Goal: Task Accomplishment & Management: Manage account settings

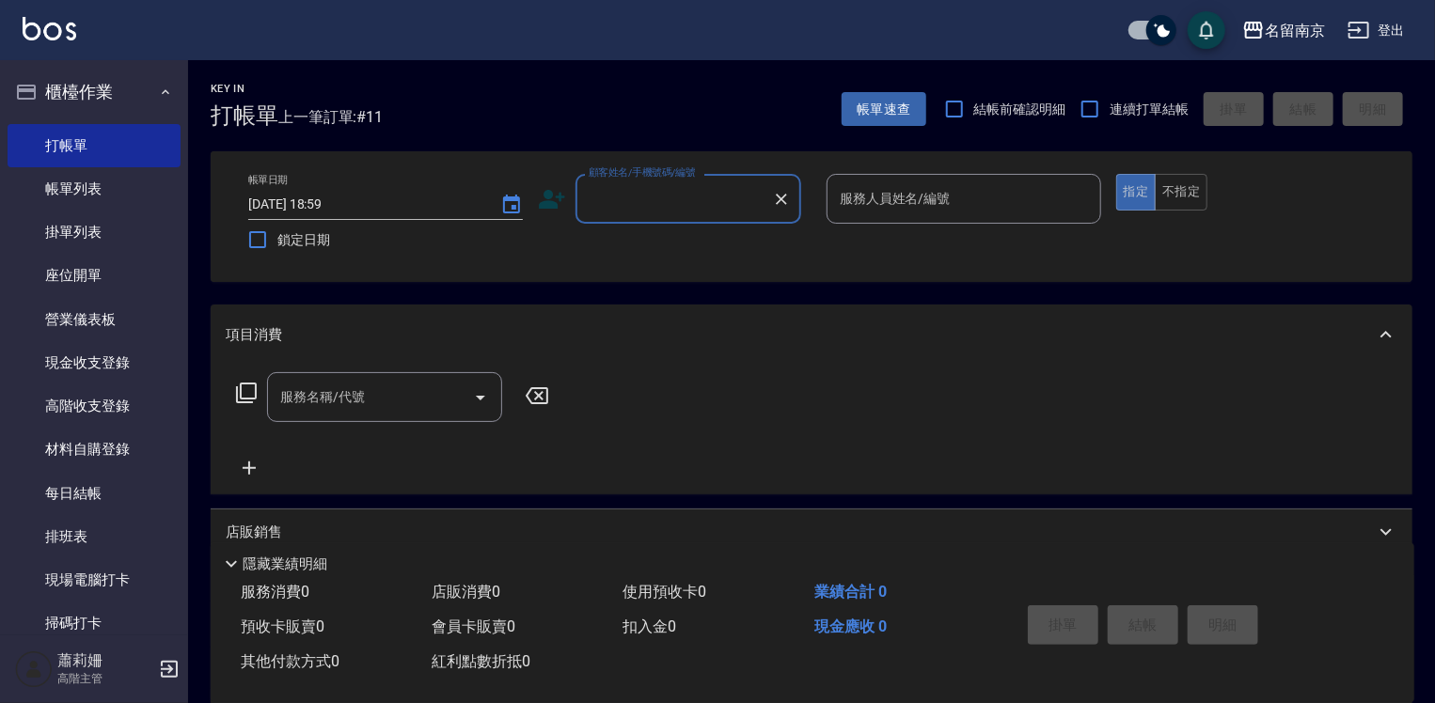
drag, startPoint x: 0, startPoint y: 0, endPoint x: 740, endPoint y: 213, distance: 770.3
click at [740, 213] on input "顧客姓名/手機號碼/編號" at bounding box center [674, 198] width 181 height 33
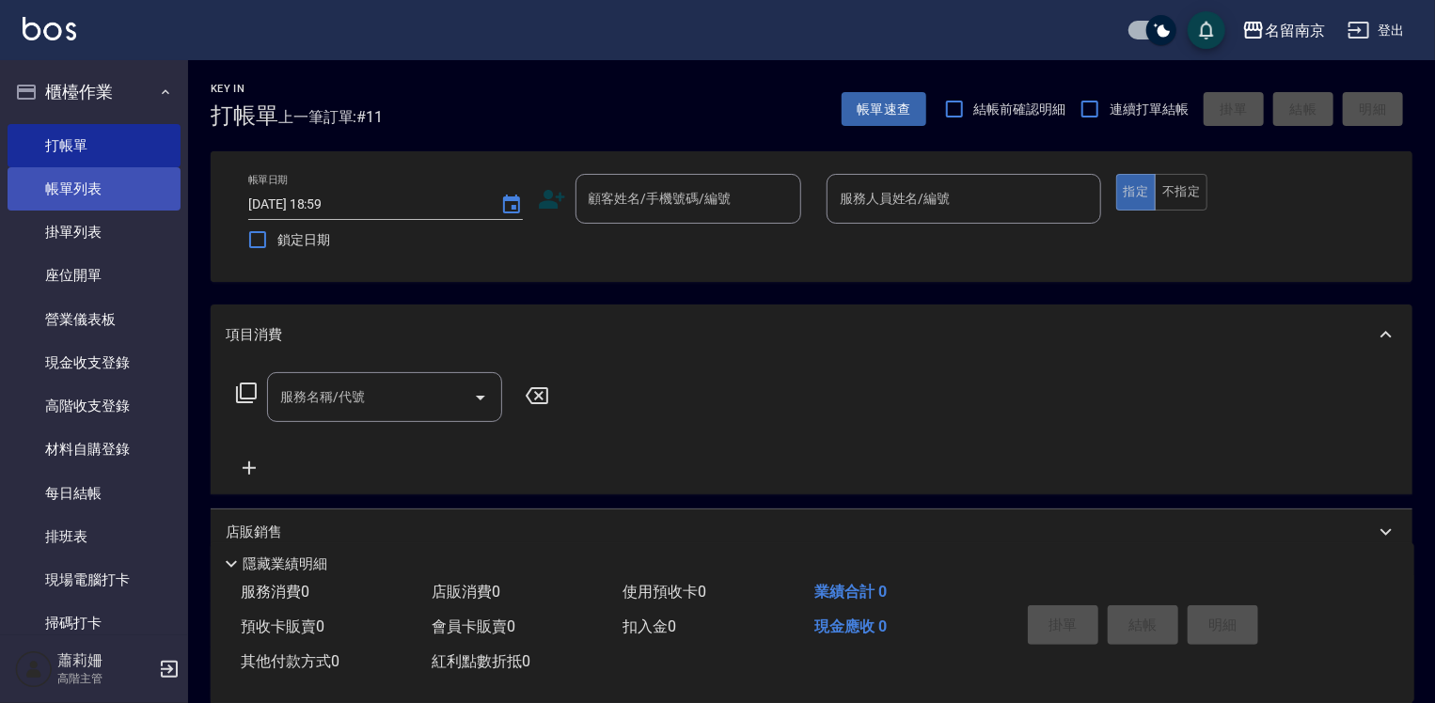
click at [130, 196] on link "帳單列表" at bounding box center [94, 188] width 173 height 43
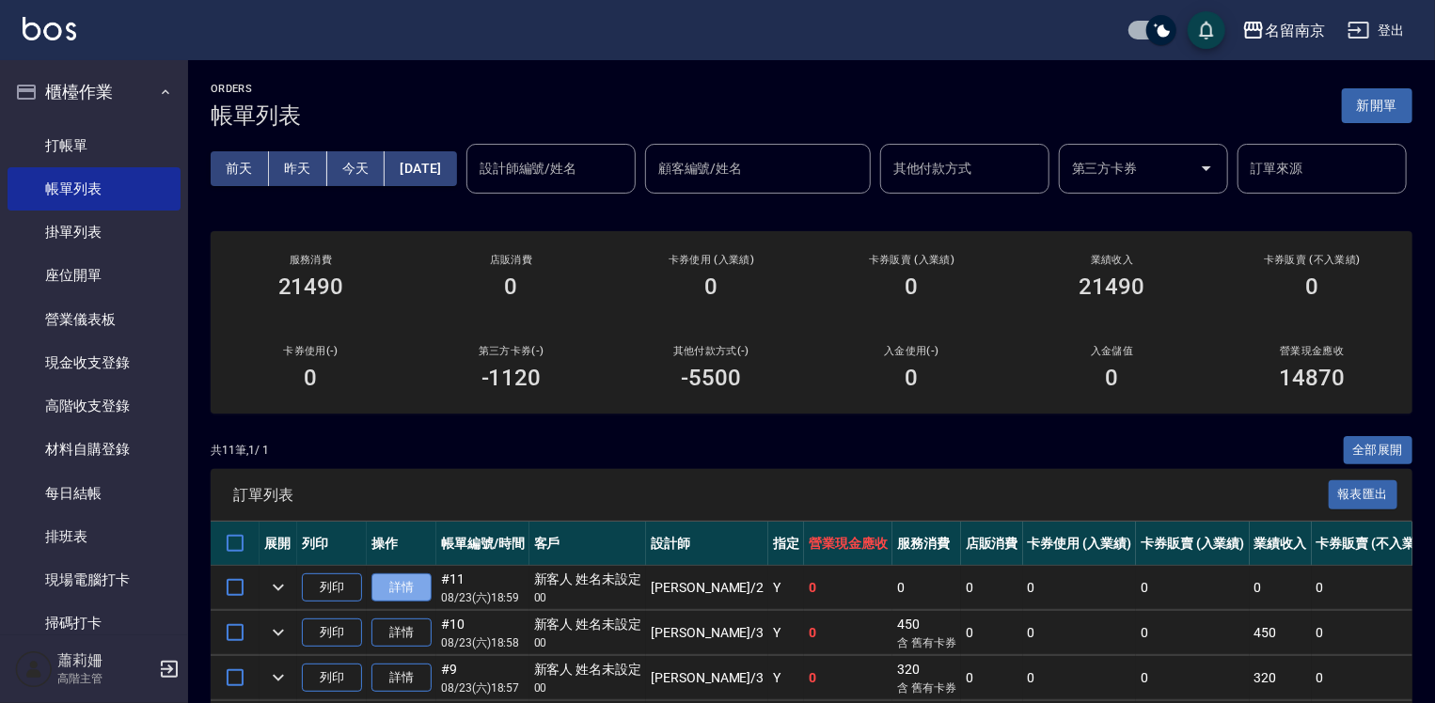
click at [413, 603] on link "詳情" at bounding box center [401, 588] width 60 height 29
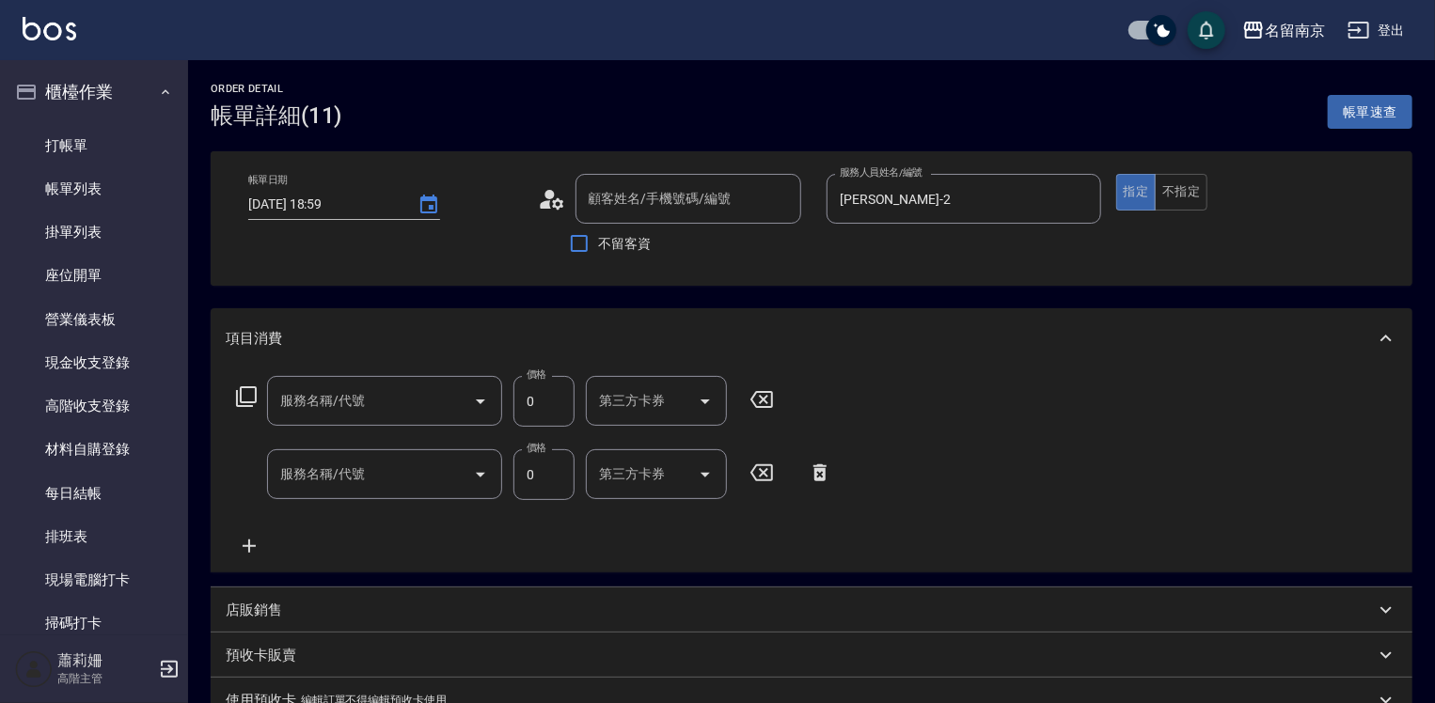
type input "新客人 姓名未設定/00/null"
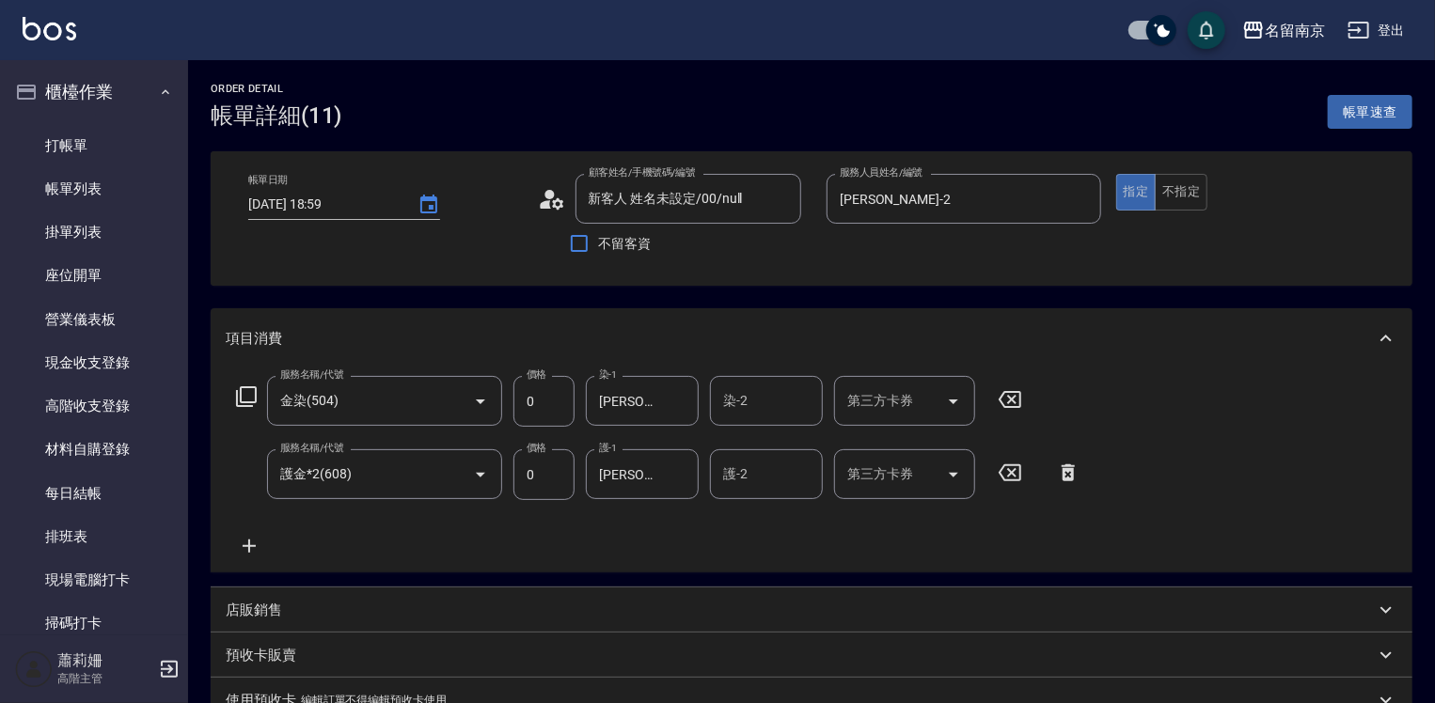
type input "金染(504)"
type input "護金*2(608)"
drag, startPoint x: 80, startPoint y: 137, endPoint x: 105, endPoint y: 136, distance: 25.4
click at [82, 139] on link "打帳單" at bounding box center [94, 145] width 173 height 43
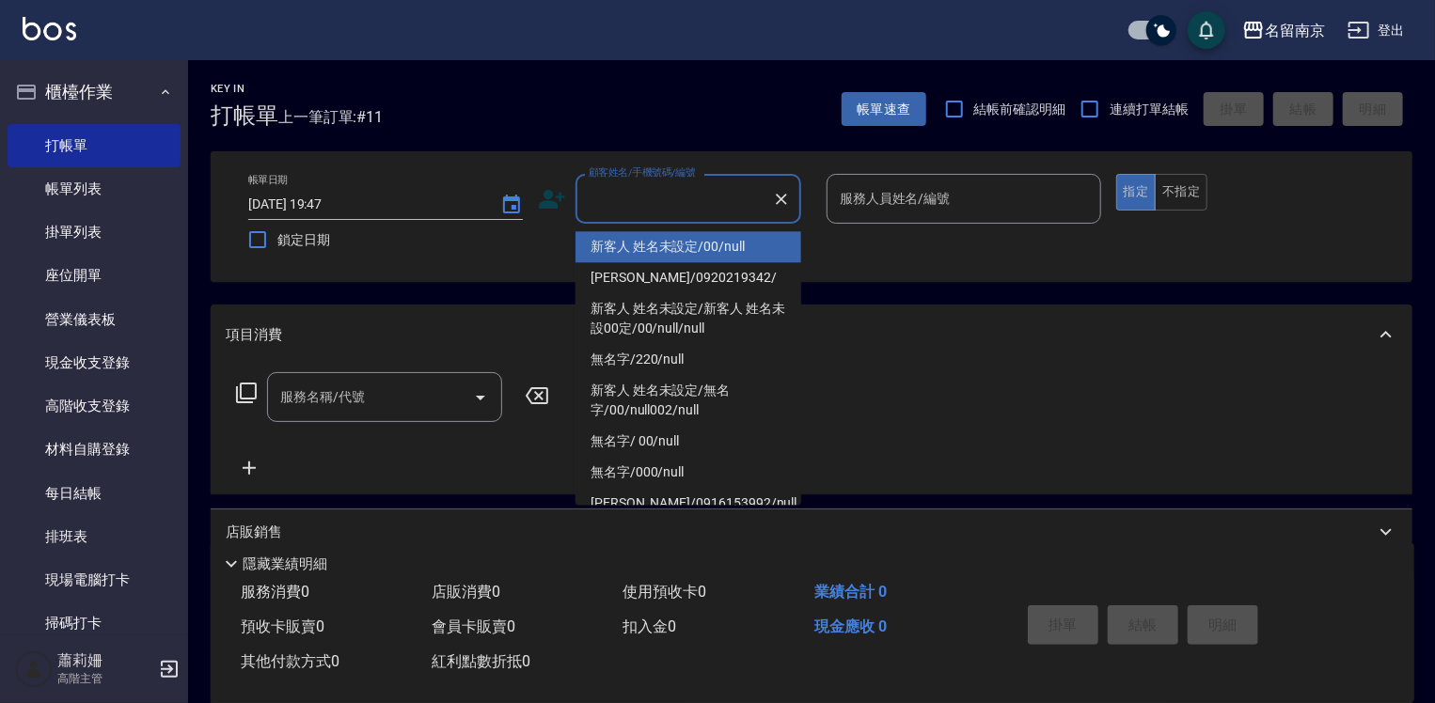
click at [709, 188] on input "顧客姓名/手機號碼/編號" at bounding box center [674, 198] width 181 height 33
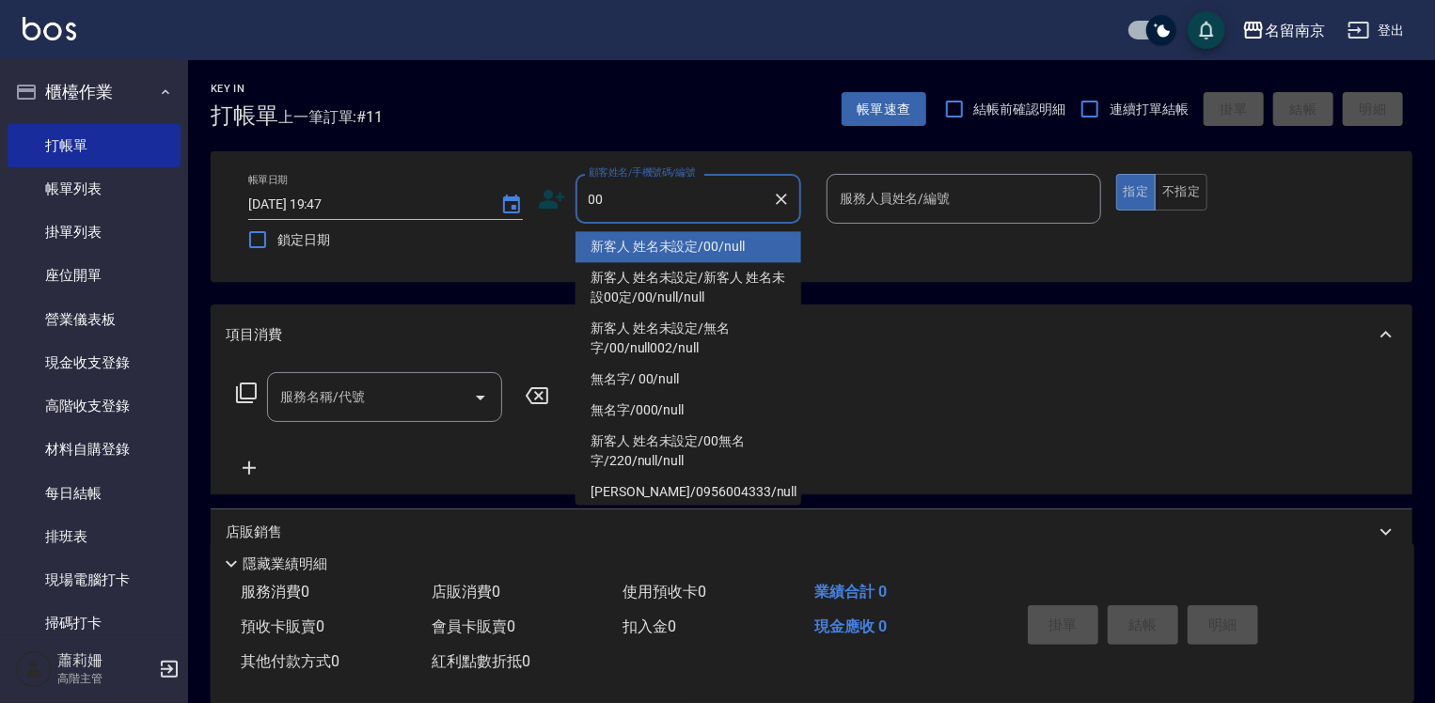
type input "新客人 姓名未設定/00/null"
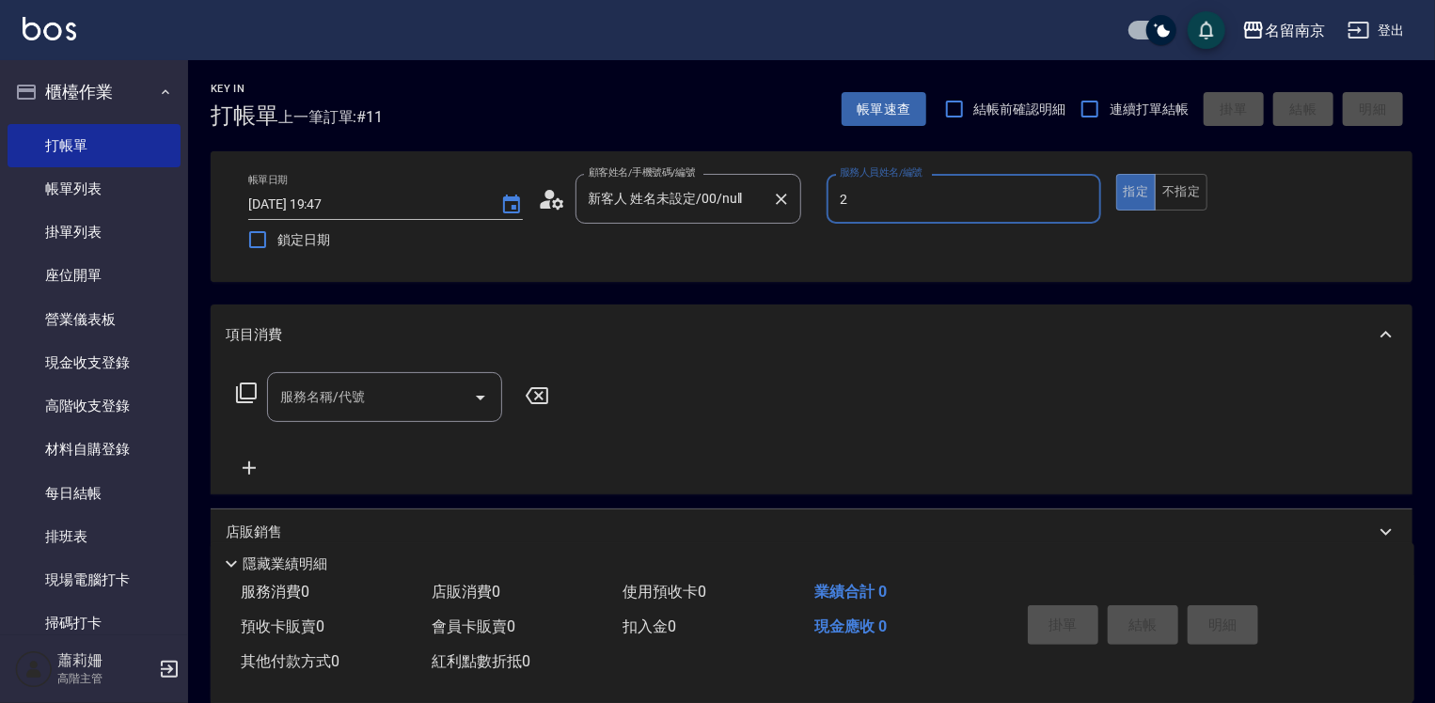
type input "[PERSON_NAME]-2"
type button "true"
click at [248, 387] on icon at bounding box center [246, 393] width 23 height 23
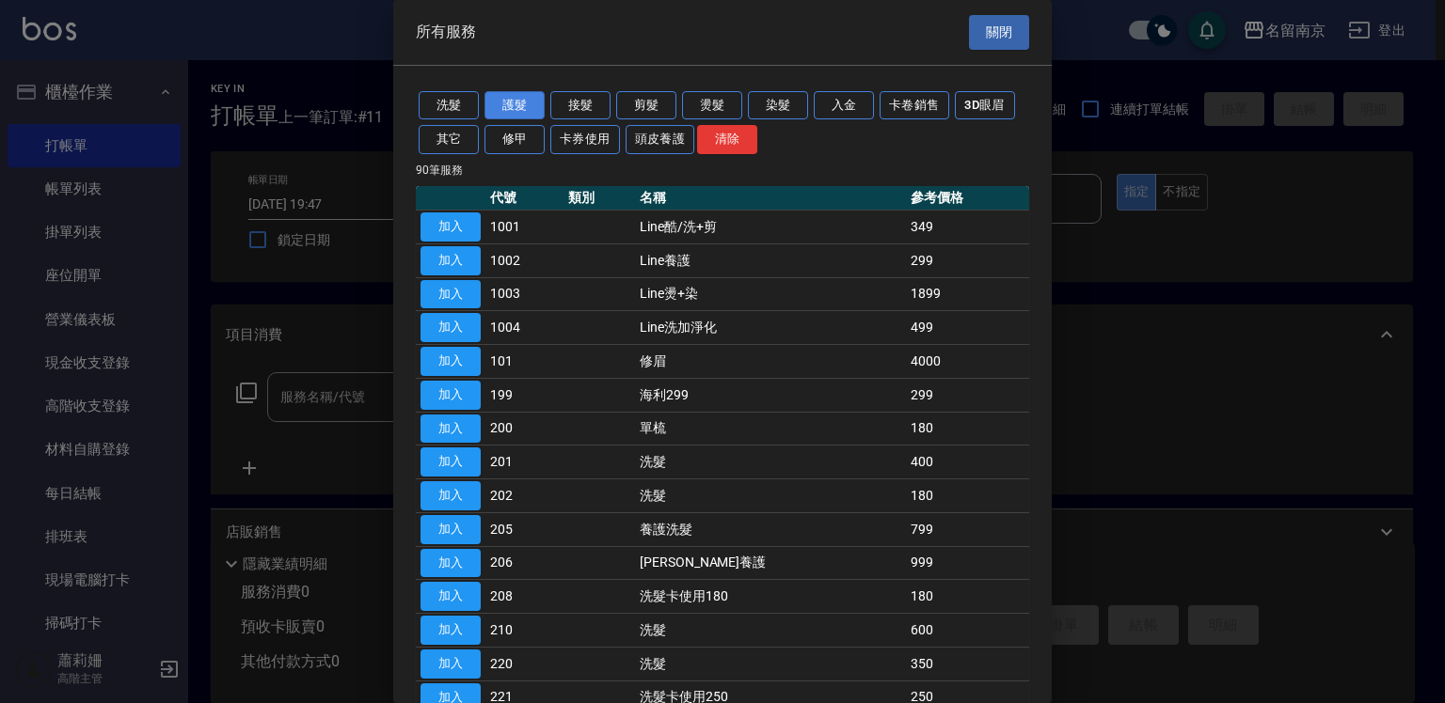
click at [507, 105] on button "護髮" at bounding box center [514, 105] width 60 height 29
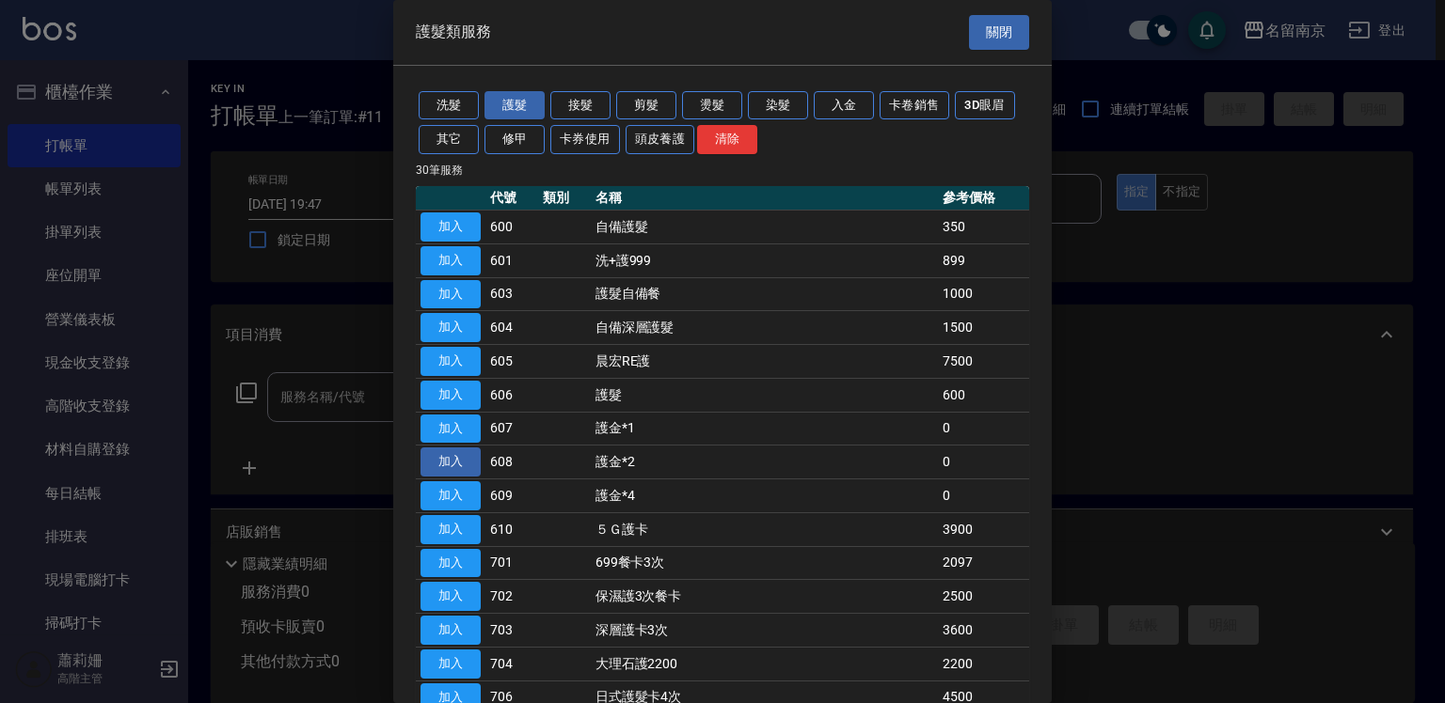
click at [447, 463] on button "加入" at bounding box center [450, 462] width 60 height 29
type input "護金*2(608)"
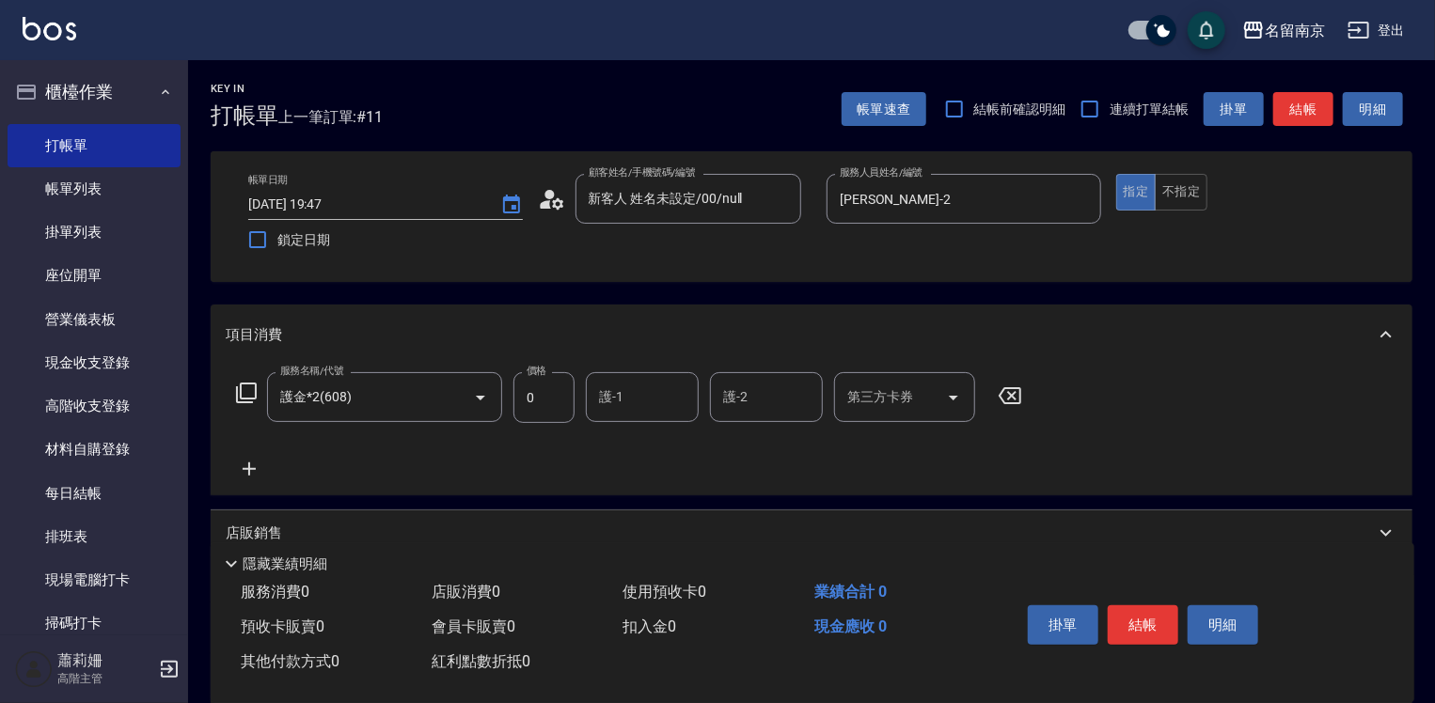
click at [666, 401] on input "護-1" at bounding box center [642, 397] width 96 height 33
type input "[PERSON_NAME]-2"
click at [252, 469] on icon at bounding box center [249, 469] width 13 height 13
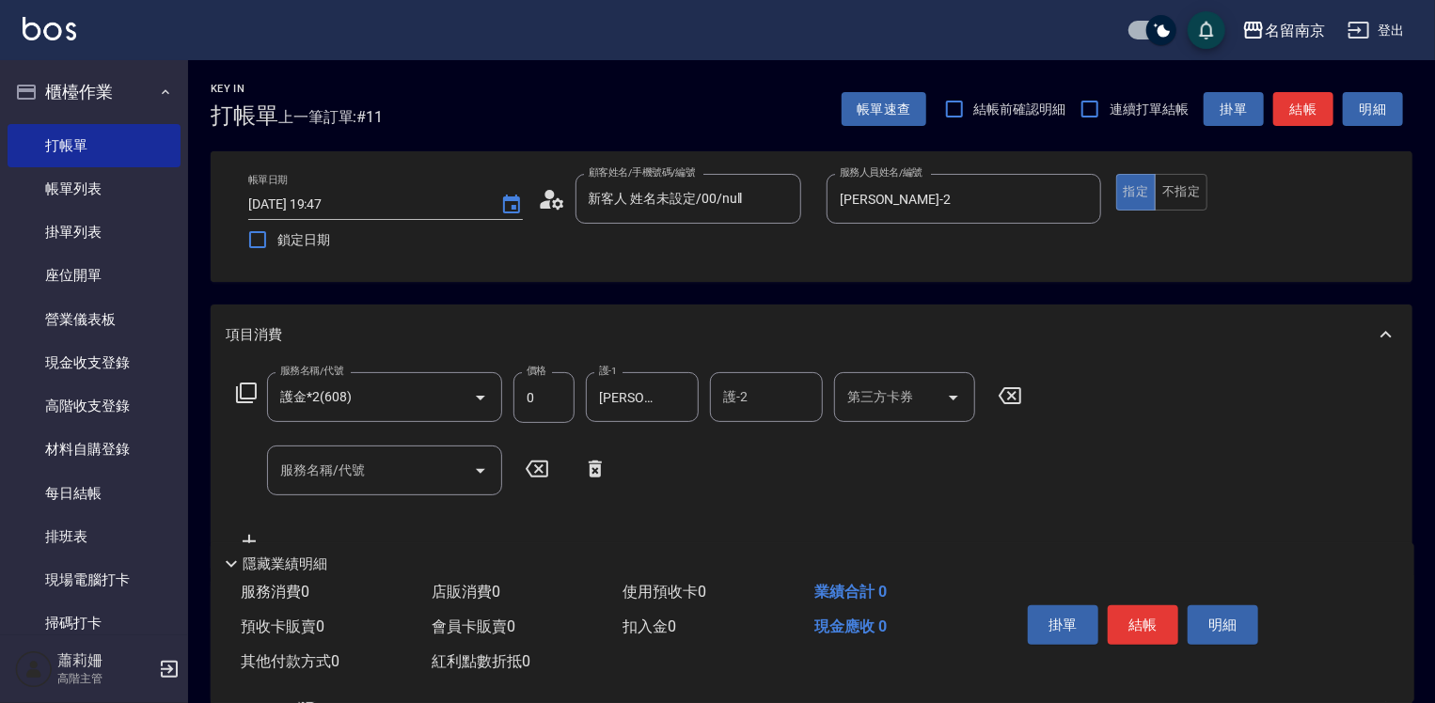
click at [238, 391] on icon at bounding box center [246, 393] width 23 height 23
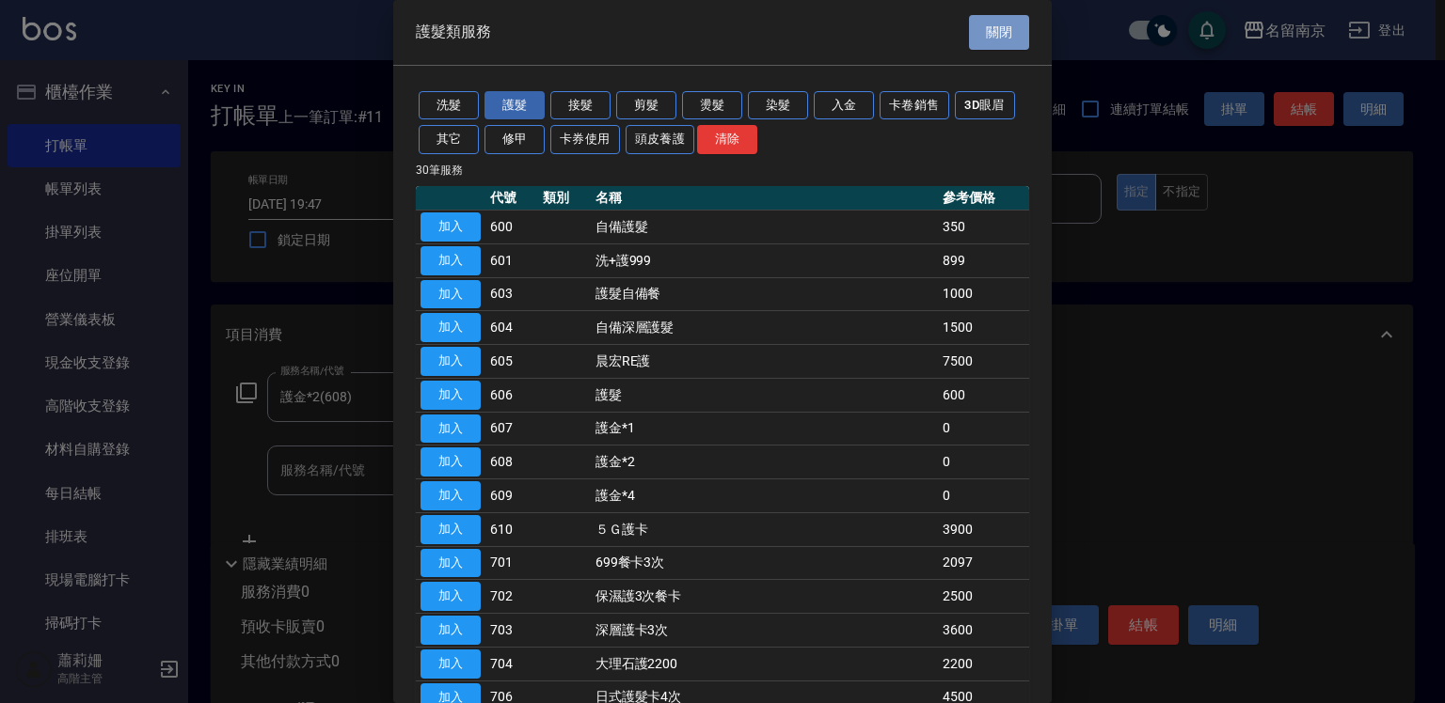
click at [982, 32] on button "關閉" at bounding box center [999, 32] width 60 height 35
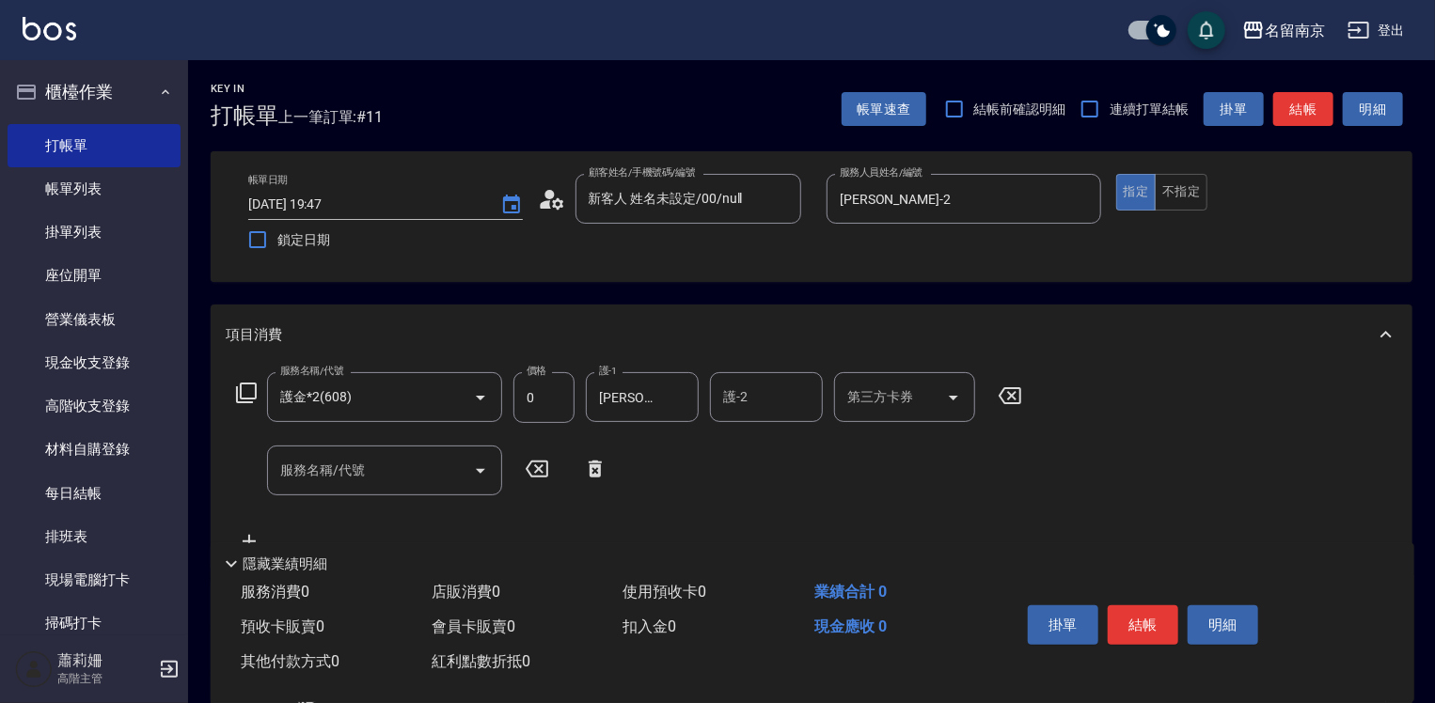
click at [441, 470] on input "服務名稱/代號" at bounding box center [371, 470] width 190 height 33
type input "洗髮卡使用320(222)"
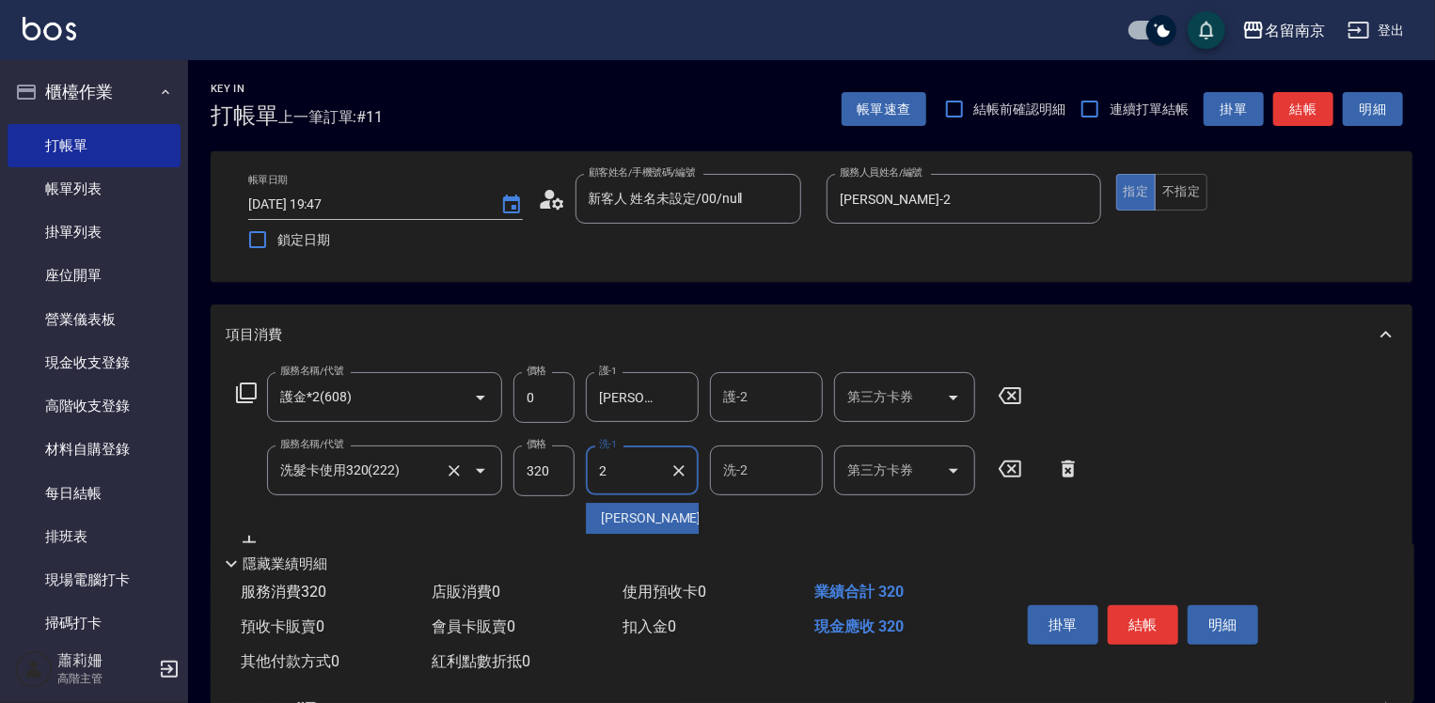
type input "[PERSON_NAME]-2"
click at [558, 482] on input "320" at bounding box center [543, 471] width 61 height 51
type input "280"
click at [921, 471] on input "第三方卡券" at bounding box center [891, 470] width 96 height 33
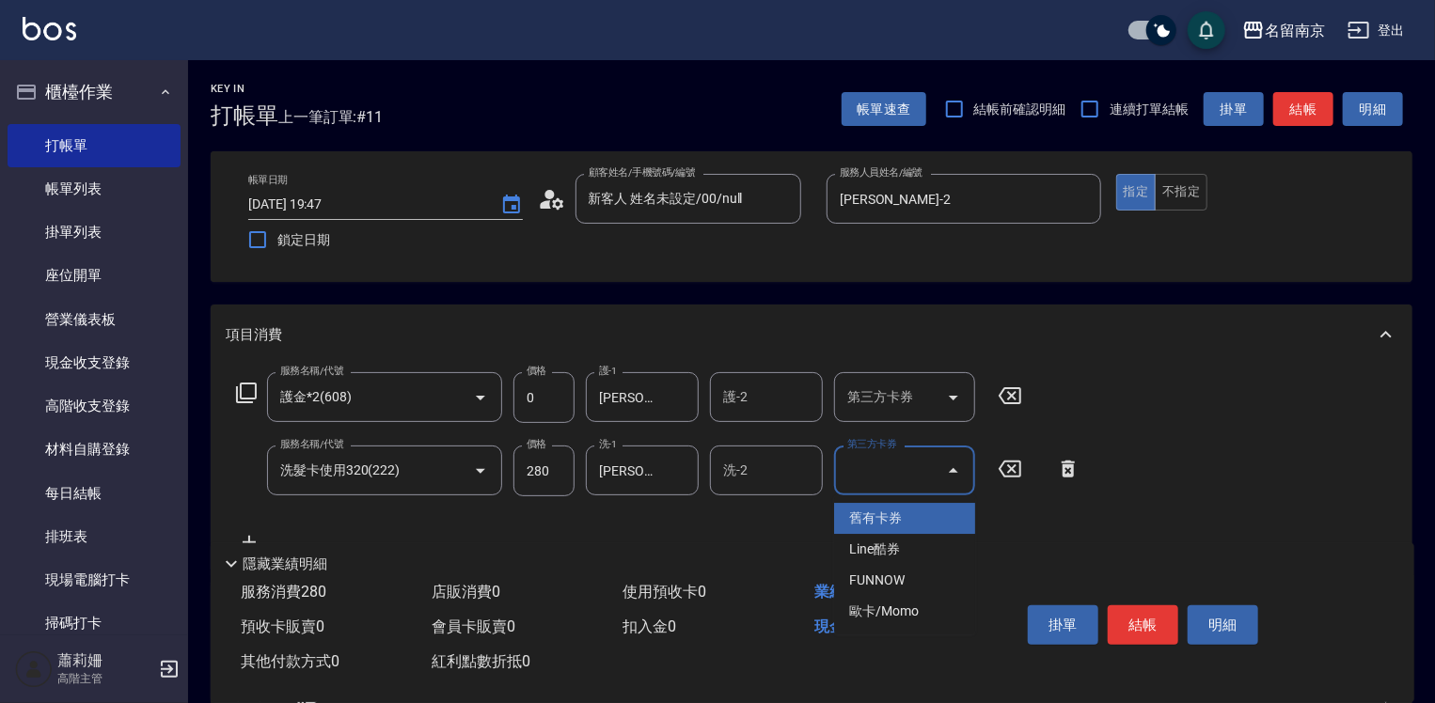
click at [895, 513] on span "舊有卡券" at bounding box center [904, 518] width 141 height 31
type input "舊有卡券"
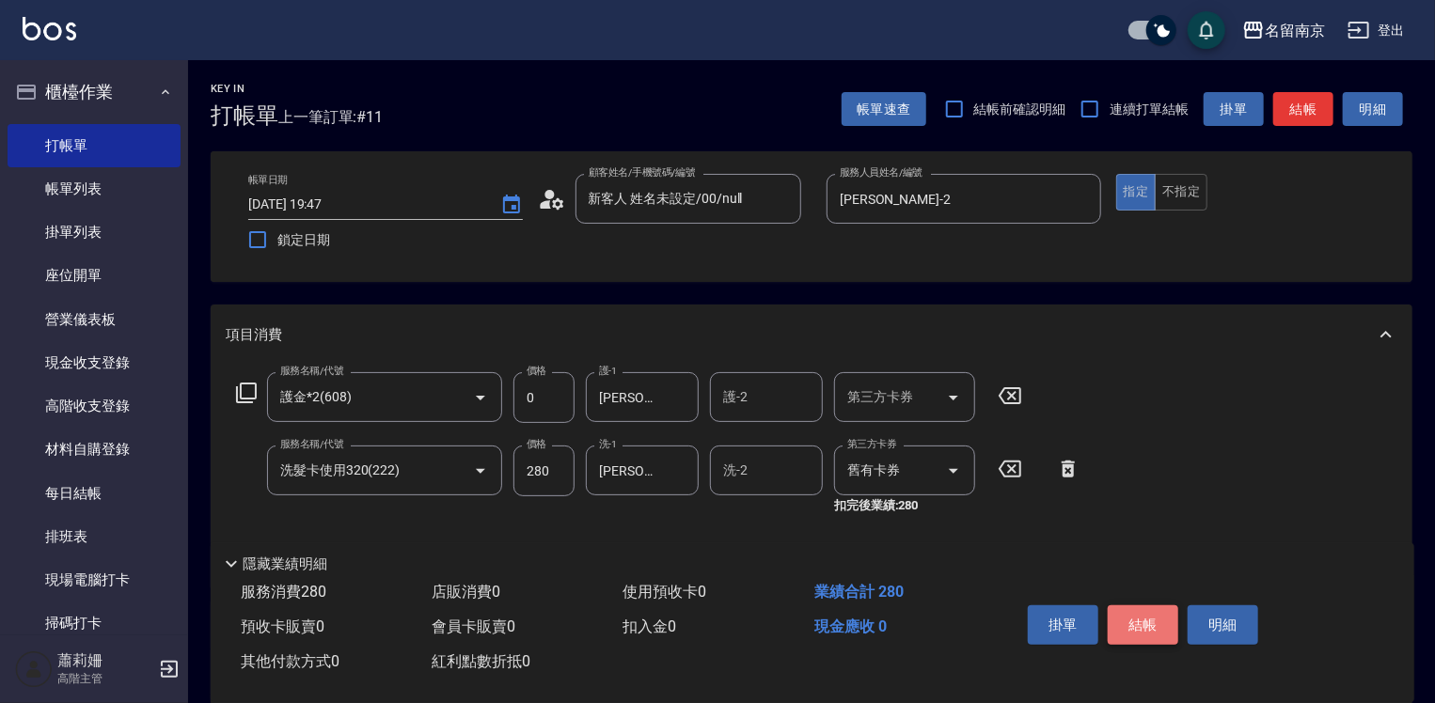
click at [1126, 618] on button "結帳" at bounding box center [1143, 625] width 71 height 39
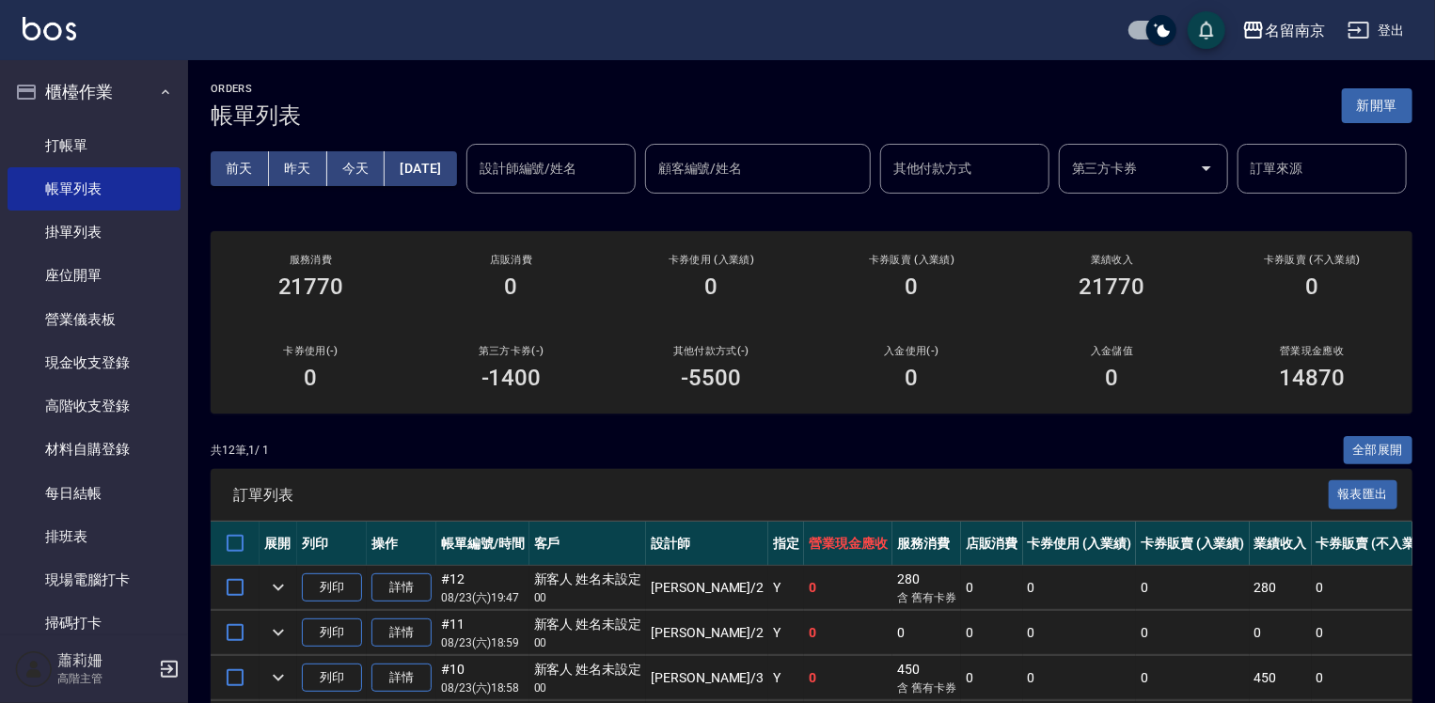
scroll to position [188, 0]
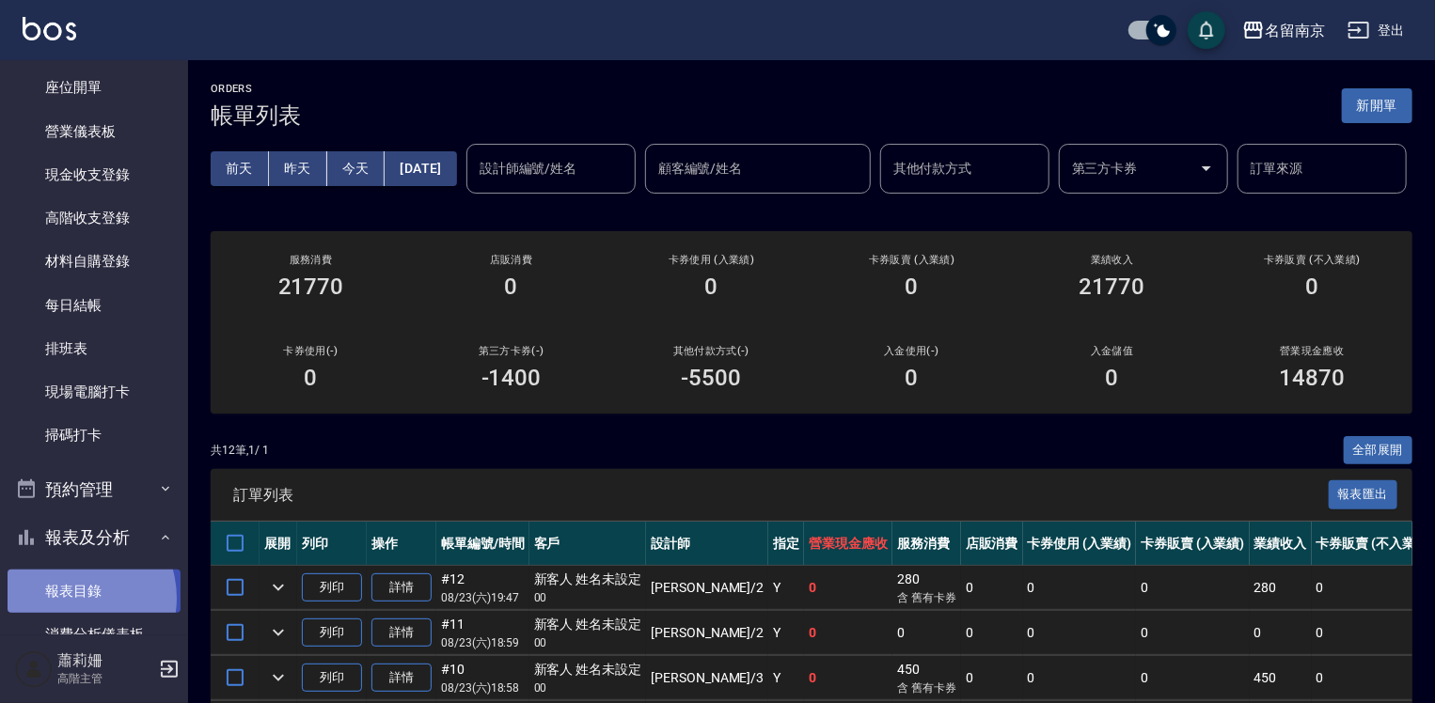
drag, startPoint x: 69, startPoint y: 598, endPoint x: 94, endPoint y: 584, distance: 29.0
click at [70, 598] on link "報表目錄" at bounding box center [94, 591] width 173 height 43
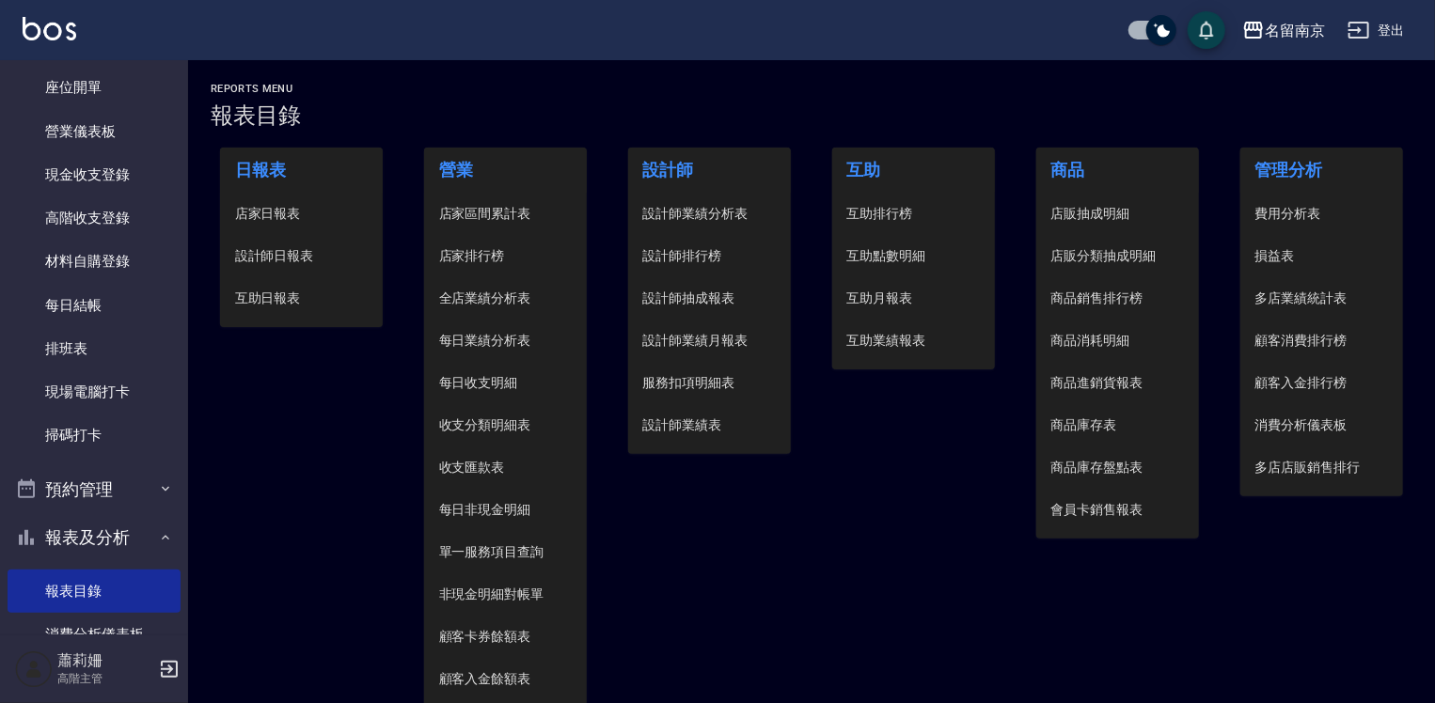
click at [290, 261] on span "設計師日報表" at bounding box center [302, 256] width 134 height 20
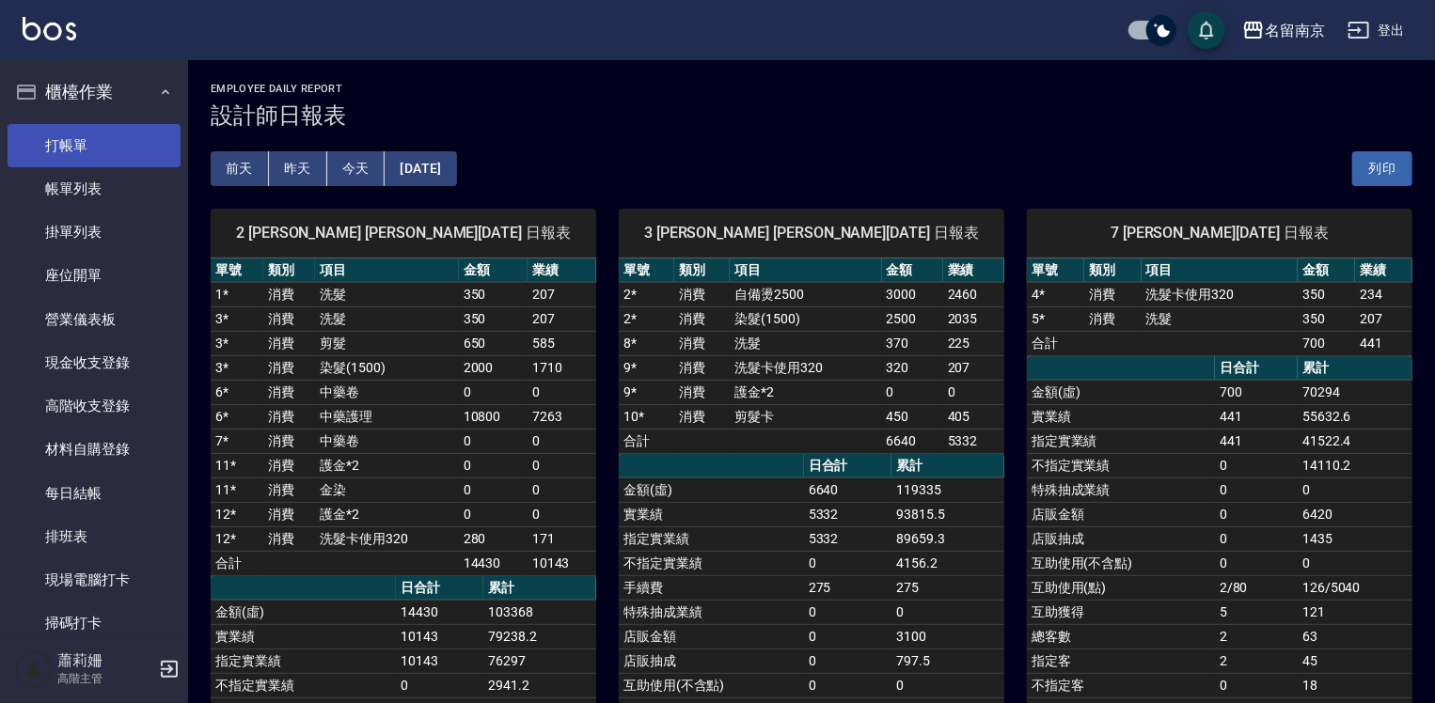
click at [102, 128] on link "打帳單" at bounding box center [94, 145] width 173 height 43
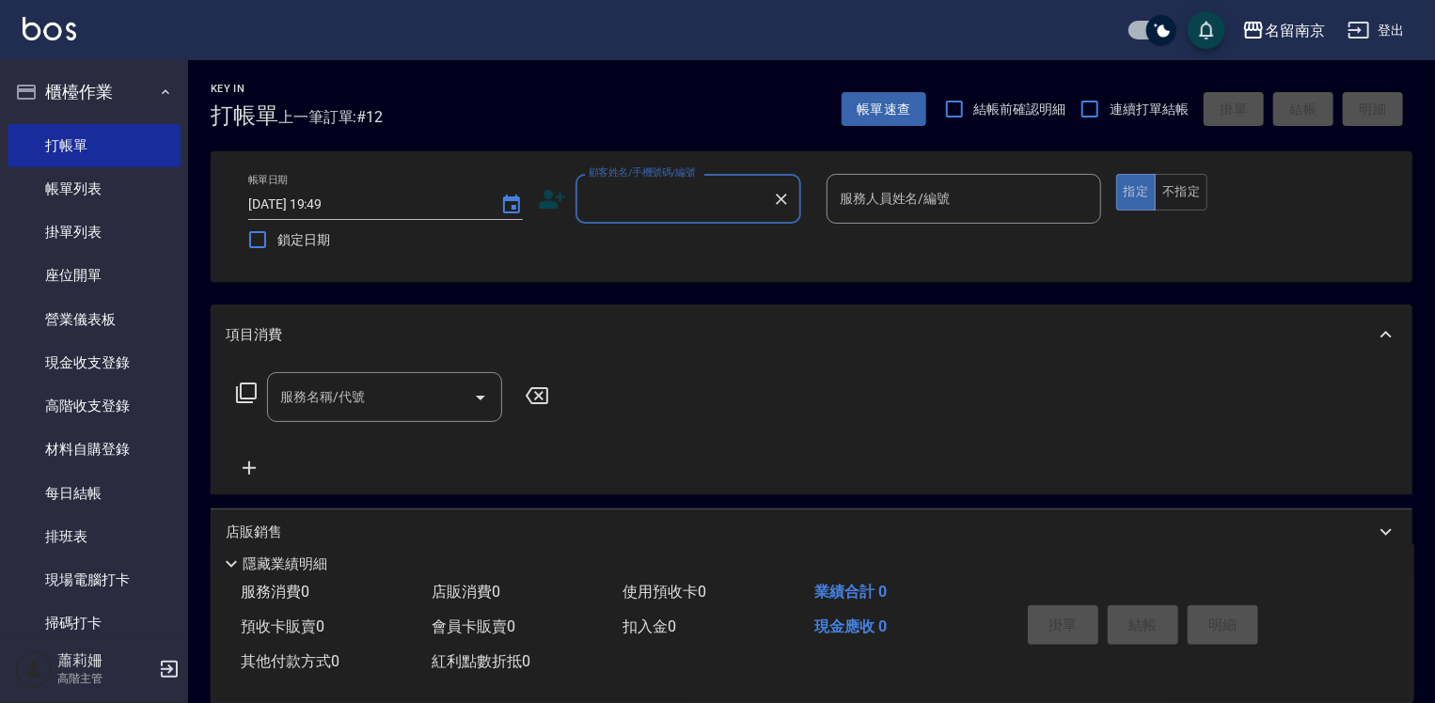
drag, startPoint x: 664, startPoint y: 207, endPoint x: 741, endPoint y: 203, distance: 77.2
click at [687, 209] on input "顧客姓名/手機號碼/編號" at bounding box center [674, 198] width 181 height 33
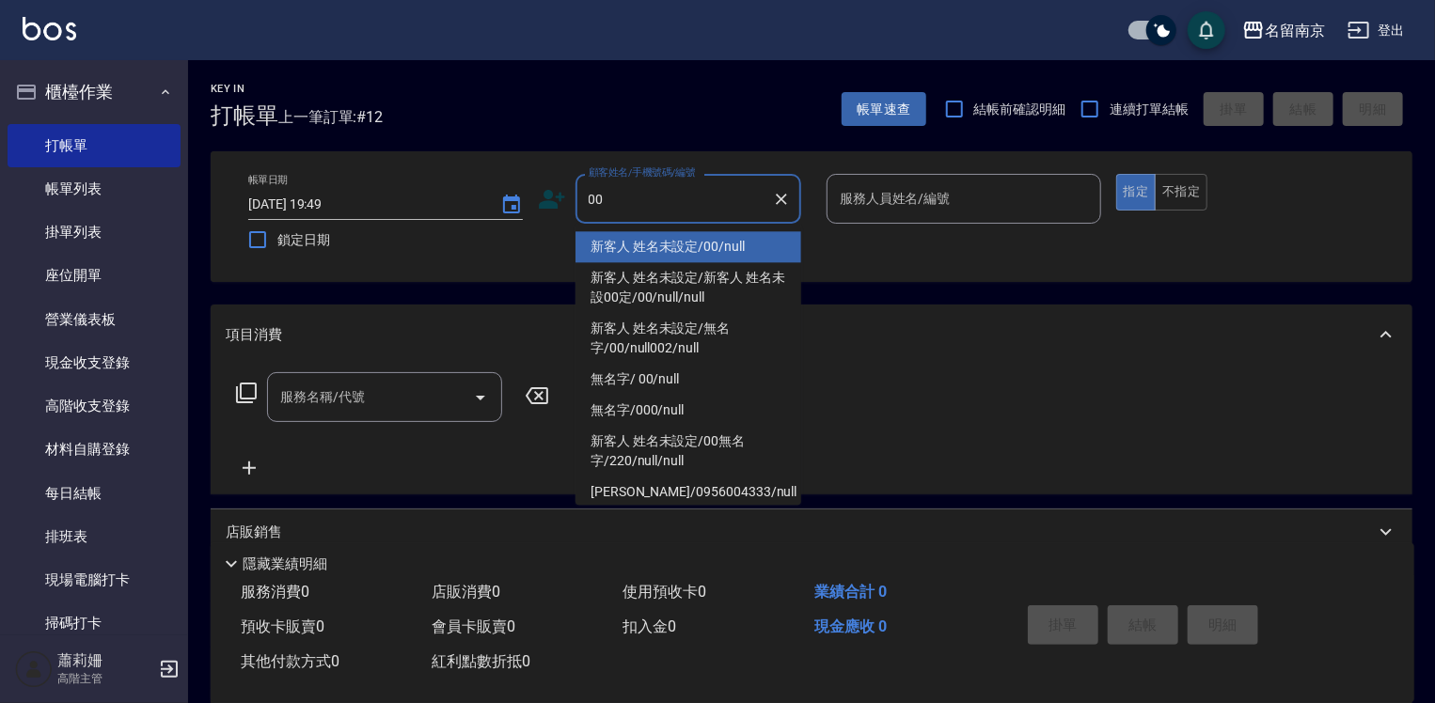
type input "新客人 姓名未設定/00/null"
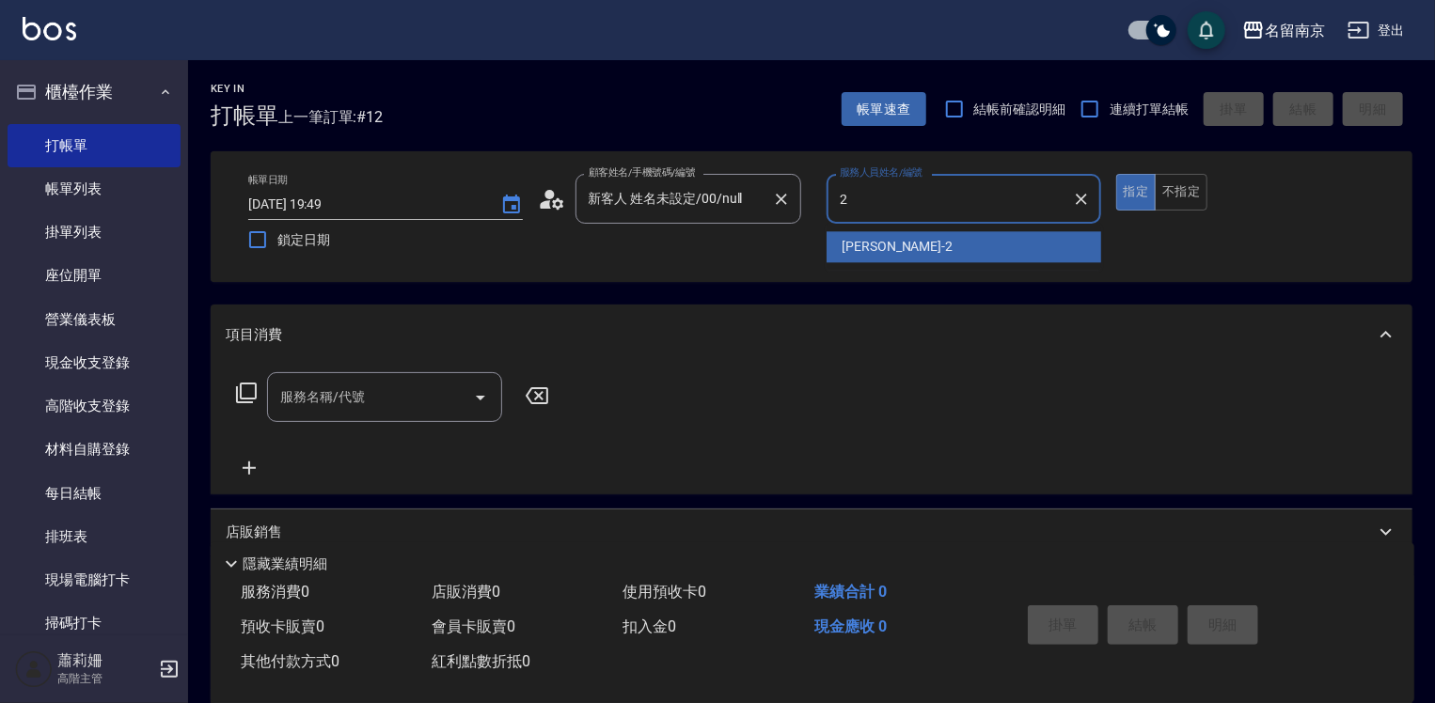
type input "[PERSON_NAME]-2"
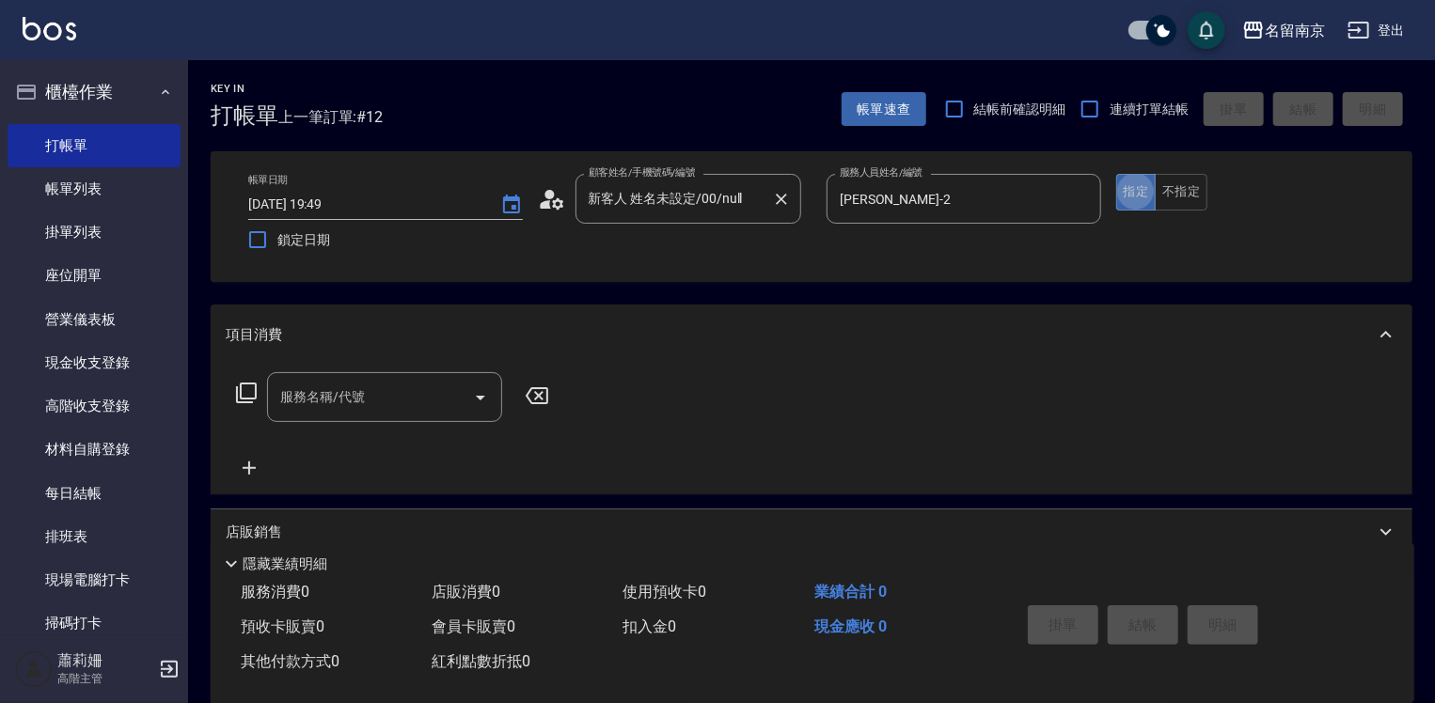
type button "true"
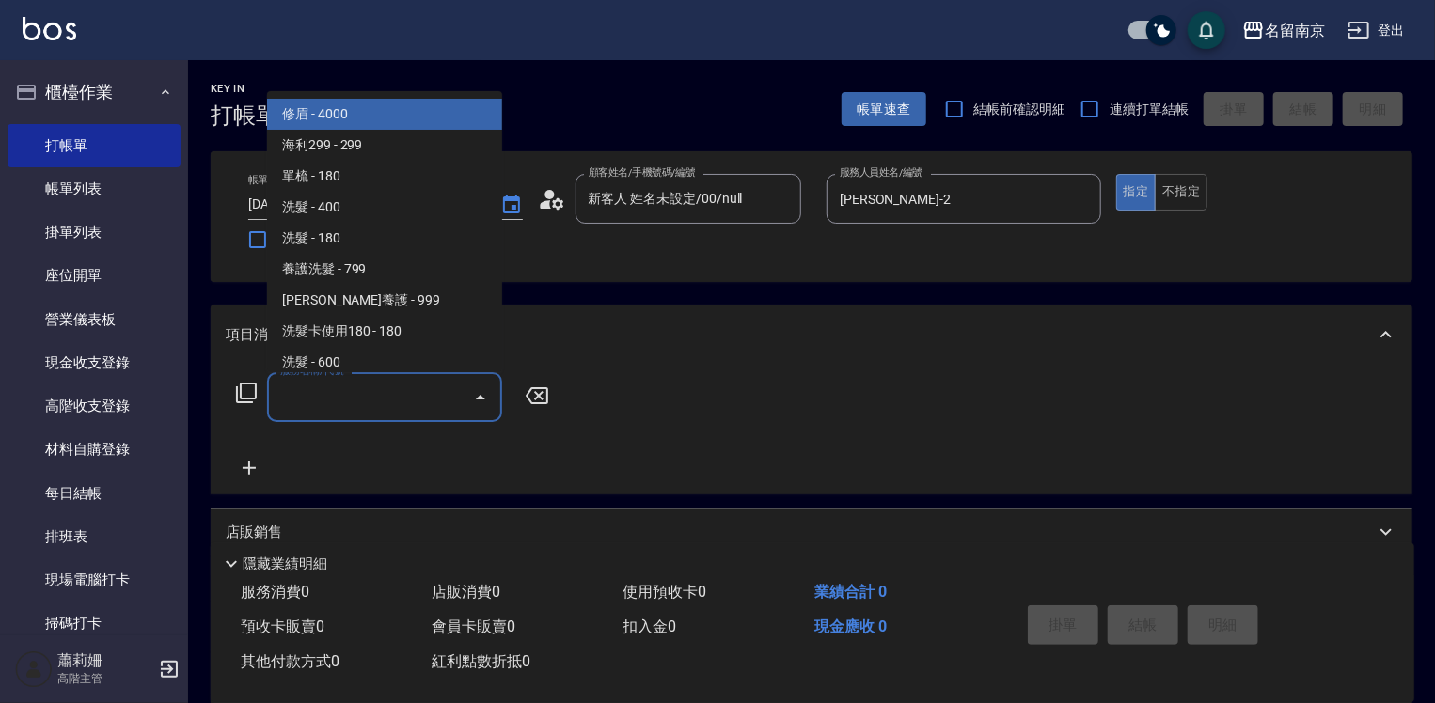
drag, startPoint x: 358, startPoint y: 402, endPoint x: 738, endPoint y: 440, distance: 381.9
click at [358, 403] on input "服務名稱/代號" at bounding box center [371, 397] width 190 height 33
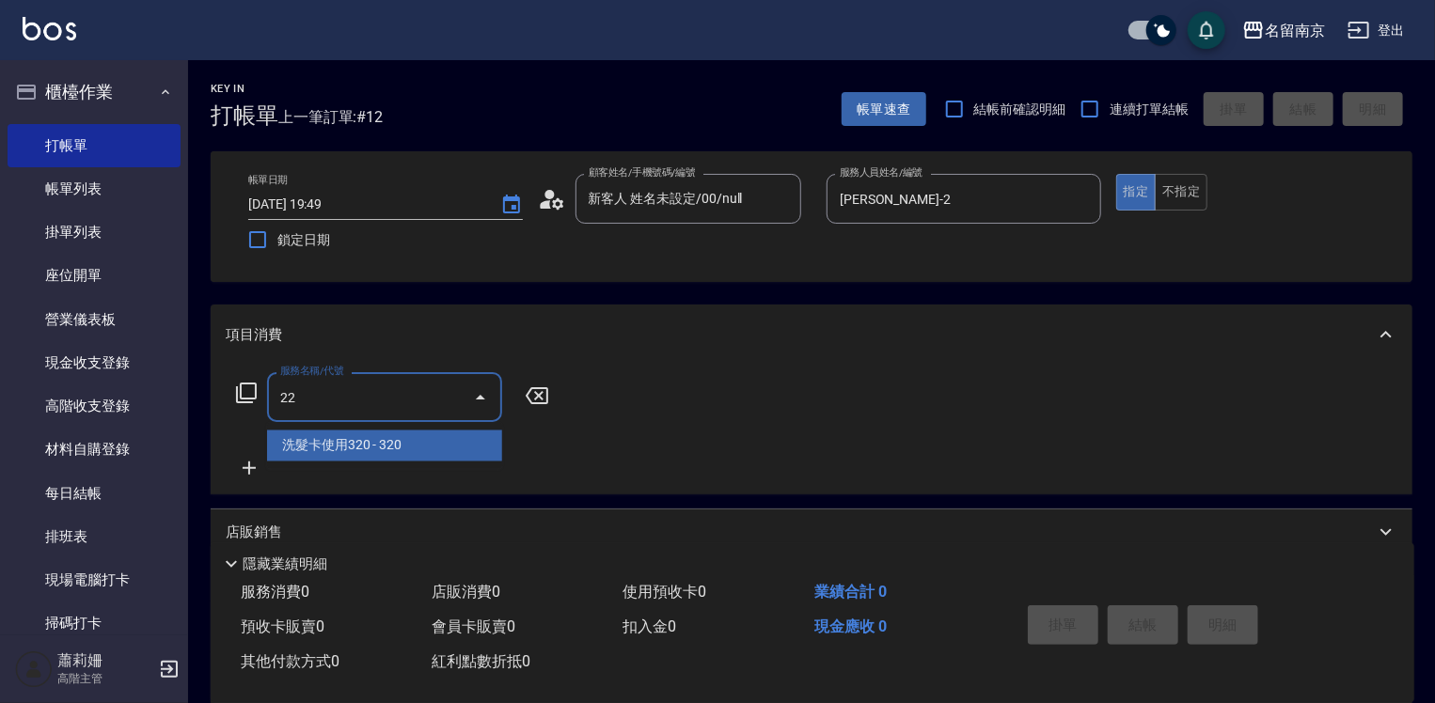
type input "2"
click at [242, 387] on icon at bounding box center [246, 393] width 23 height 23
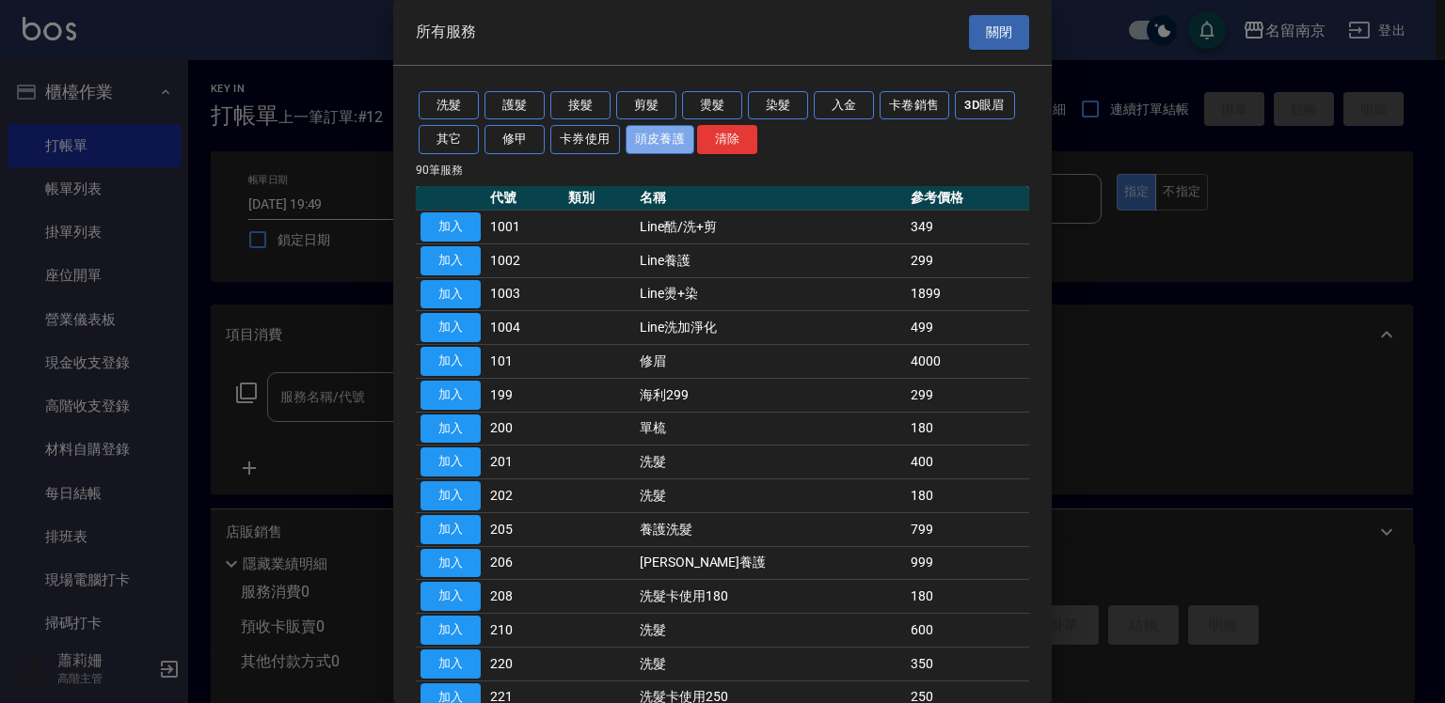
click at [642, 141] on button "頭皮養護" at bounding box center [660, 139] width 70 height 29
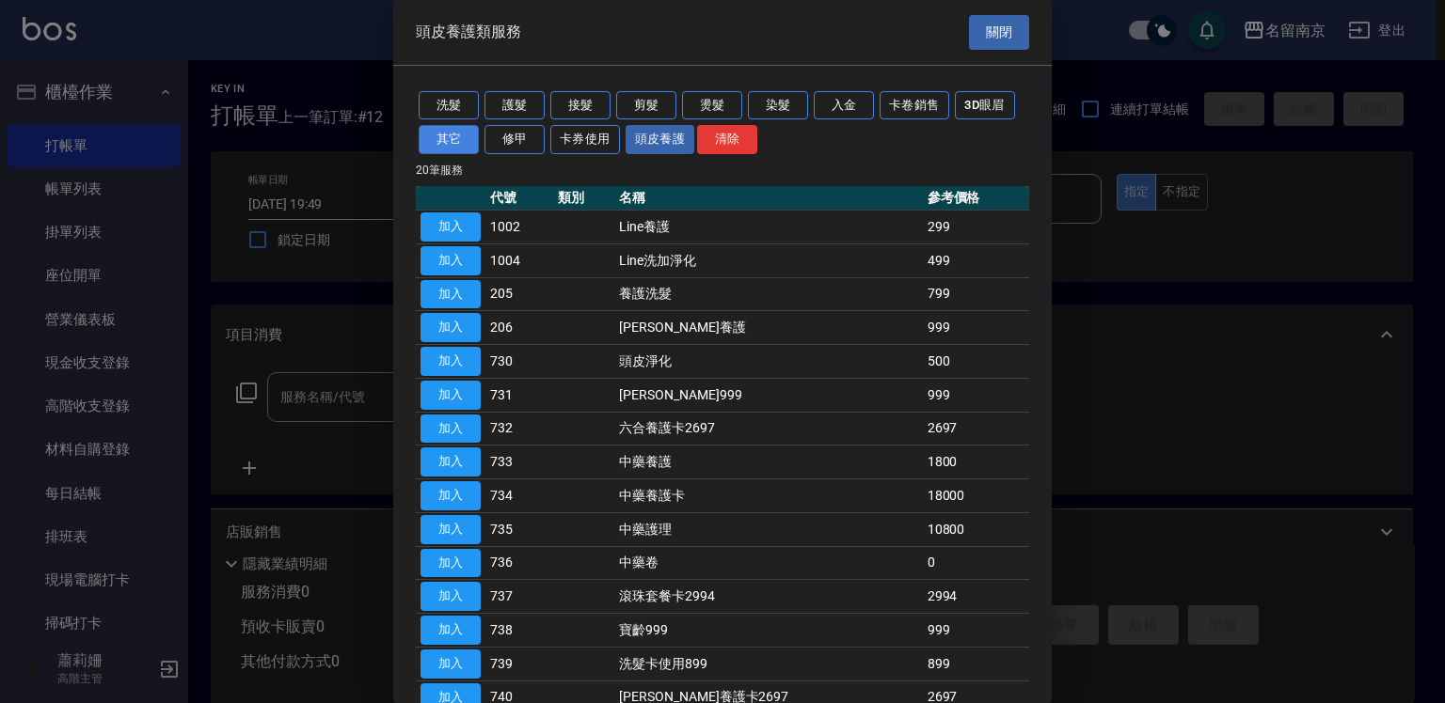
click at [465, 130] on button "其它" at bounding box center [449, 139] width 60 height 29
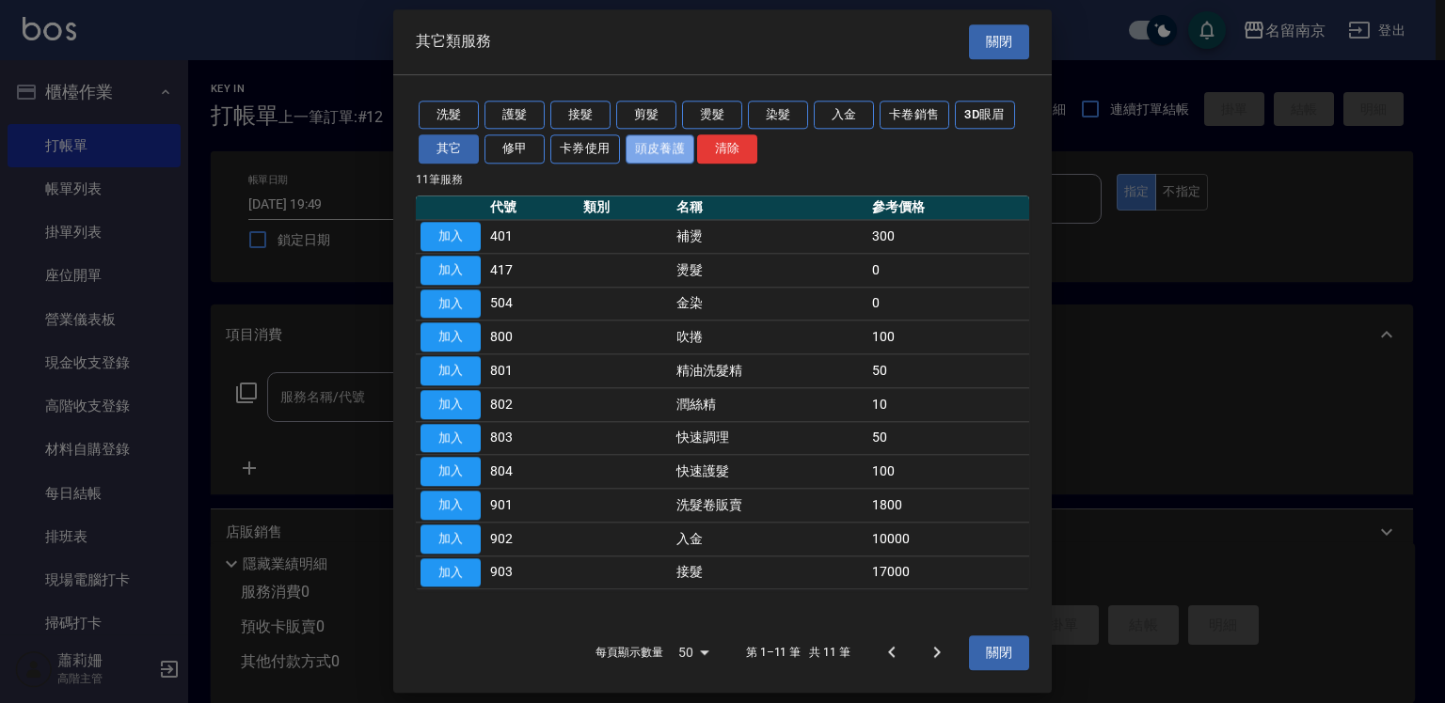
click at [655, 143] on button "頭皮養護" at bounding box center [660, 149] width 70 height 29
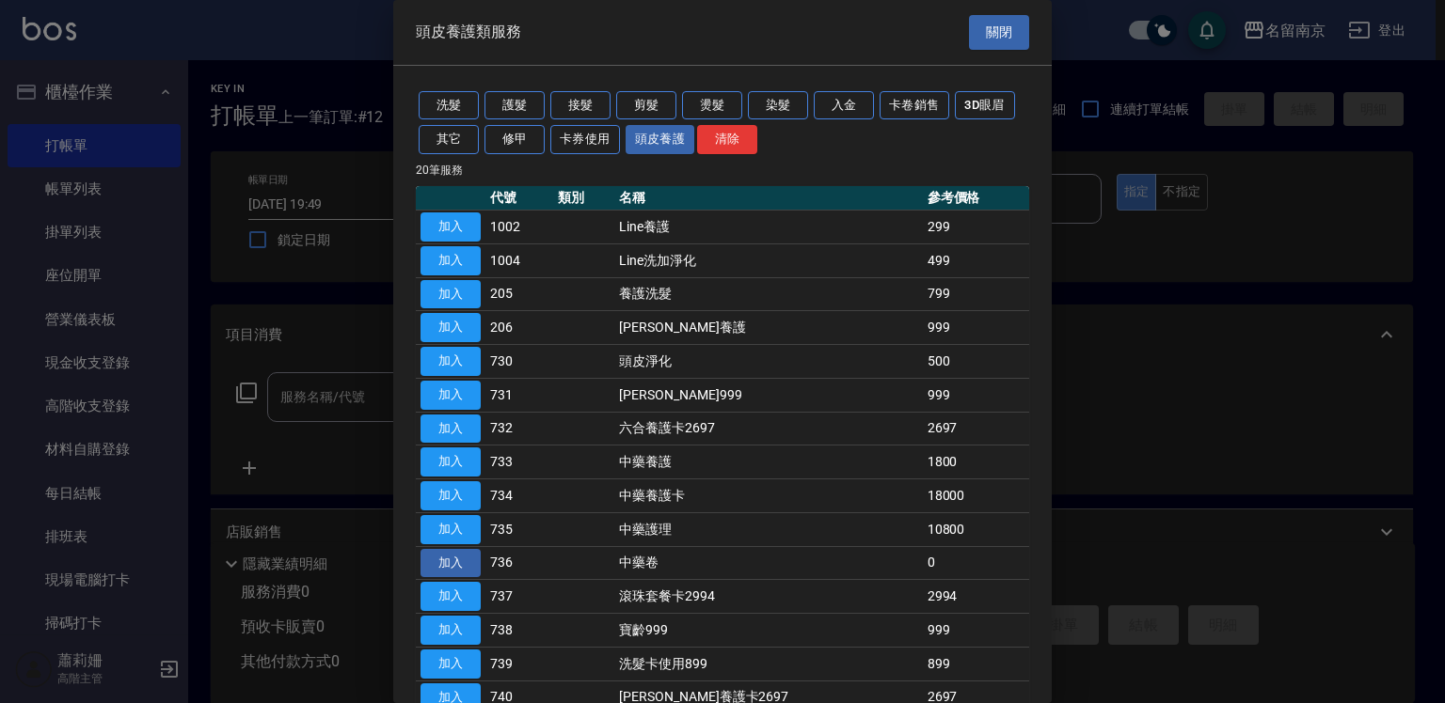
click at [470, 559] on button "加入" at bounding box center [450, 563] width 60 height 29
type input "中藥卷(736)"
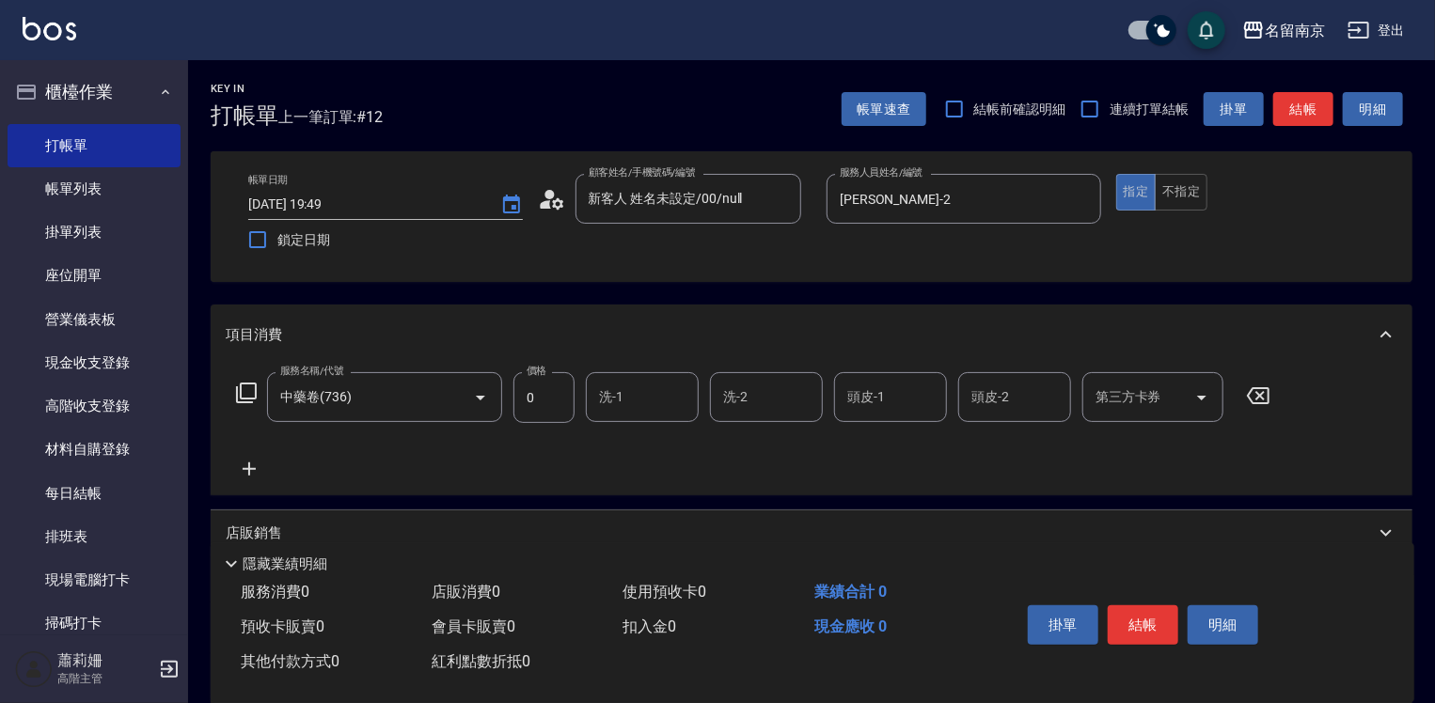
click at [619, 401] on input "洗-1" at bounding box center [642, 397] width 96 height 33
type input "Jenny-2"
click at [932, 390] on icon "Clear" at bounding box center [927, 397] width 19 height 19
type input "Karen-3"
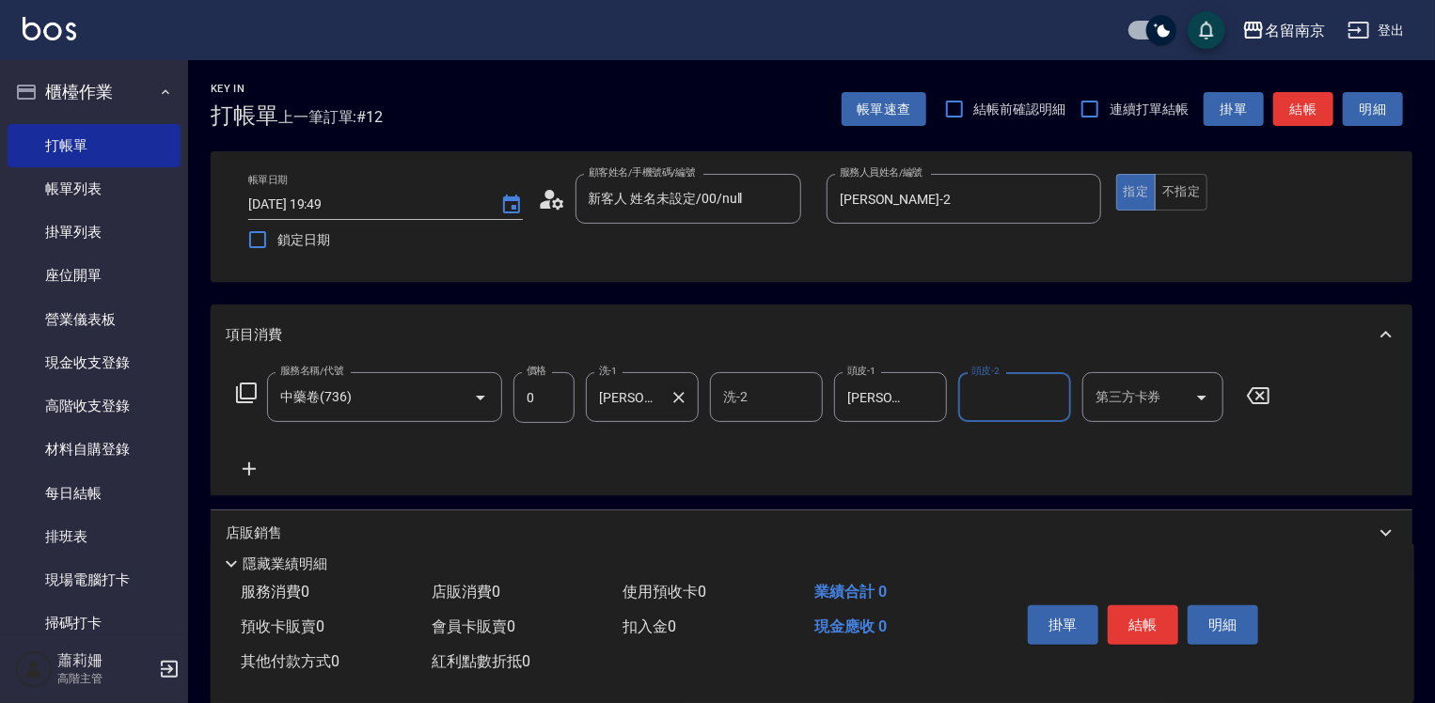
click at [679, 406] on button "Clear" at bounding box center [679, 398] width 26 height 26
type input "Karen-3"
drag, startPoint x: 250, startPoint y: 466, endPoint x: 238, endPoint y: 421, distance: 46.8
click at [249, 466] on icon at bounding box center [249, 469] width 47 height 23
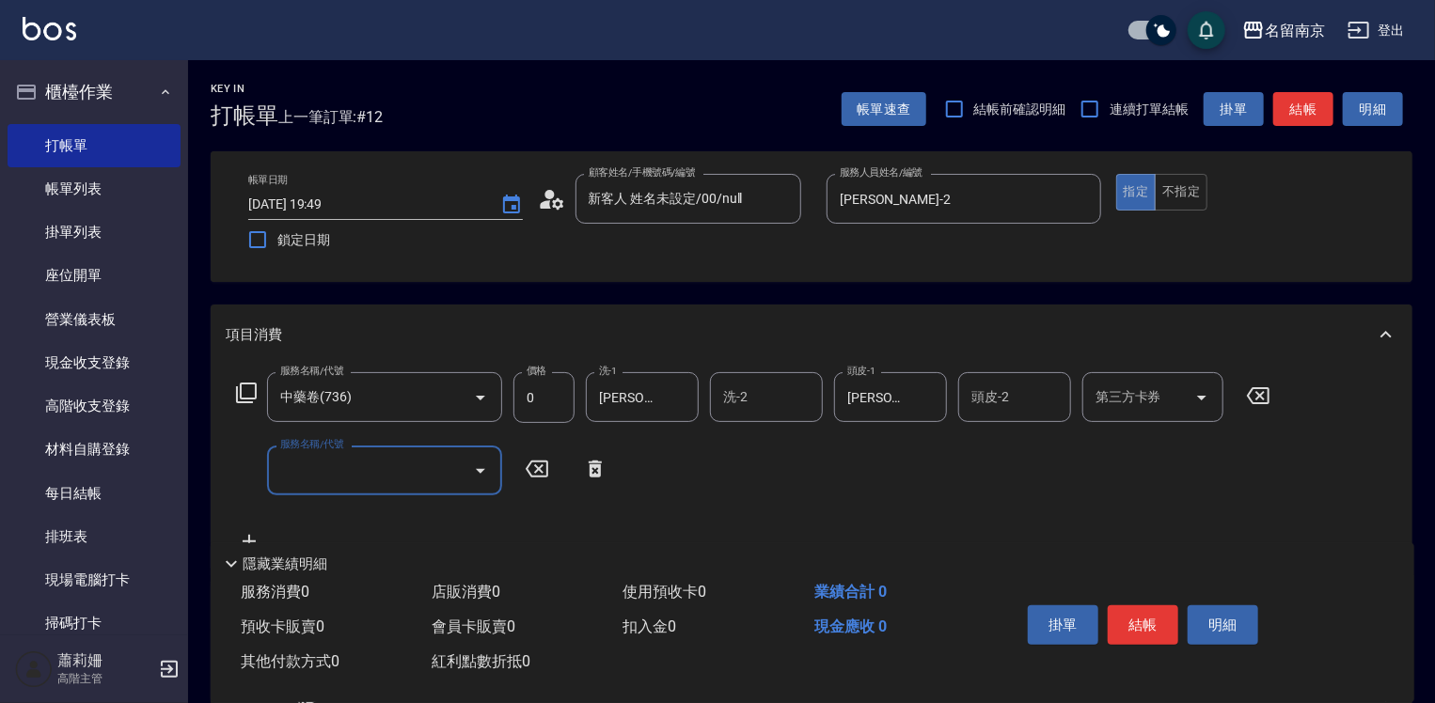
click at [249, 393] on icon at bounding box center [246, 393] width 23 height 23
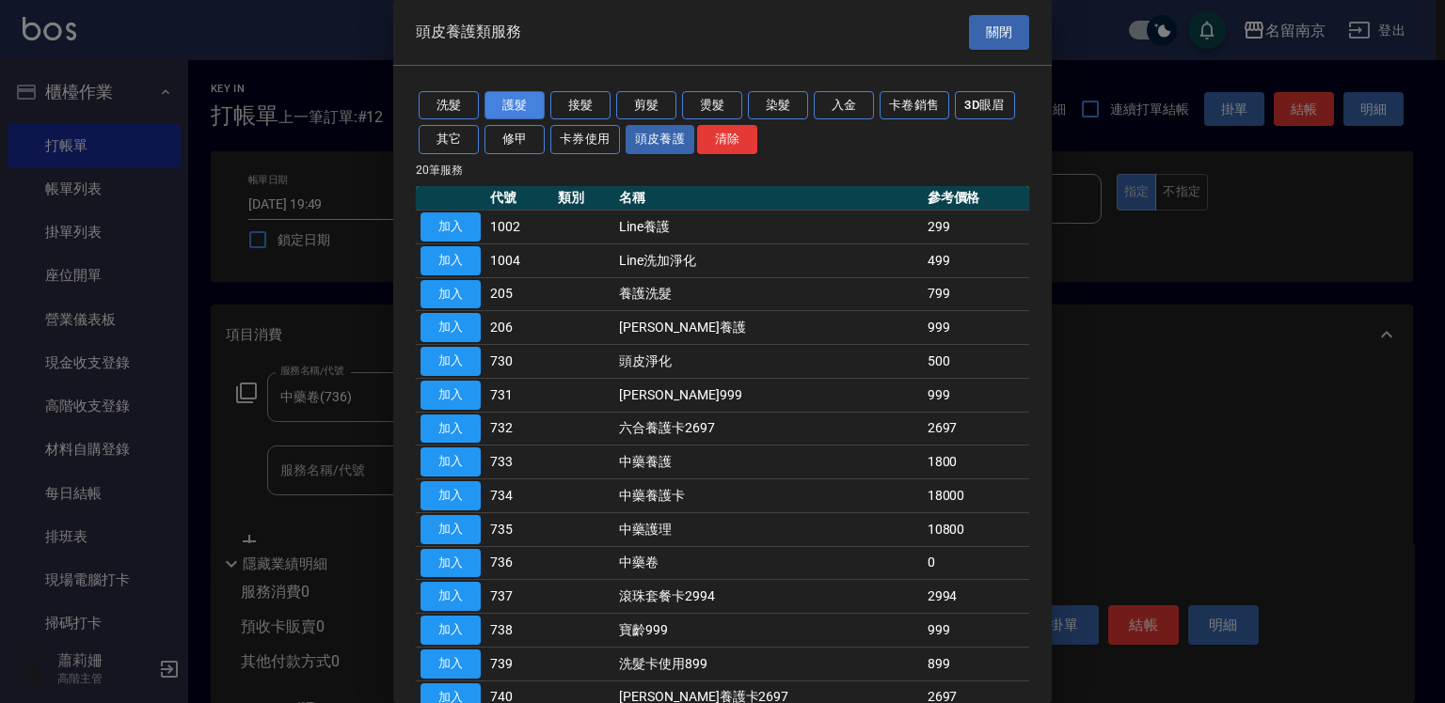
click at [512, 103] on button "護髮" at bounding box center [514, 105] width 60 height 29
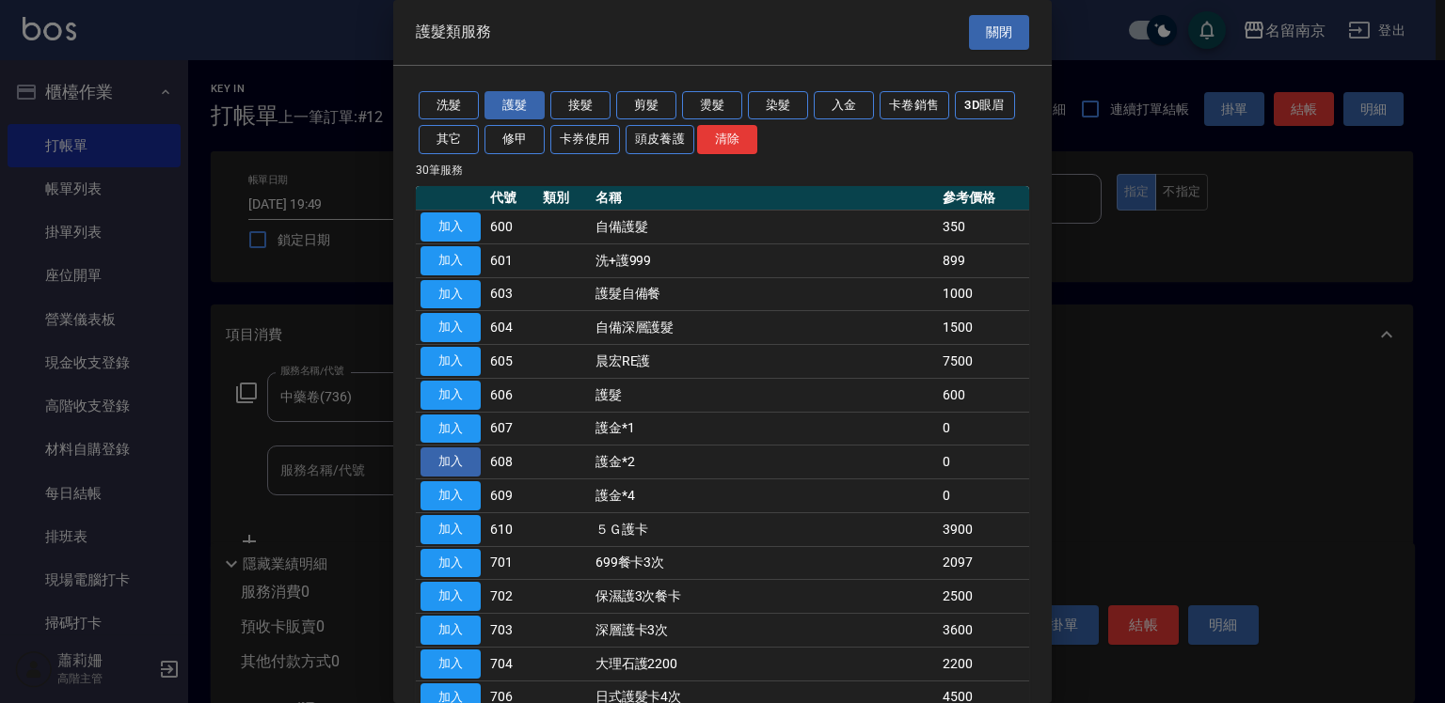
click at [455, 462] on button "加入" at bounding box center [450, 462] width 60 height 29
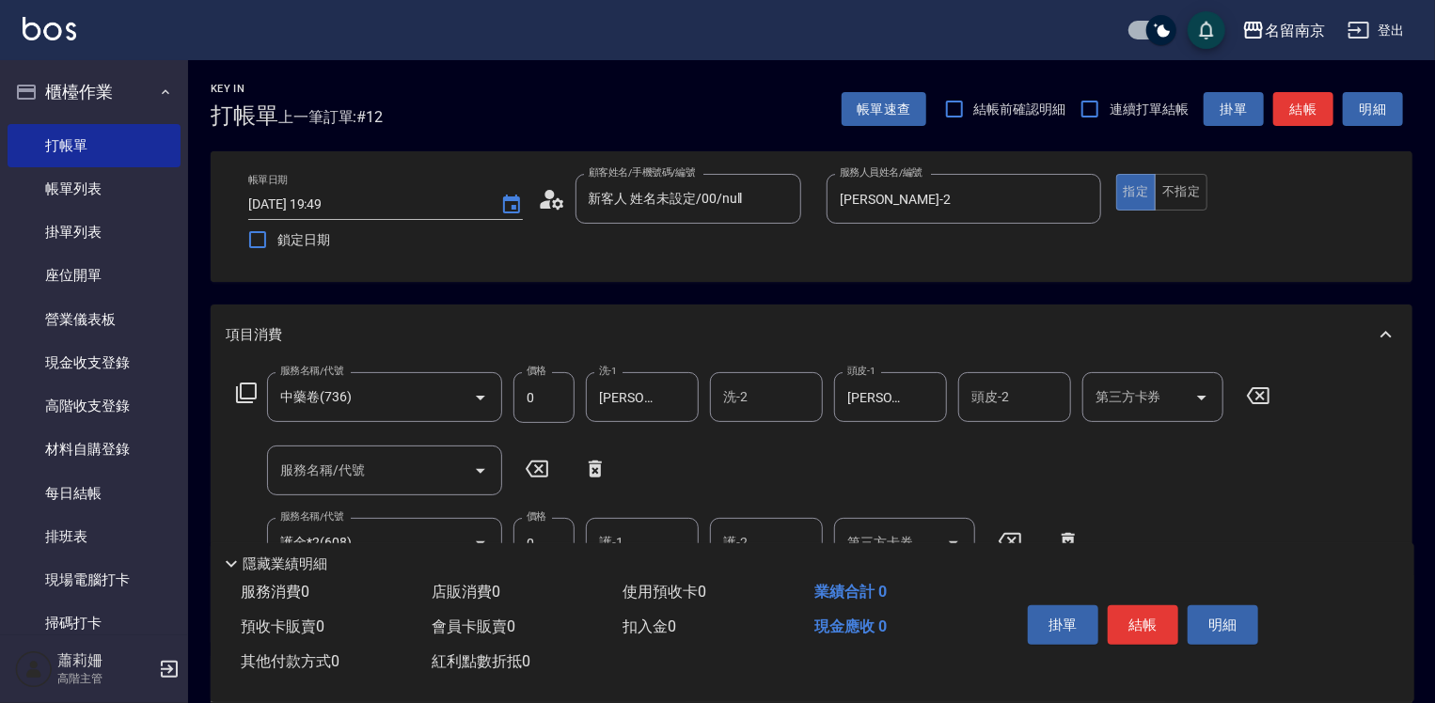
scroll to position [94, 0]
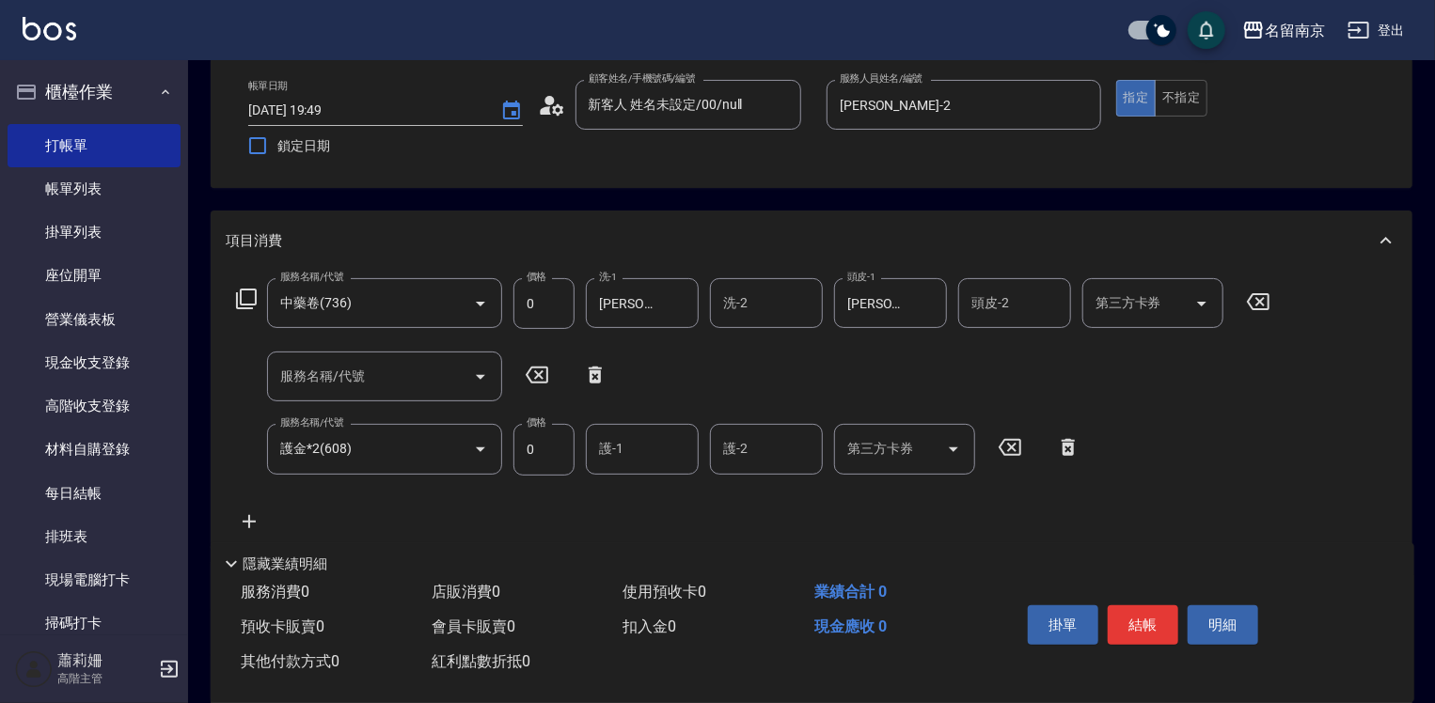
click at [634, 468] on div "護-1" at bounding box center [642, 449] width 113 height 50
type input "Jenny-2"
click at [676, 455] on icon "Clear" at bounding box center [679, 449] width 19 height 19
type input "Terrisa-7"
click at [1136, 626] on button "結帳" at bounding box center [1143, 625] width 71 height 39
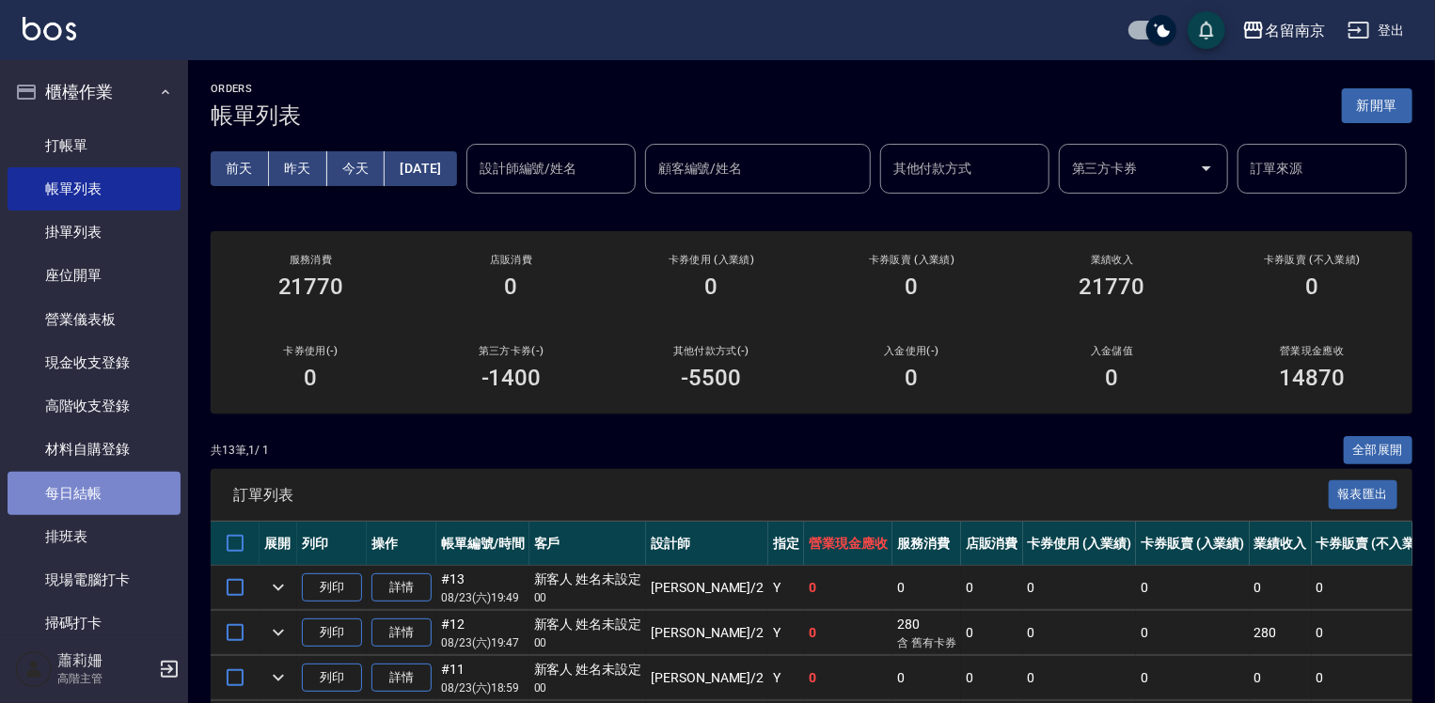
click at [95, 479] on link "每日結帳" at bounding box center [94, 493] width 173 height 43
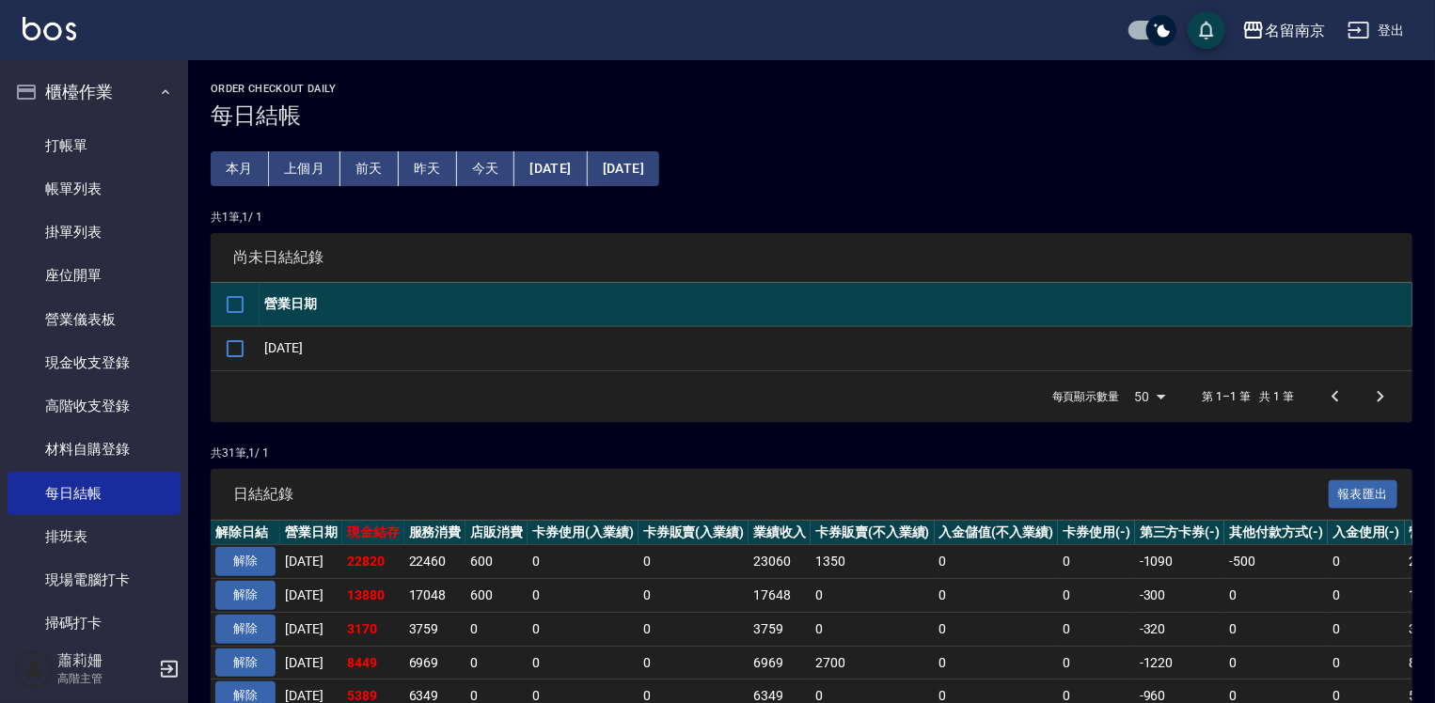
click at [90, 186] on link "帳單列表" at bounding box center [94, 188] width 173 height 43
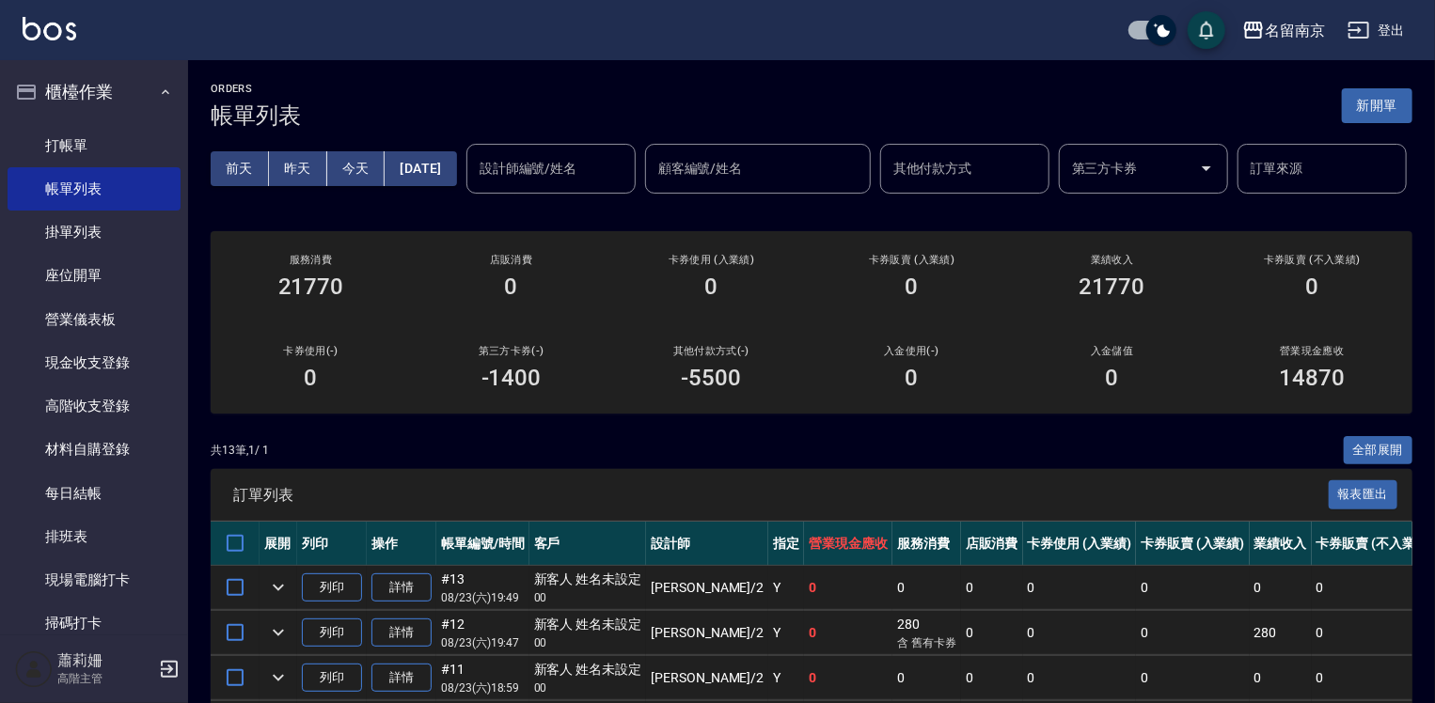
scroll to position [188, 0]
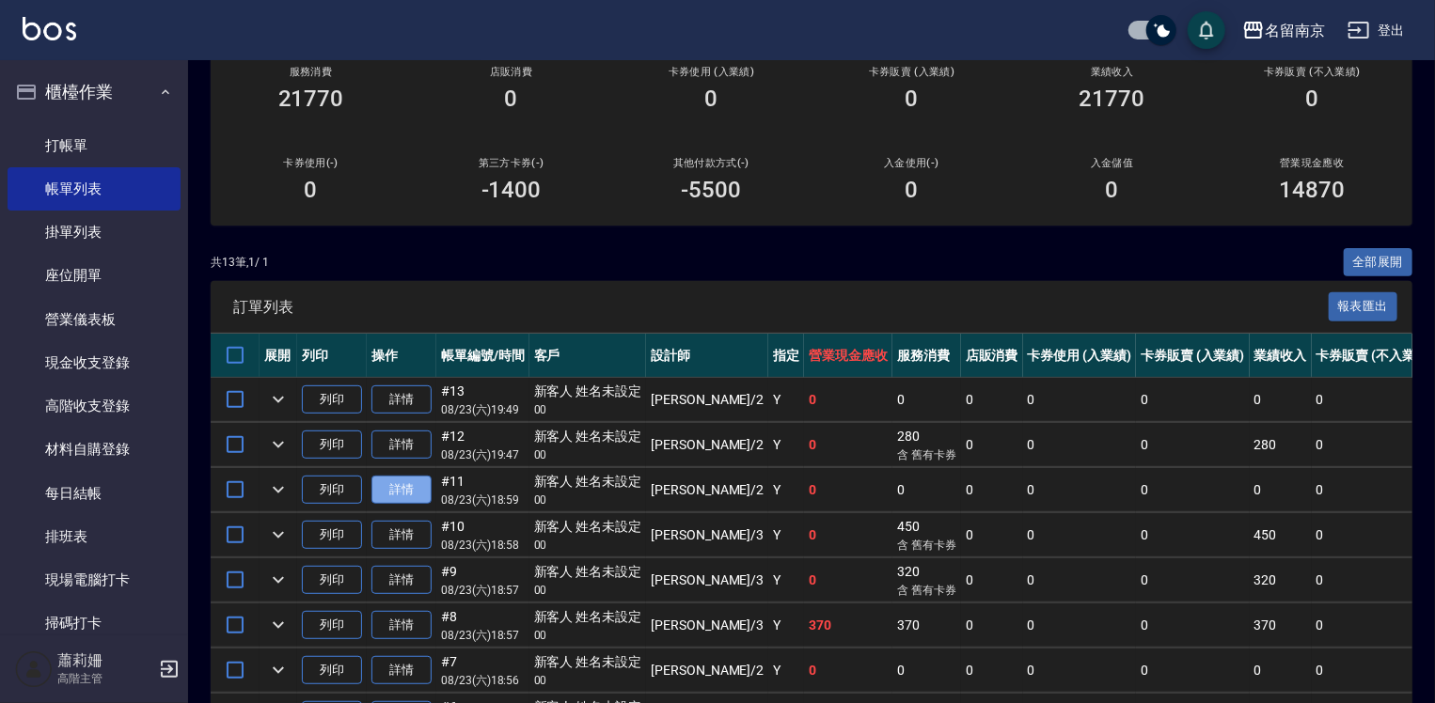
click at [424, 505] on link "詳情" at bounding box center [401, 490] width 60 height 29
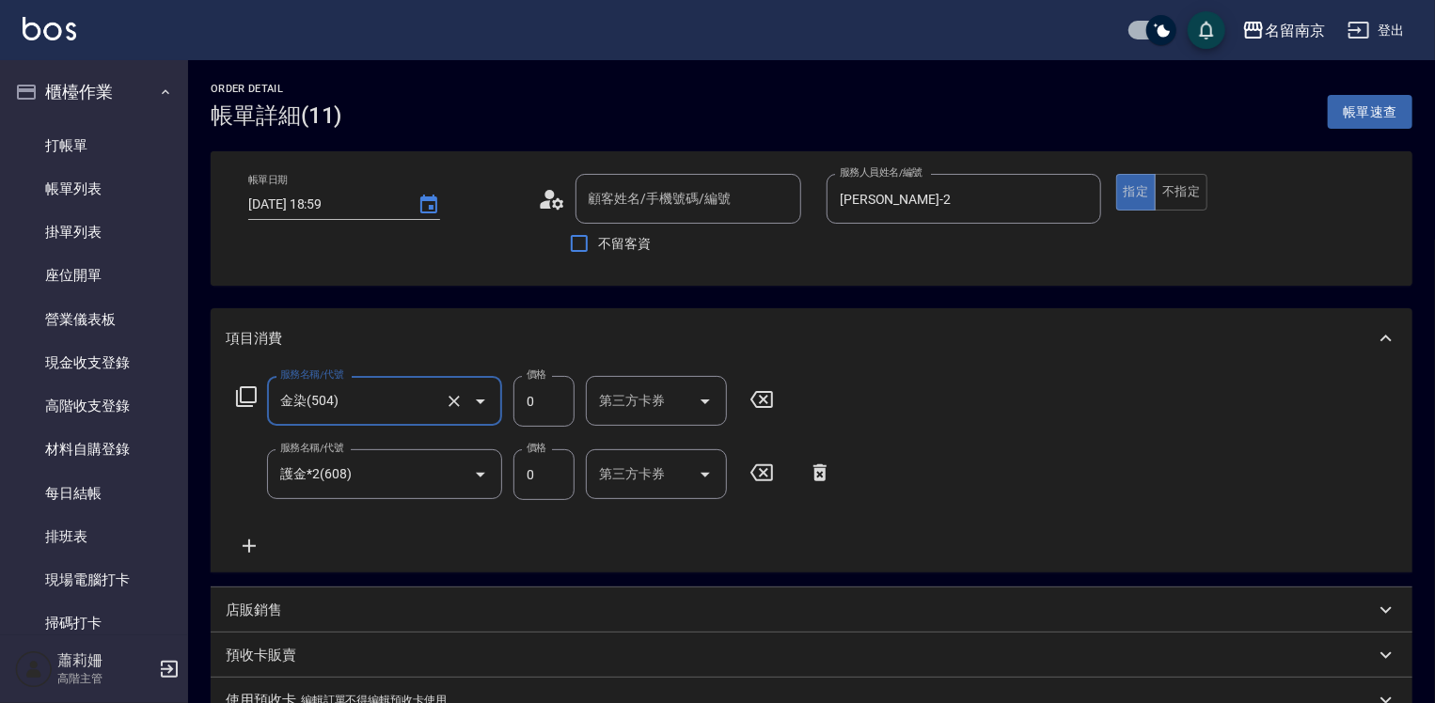
type input "新客人 姓名未設定/00/null"
click at [685, 397] on icon "Clear" at bounding box center [679, 401] width 19 height 19
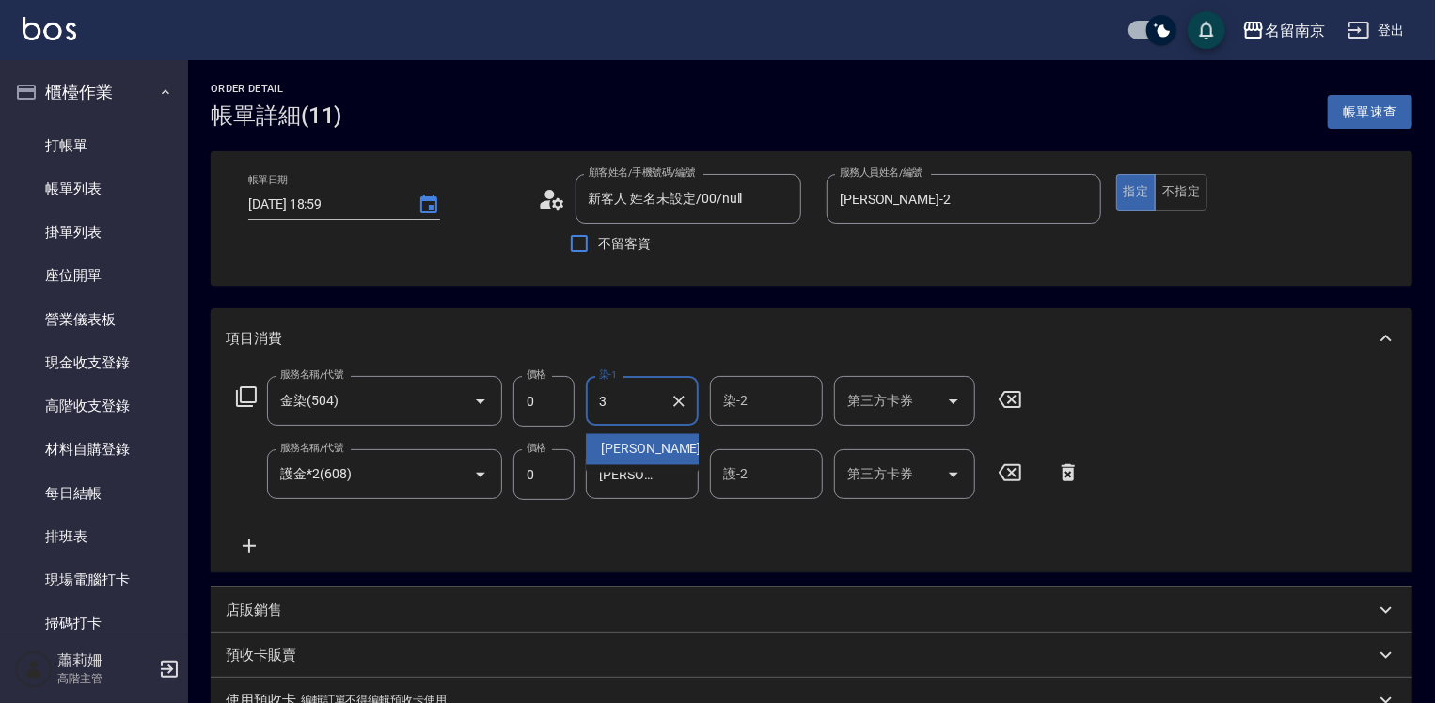
type input "Karen-3"
click at [656, 468] on input "Jenny-2" at bounding box center [628, 474] width 68 height 33
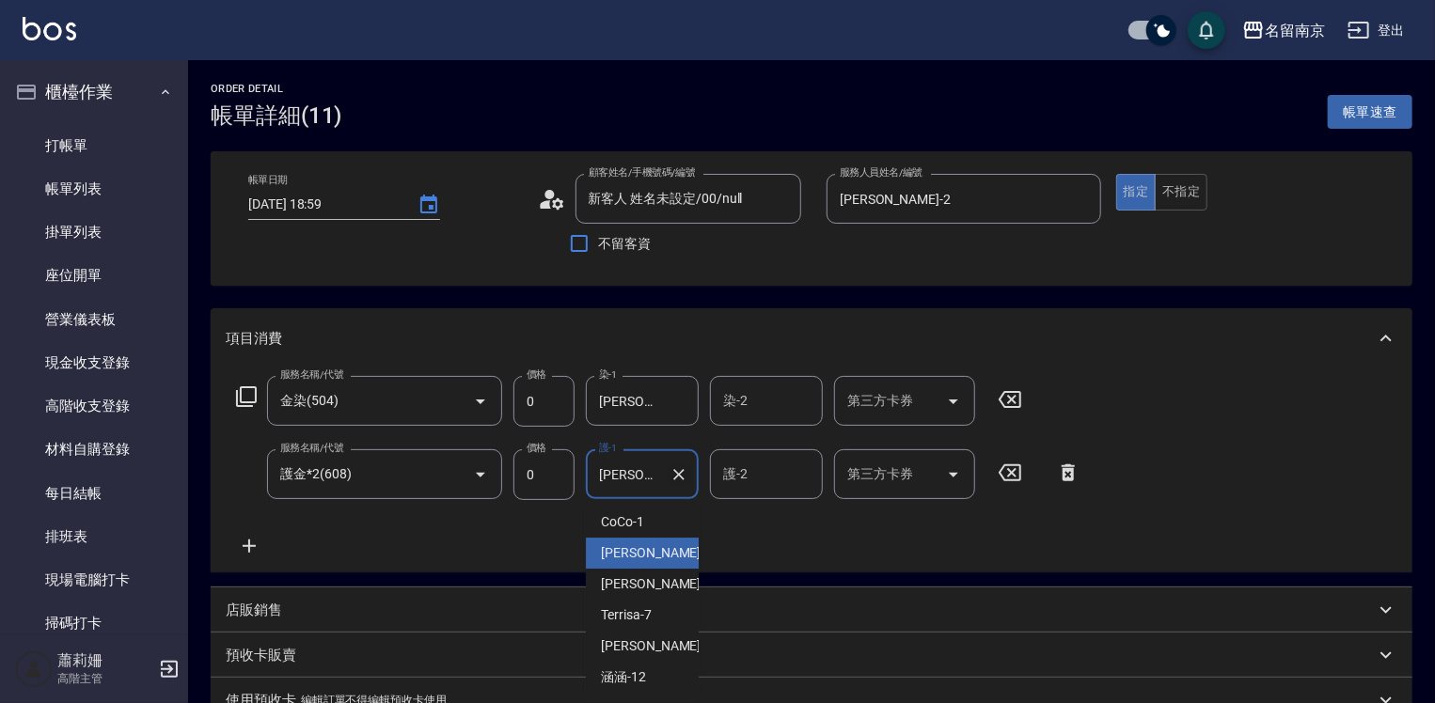
click at [685, 479] on icon "Clear" at bounding box center [679, 475] width 19 height 19
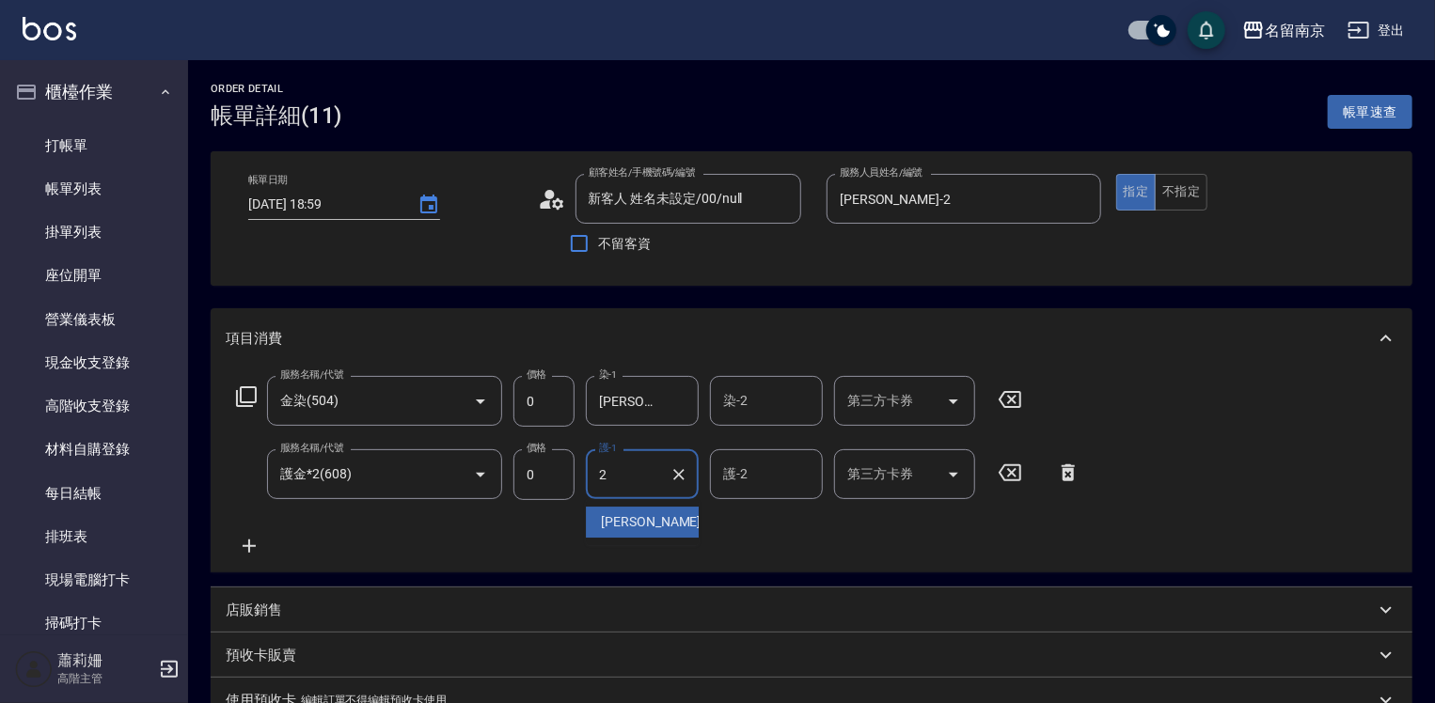
type input "Jenny-2"
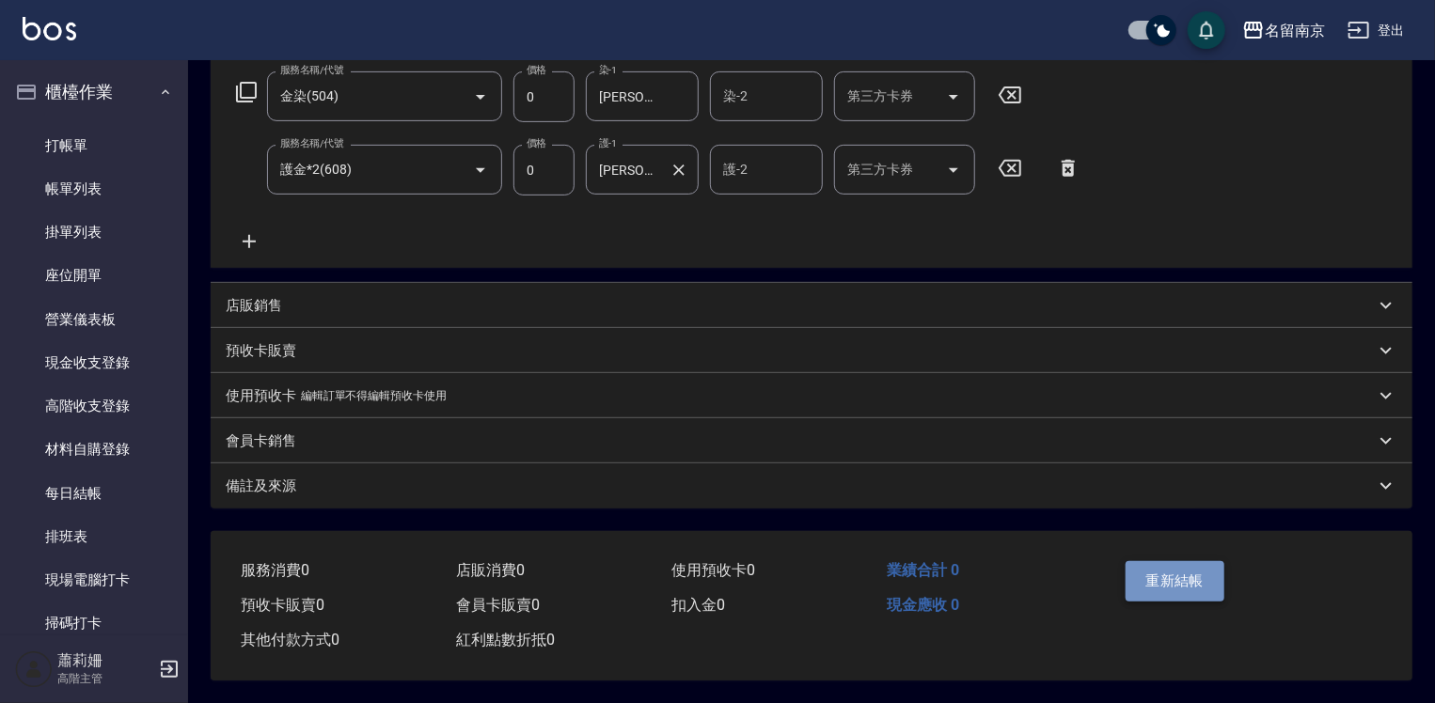
click at [1215, 576] on button "重新結帳" at bounding box center [1176, 580] width 100 height 39
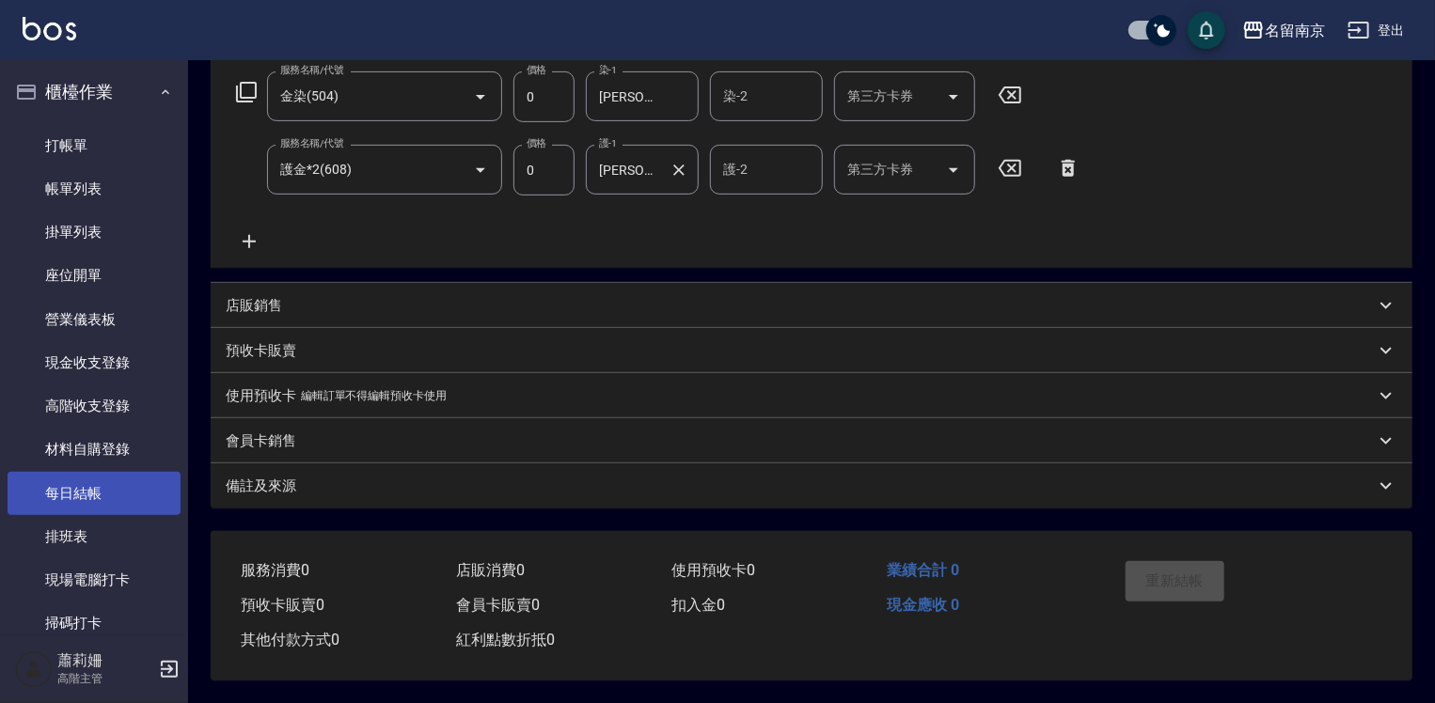
click at [112, 498] on link "每日結帳" at bounding box center [94, 493] width 173 height 43
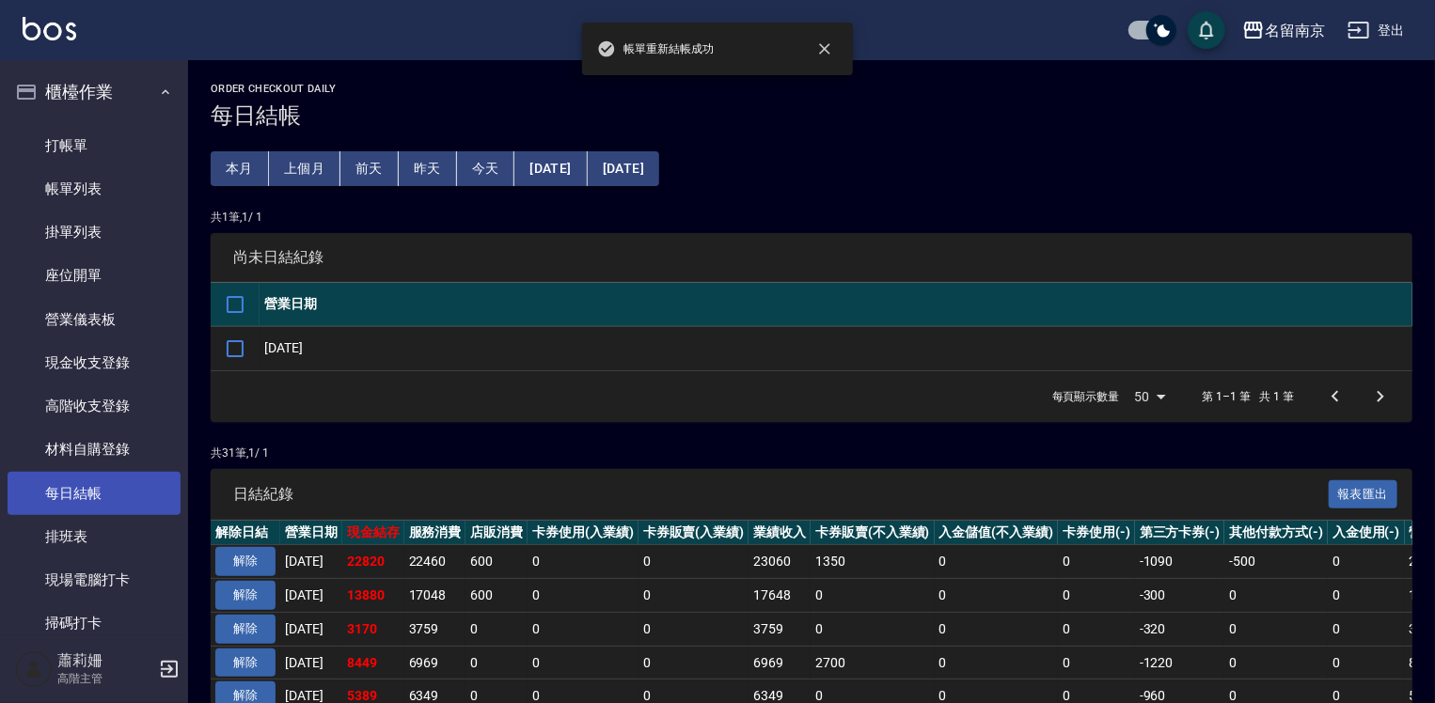
click at [112, 498] on link "每日結帳" at bounding box center [94, 493] width 173 height 43
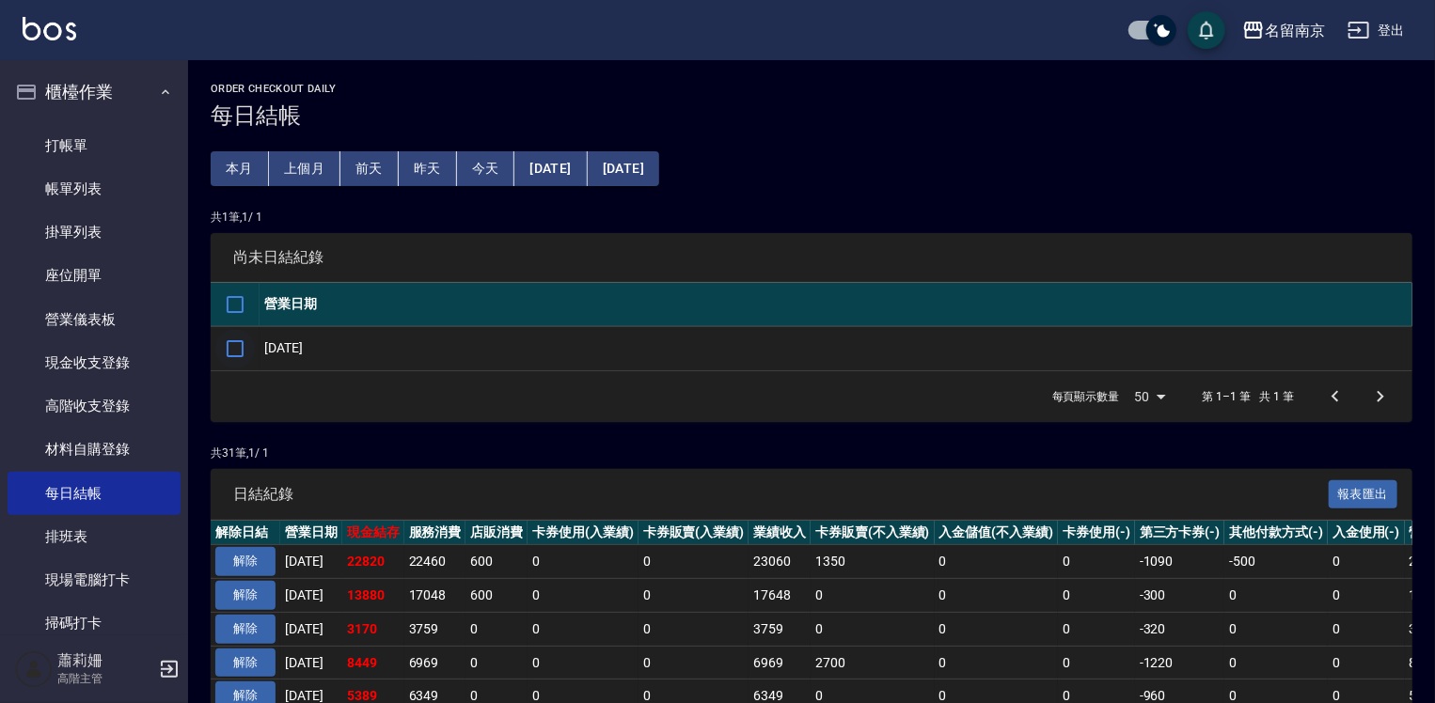
click at [244, 341] on input "checkbox" at bounding box center [234, 348] width 39 height 39
checkbox input "true"
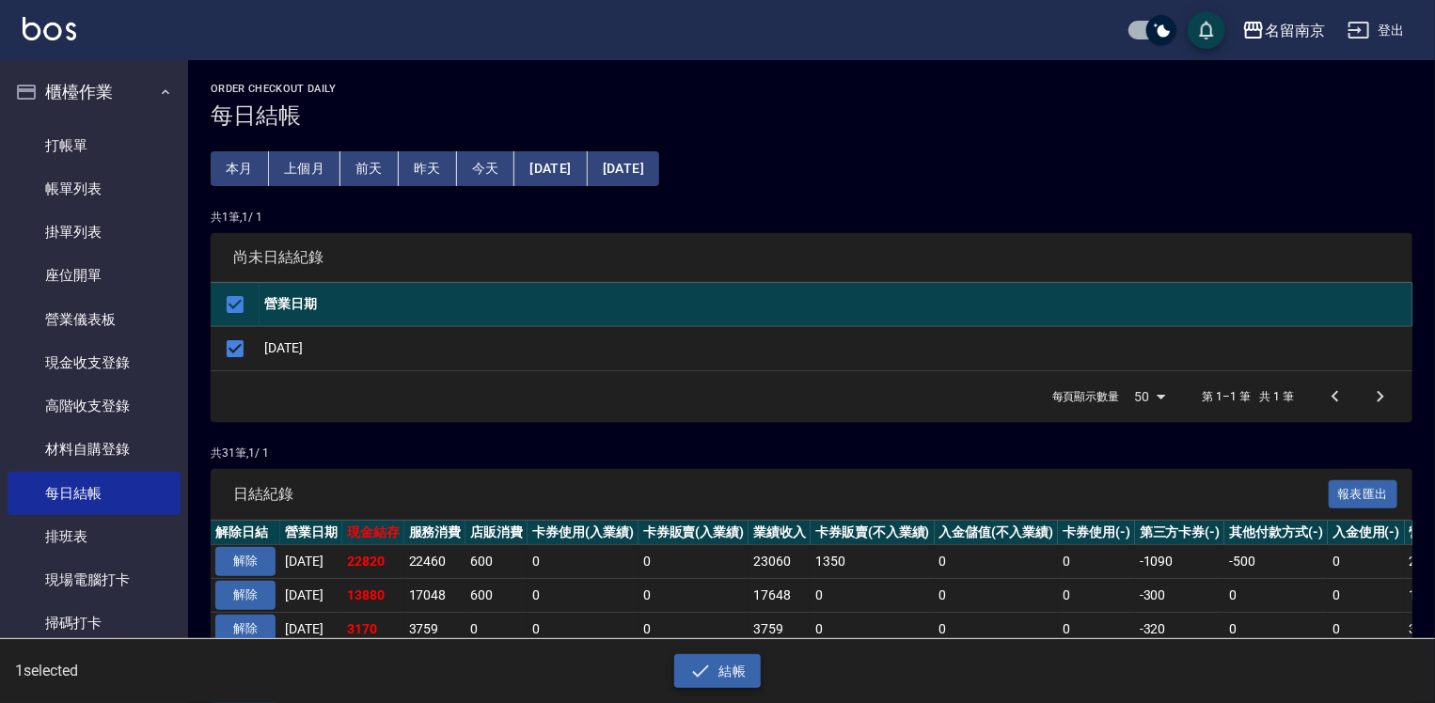
click at [728, 669] on button "結帳" at bounding box center [717, 672] width 87 height 35
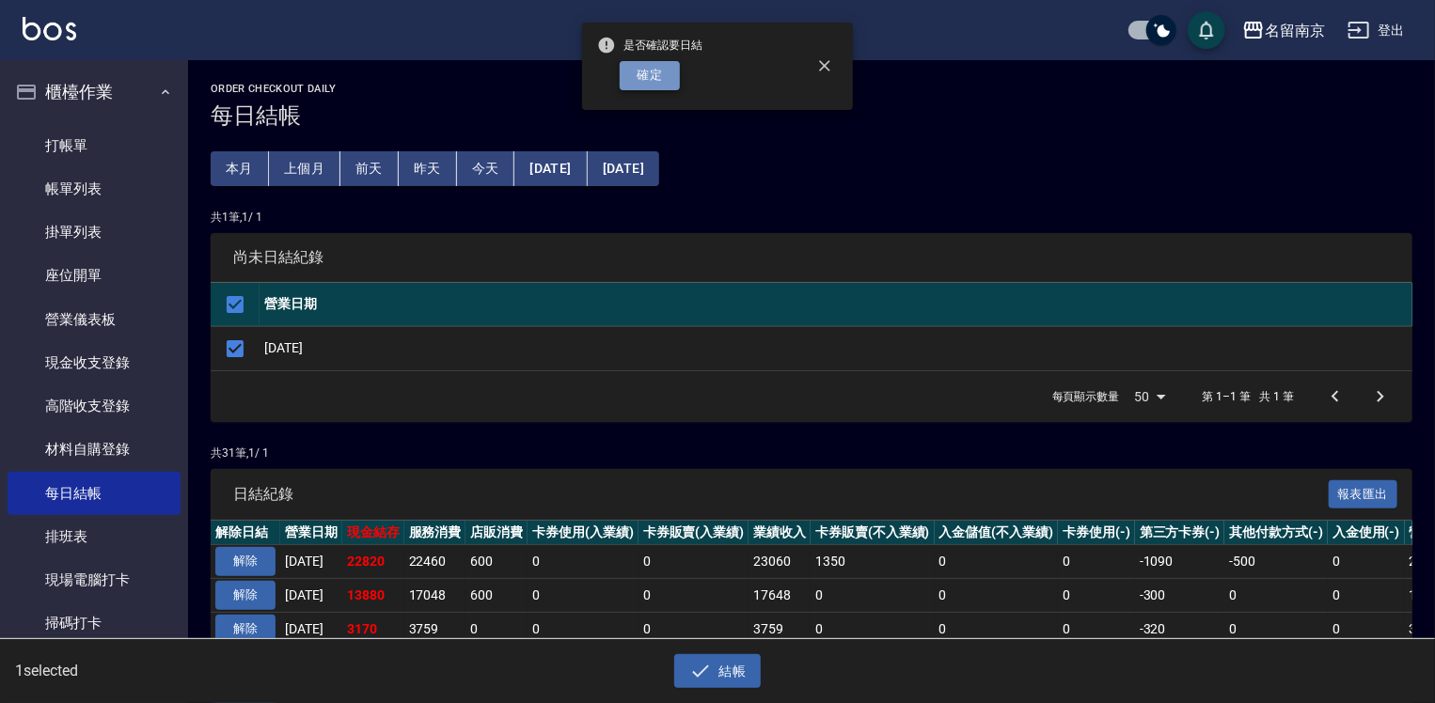
click at [648, 76] on button "確定" at bounding box center [650, 75] width 60 height 29
checkbox input "false"
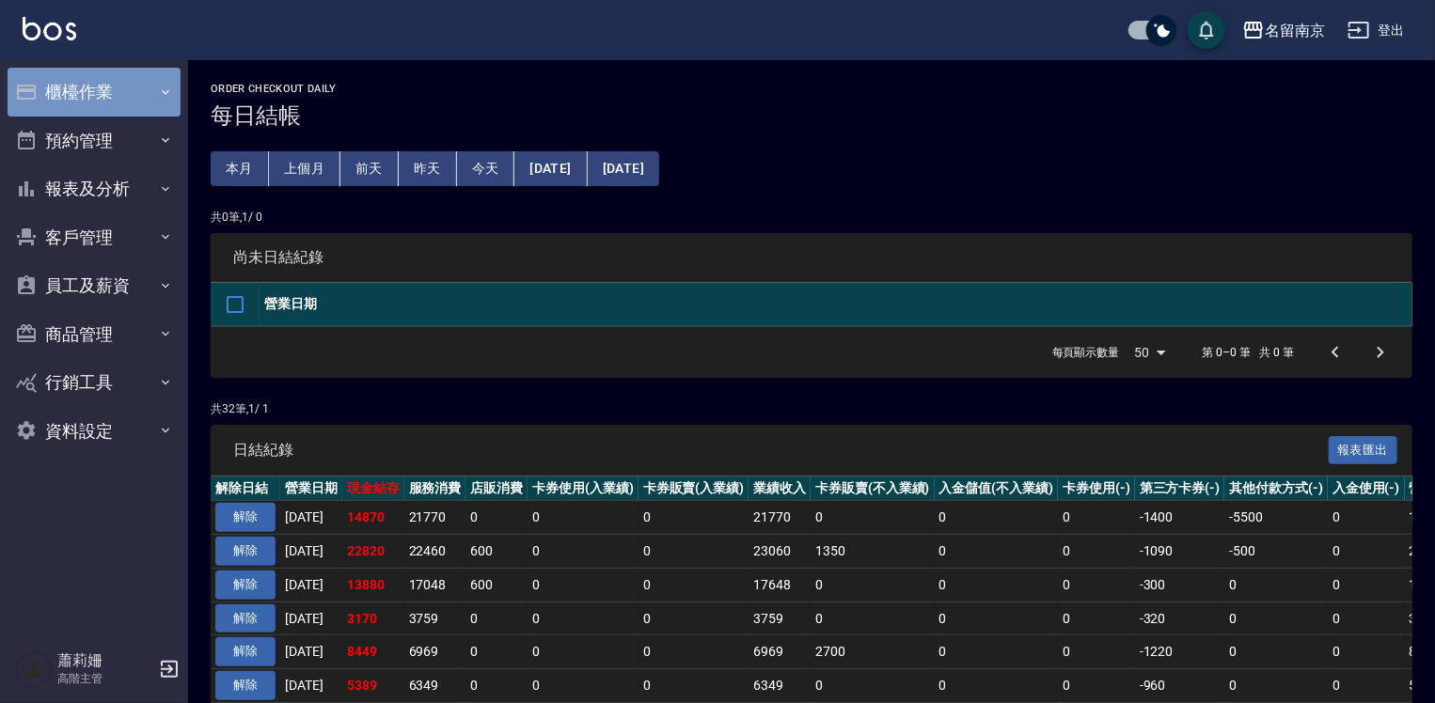
click at [60, 73] on button "櫃檯作業" at bounding box center [94, 92] width 173 height 49
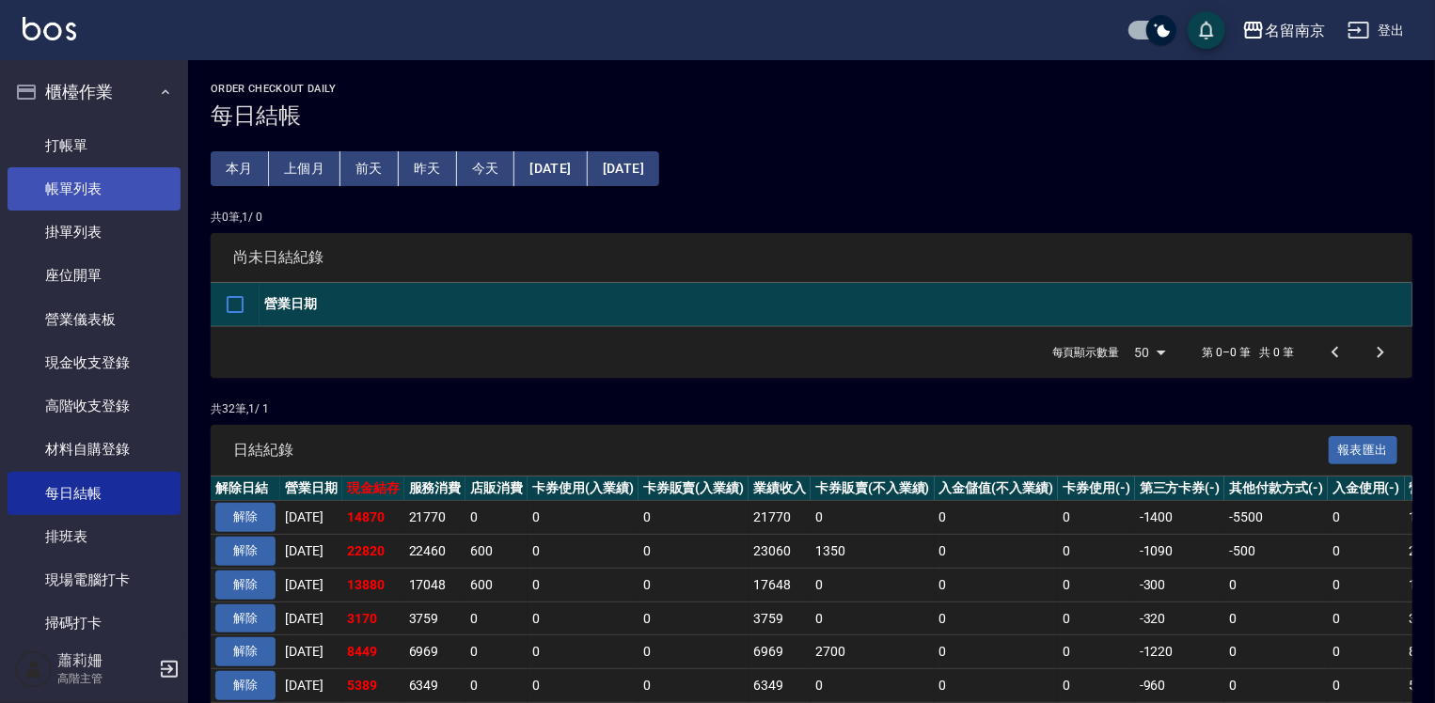
click at [129, 185] on link "帳單列表" at bounding box center [94, 188] width 173 height 43
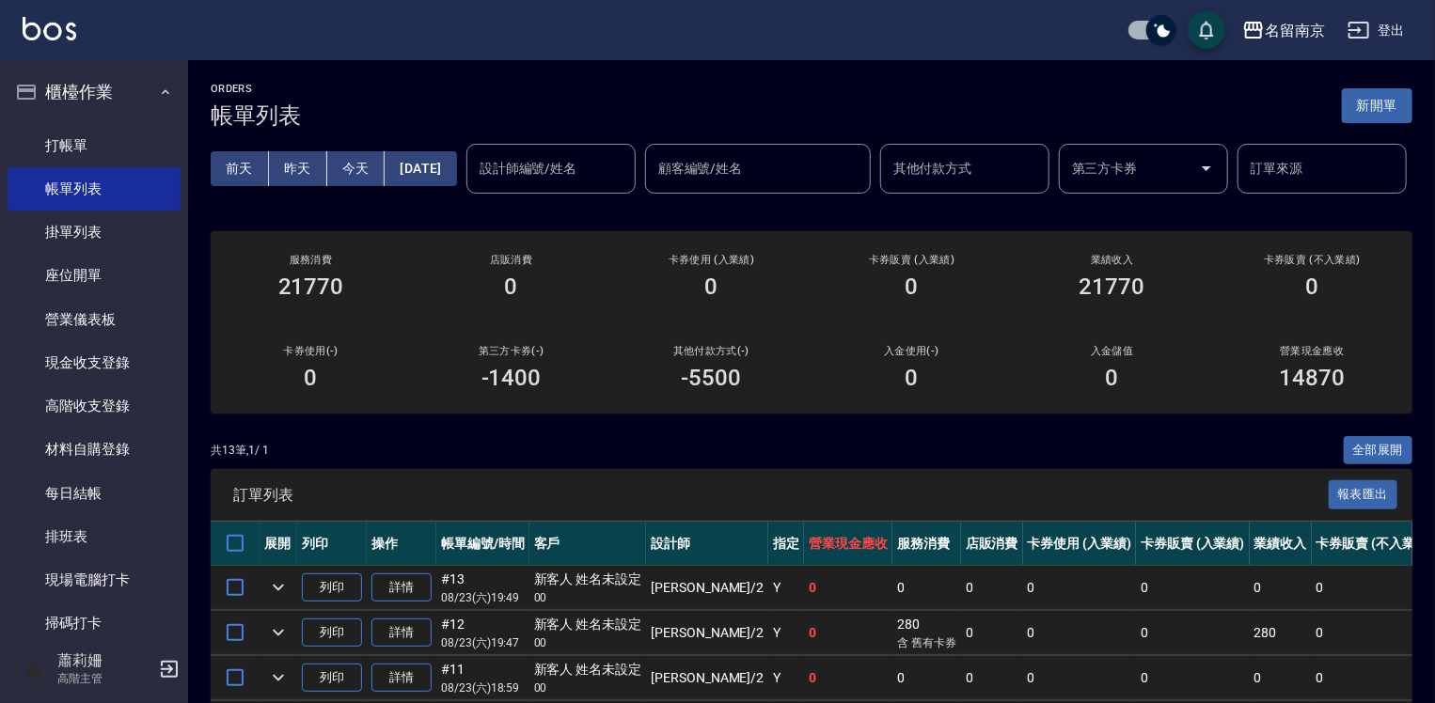
scroll to position [282, 0]
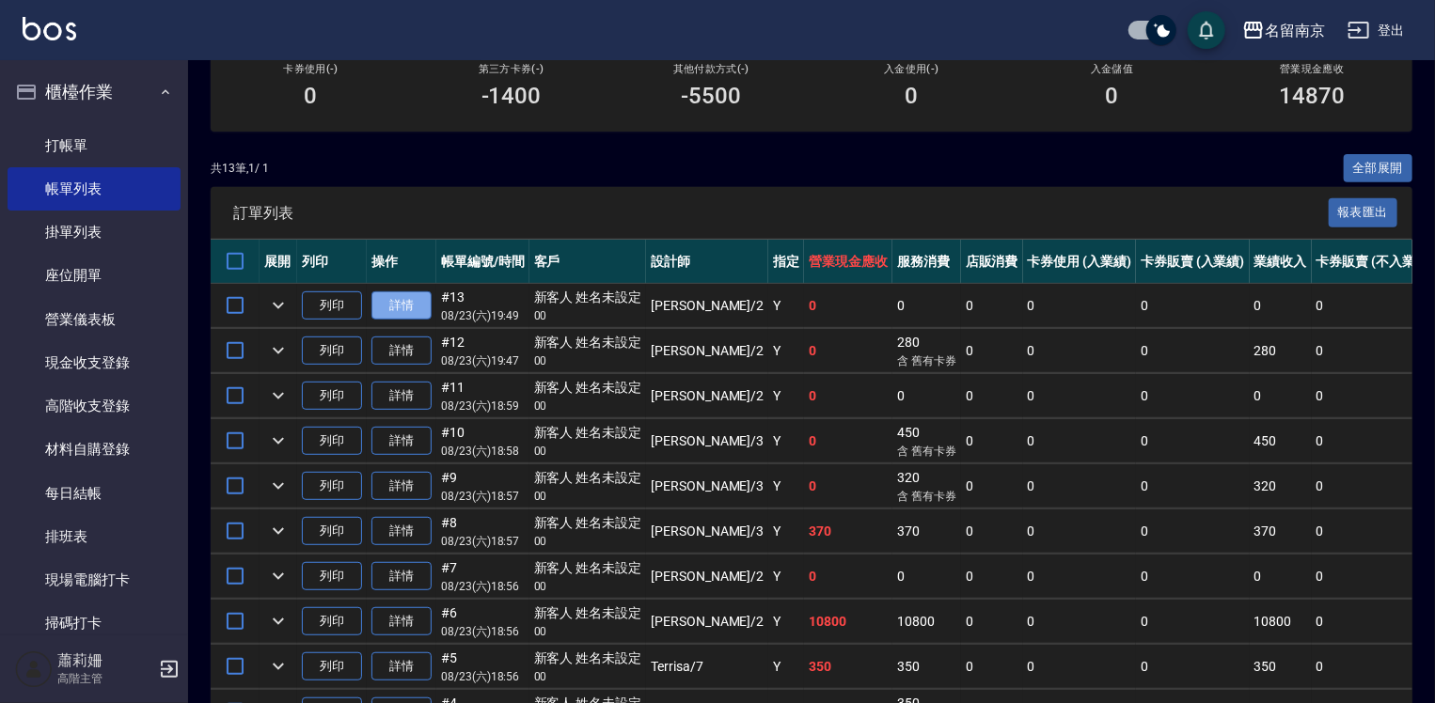
click at [405, 321] on link "詳情" at bounding box center [401, 306] width 60 height 29
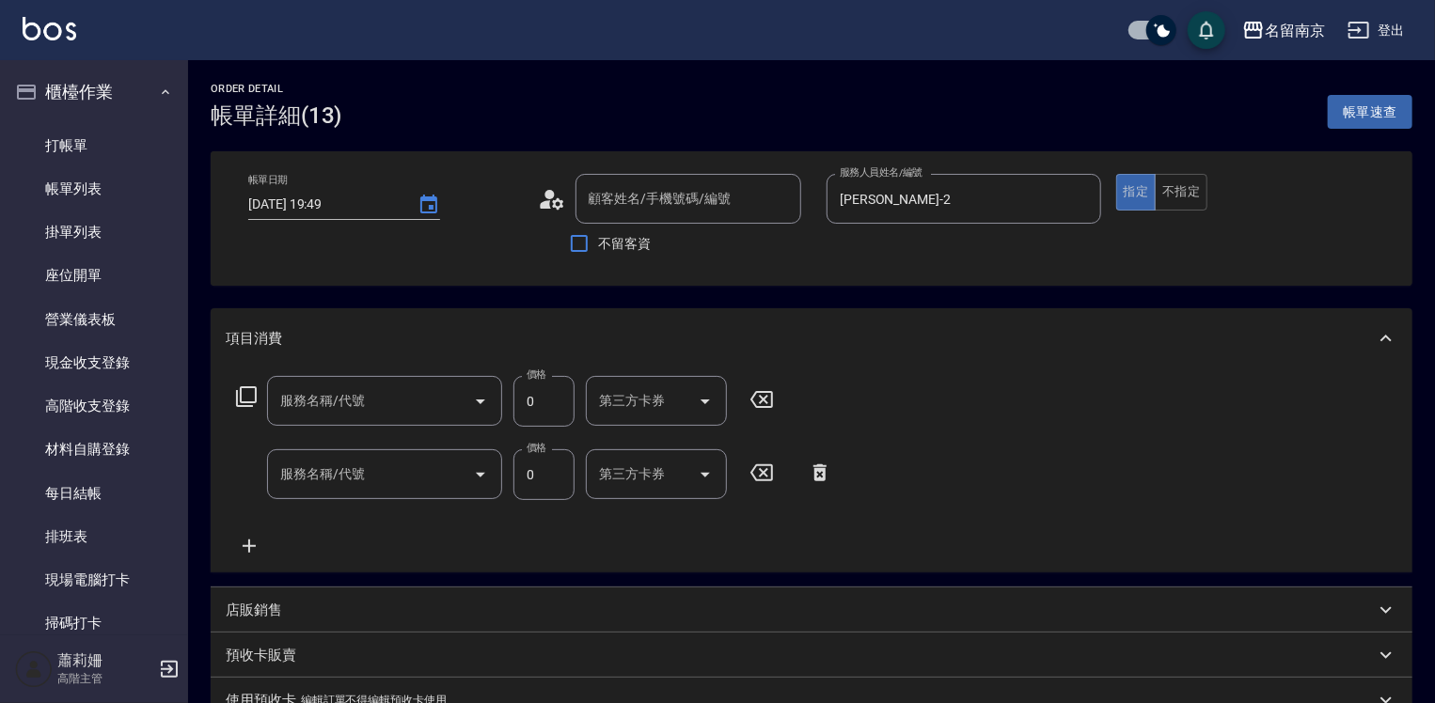
type input "2025/08/23 19:49"
type input "[PERSON_NAME]-2"
type input "新客人 姓名未設定/00/null"
type input "護金*2(608)"
type input "中藥卷(736)"
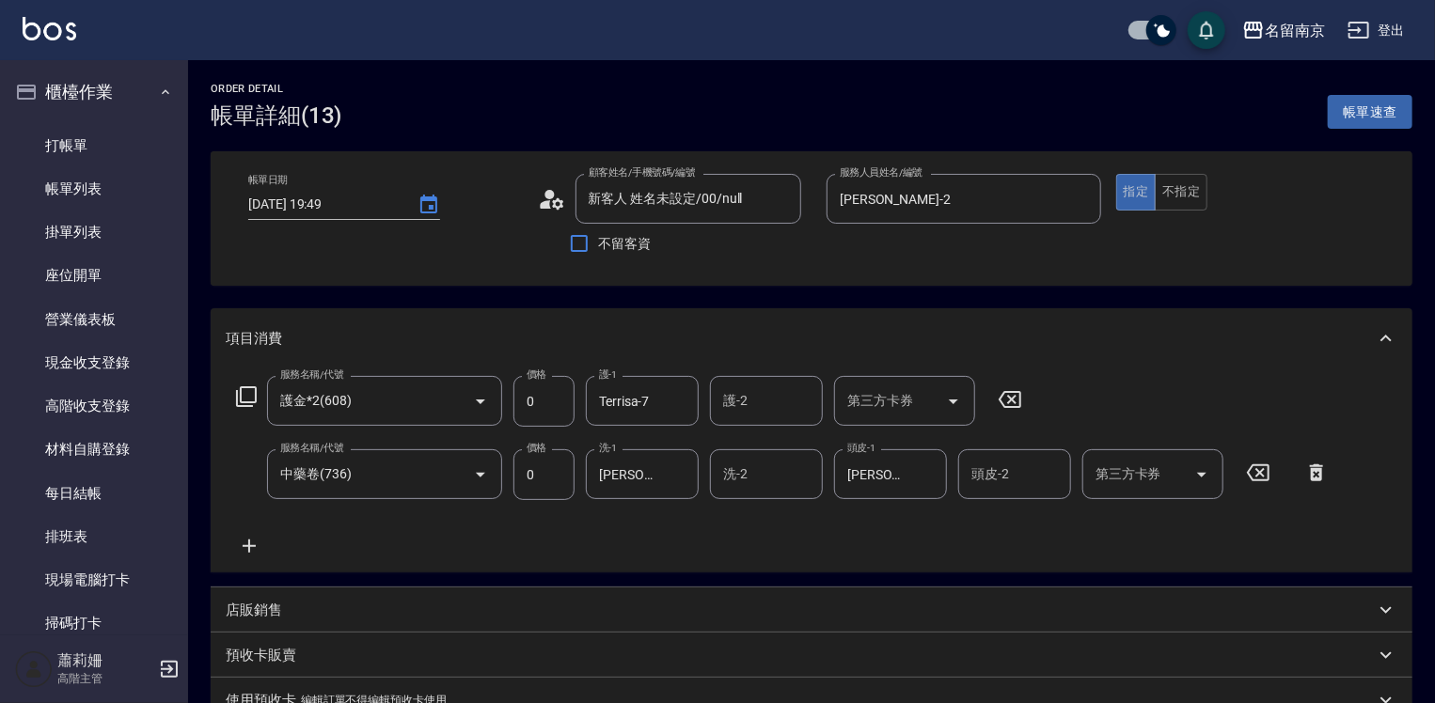
scroll to position [94, 0]
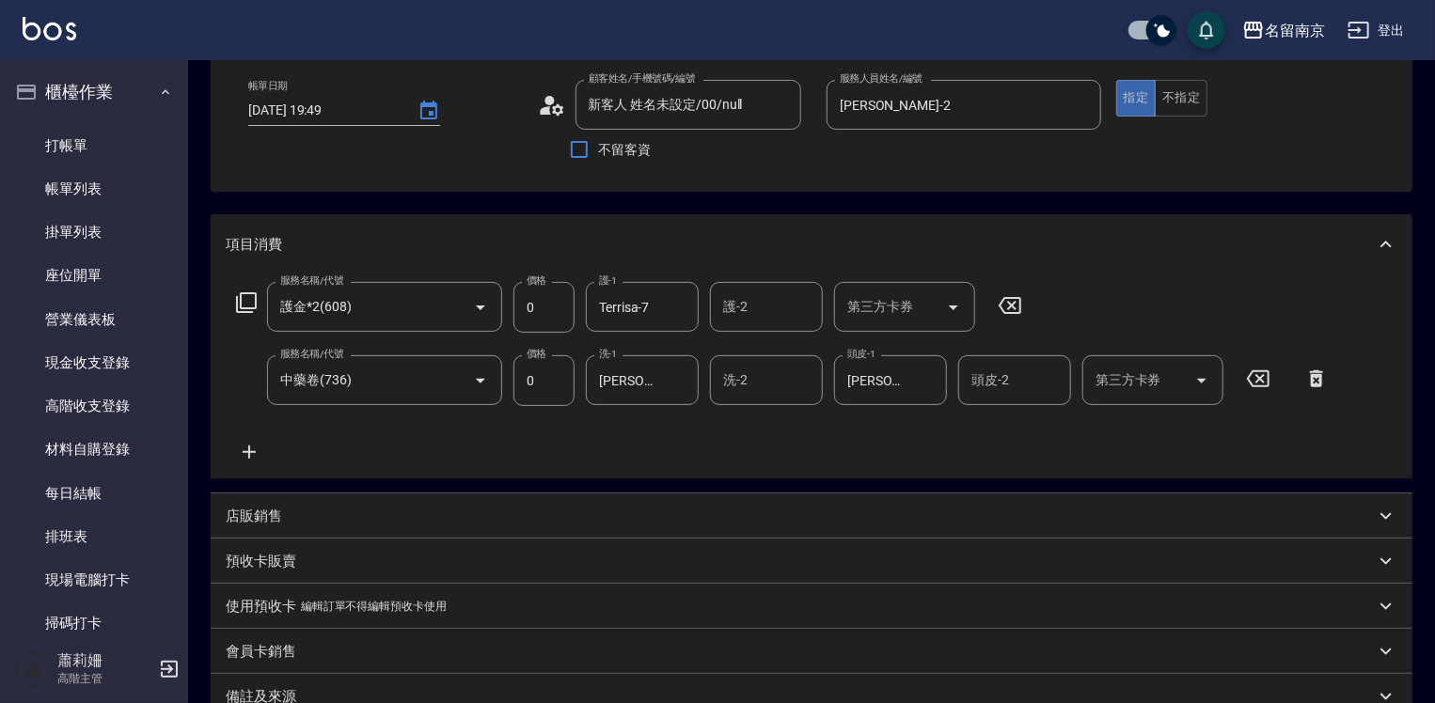
click at [246, 523] on p "店販銷售" at bounding box center [254, 517] width 56 height 20
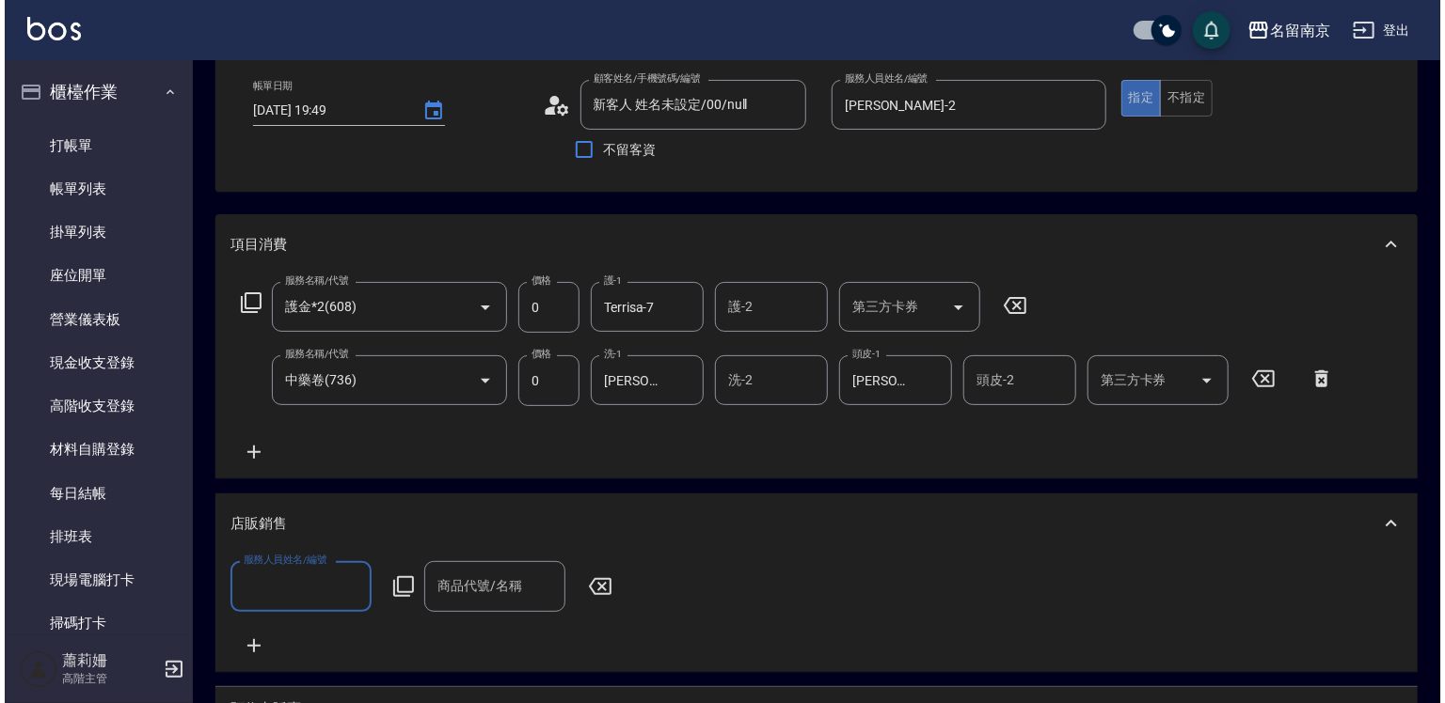
scroll to position [0, 0]
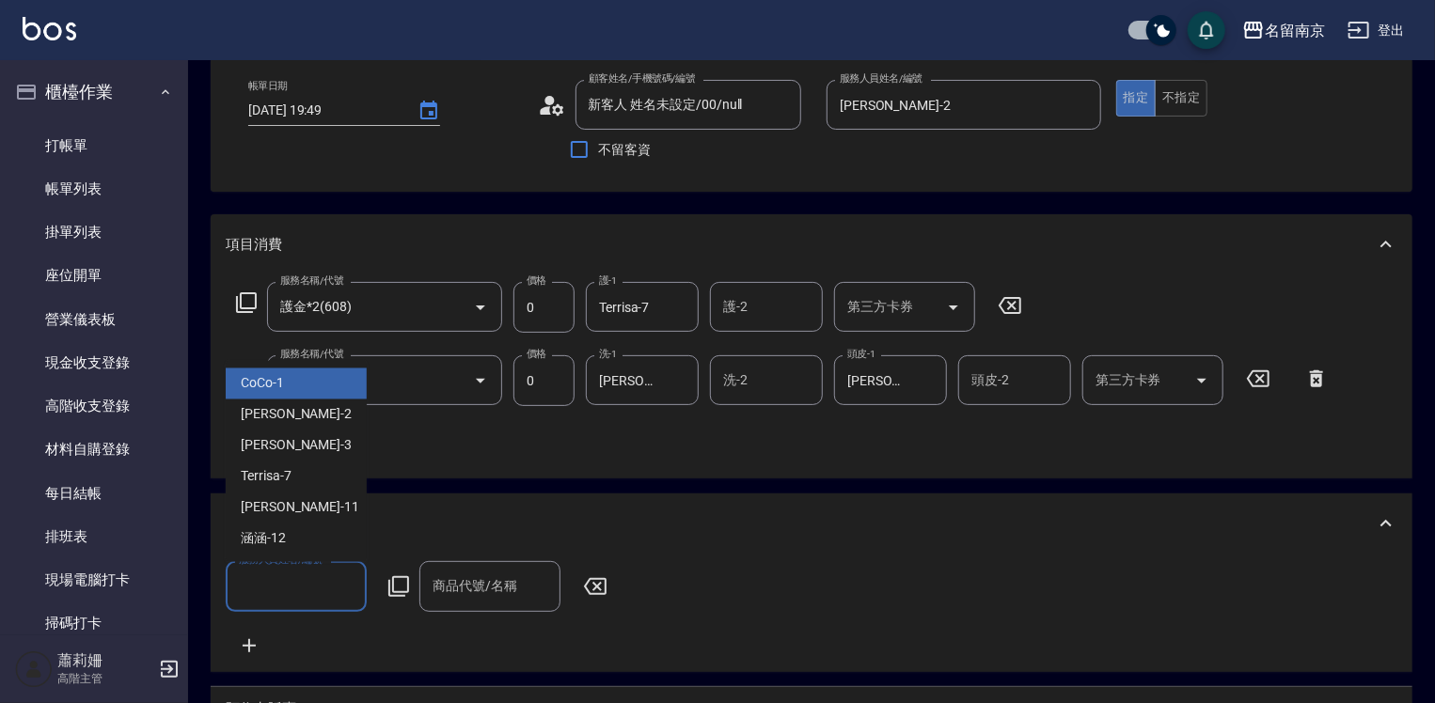
click at [286, 593] on input "服務人員姓名/編號" at bounding box center [296, 586] width 124 height 33
click at [331, 418] on div "Jenny -2" at bounding box center [296, 415] width 141 height 31
type input "[PERSON_NAME]-2"
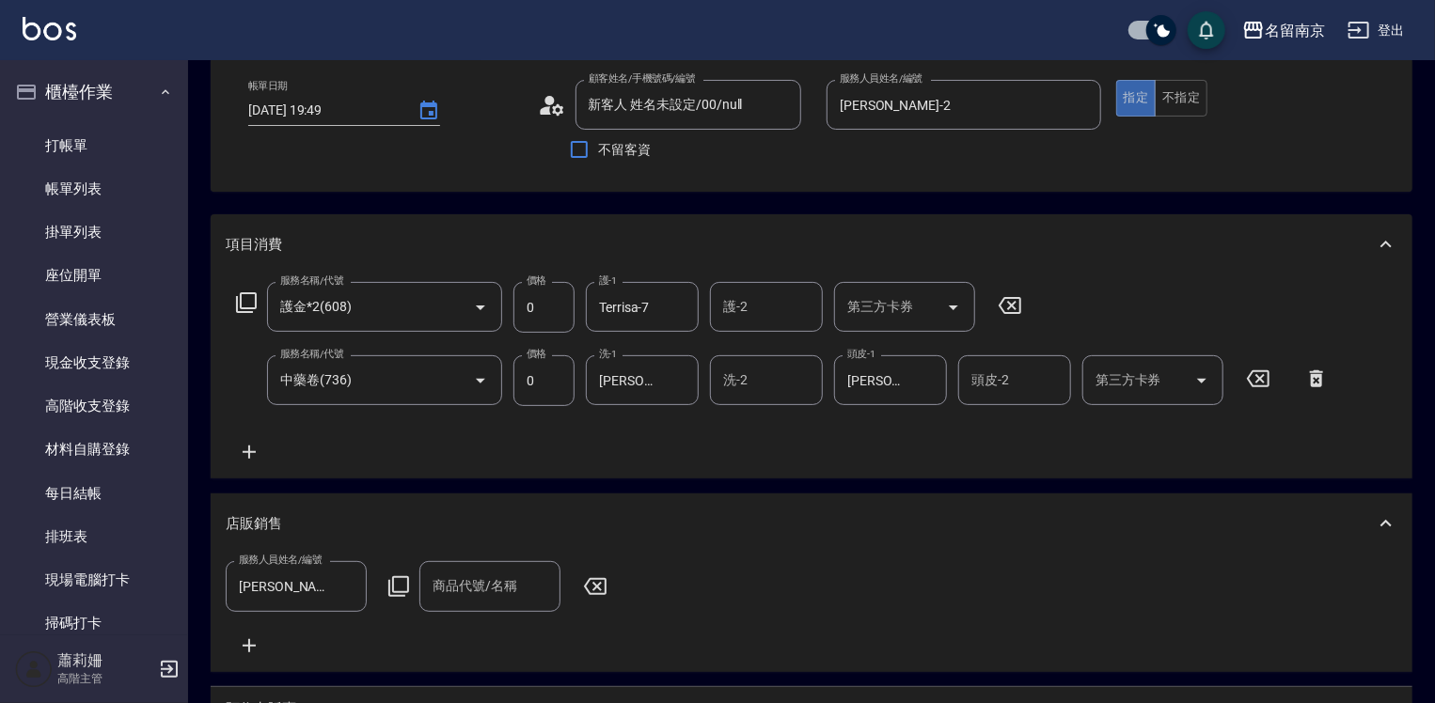
click at [397, 582] on icon at bounding box center [398, 587] width 23 height 23
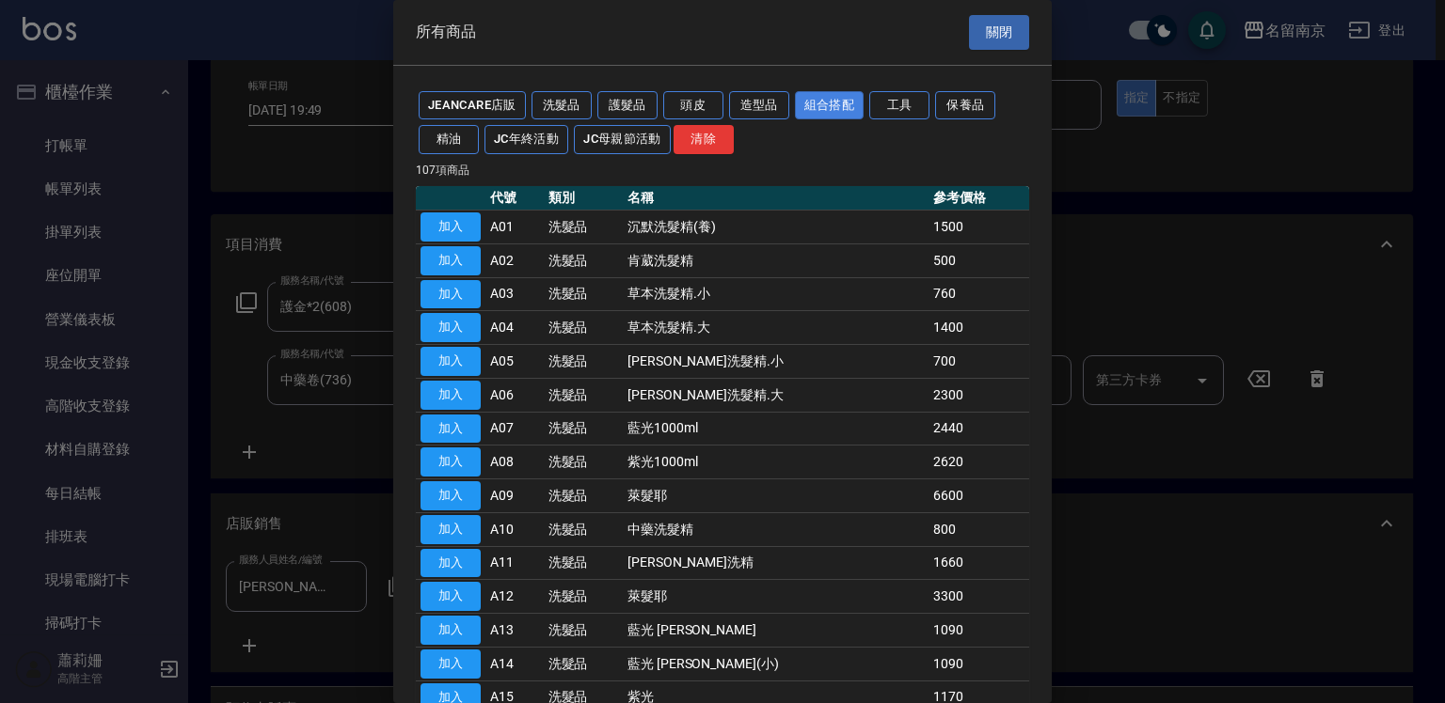
click at [829, 112] on button "組合搭配" at bounding box center [830, 105] width 70 height 29
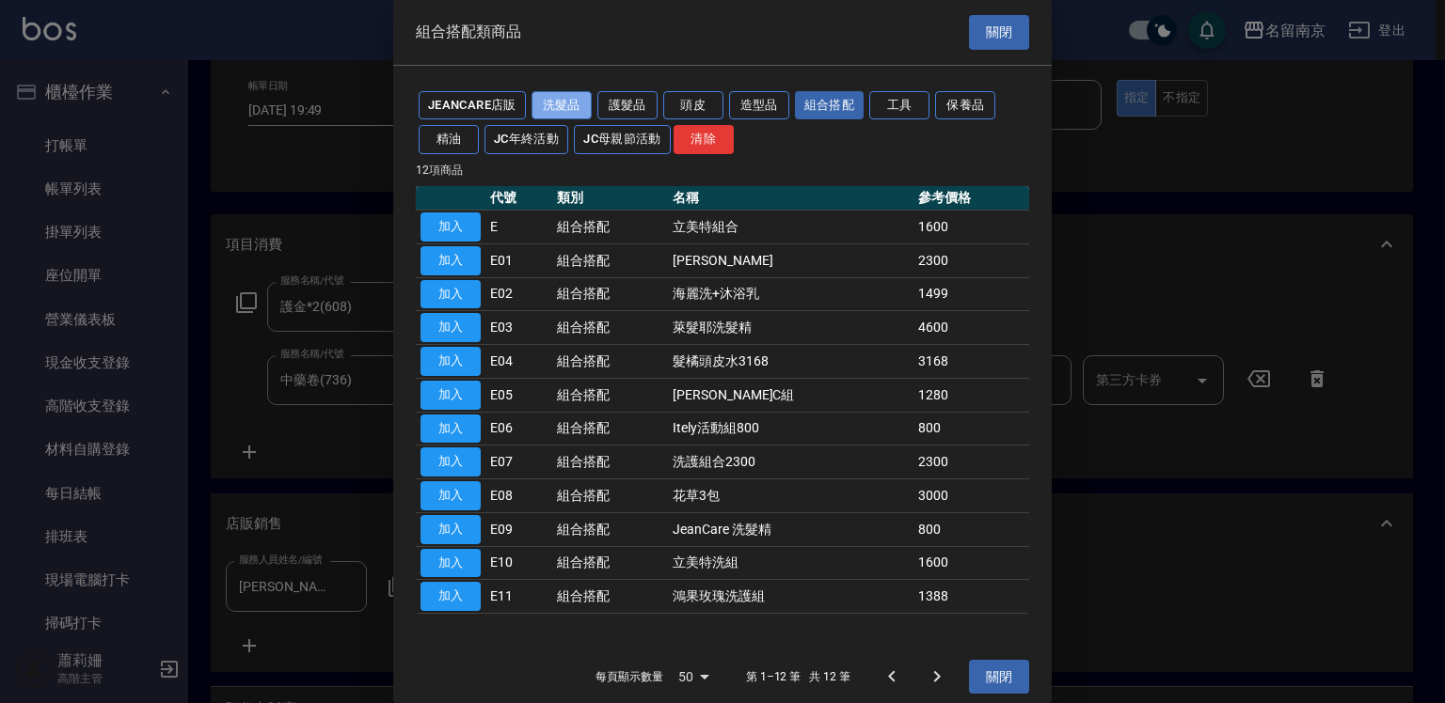
click at [556, 105] on button "洗髮品" at bounding box center [561, 105] width 60 height 29
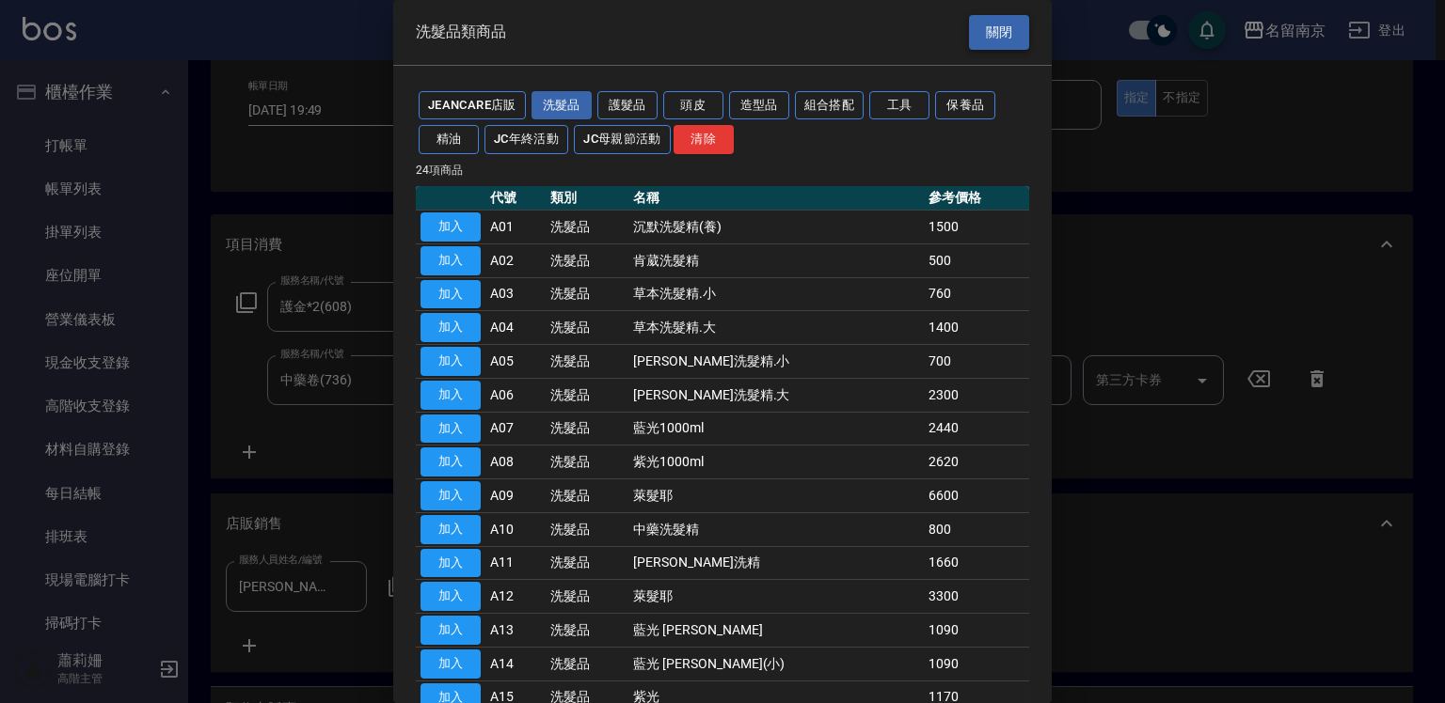
click at [1010, 41] on button "關閉" at bounding box center [999, 32] width 60 height 35
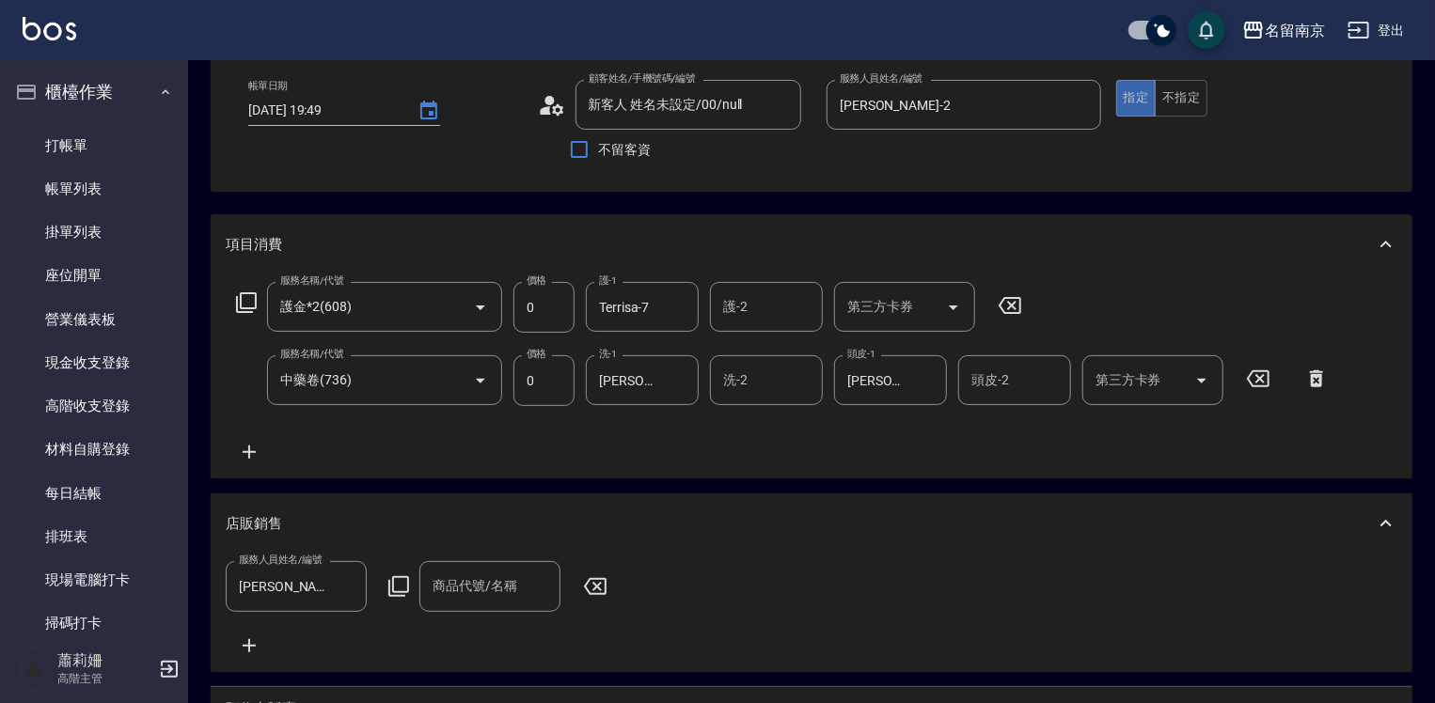
click at [396, 585] on icon at bounding box center [398, 587] width 23 height 23
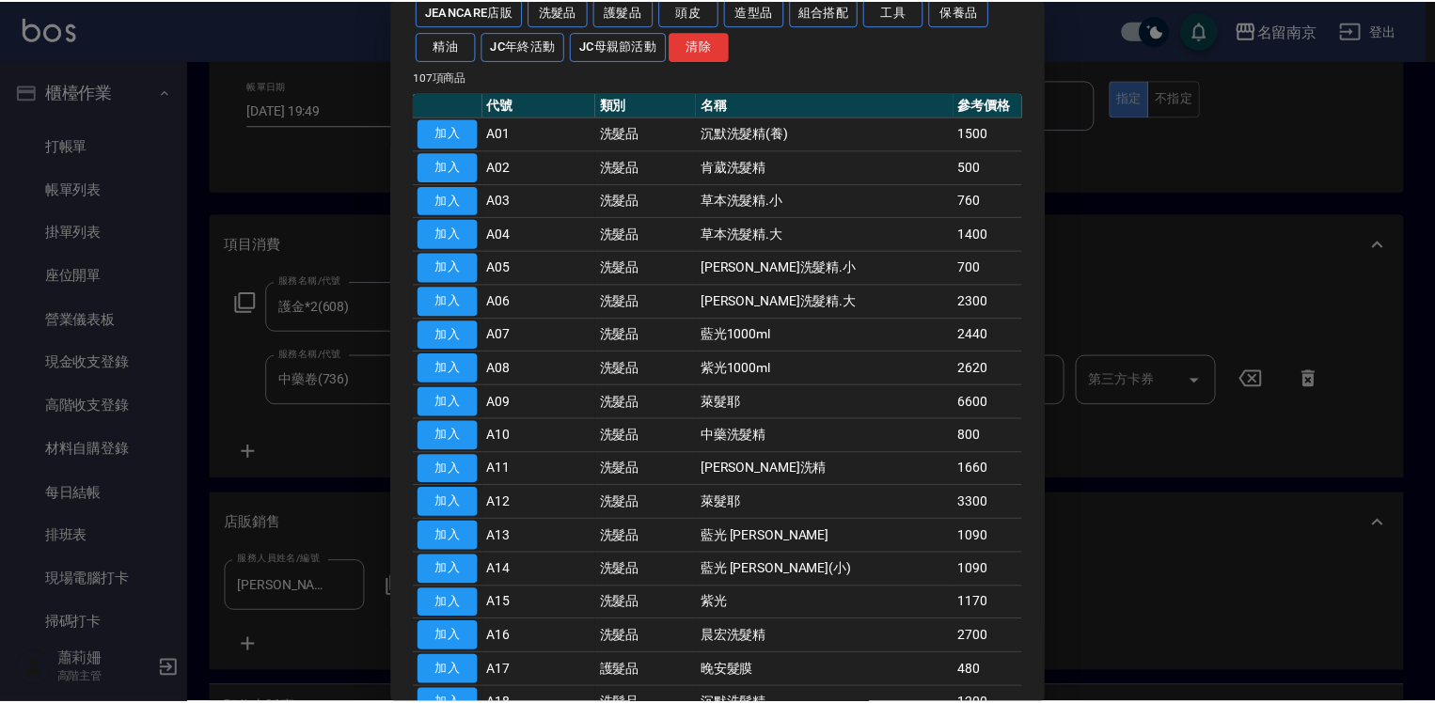
scroll to position [282, 0]
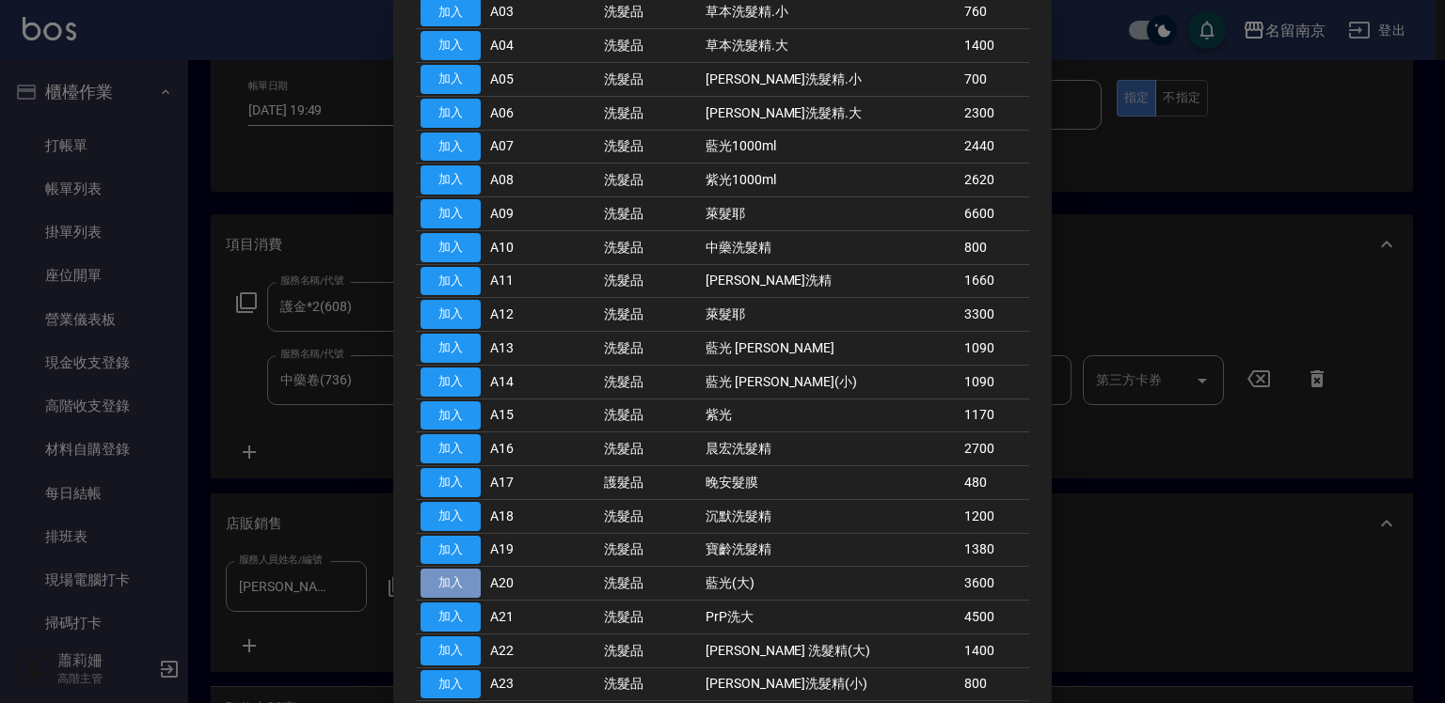
click at [470, 572] on button "加入" at bounding box center [450, 583] width 60 height 29
type input "藍光(大)"
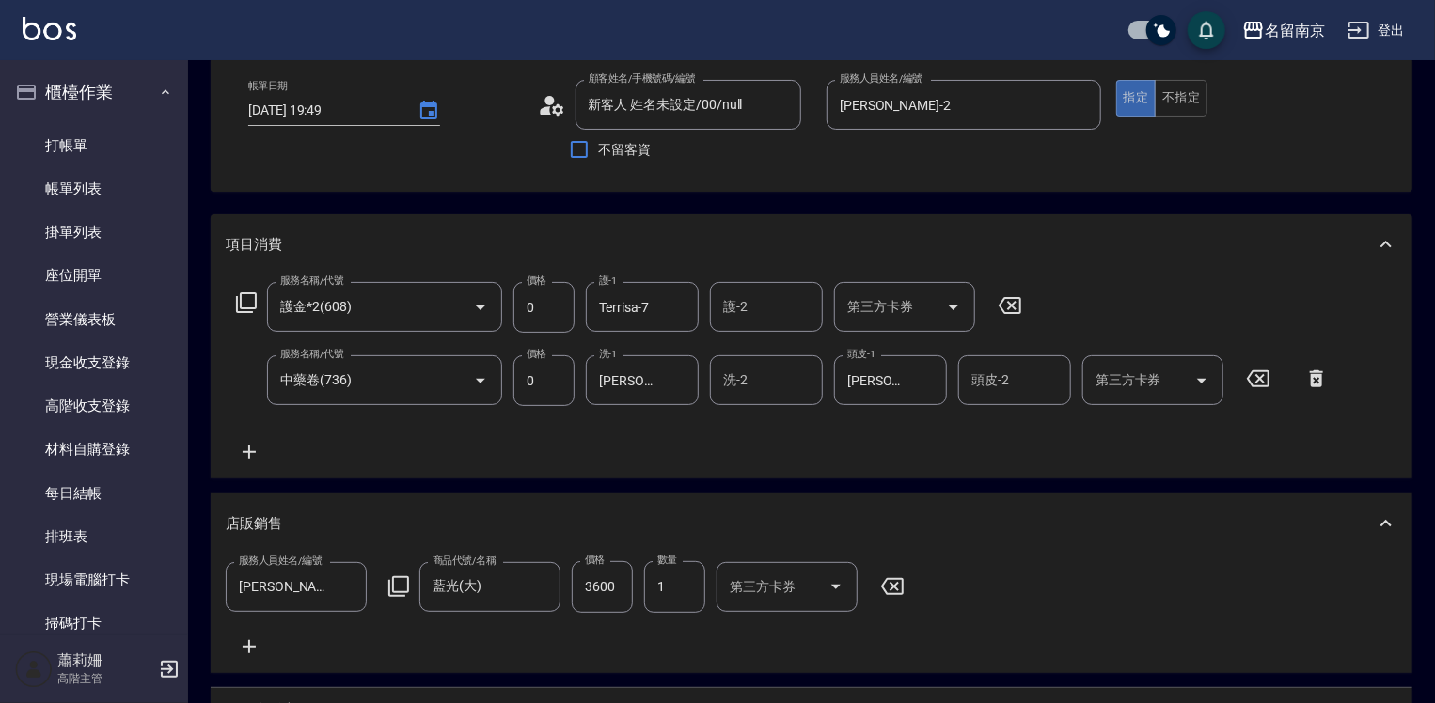
click at [598, 586] on input "3600" at bounding box center [602, 586] width 61 height 51
type input "2960"
click at [690, 587] on input "1" at bounding box center [674, 586] width 61 height 51
type input "2"
click at [624, 591] on input "2960" at bounding box center [602, 586] width 61 height 51
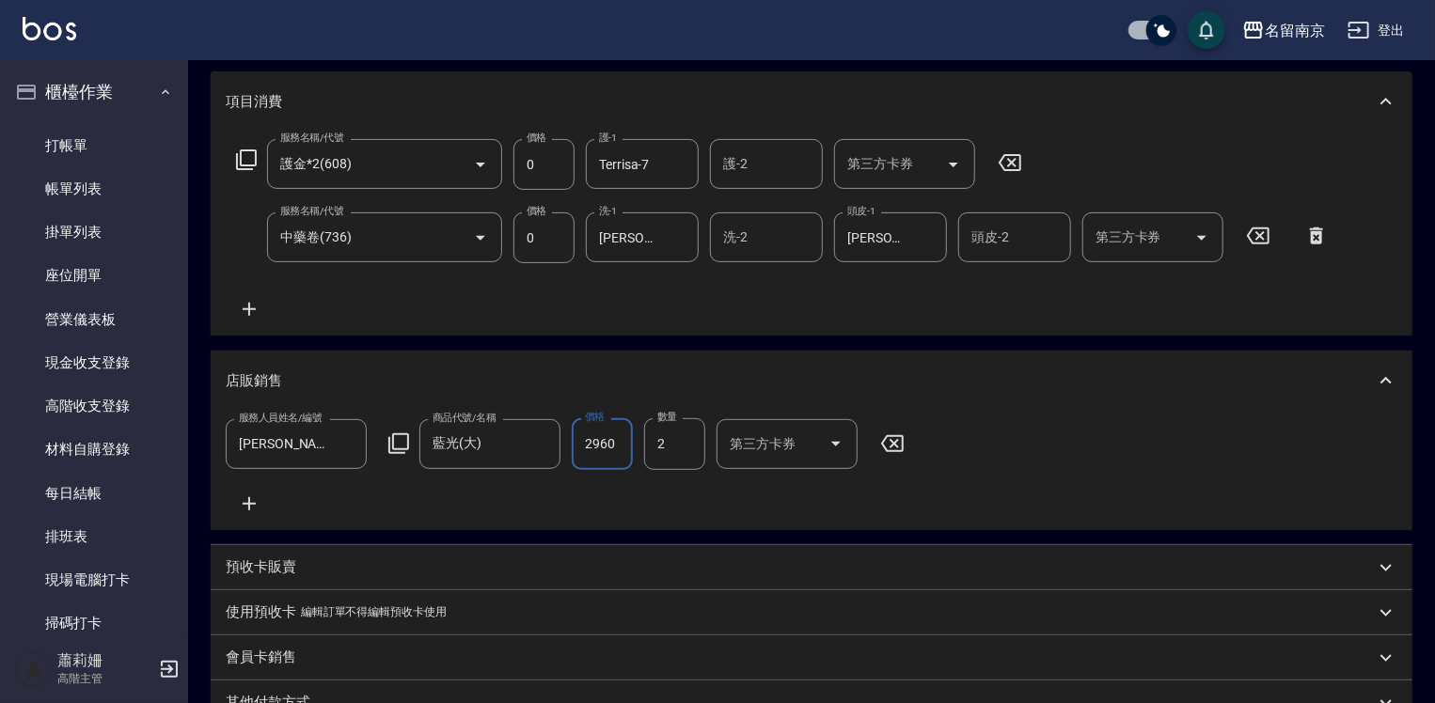
scroll to position [0, 0]
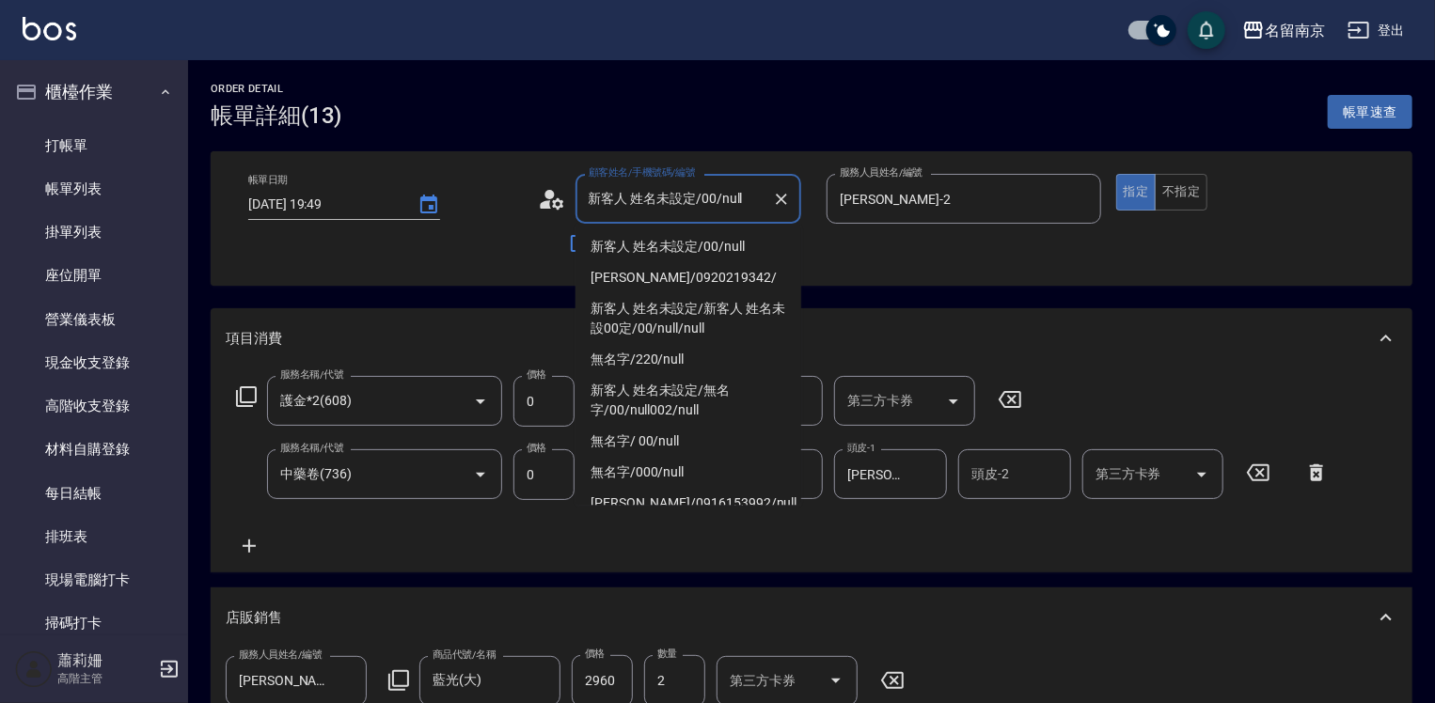
click at [744, 214] on input "新客人 姓名未設定/00/null" at bounding box center [674, 198] width 181 height 33
click at [775, 246] on li "新客人 姓名未設定/00/null" at bounding box center [689, 246] width 226 height 31
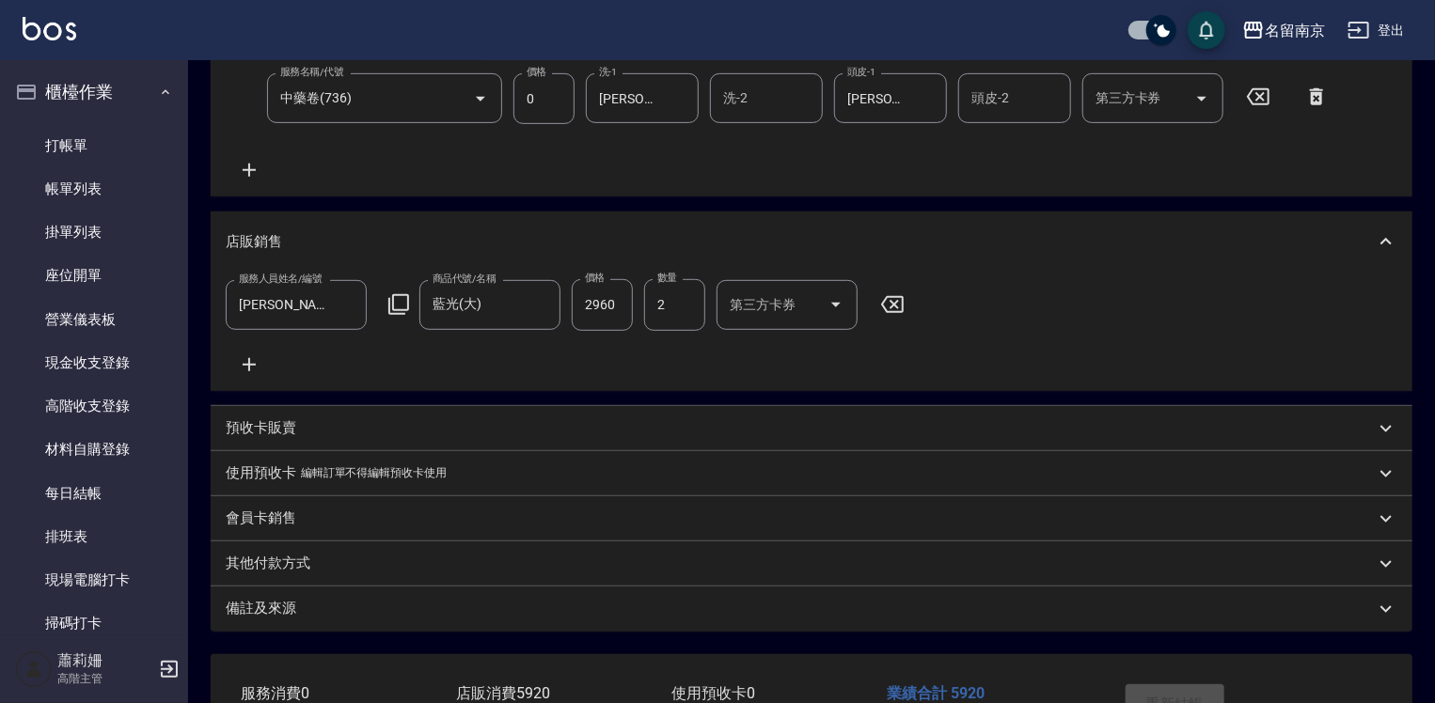
scroll to position [519, 0]
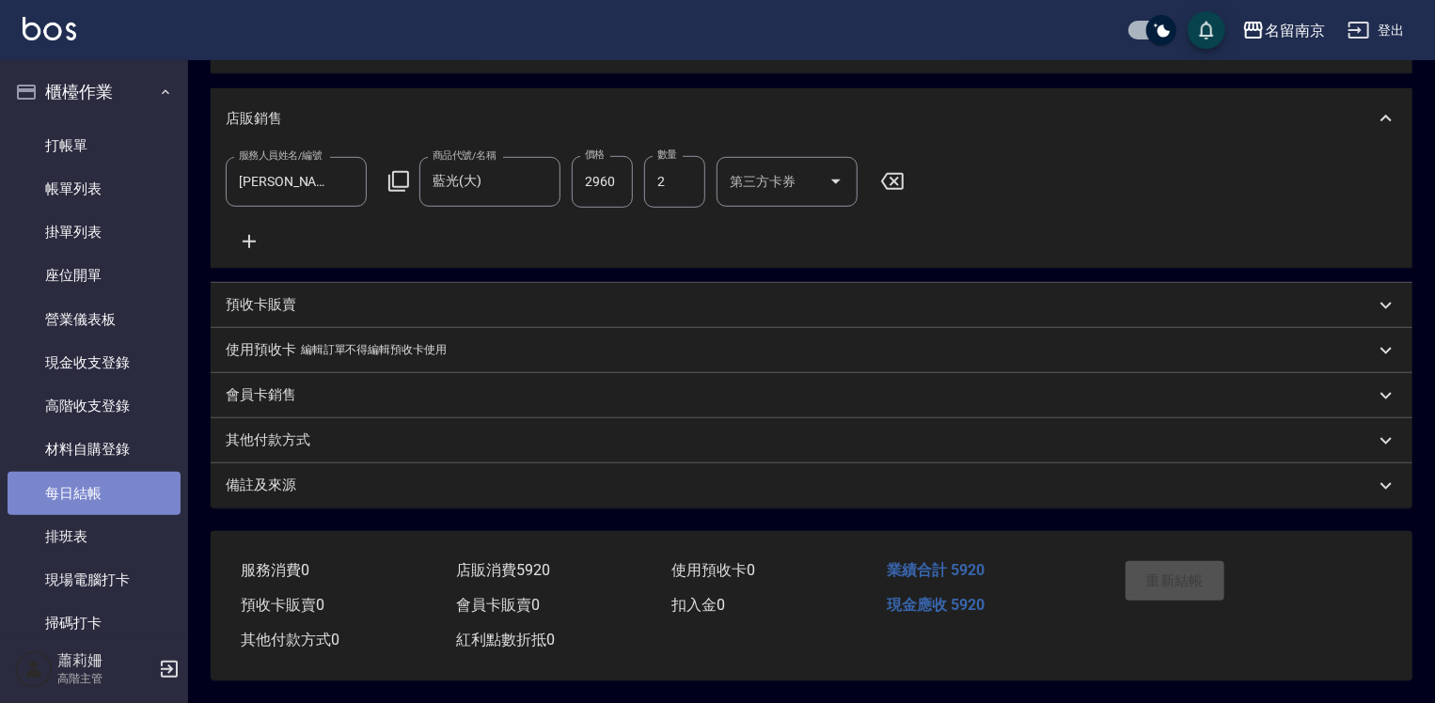
click at [124, 496] on link "每日結帳" at bounding box center [94, 493] width 173 height 43
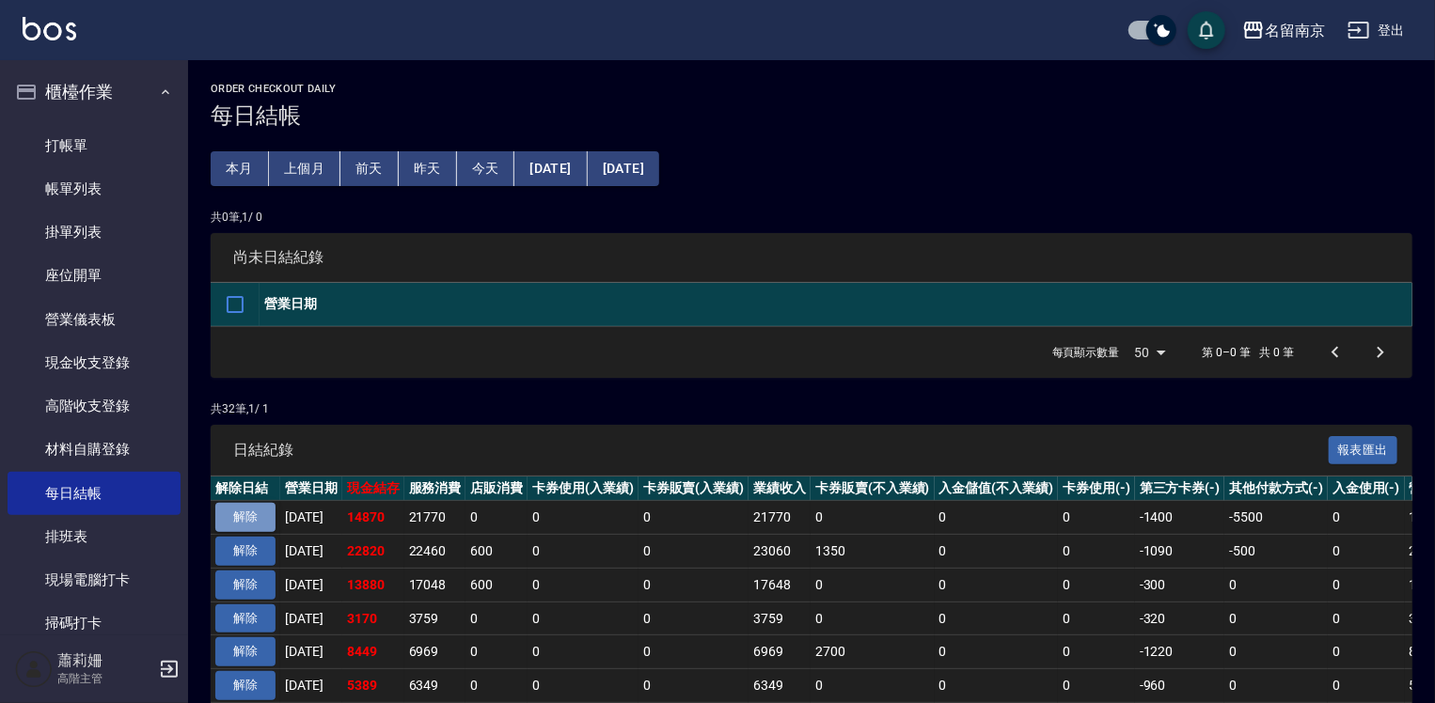
click at [256, 513] on button "解除" at bounding box center [245, 517] width 60 height 29
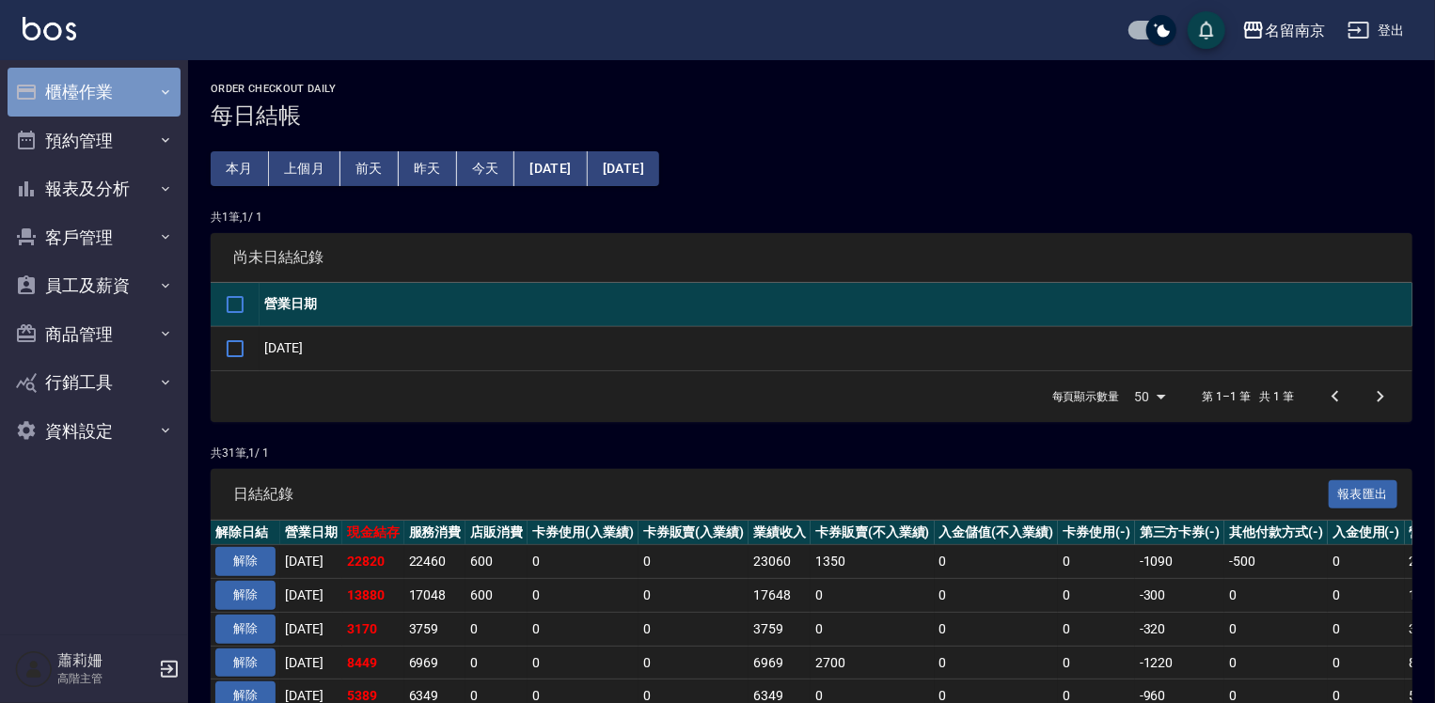
click at [64, 96] on button "櫃檯作業" at bounding box center [94, 92] width 173 height 49
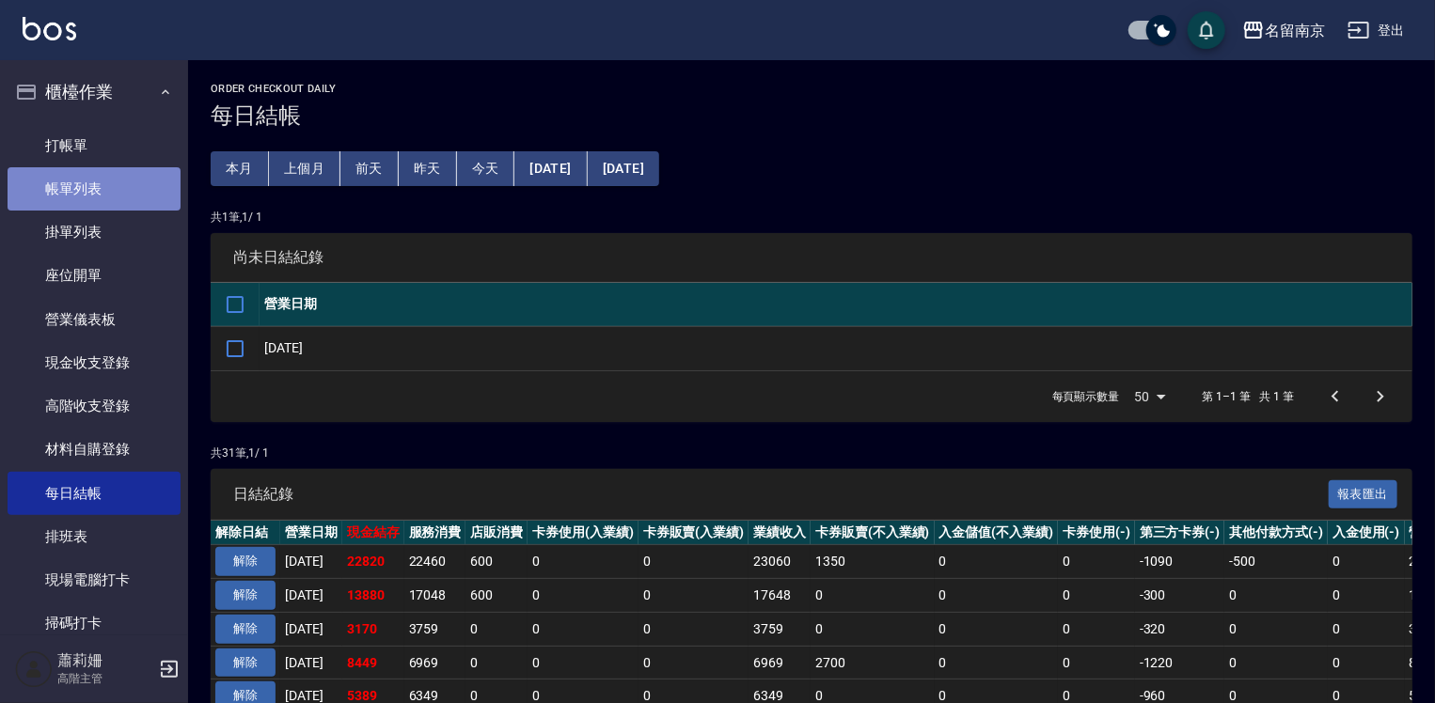
click at [110, 184] on link "帳單列表" at bounding box center [94, 188] width 173 height 43
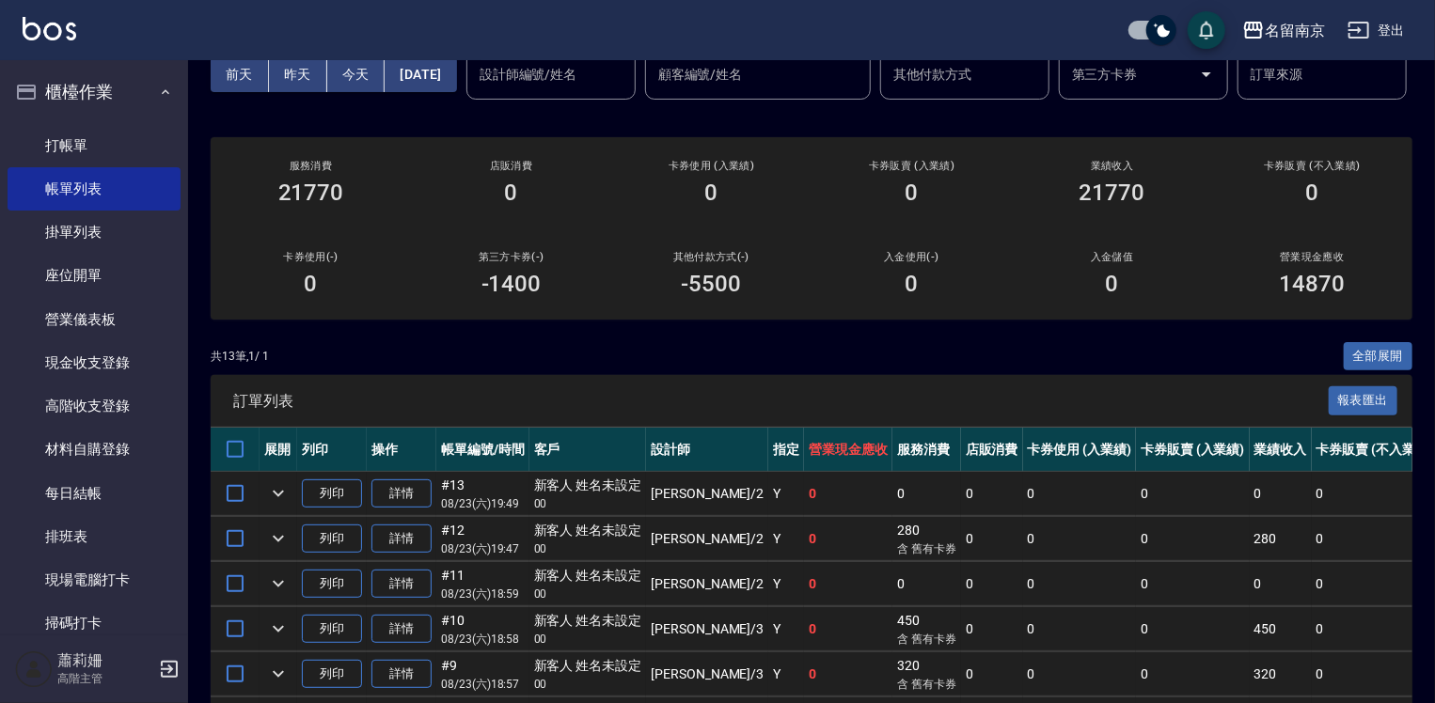
scroll to position [376, 0]
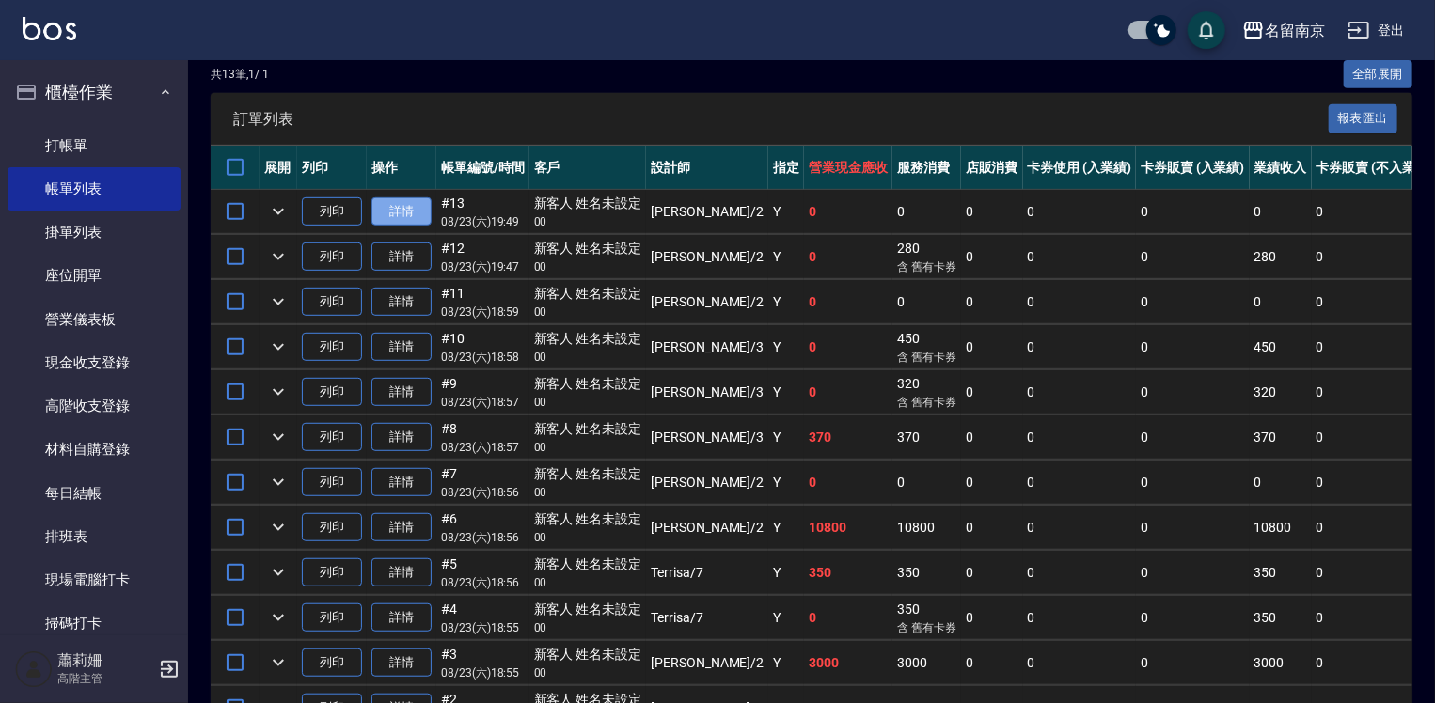
click at [418, 227] on link "詳情" at bounding box center [401, 211] width 60 height 29
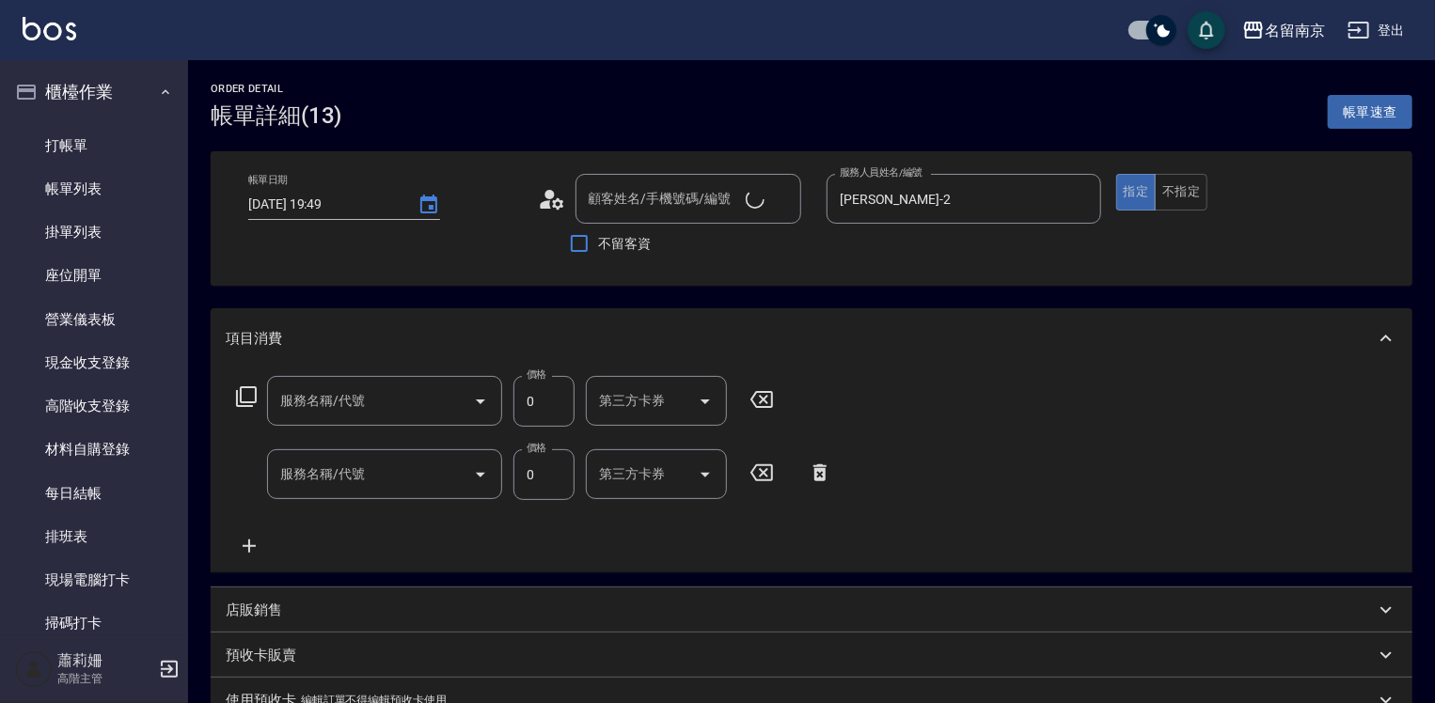
type input "2025/08/23 19:49"
type input "[PERSON_NAME]-2"
type input "新客人 姓名未設定/00/null"
type input "護金*2(608)"
type input "中藥卷(736)"
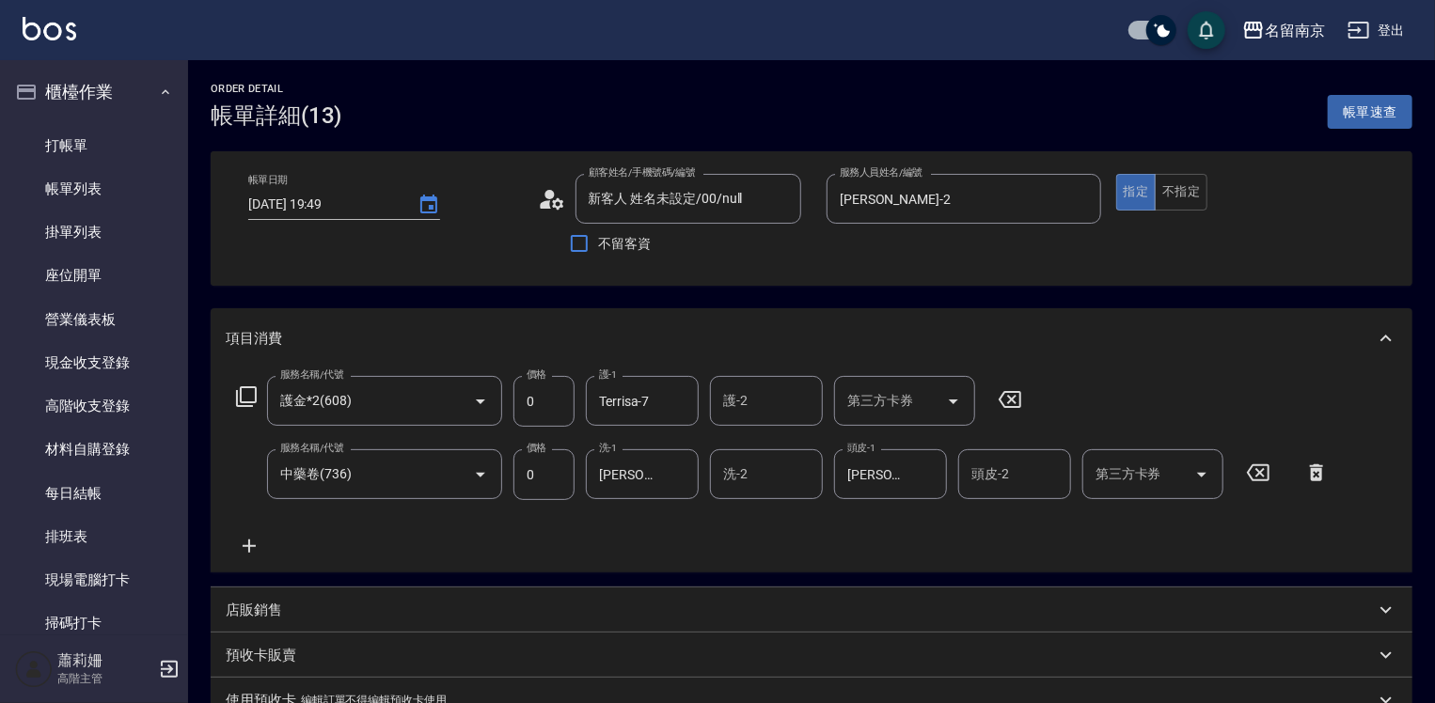
scroll to position [188, 0]
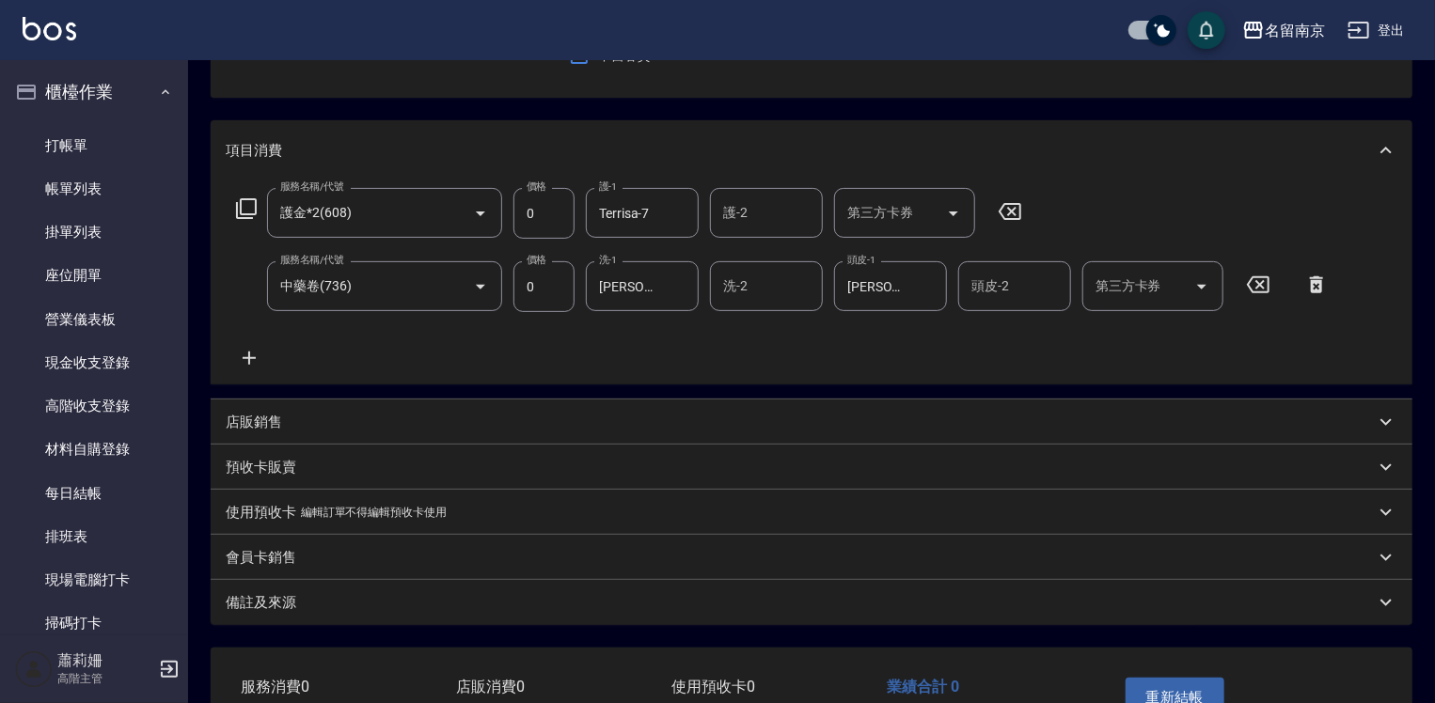
click at [267, 421] on p "店販銷售" at bounding box center [254, 423] width 56 height 20
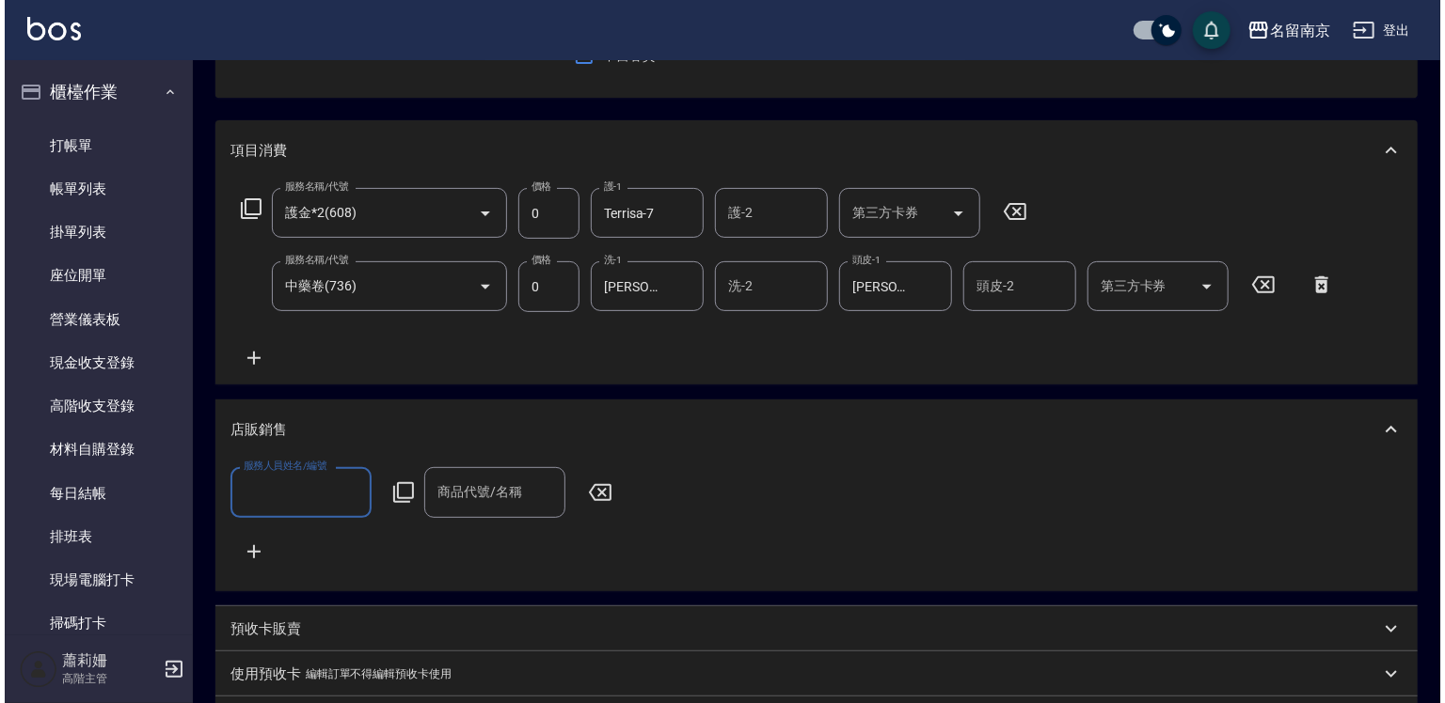
scroll to position [0, 0]
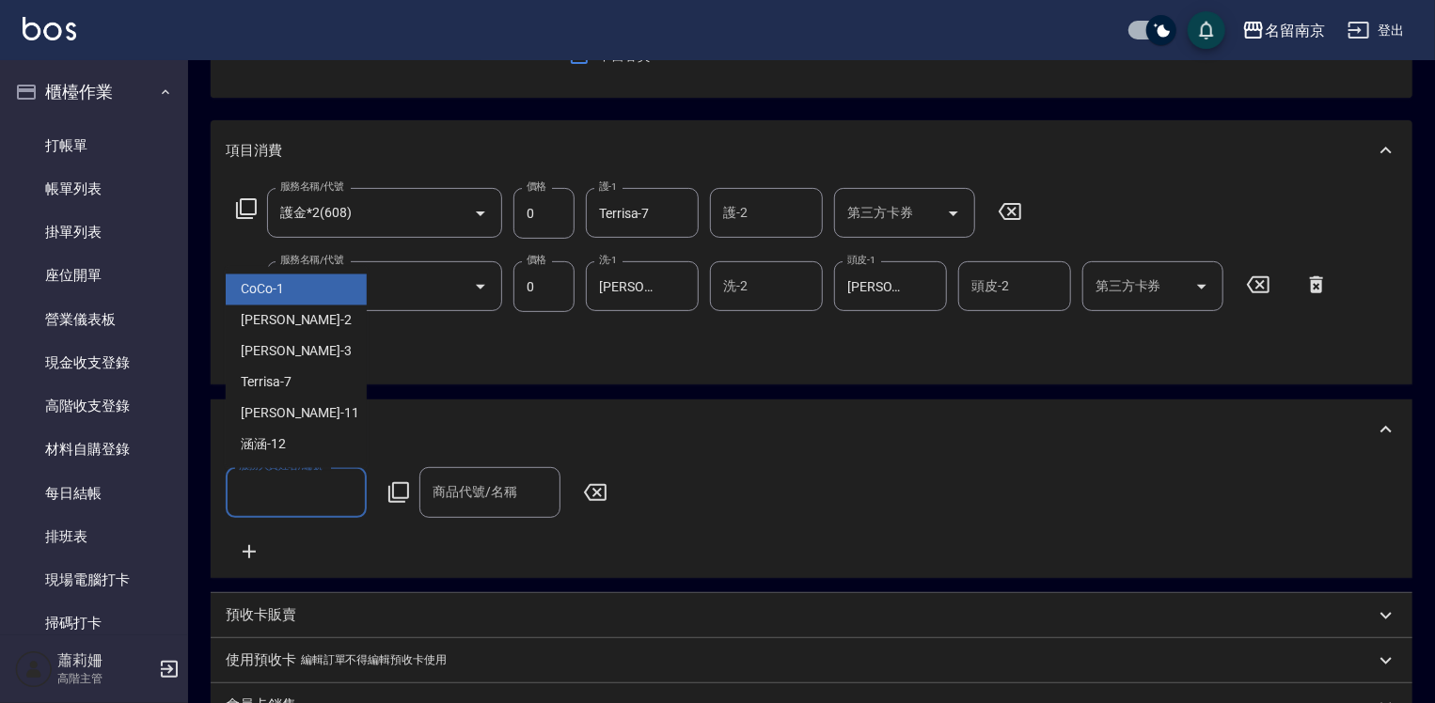
click at [313, 498] on input "服務人員姓名/編號" at bounding box center [296, 492] width 124 height 33
click at [321, 319] on div "Jenny -2" at bounding box center [296, 321] width 141 height 31
type input "[PERSON_NAME]-2"
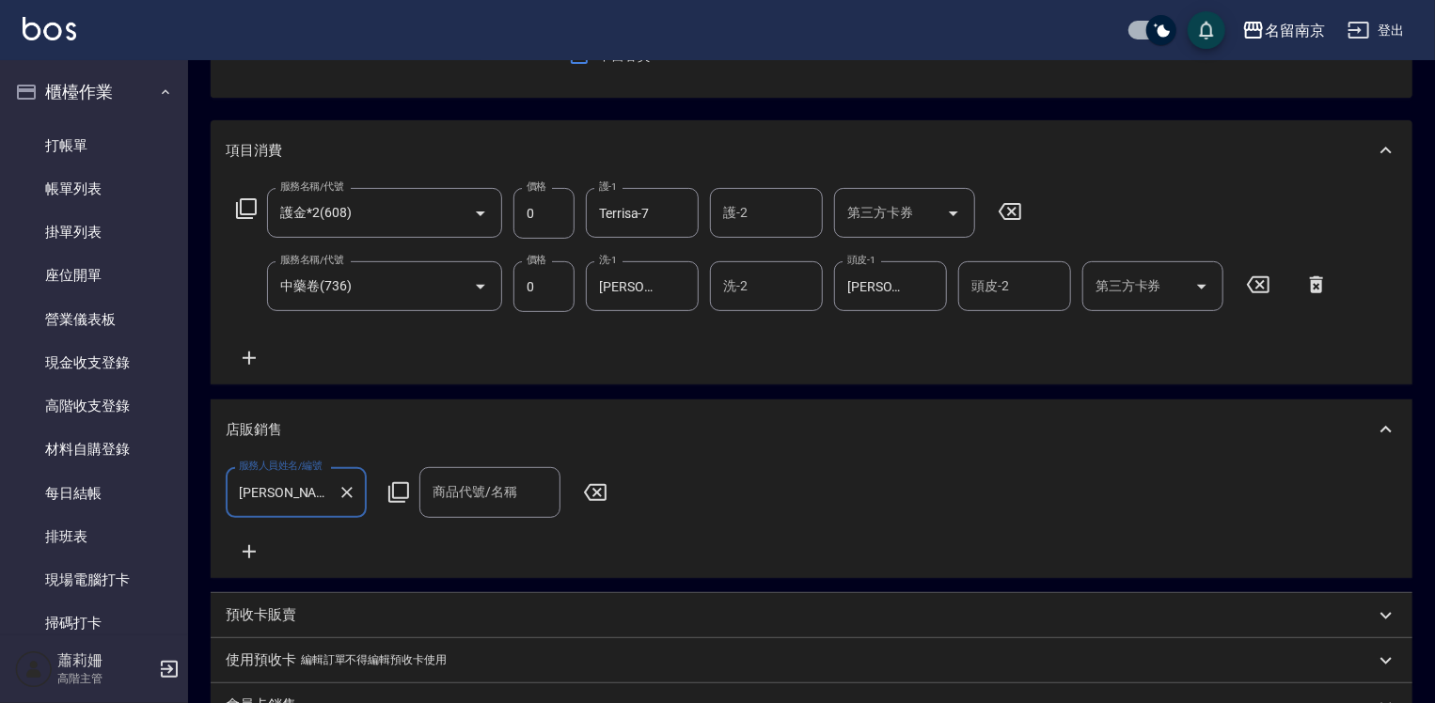
click at [396, 493] on icon at bounding box center [398, 493] width 23 height 23
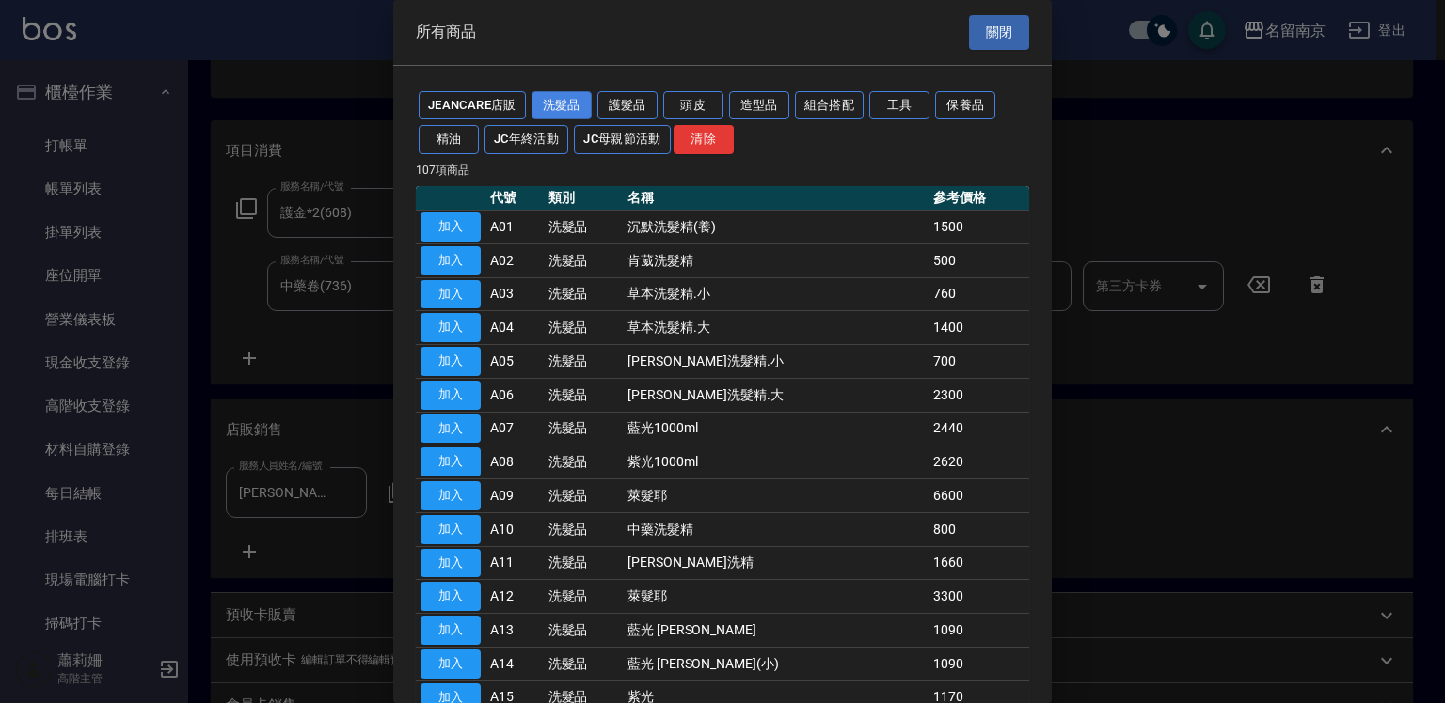
click at [581, 101] on button "洗髮品" at bounding box center [561, 105] width 60 height 29
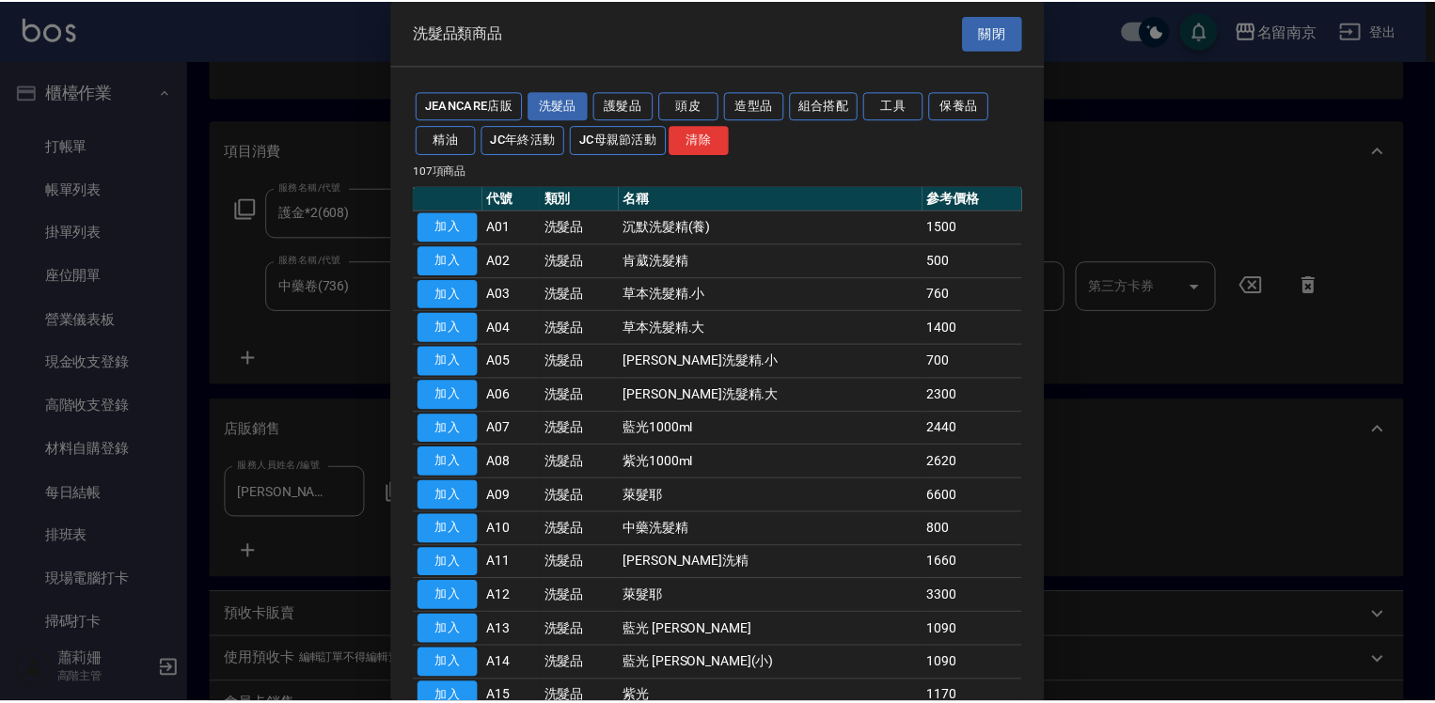
scroll to position [188, 0]
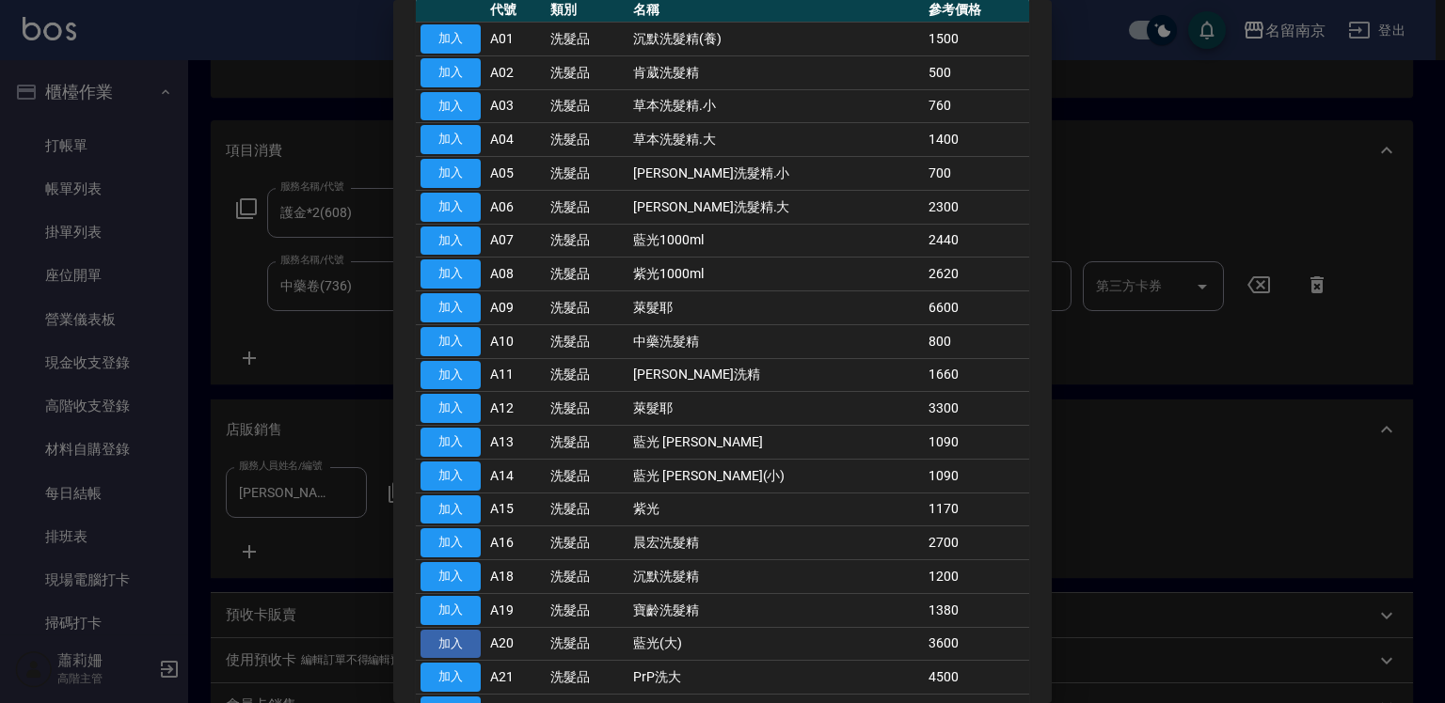
click at [445, 642] on button "加入" at bounding box center [450, 644] width 60 height 29
type input "藍光(大)"
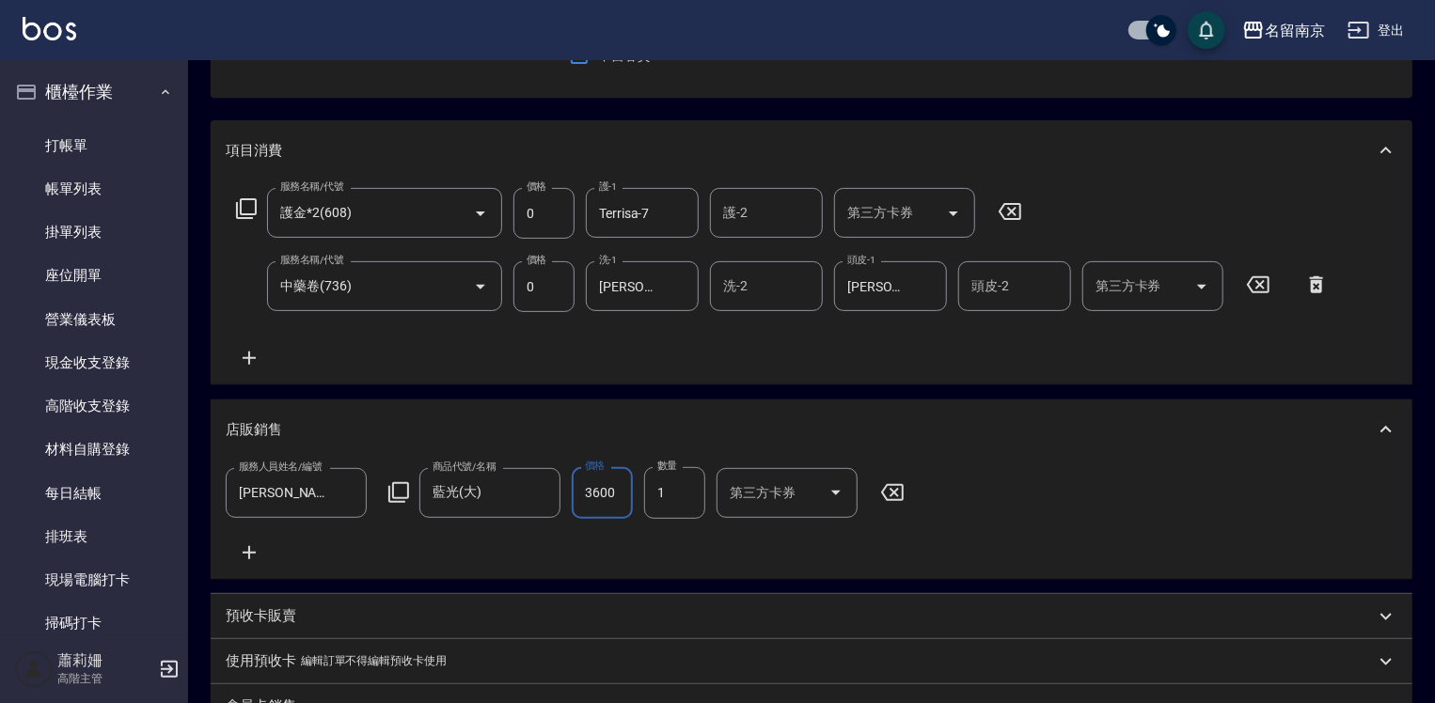
click at [602, 482] on input "3600" at bounding box center [602, 492] width 61 height 51
type input "2960"
click at [677, 498] on input "1" at bounding box center [674, 492] width 61 height 51
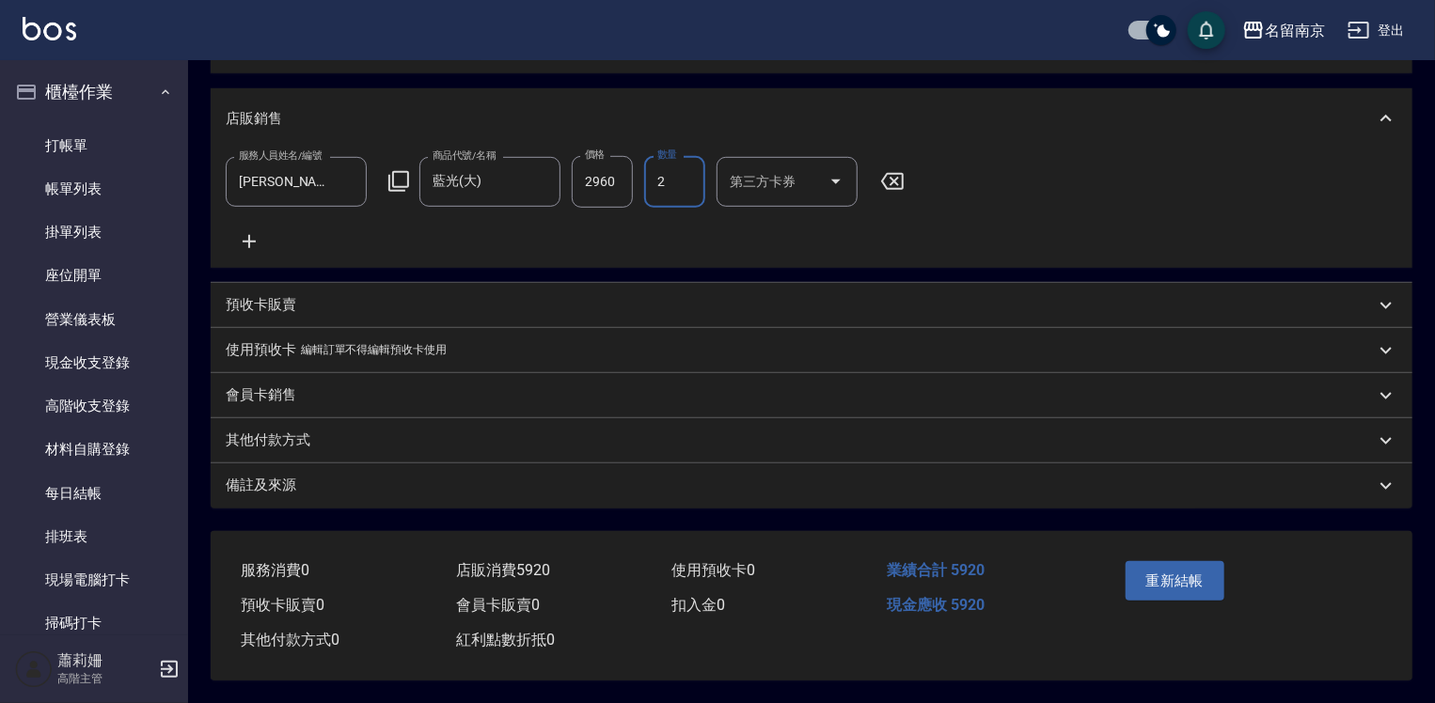
type input "2"
click at [403, 170] on icon at bounding box center [398, 181] width 23 height 23
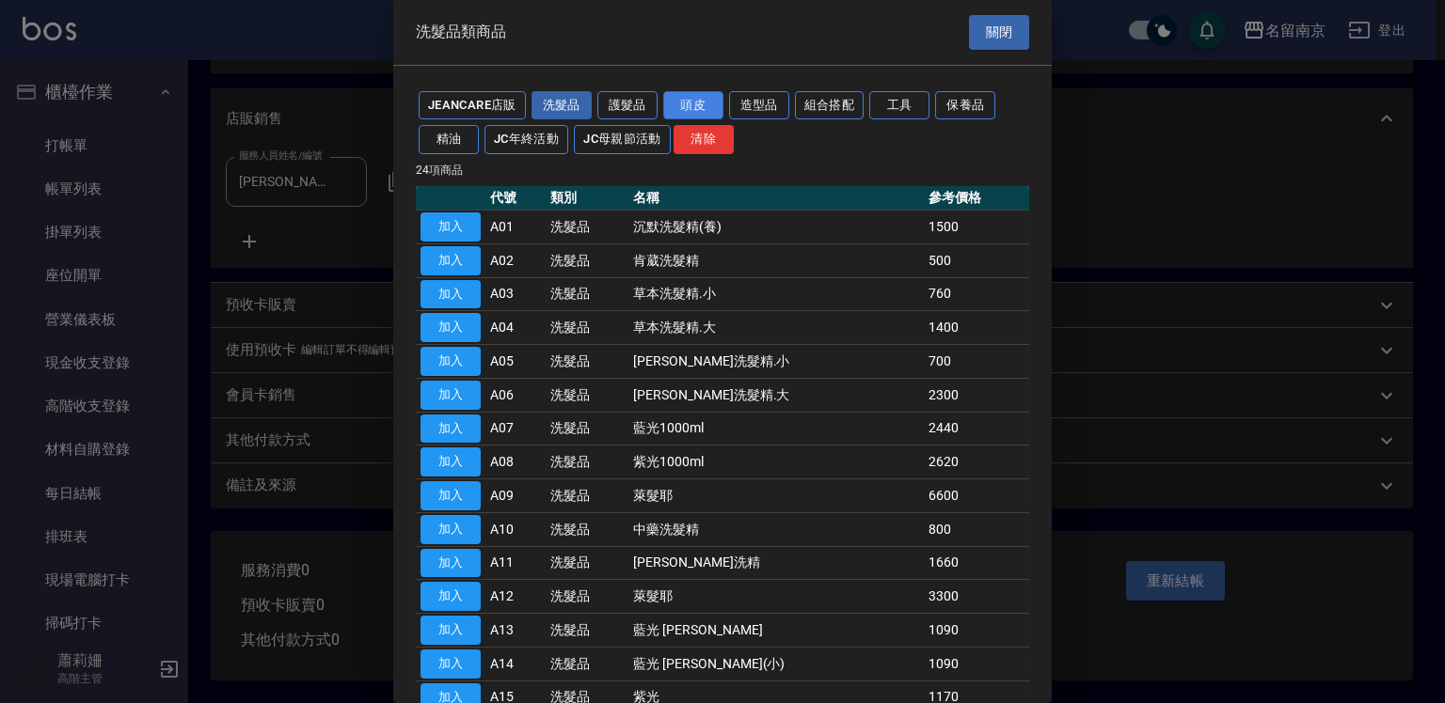
click at [700, 102] on button "頭皮" at bounding box center [693, 105] width 60 height 29
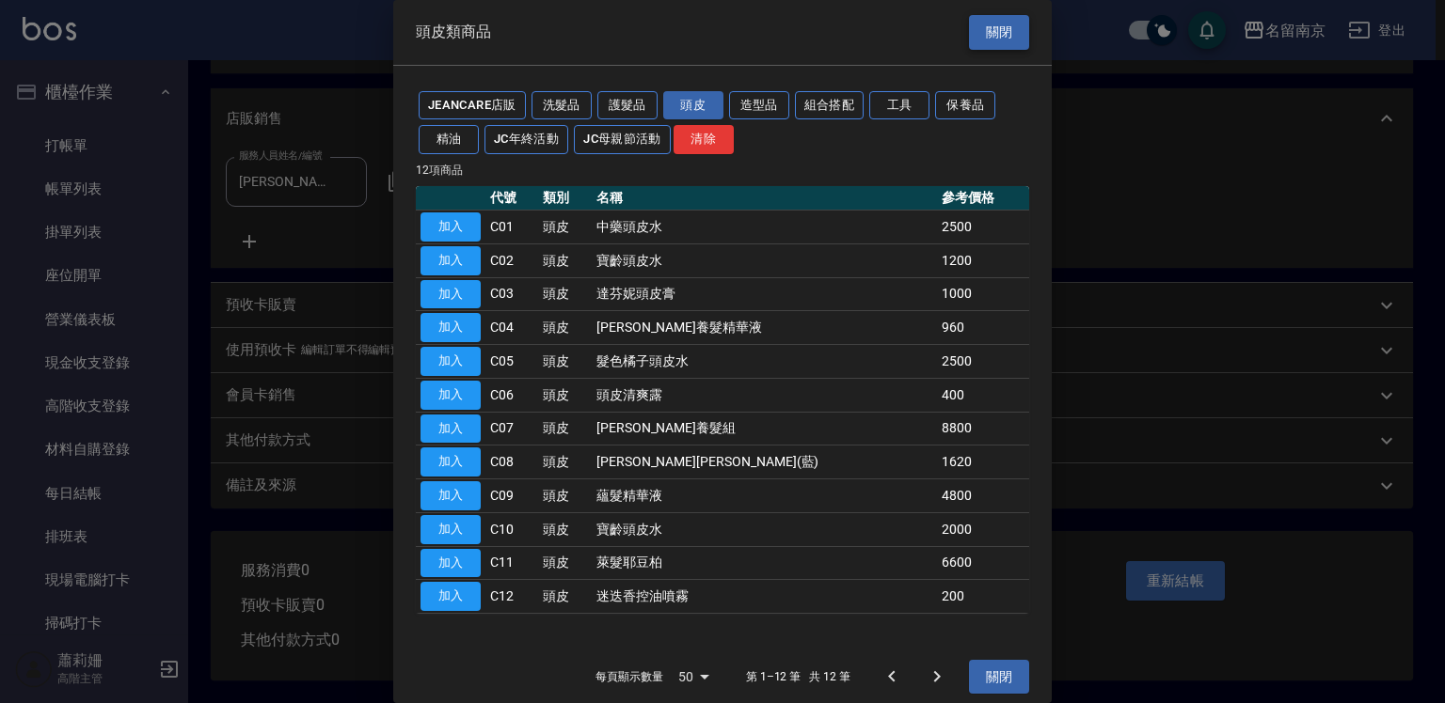
click at [993, 30] on button "關閉" at bounding box center [999, 32] width 60 height 35
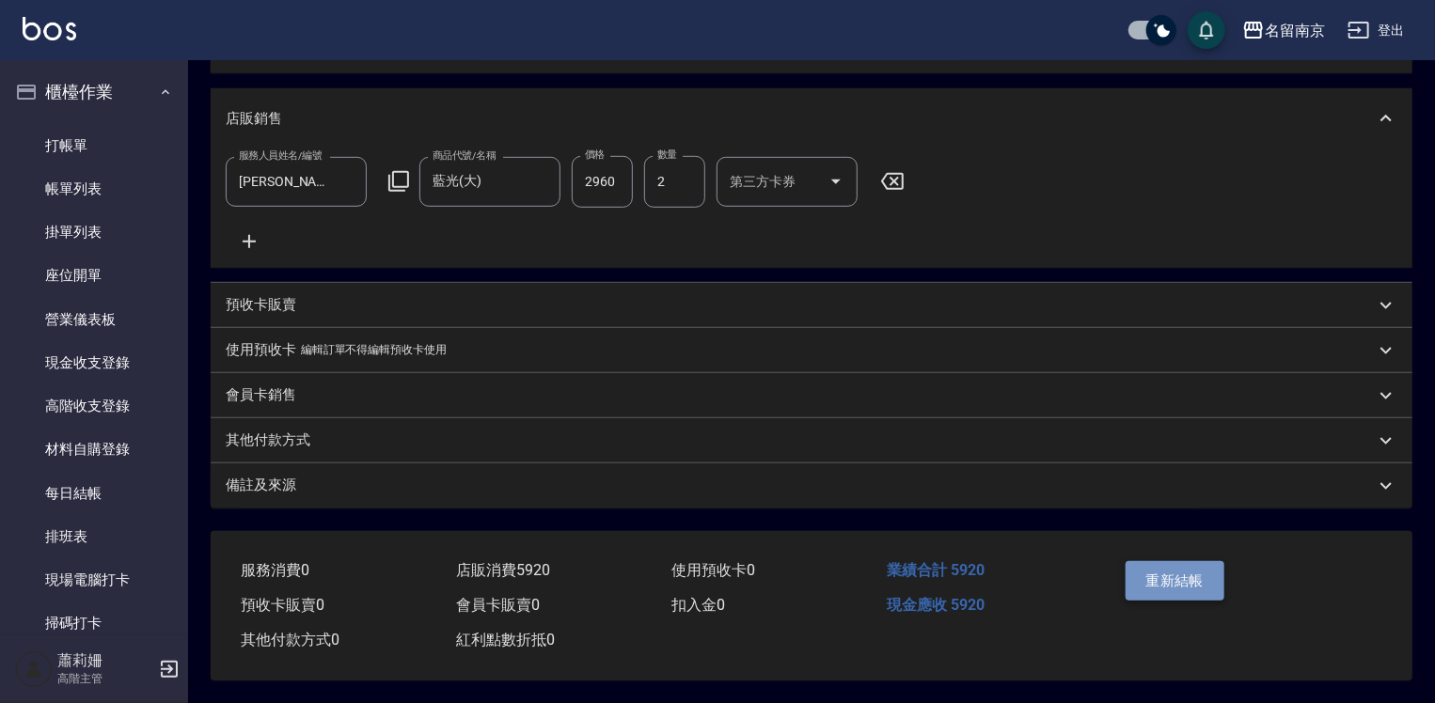
click at [1175, 579] on button "重新結帳" at bounding box center [1176, 580] width 100 height 39
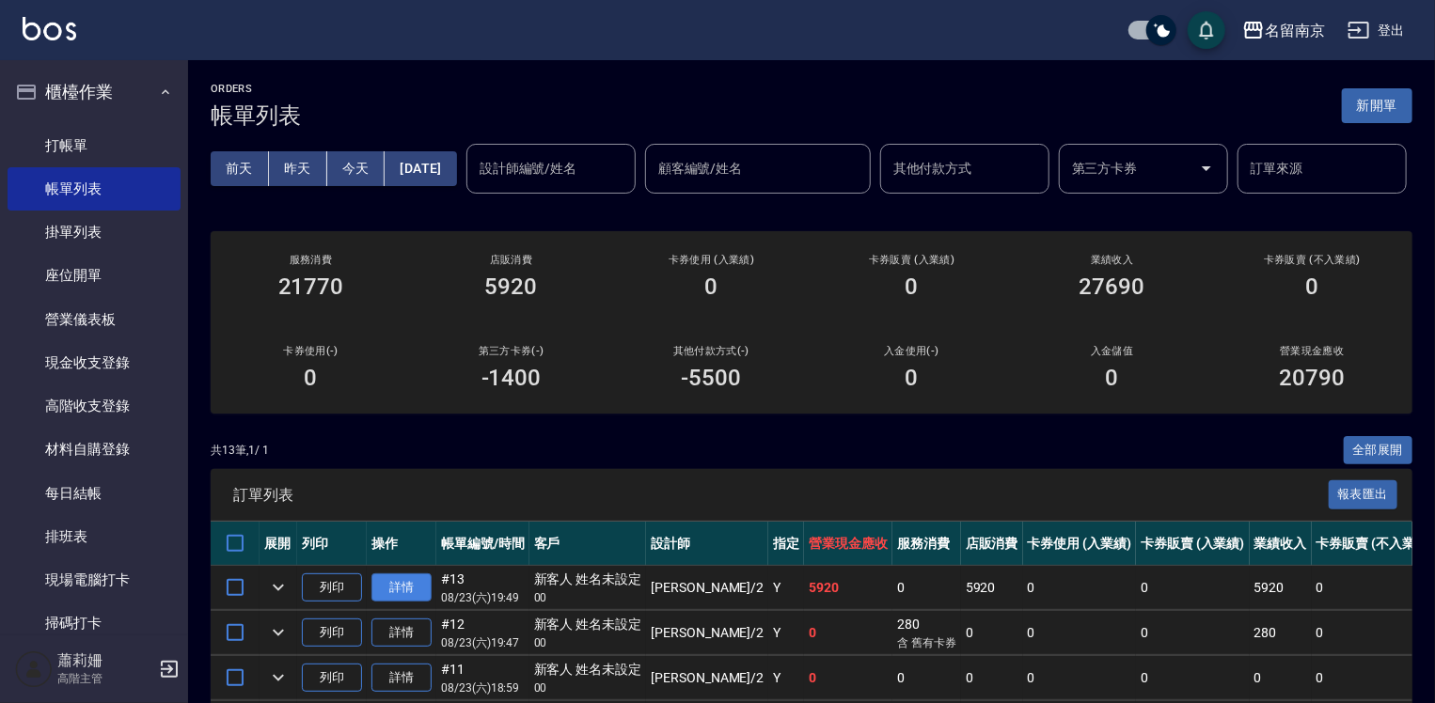
click at [384, 603] on link "詳情" at bounding box center [401, 588] width 60 height 29
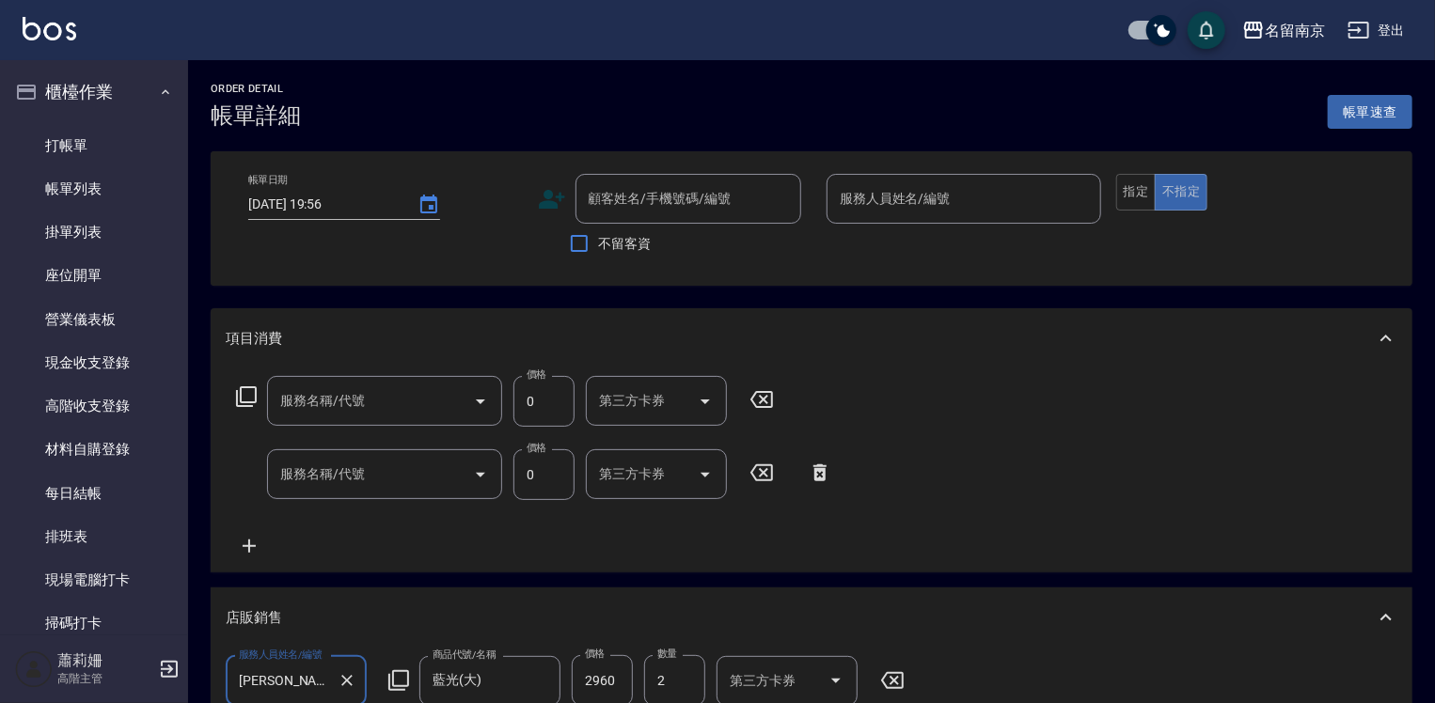
type input "2025/08/23 19:49"
type input "[PERSON_NAME]-2"
type input "中藥卷(736)"
type input "護金*2(608)"
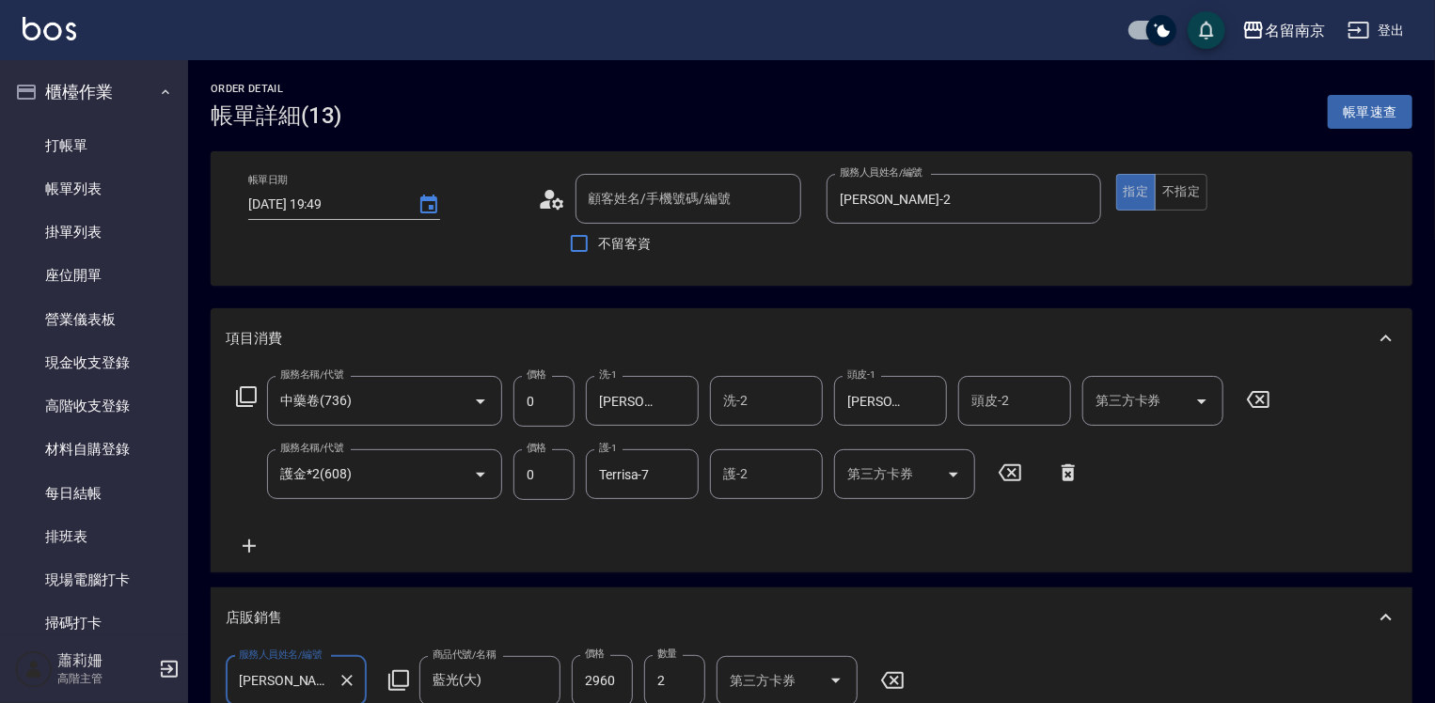
type input "新客人 姓名未設定/00/null"
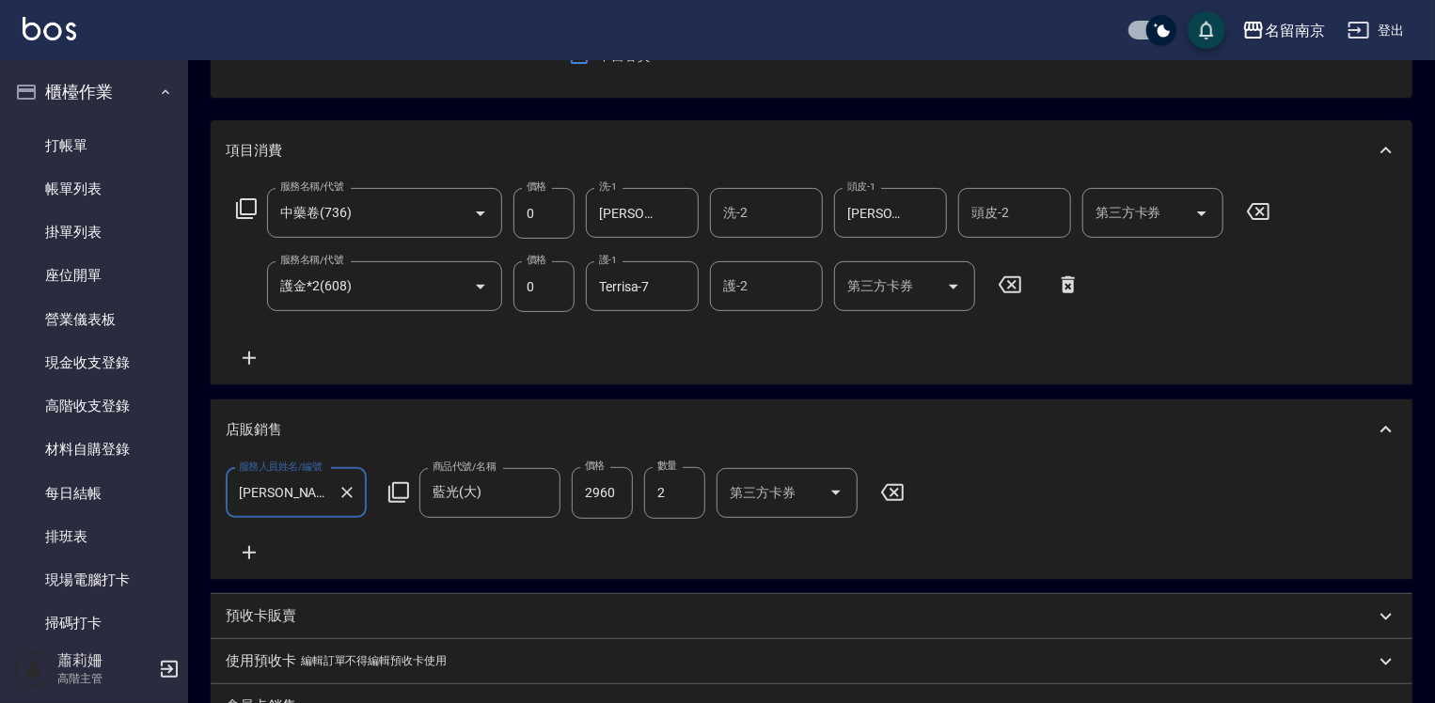
click at [601, 495] on input "2960" at bounding box center [602, 492] width 61 height 51
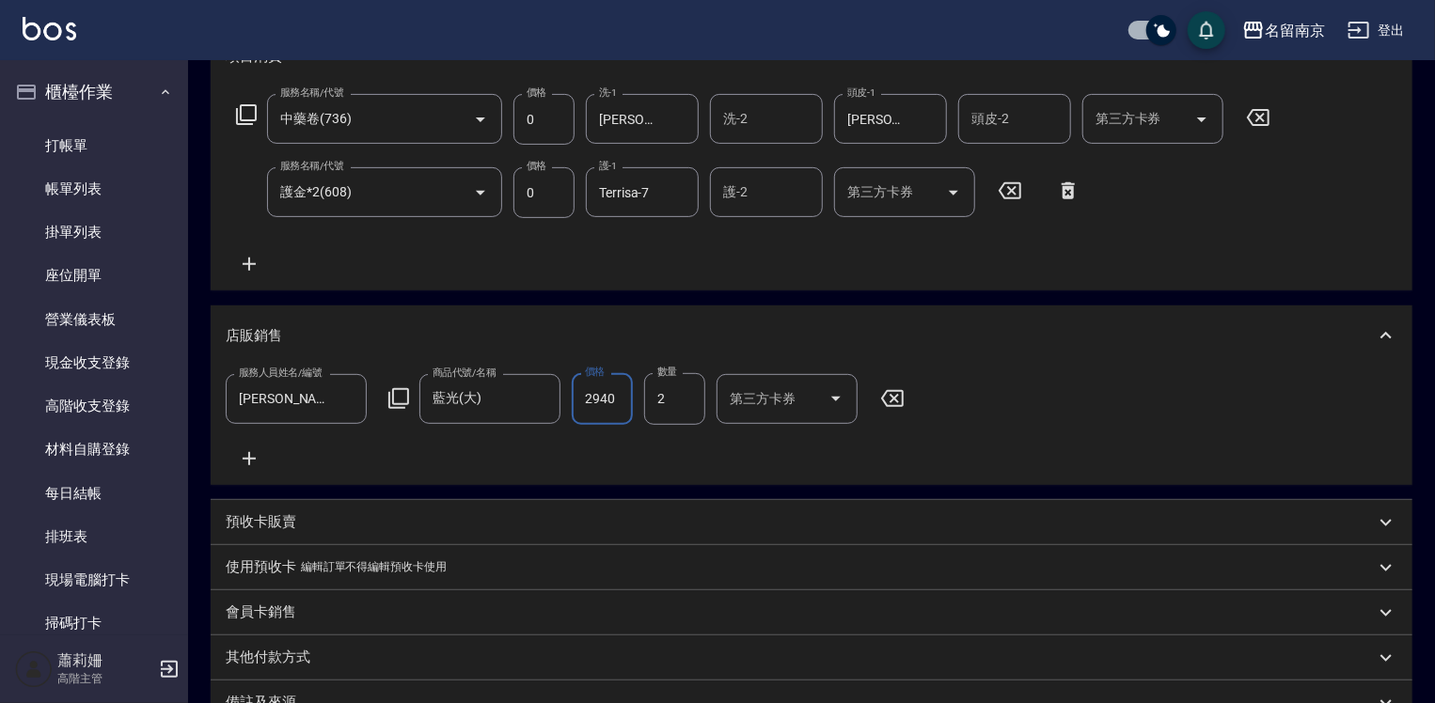
scroll to position [519, 0]
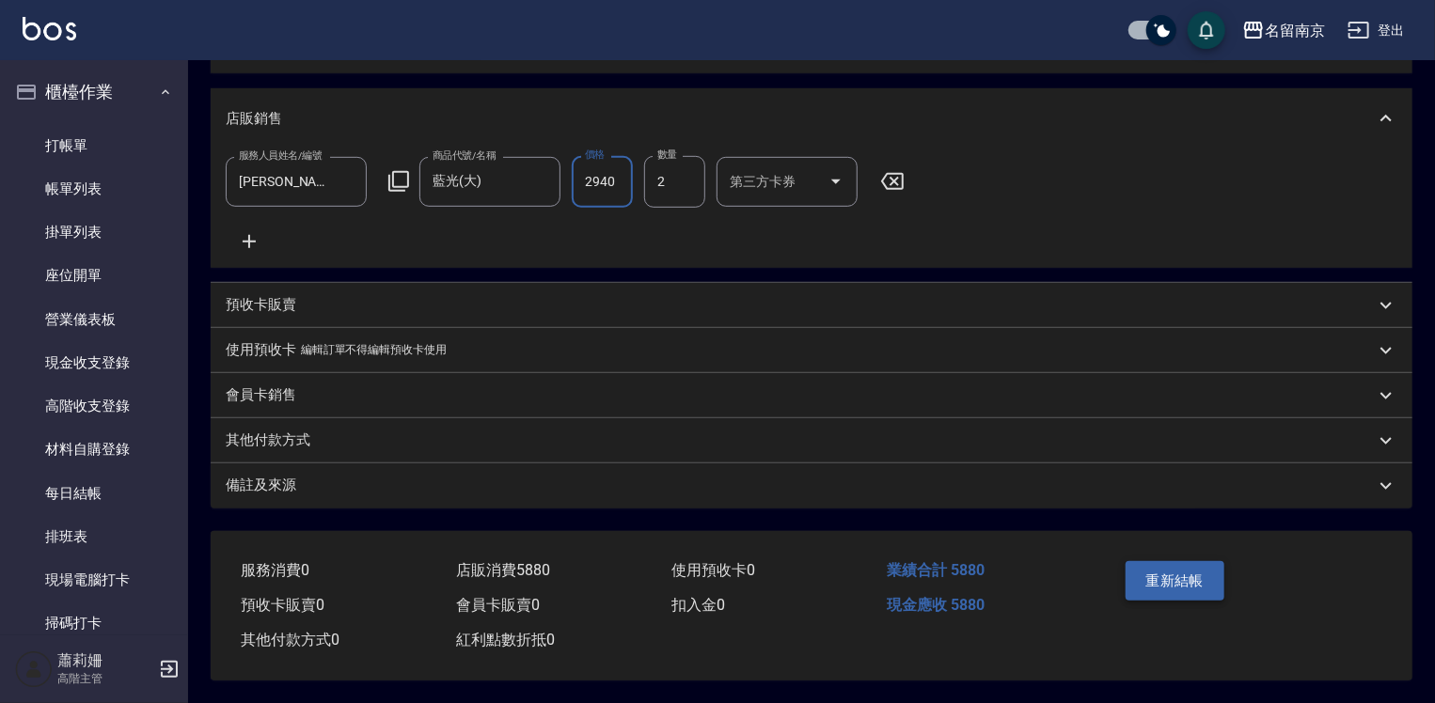
type input "2940"
click at [1147, 564] on button "重新結帳" at bounding box center [1176, 580] width 100 height 39
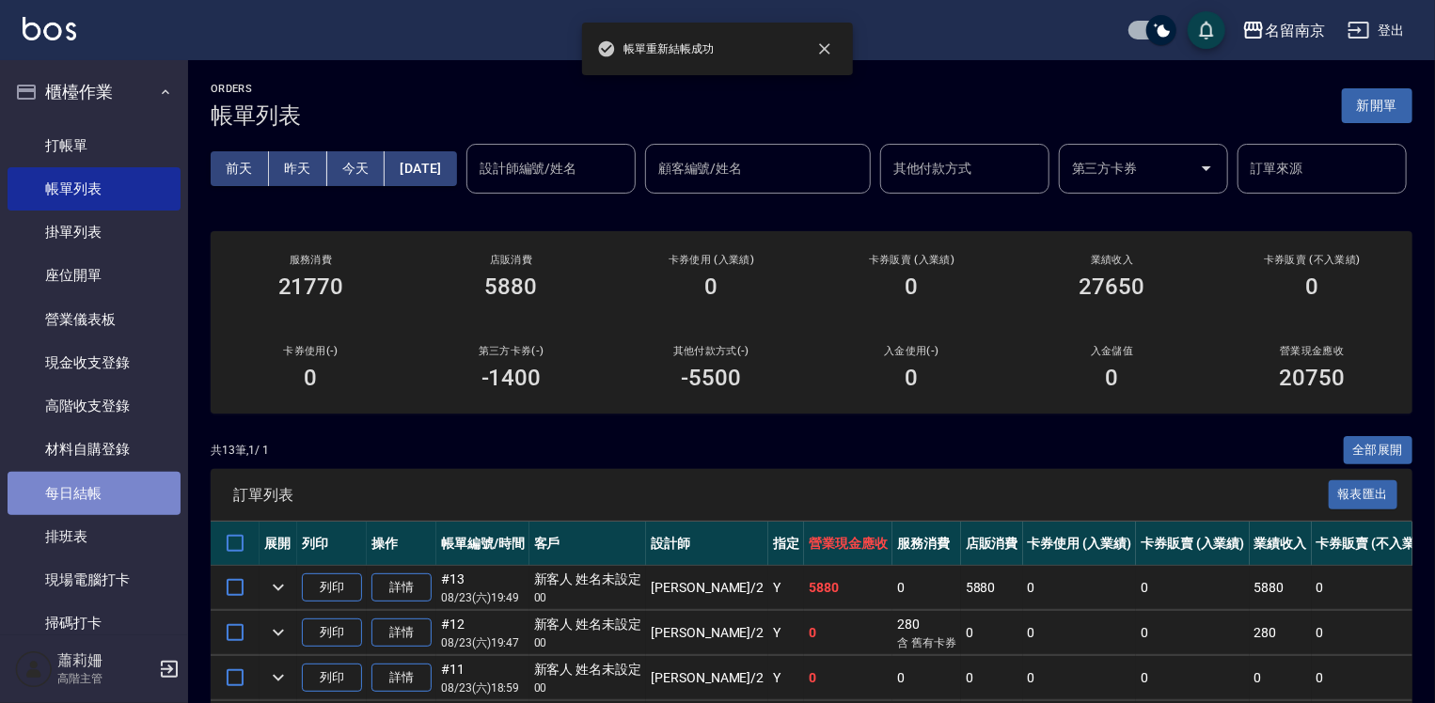
click at [103, 491] on link "每日結帳" at bounding box center [94, 493] width 173 height 43
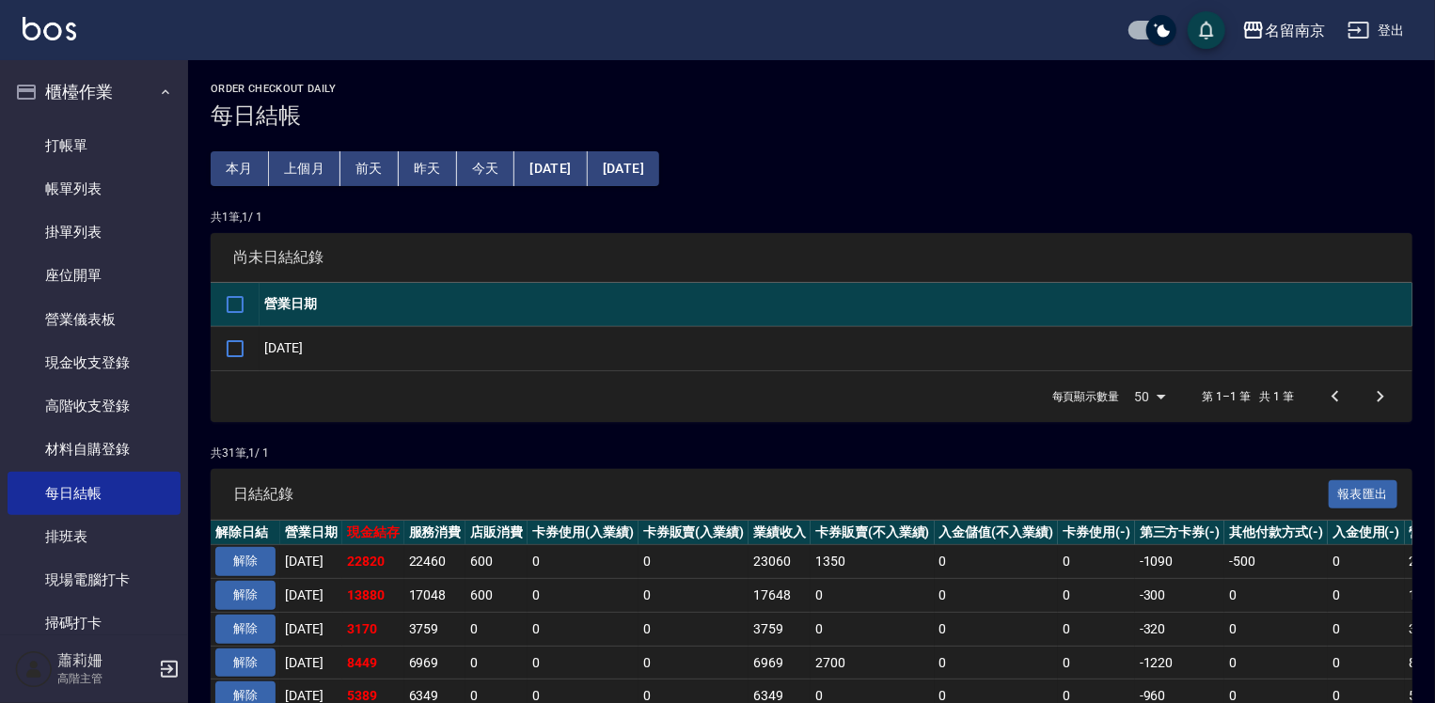
scroll to position [94, 0]
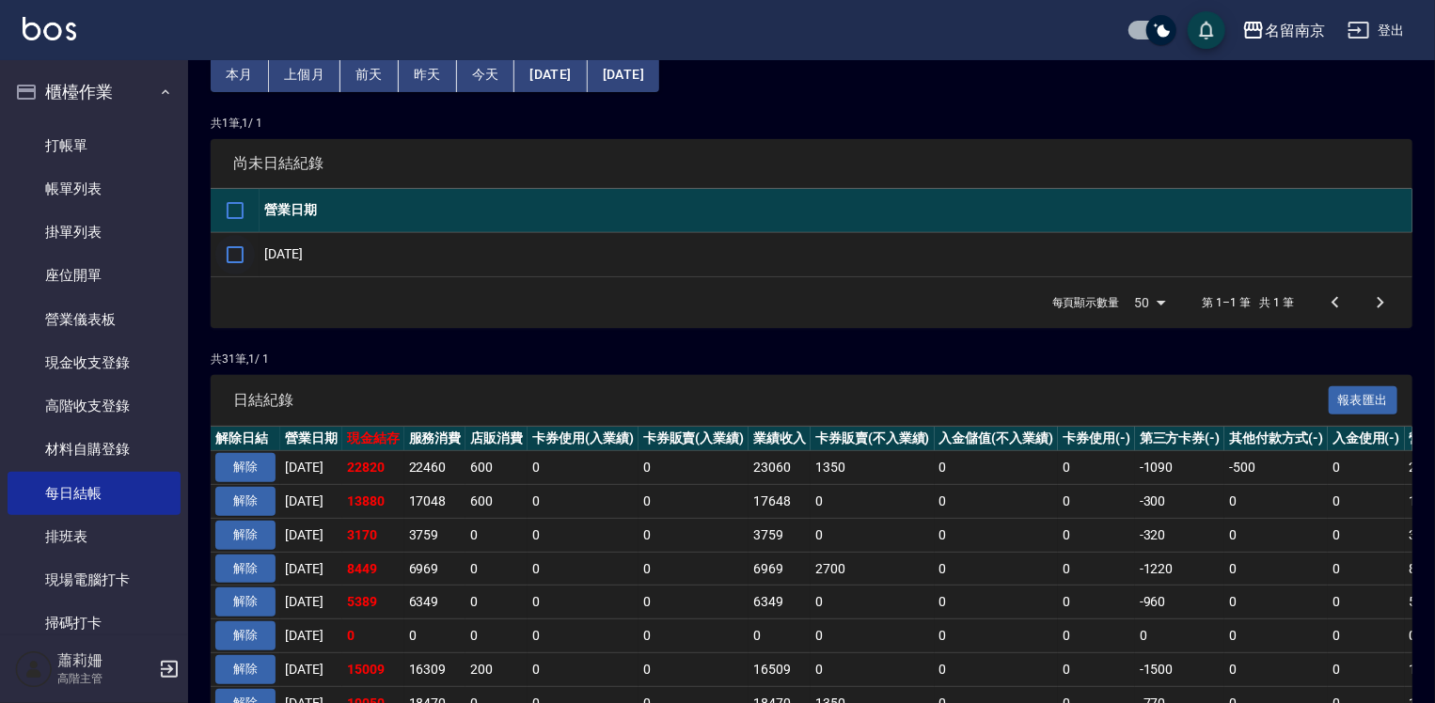
click at [229, 251] on input "checkbox" at bounding box center [234, 254] width 39 height 39
checkbox input "true"
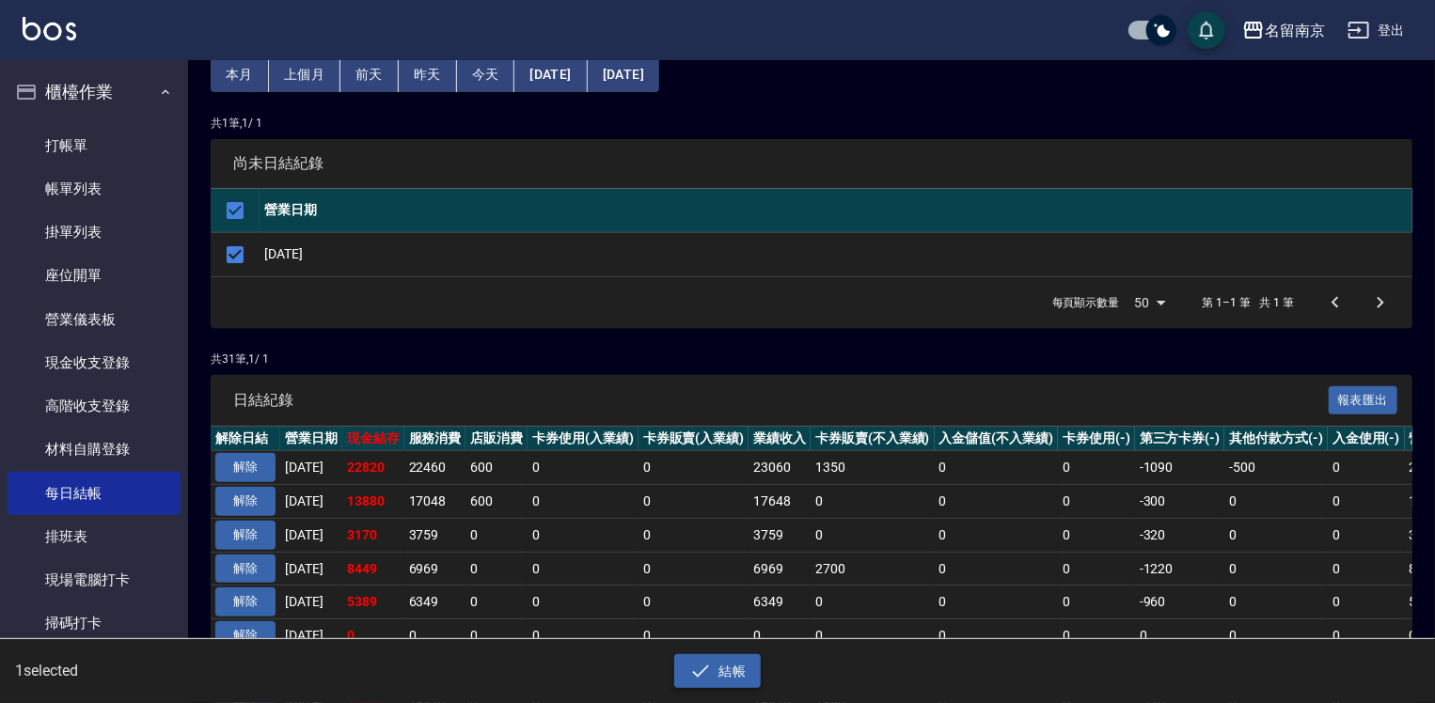
click at [752, 676] on button "結帳" at bounding box center [717, 672] width 87 height 35
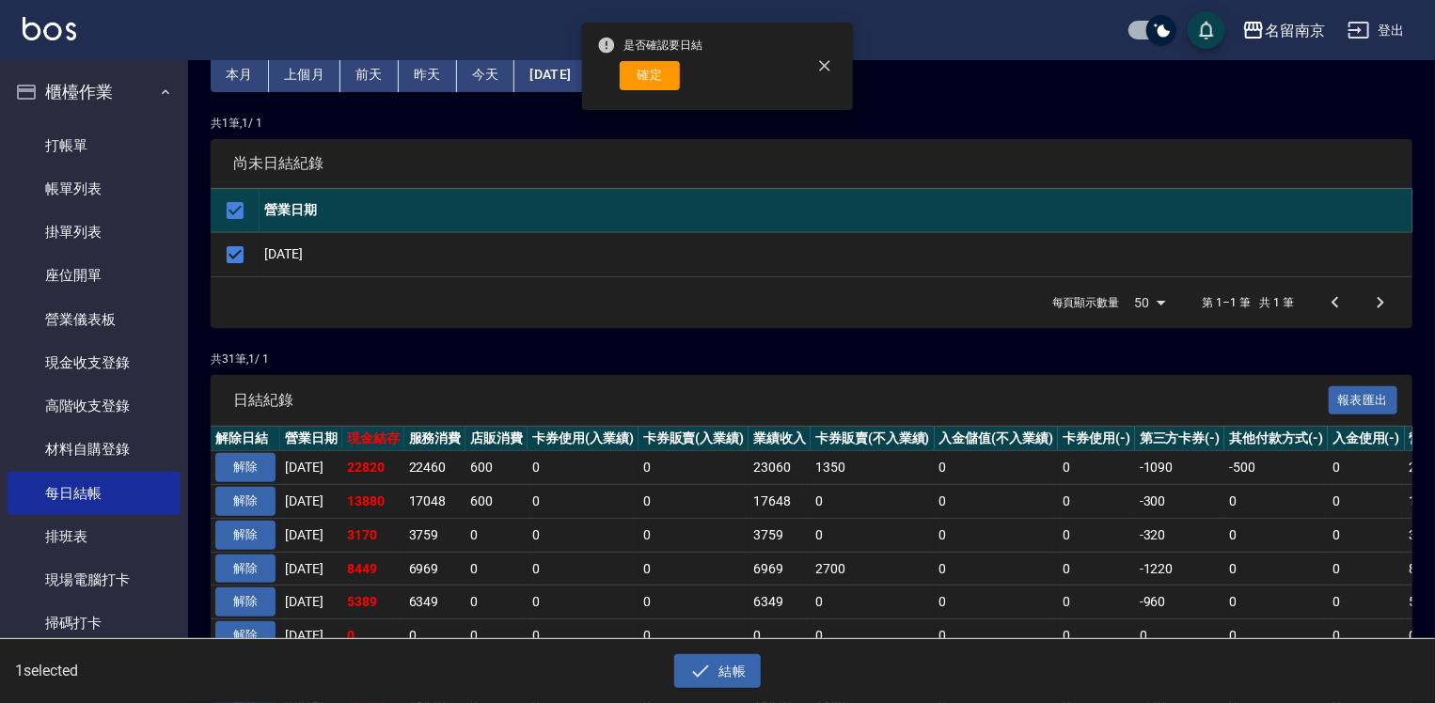
click at [617, 77] on div "確定" at bounding box center [649, 75] width 105 height 29
click at [651, 71] on button "確定" at bounding box center [650, 75] width 60 height 29
checkbox input "false"
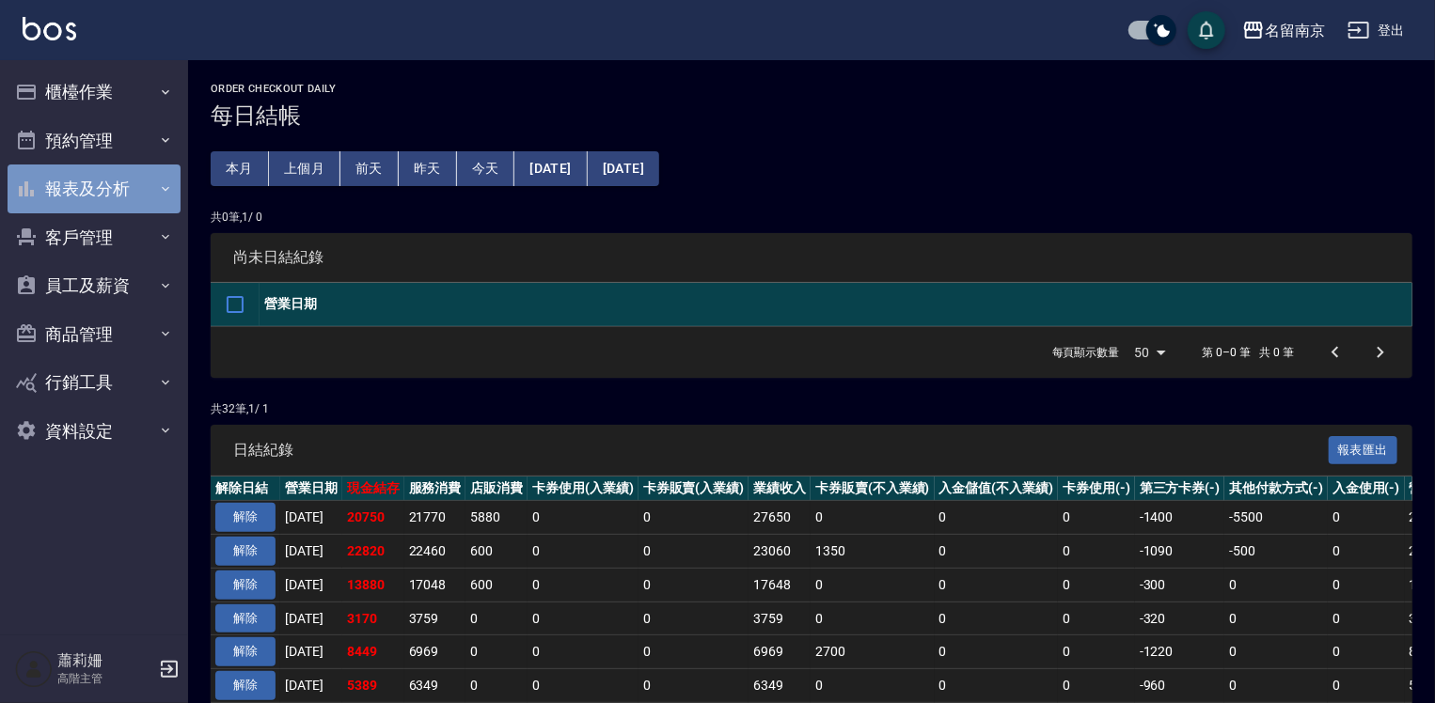
click at [89, 192] on button "報表及分析" at bounding box center [94, 189] width 173 height 49
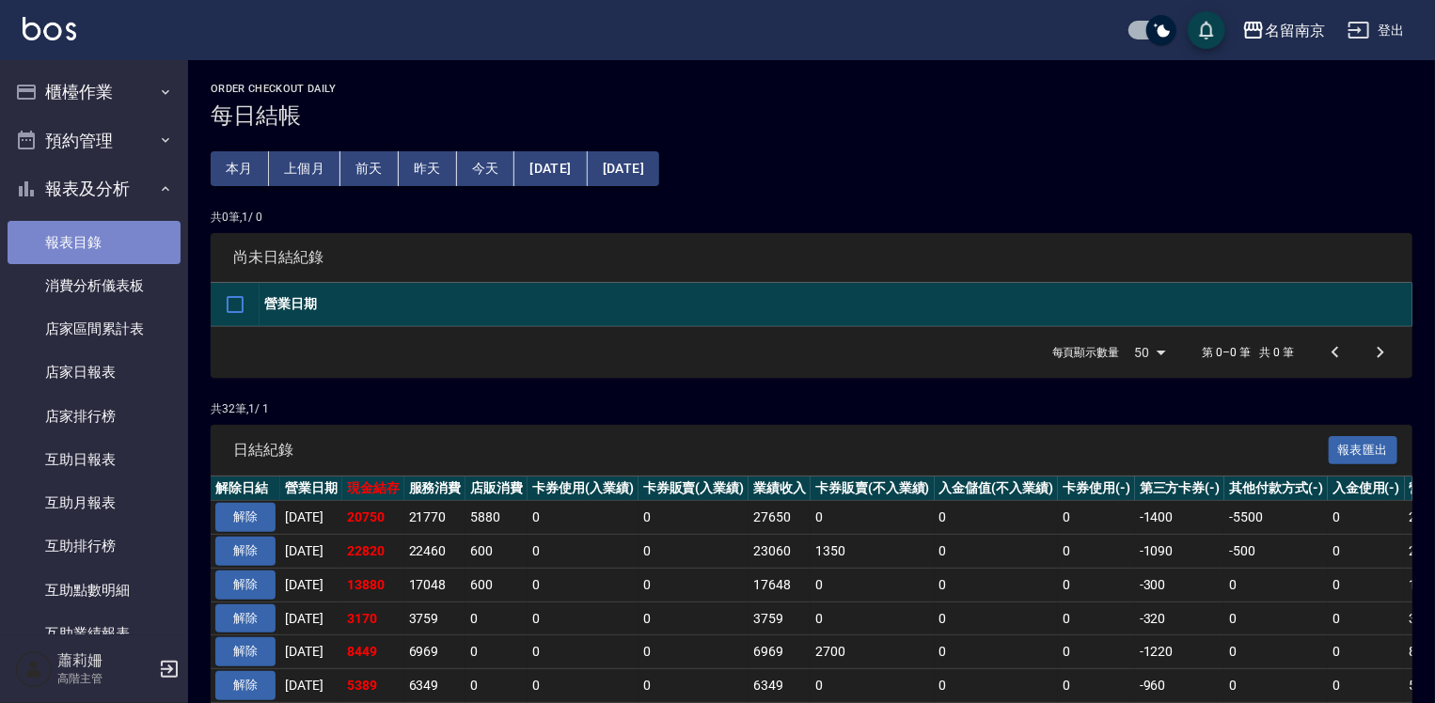
click at [110, 241] on link "報表目錄" at bounding box center [94, 242] width 173 height 43
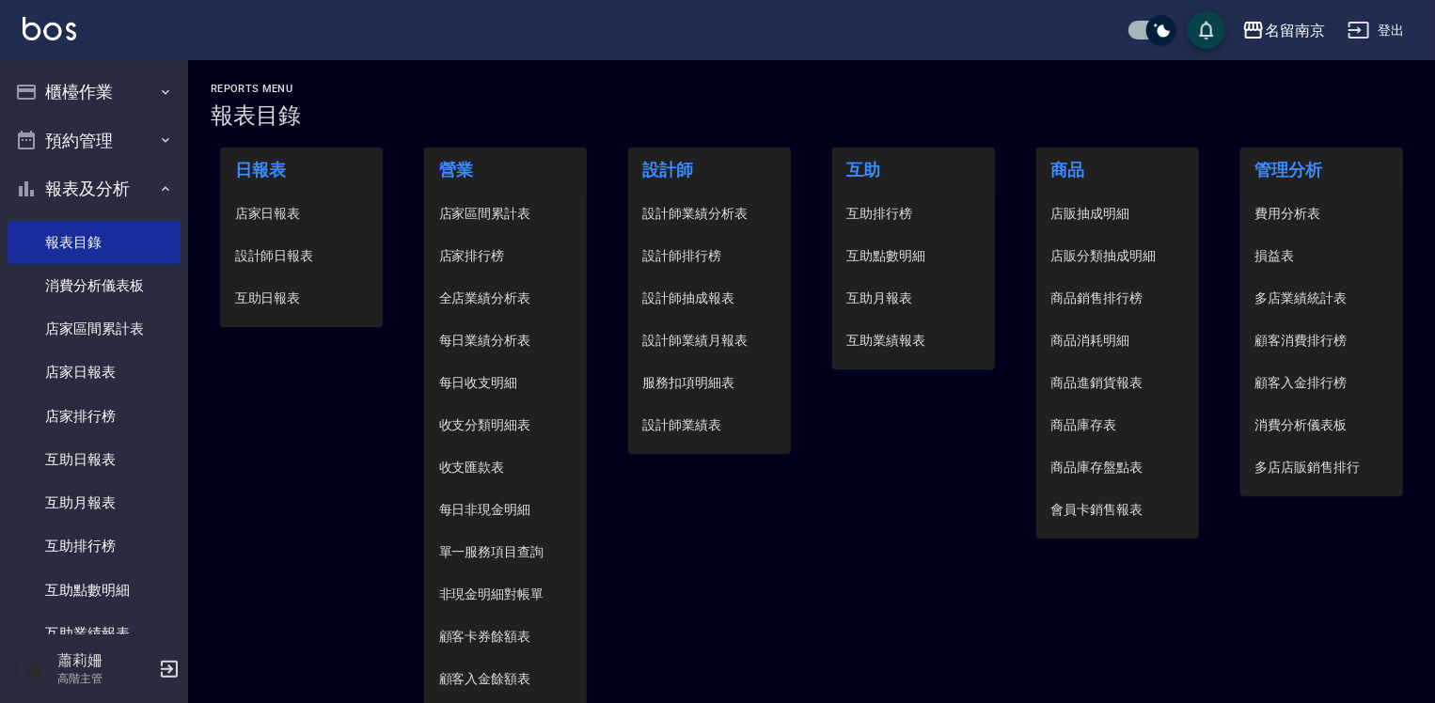
click at [274, 258] on span "設計師日報表" at bounding box center [302, 256] width 134 height 20
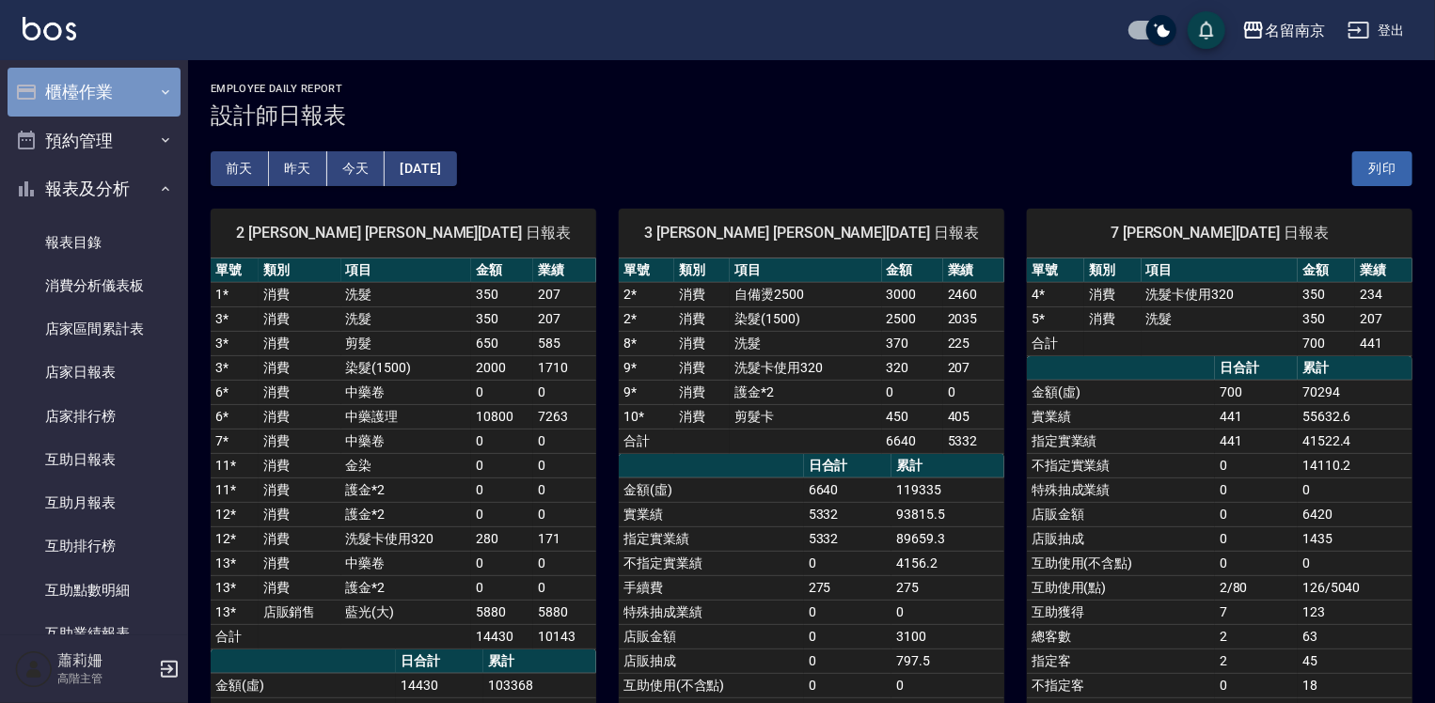
click at [107, 98] on button "櫃檯作業" at bounding box center [94, 92] width 173 height 49
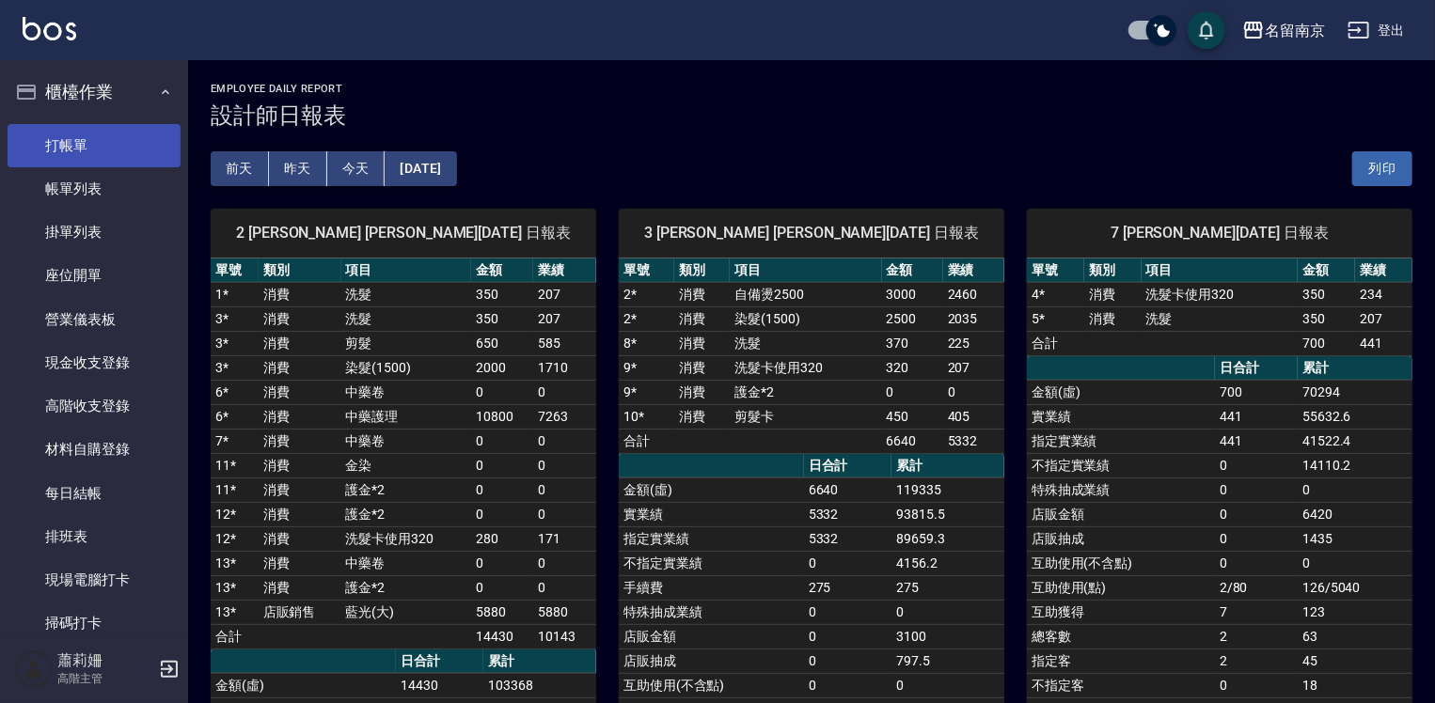
click at [114, 156] on link "打帳單" at bounding box center [94, 145] width 173 height 43
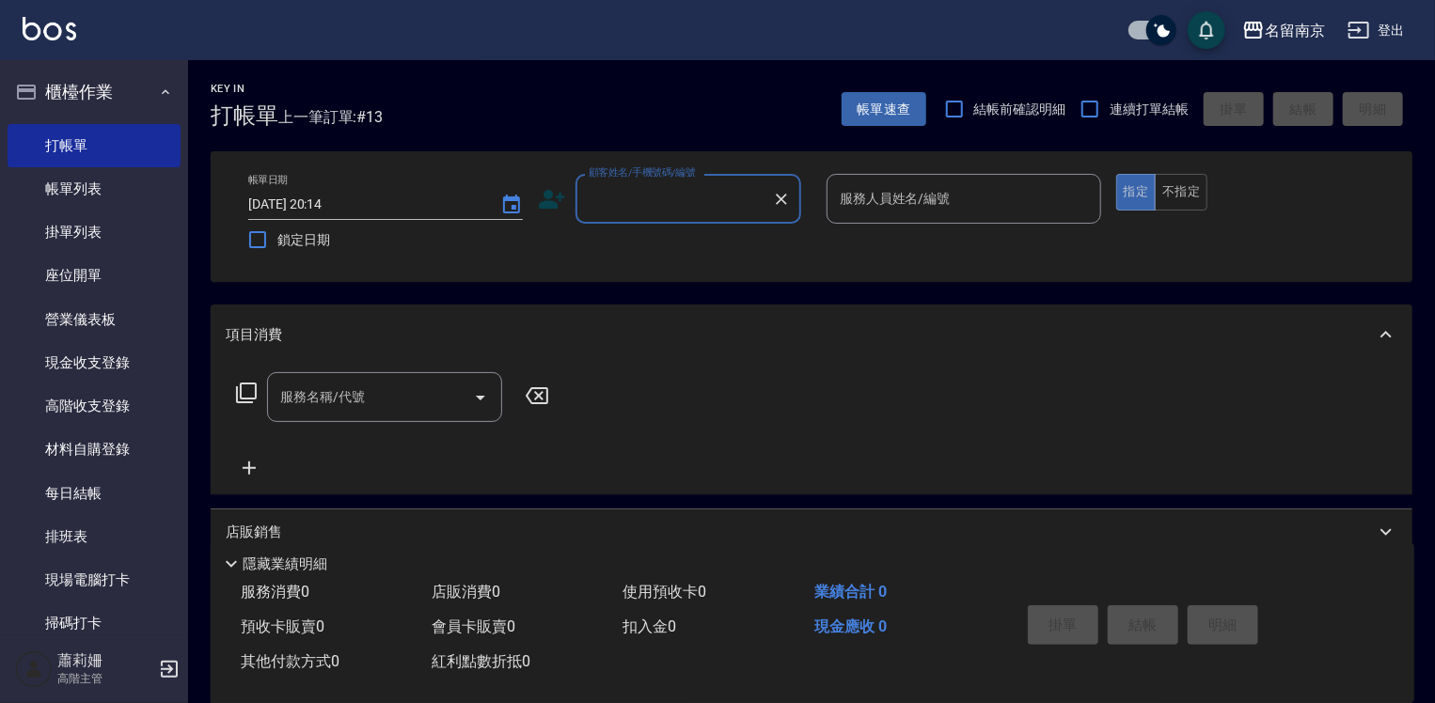
click at [666, 206] on input "顧客姓名/手機號碼/編號" at bounding box center [674, 198] width 181 height 33
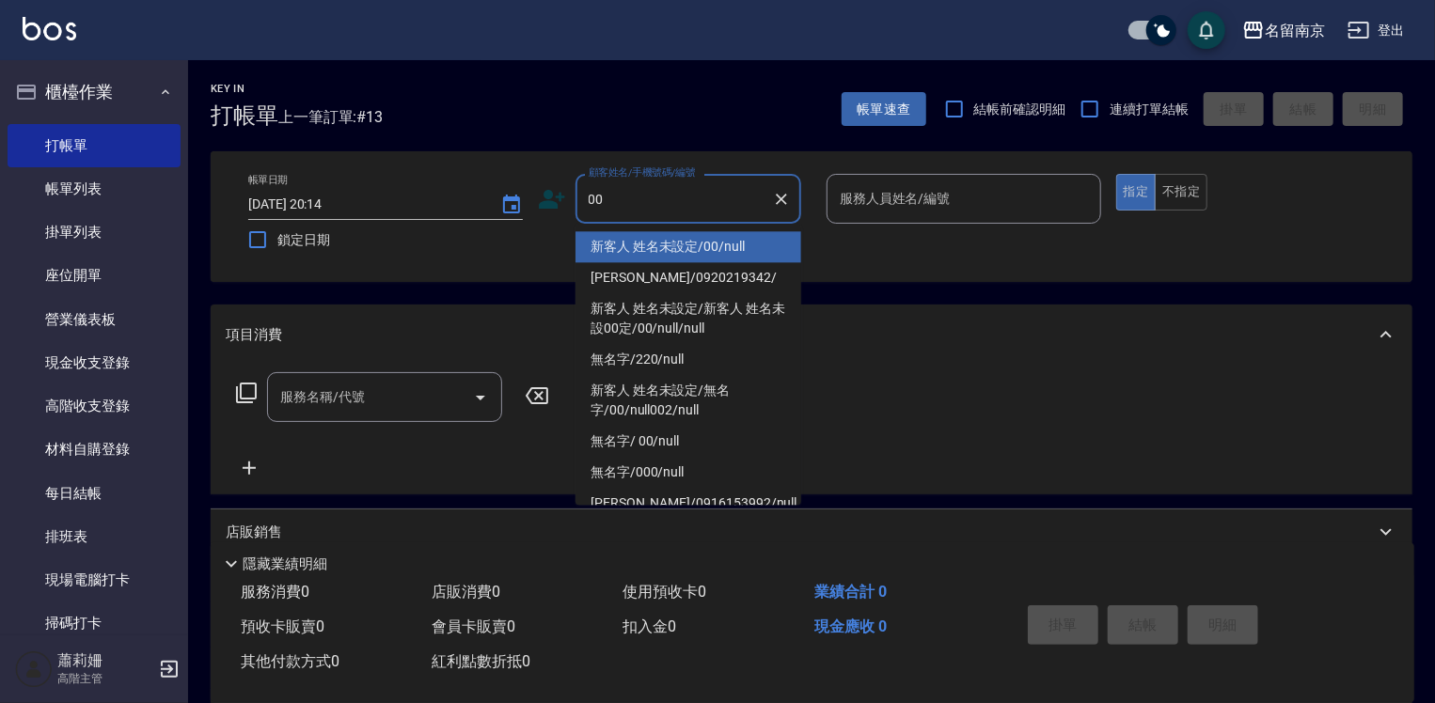
type input "新客人 姓名未設定/00/null"
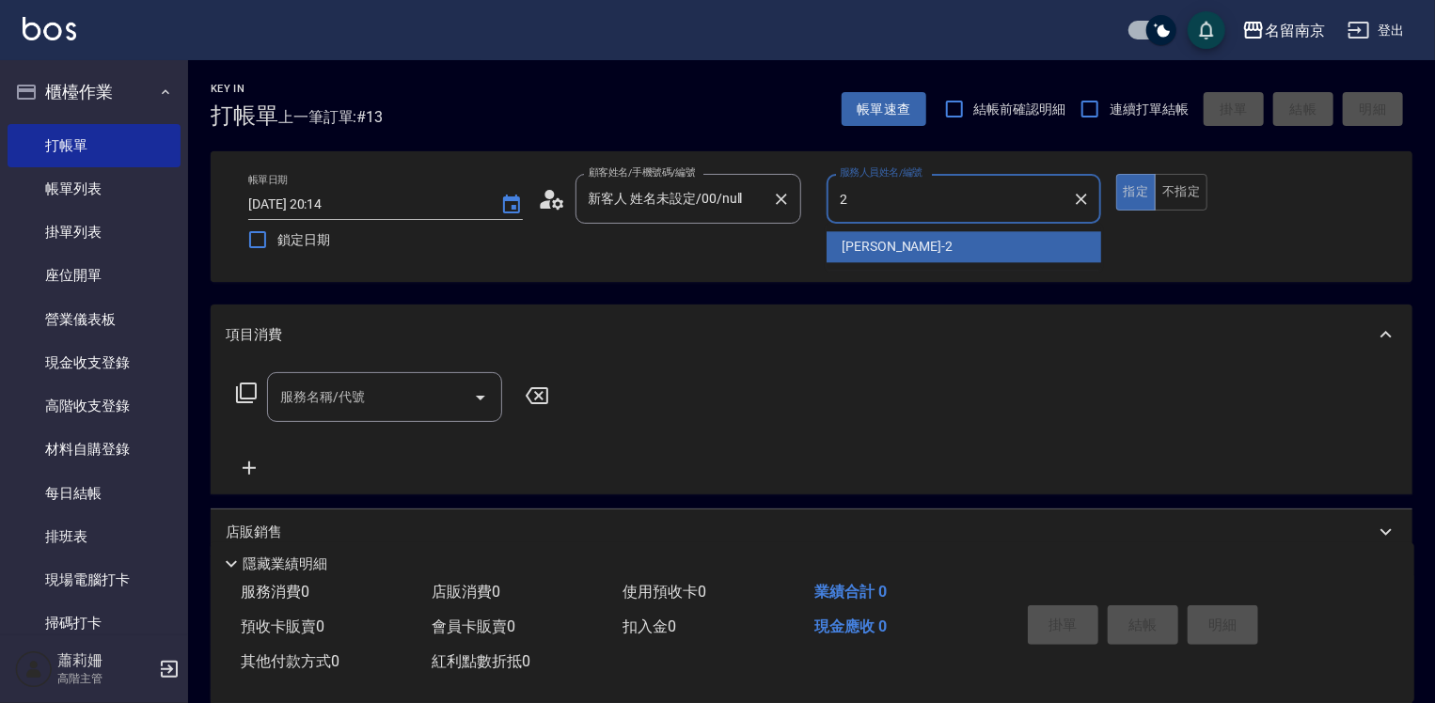
type input "[PERSON_NAME]-2"
type button "true"
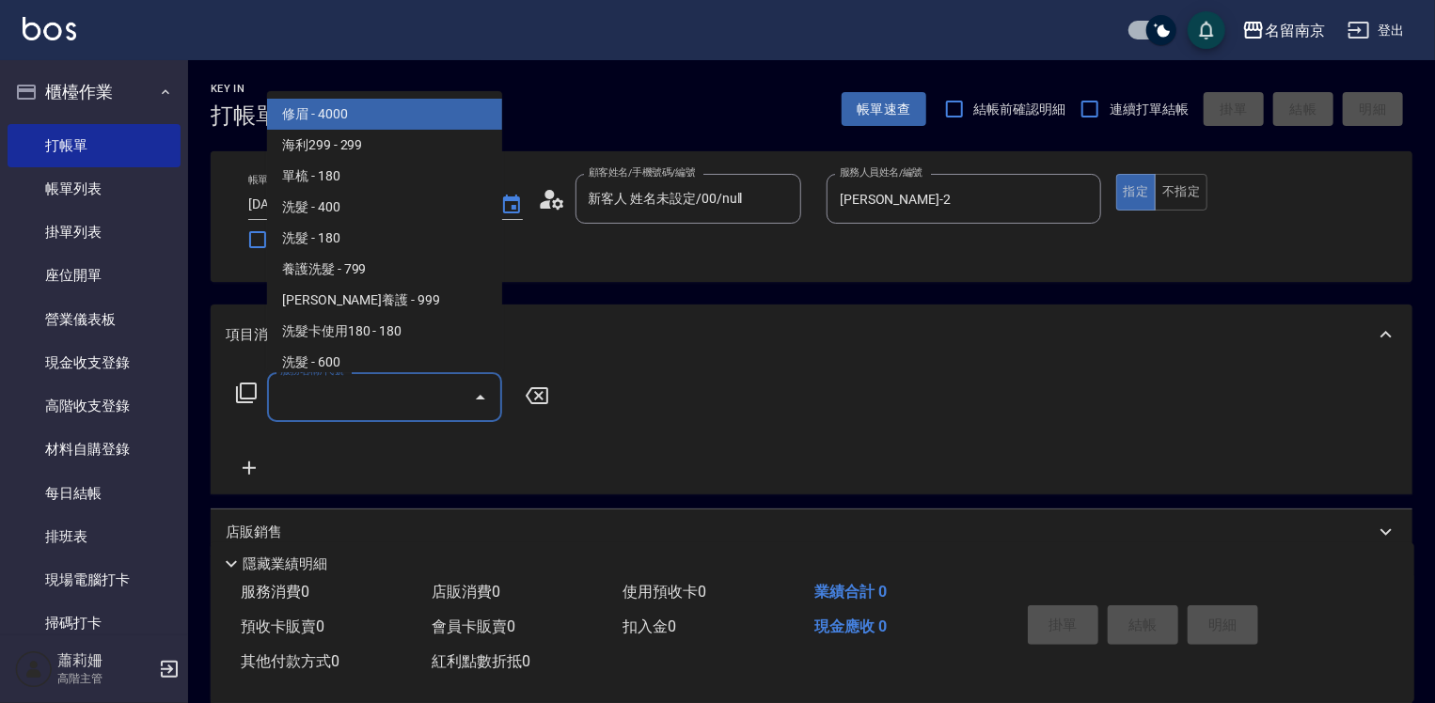
click at [407, 402] on input "服務名稱/代號" at bounding box center [371, 397] width 190 height 33
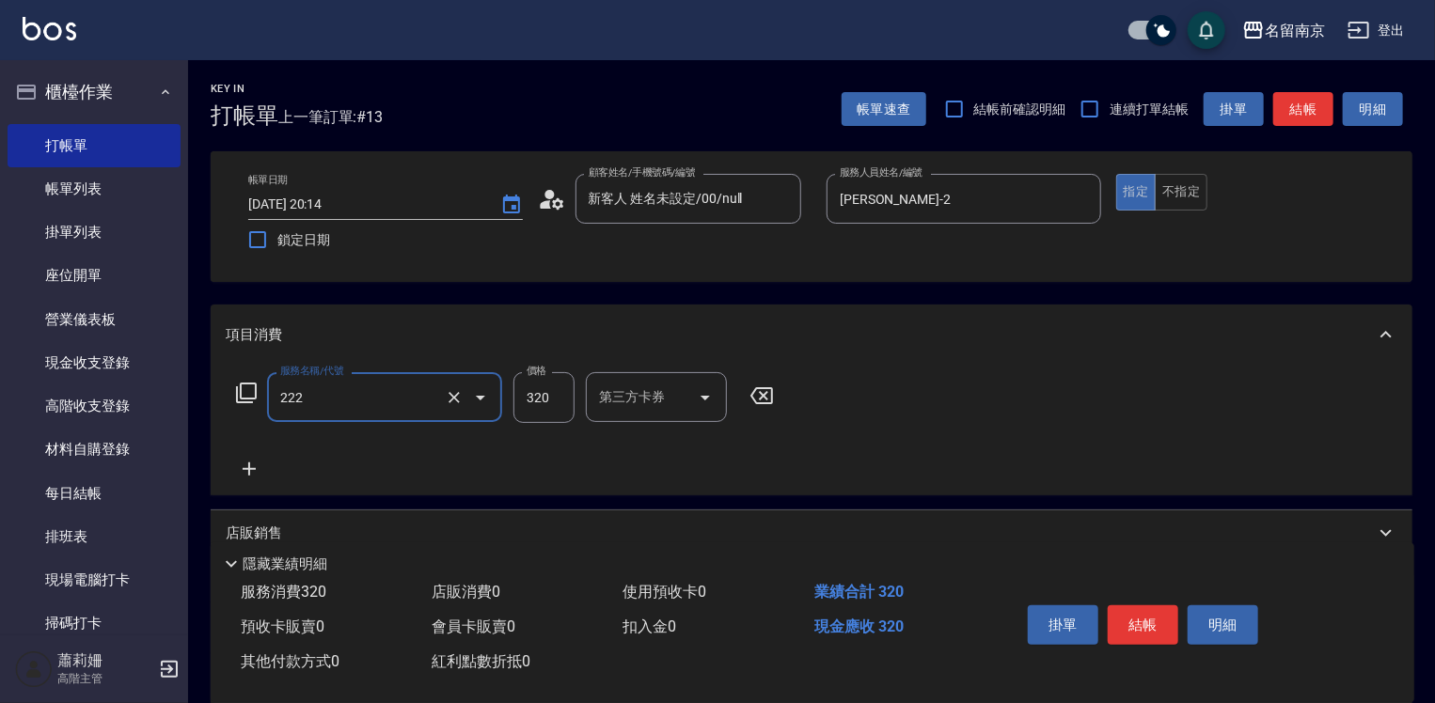
type input "洗髮卡使用320(222)"
type input "350"
type input "[PERSON_NAME]-2"
click at [246, 466] on icon at bounding box center [249, 469] width 47 height 23
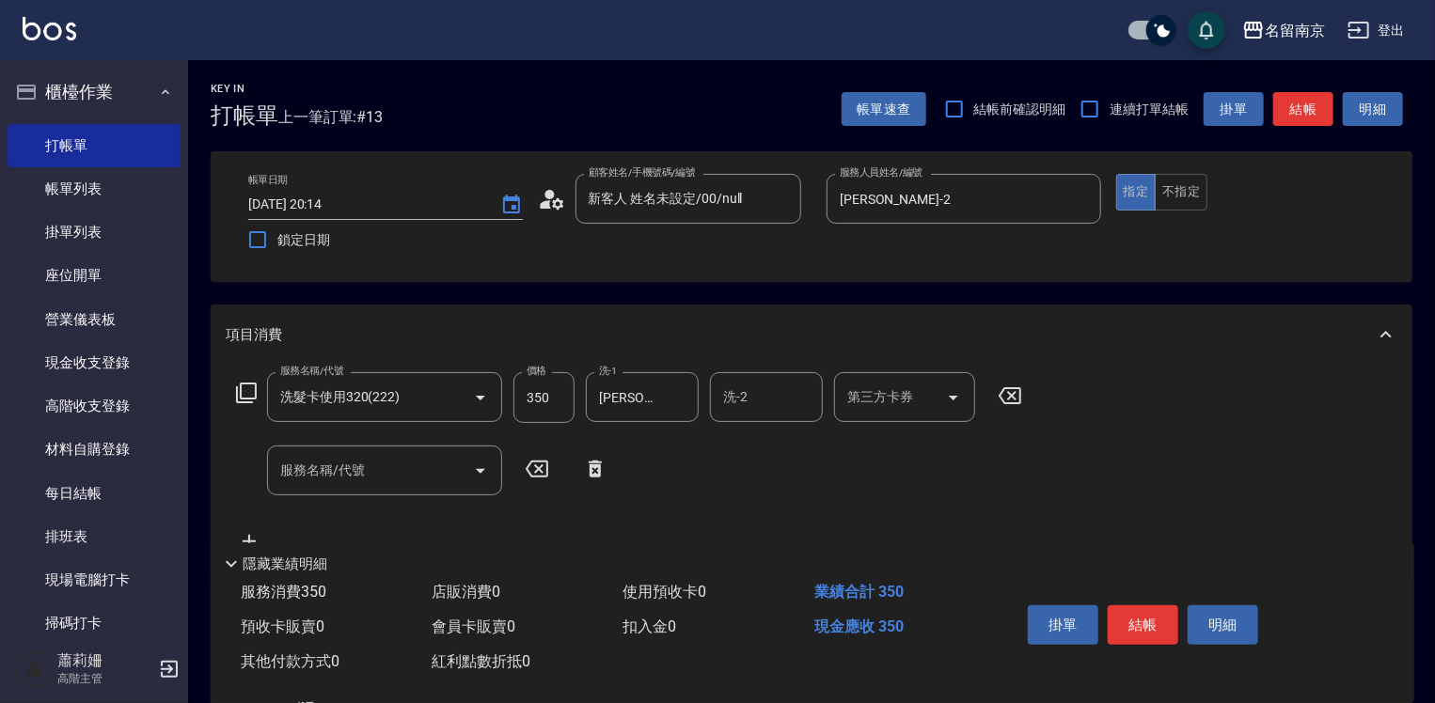
click at [241, 380] on div "服務名稱/代號 洗髮卡使用320(222) 服務名稱/代號 價格 350 價格 洗-1 [PERSON_NAME]-2 洗-1 洗-2 洗-2 第三方卡券 第…" at bounding box center [630, 397] width 808 height 51
click at [240, 393] on icon at bounding box center [246, 393] width 21 height 21
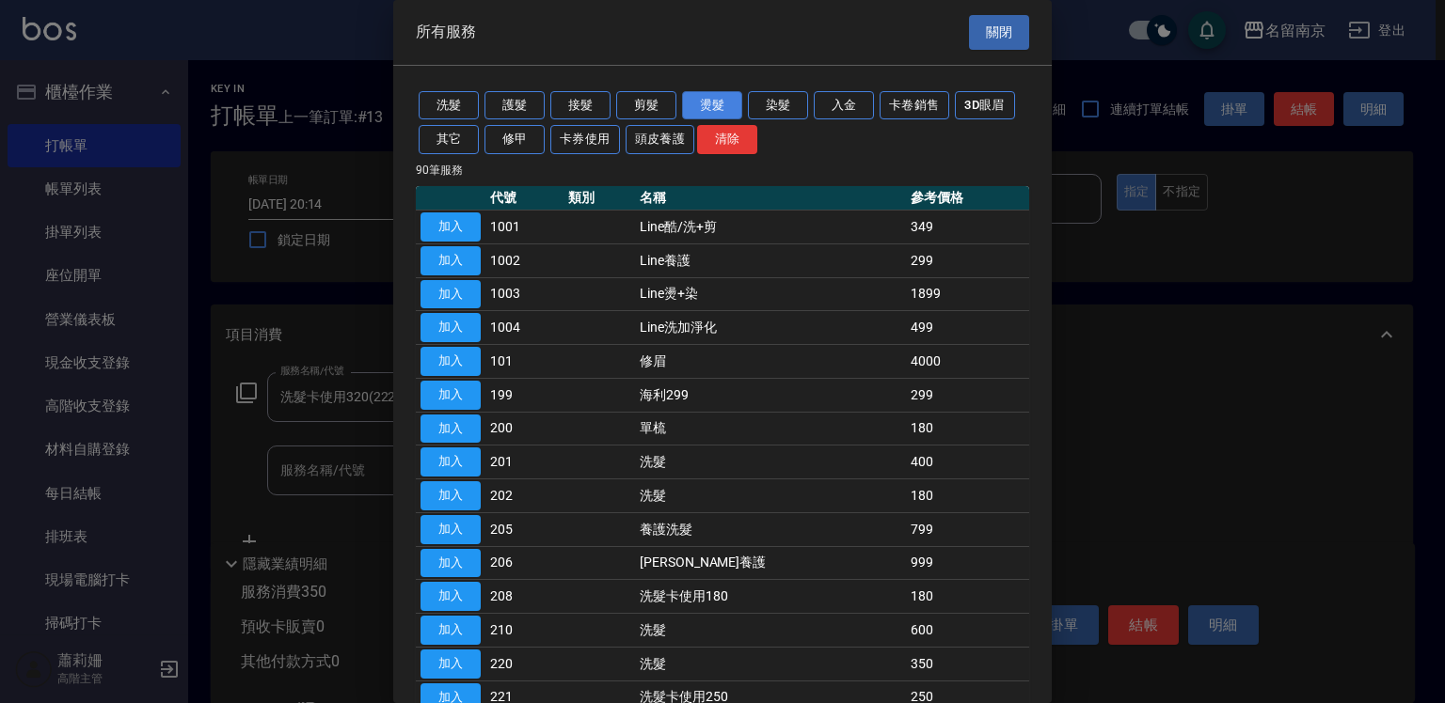
click at [705, 101] on button "燙髮" at bounding box center [712, 105] width 60 height 29
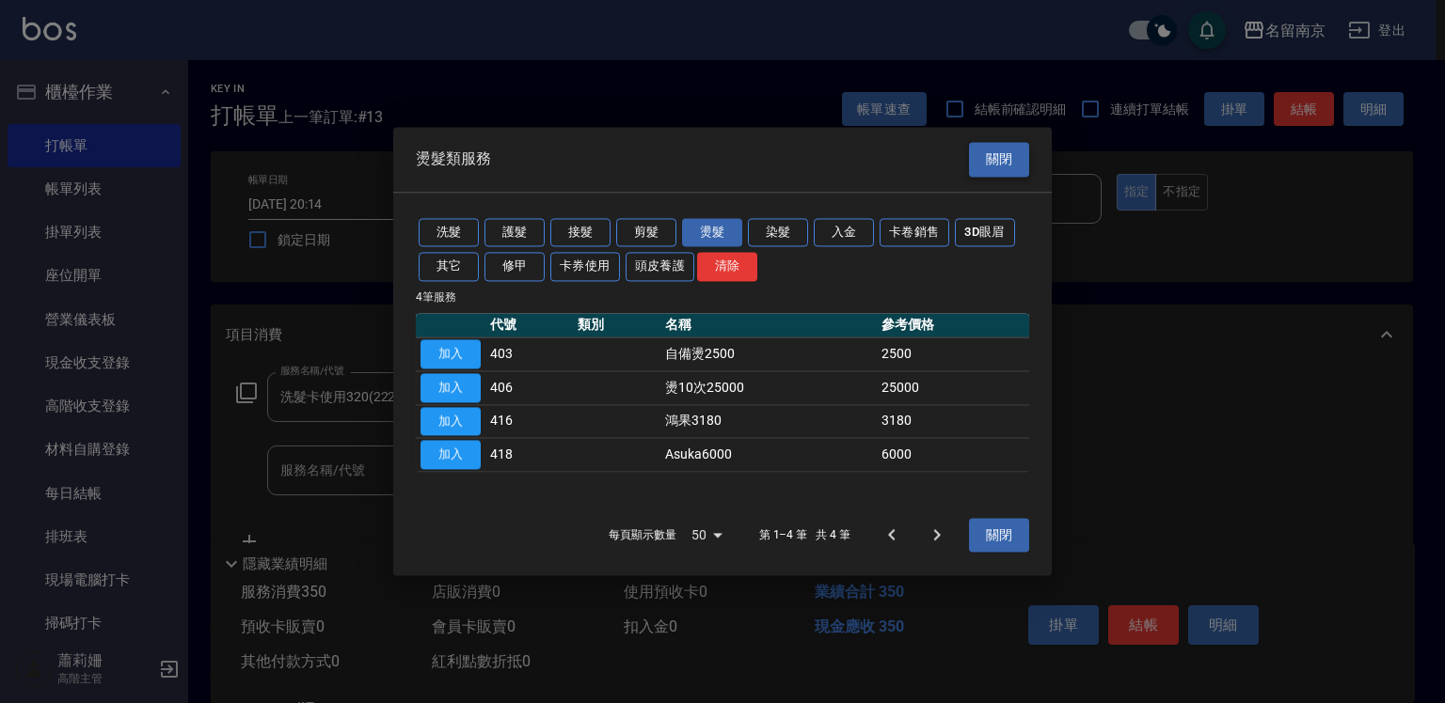
click at [1008, 153] on button "關閉" at bounding box center [999, 159] width 60 height 35
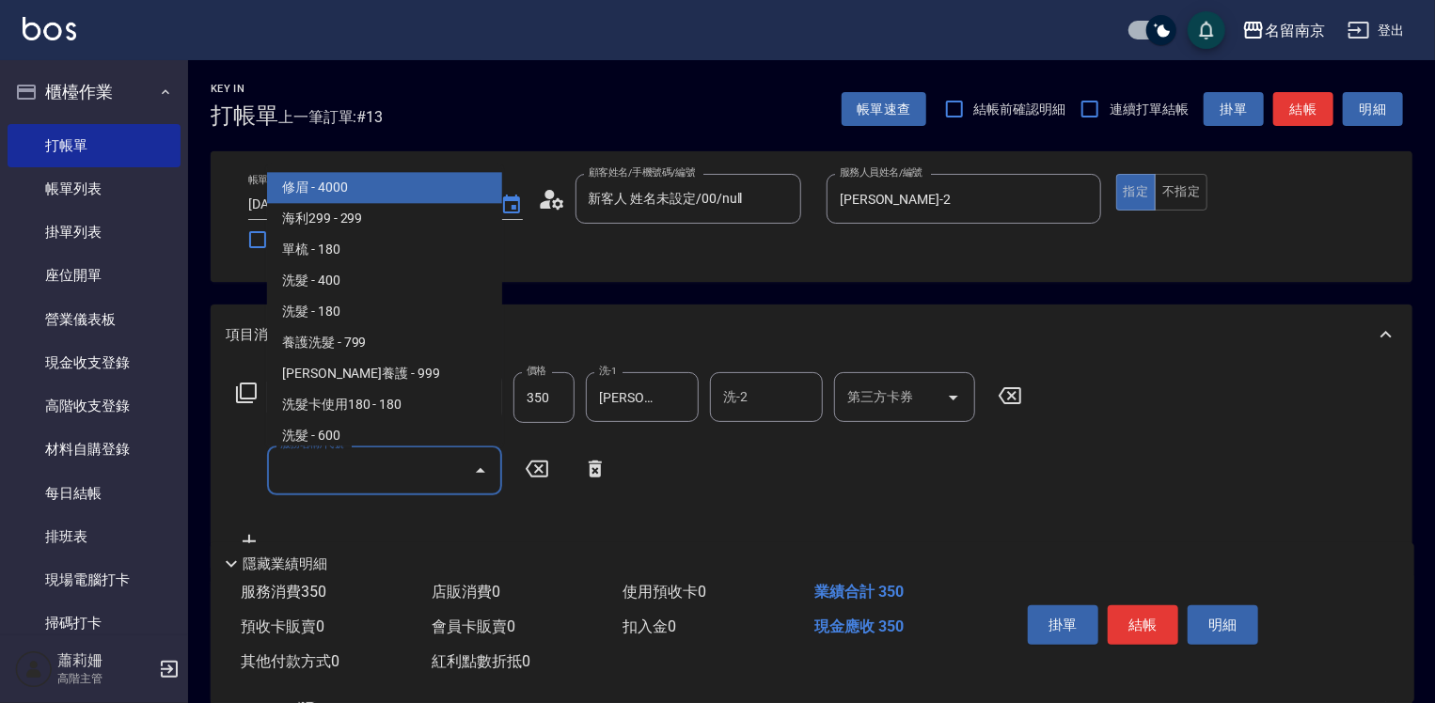
click at [297, 469] on input "服務名稱/代號" at bounding box center [371, 470] width 190 height 33
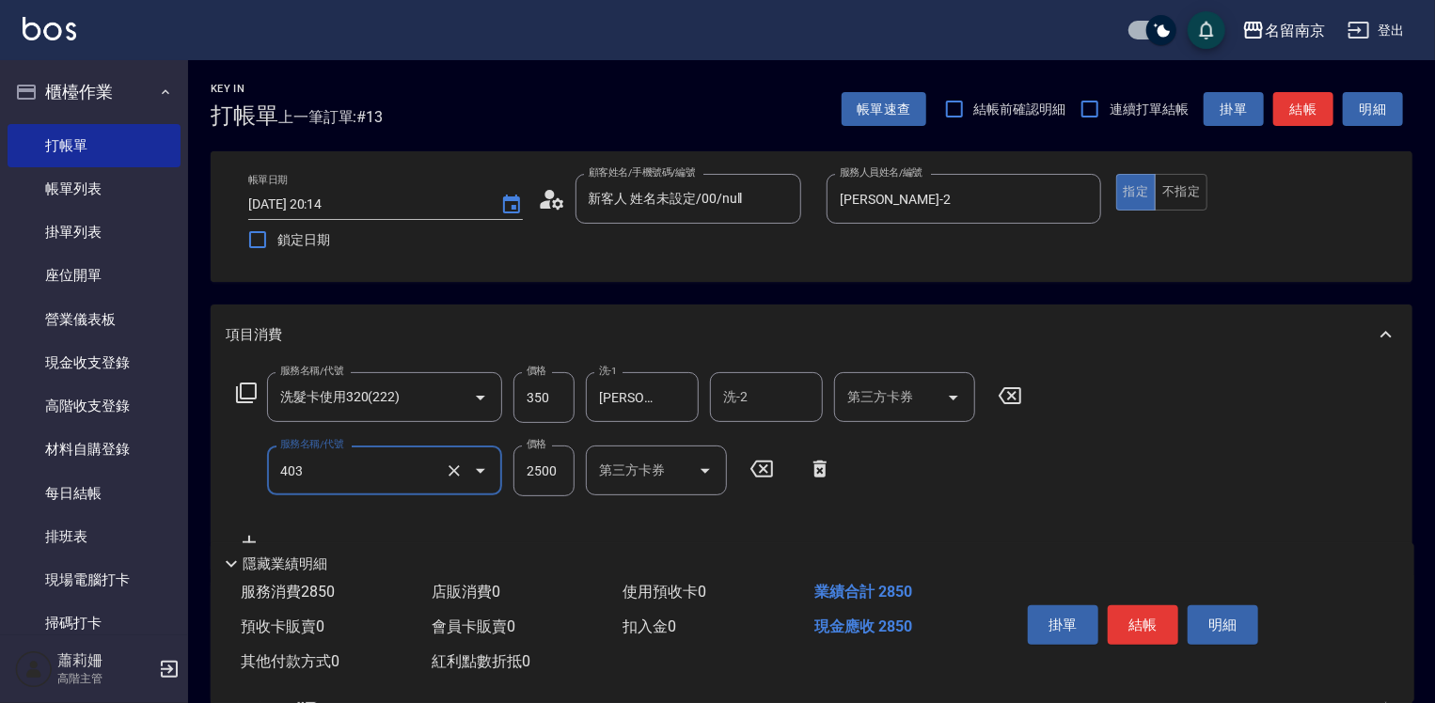
type input "自備燙2500(403)"
type input "3500"
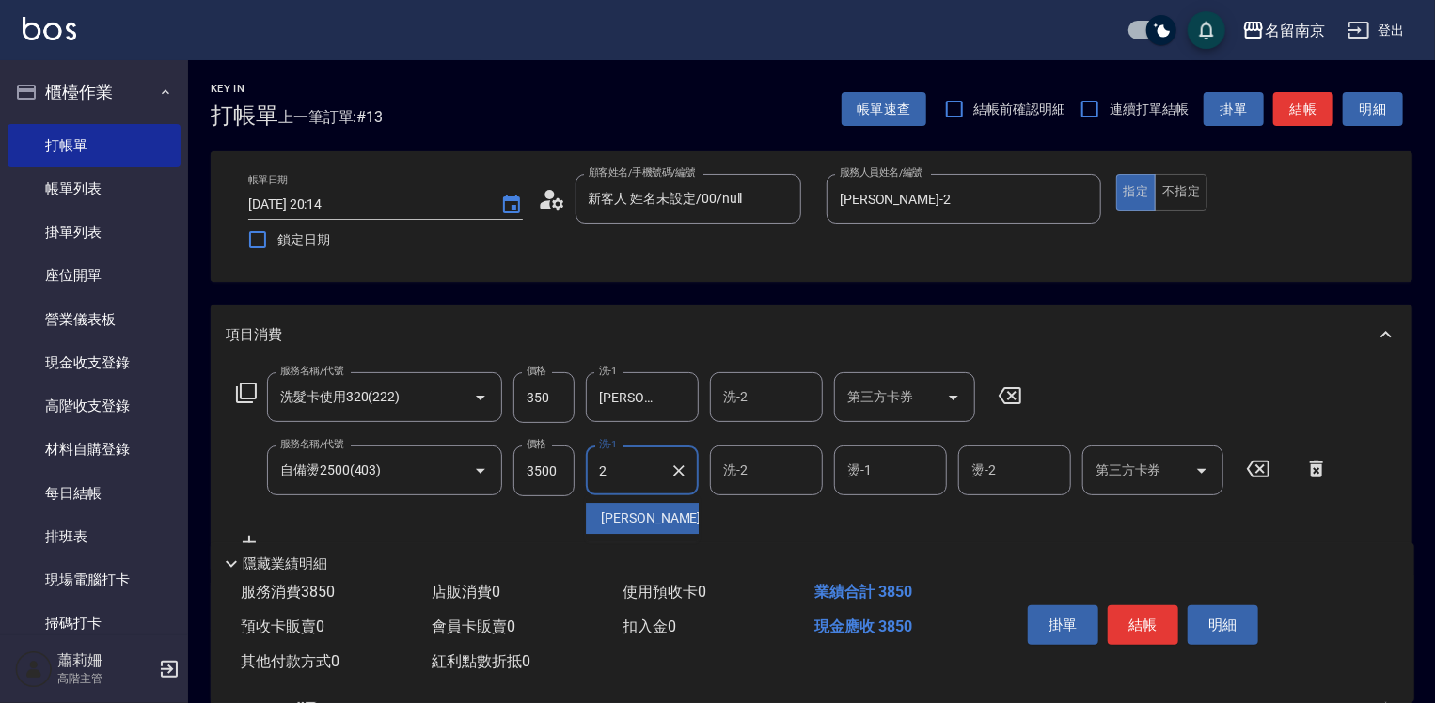
type input "[PERSON_NAME]-2"
type input "Jenny-2"
click at [1162, 630] on button "結帳" at bounding box center [1143, 625] width 71 height 39
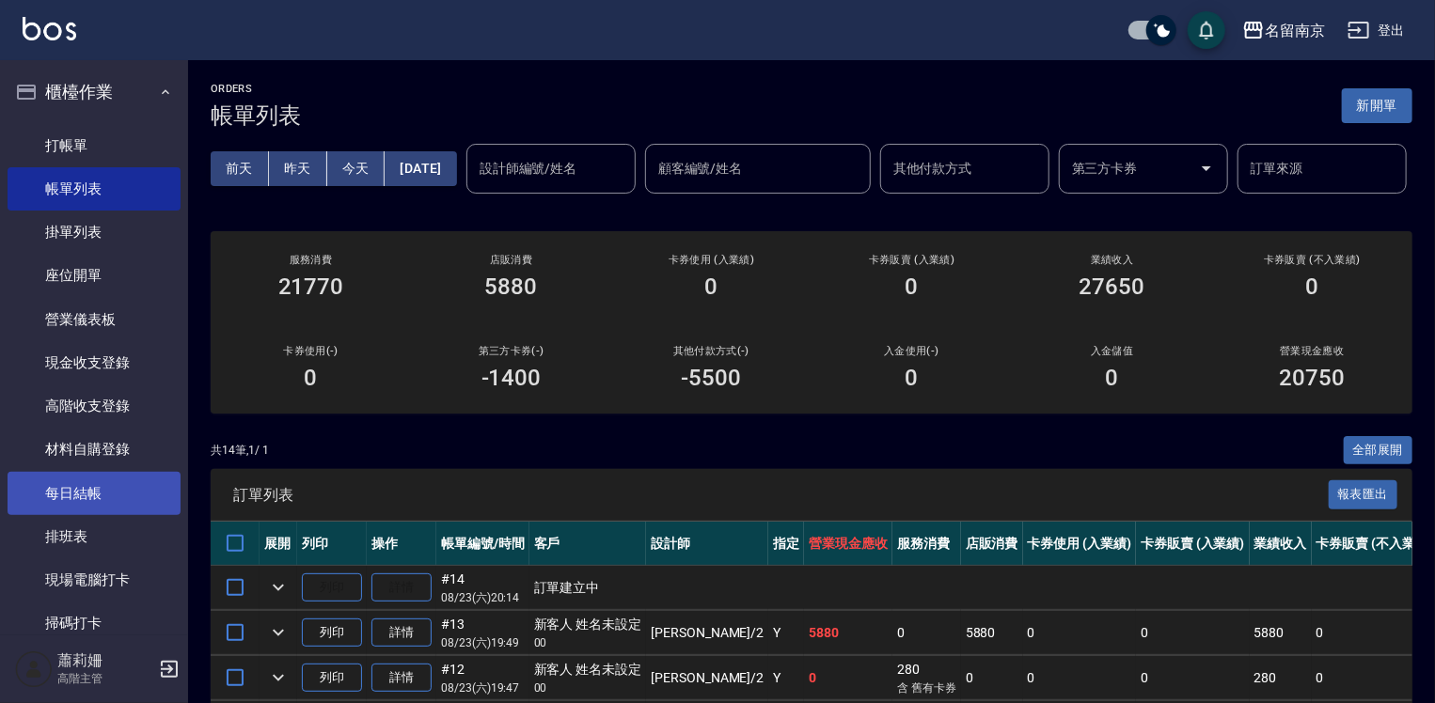
click at [105, 485] on link "每日結帳" at bounding box center [94, 493] width 173 height 43
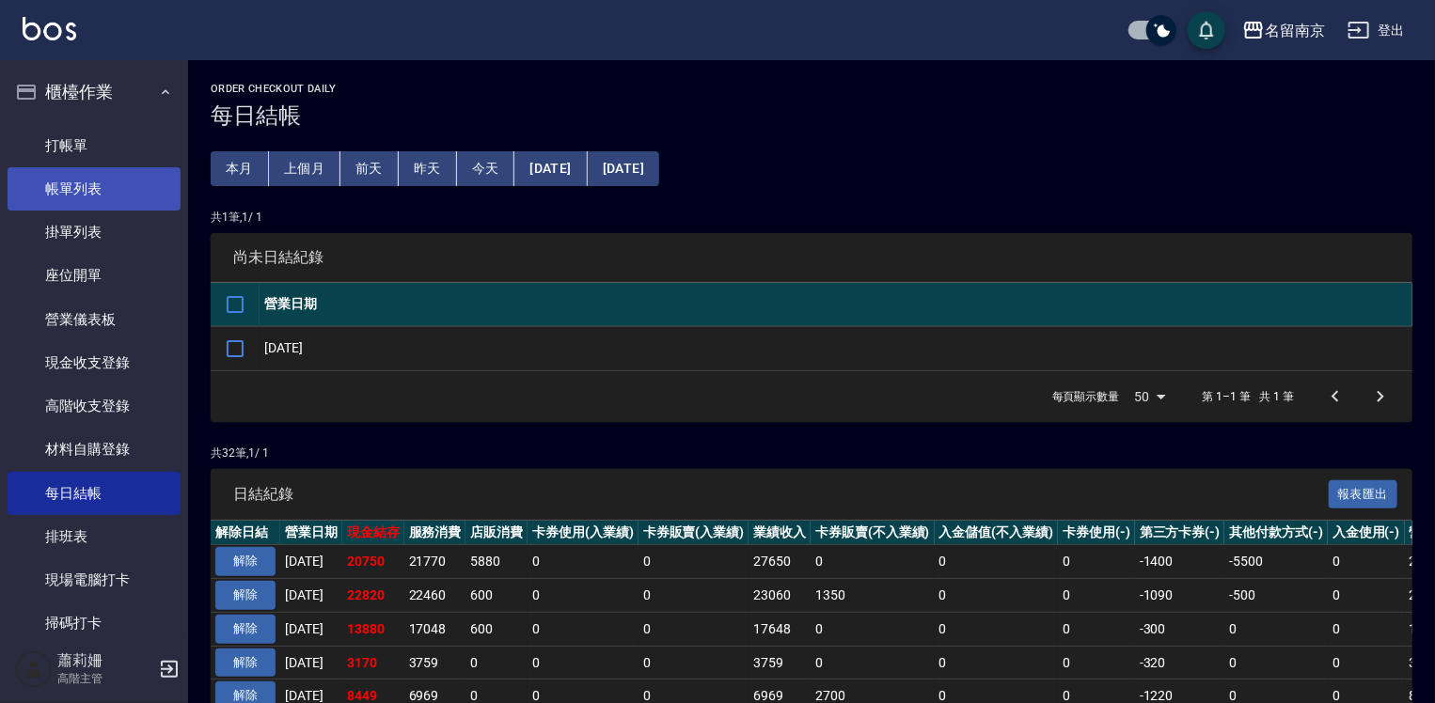
click at [121, 186] on link "帳單列表" at bounding box center [94, 188] width 173 height 43
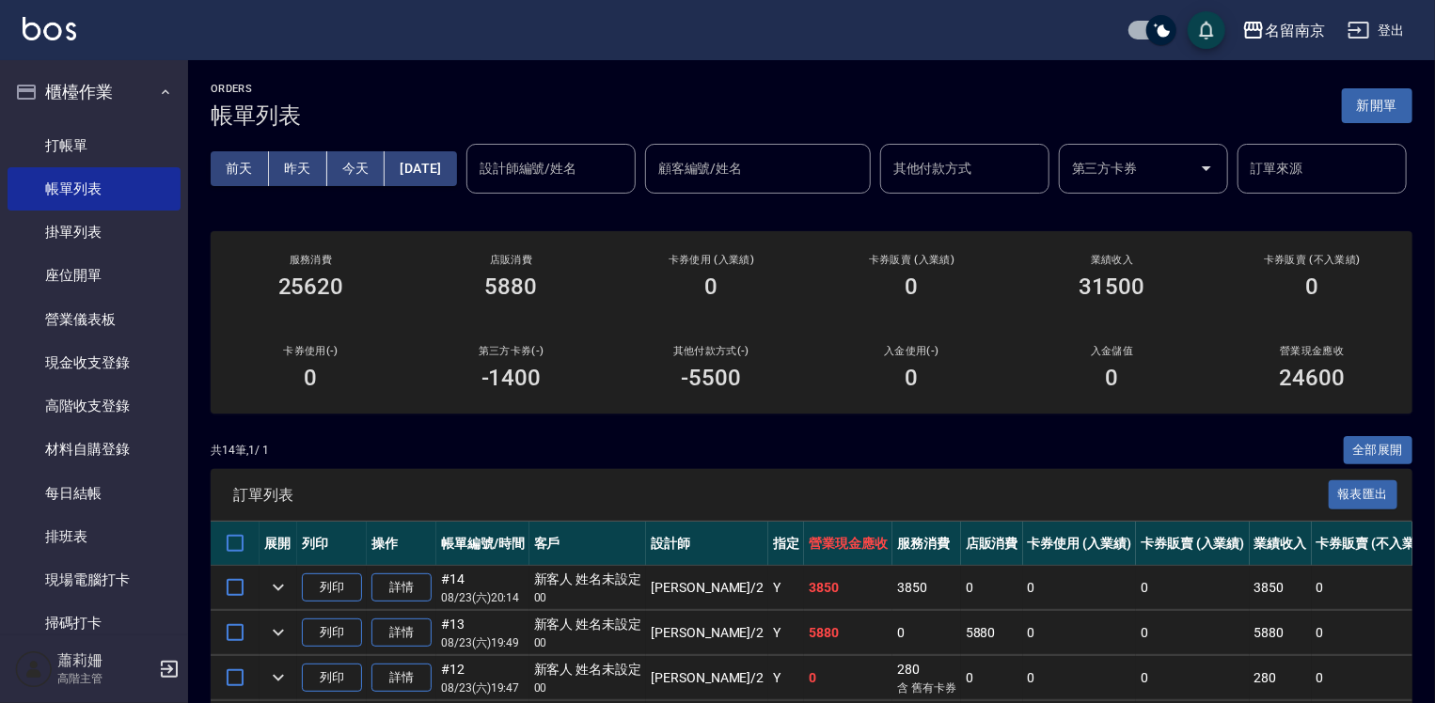
scroll to position [376, 0]
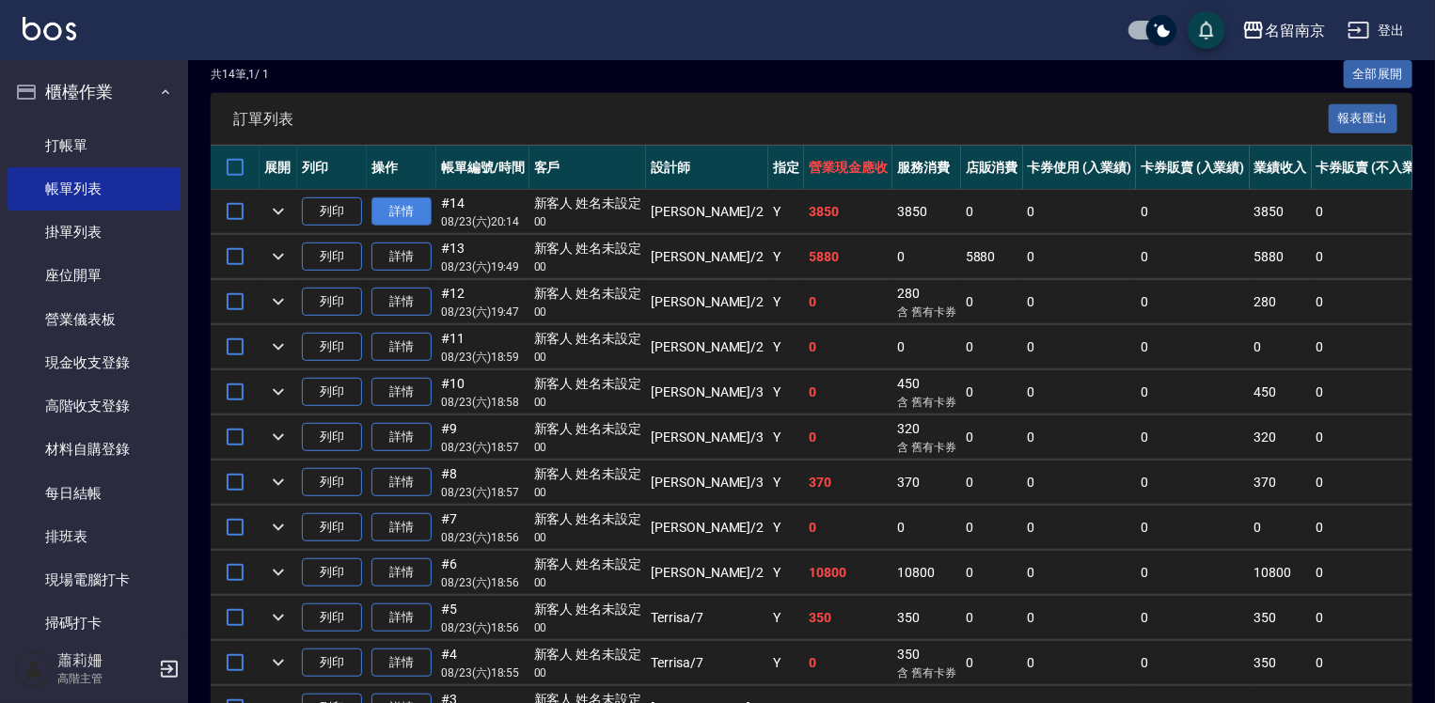
click at [407, 227] on link "詳情" at bounding box center [401, 211] width 60 height 29
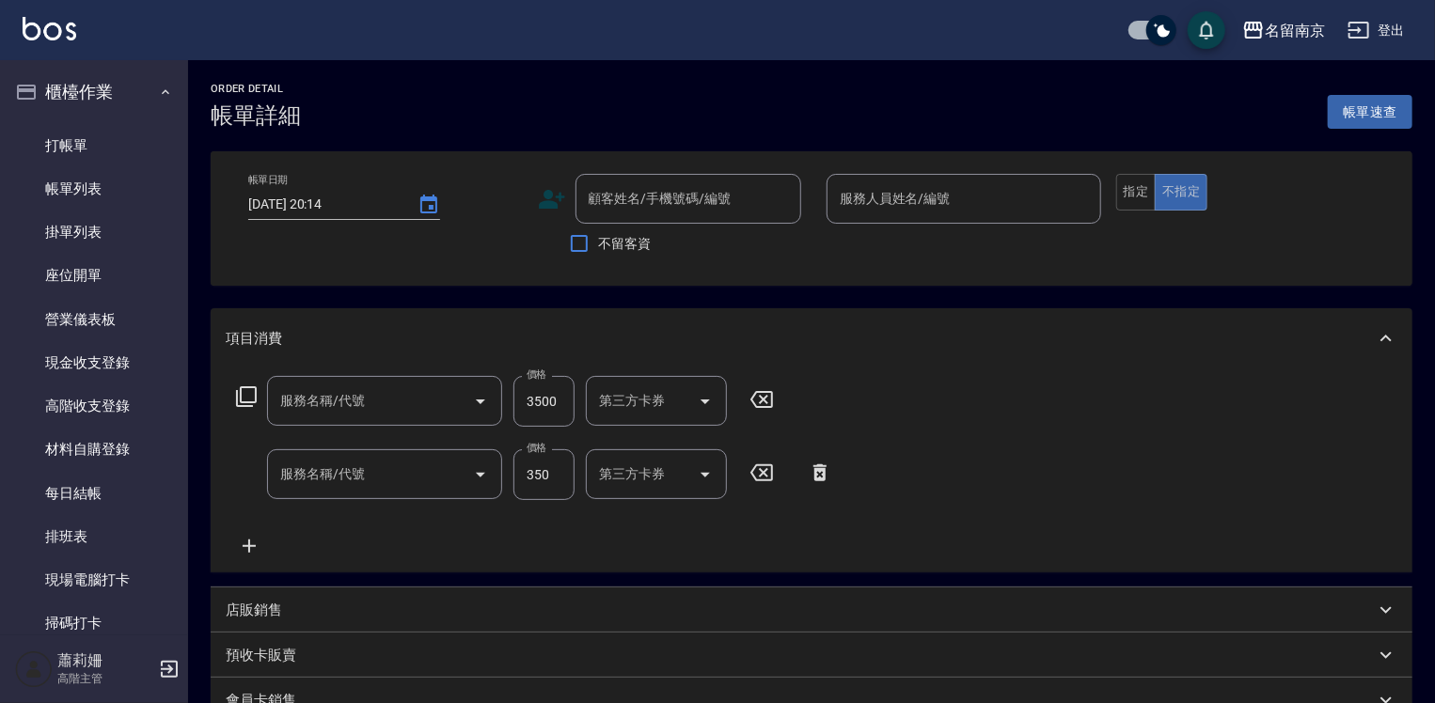
type input "Jenny-2"
type input "自備燙2500(403)"
type input "洗髮卡使用320(222)"
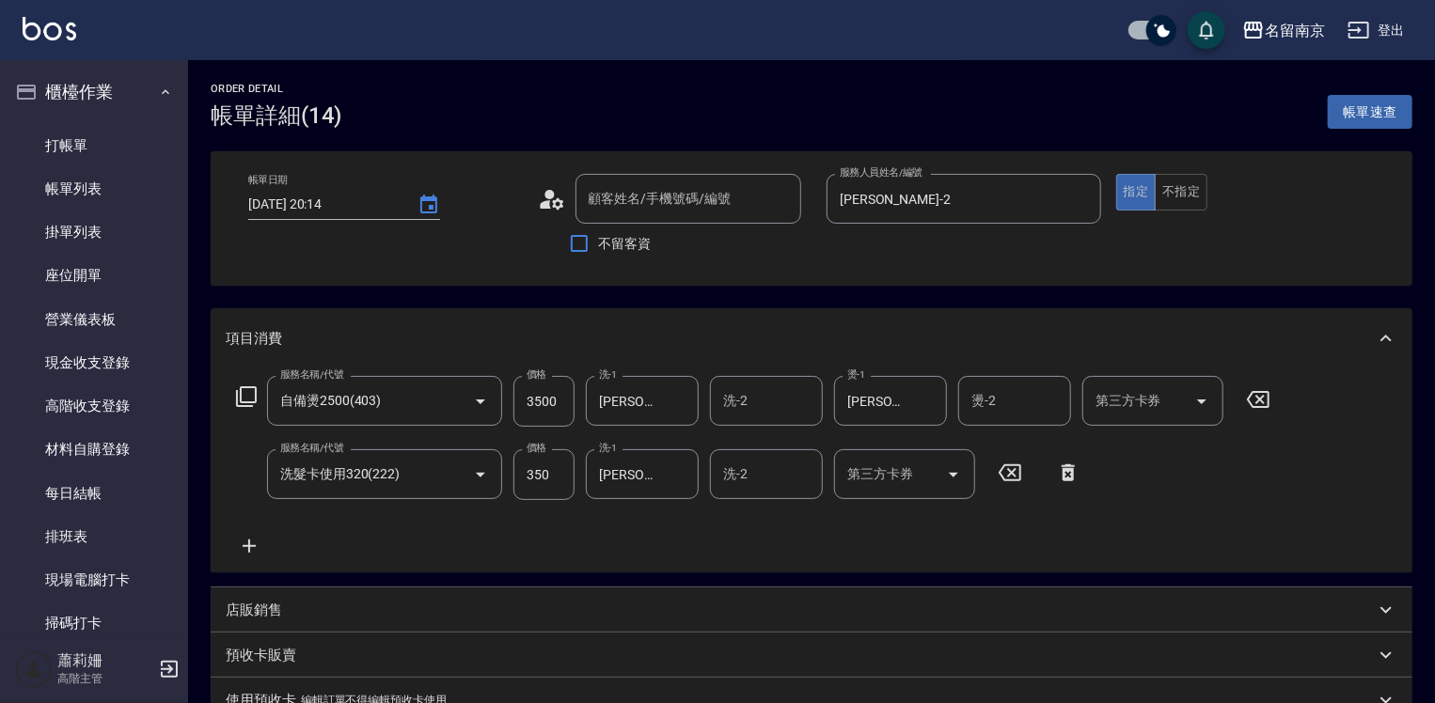
type input "新客人 姓名未設定/00/null"
click at [126, 490] on link "每日結帳" at bounding box center [94, 493] width 173 height 43
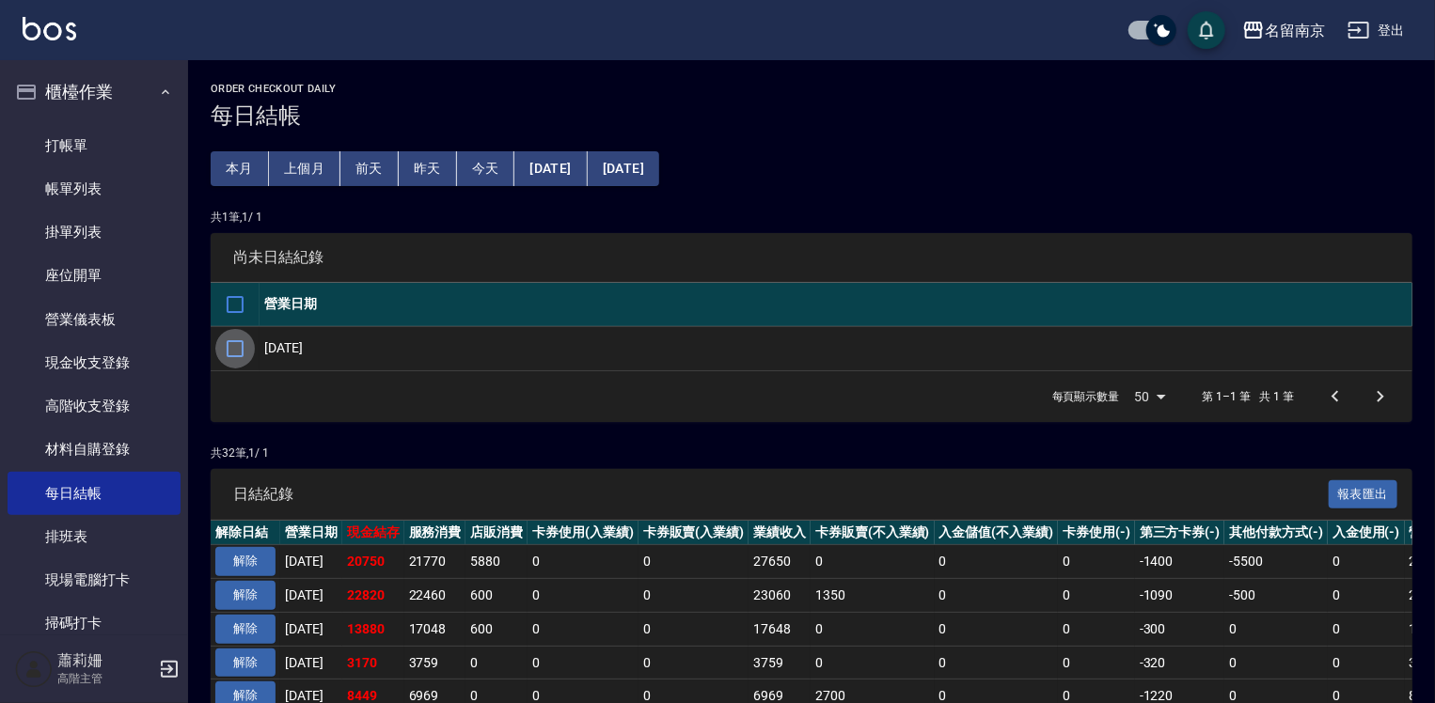
click at [229, 340] on input "checkbox" at bounding box center [234, 348] width 39 height 39
checkbox input "true"
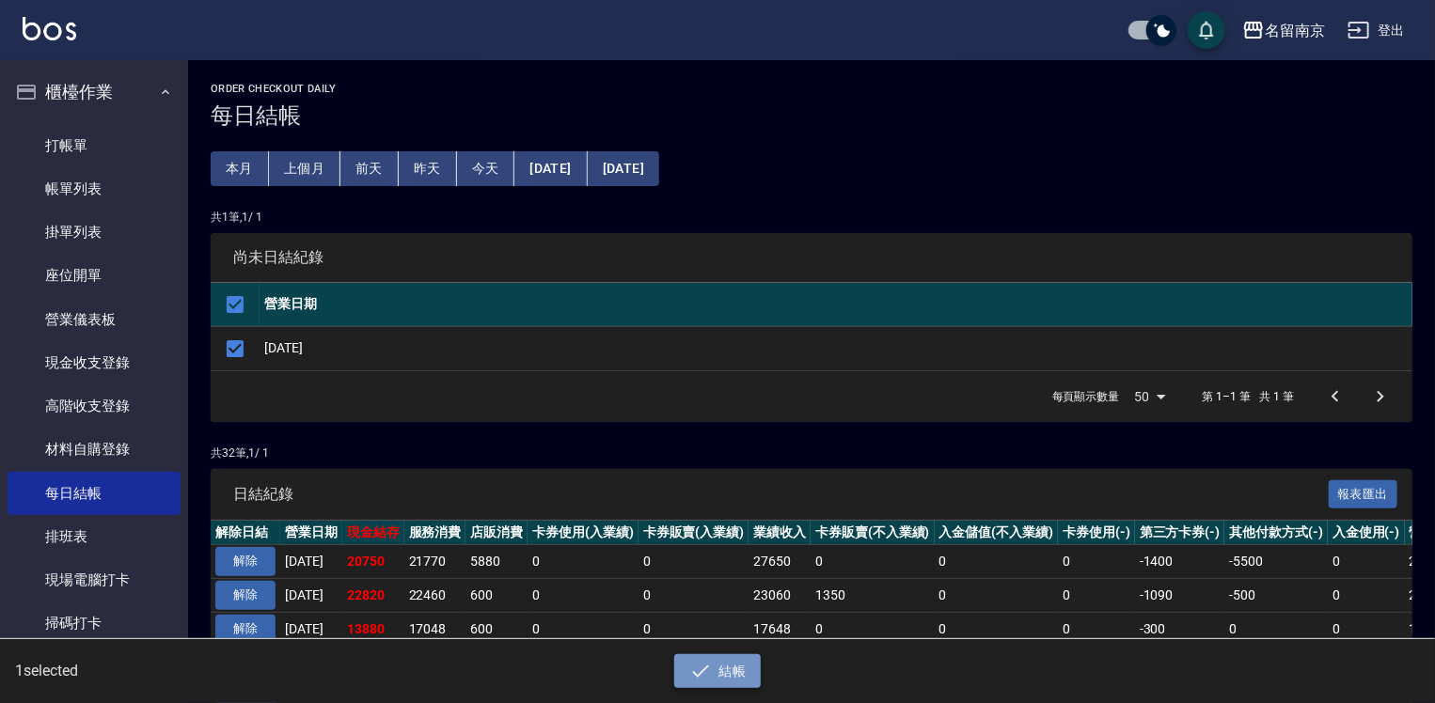
click at [711, 667] on button "結帳" at bounding box center [717, 672] width 87 height 35
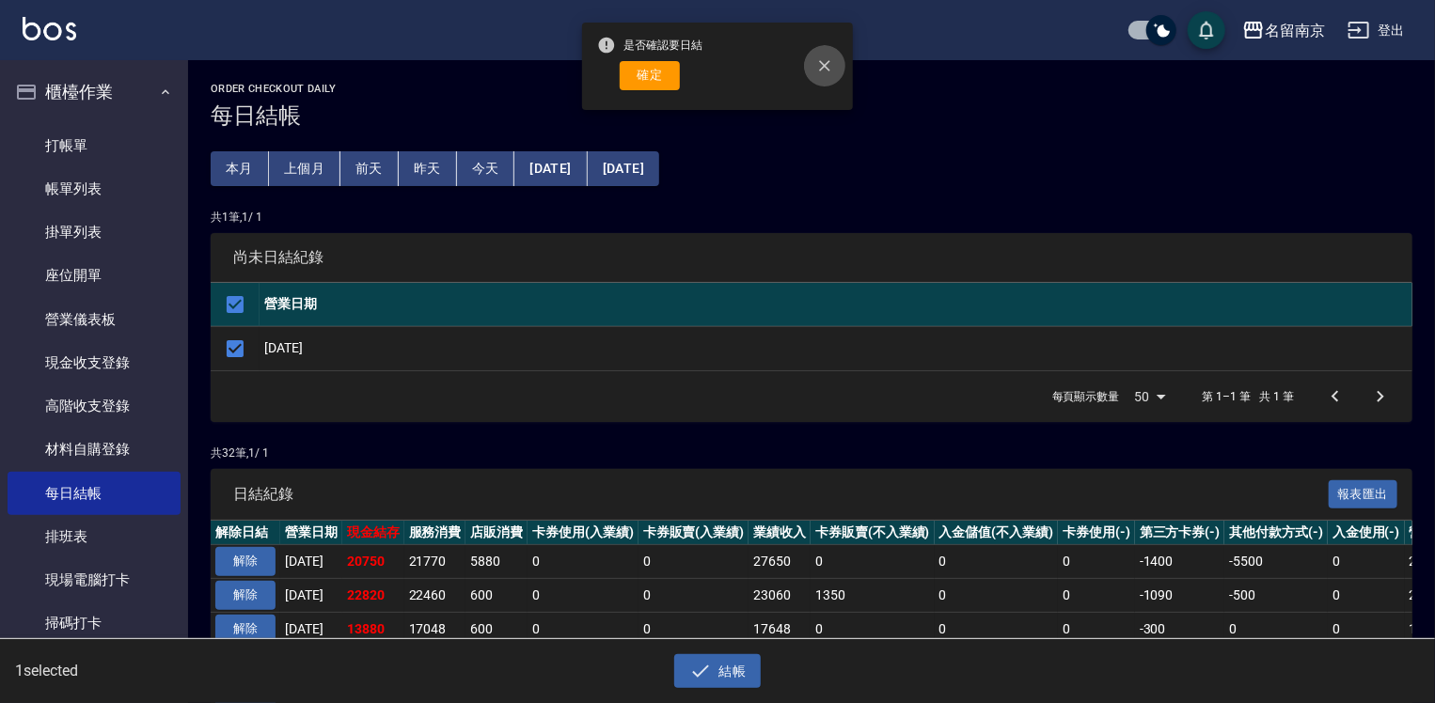
click at [835, 61] on button "close" at bounding box center [824, 65] width 41 height 41
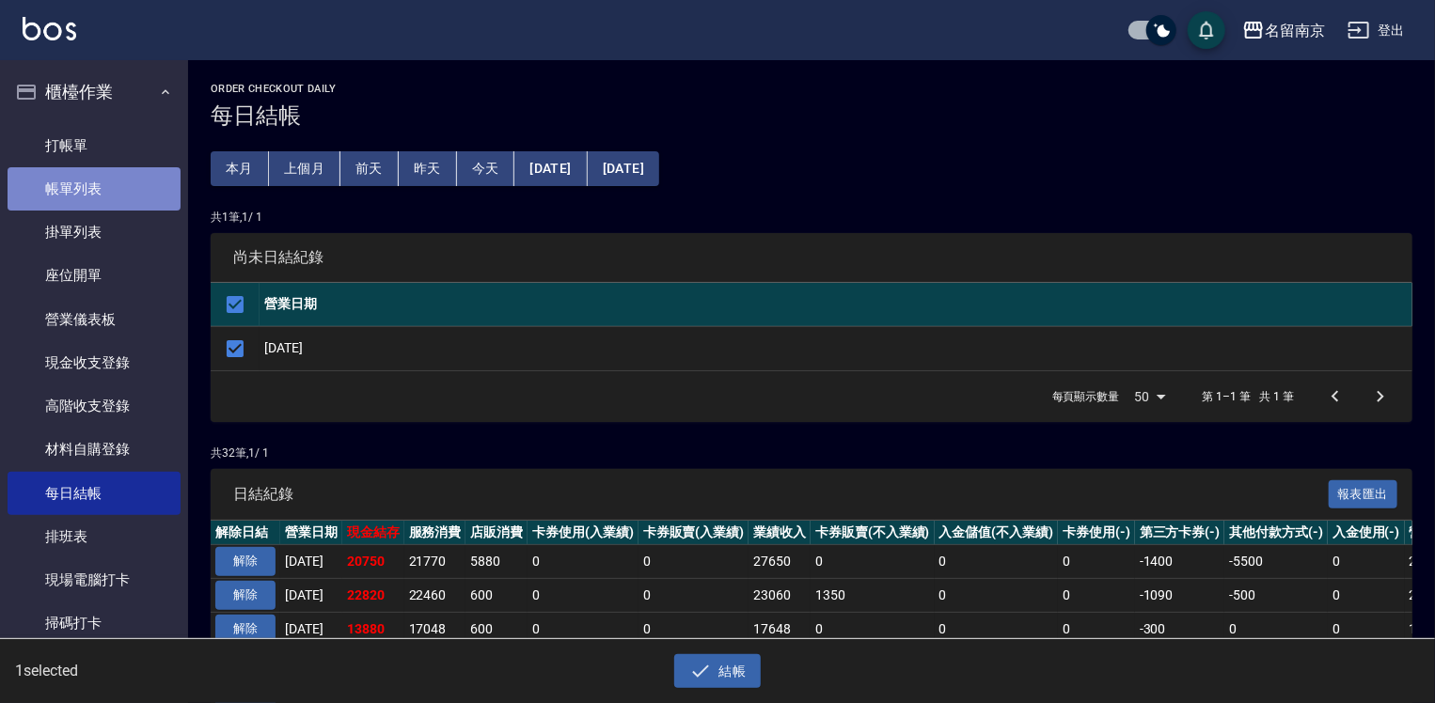
click at [94, 188] on link "帳單列表" at bounding box center [94, 188] width 173 height 43
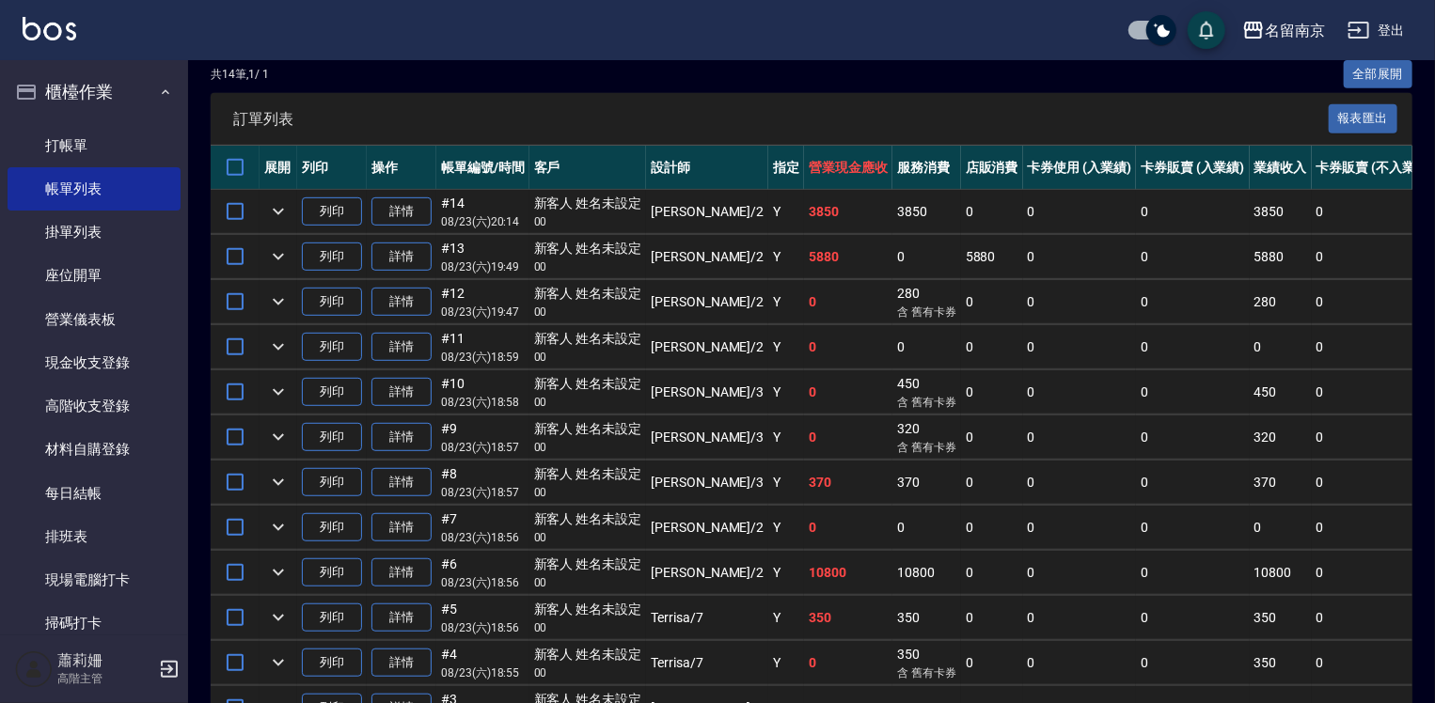
scroll to position [564, 0]
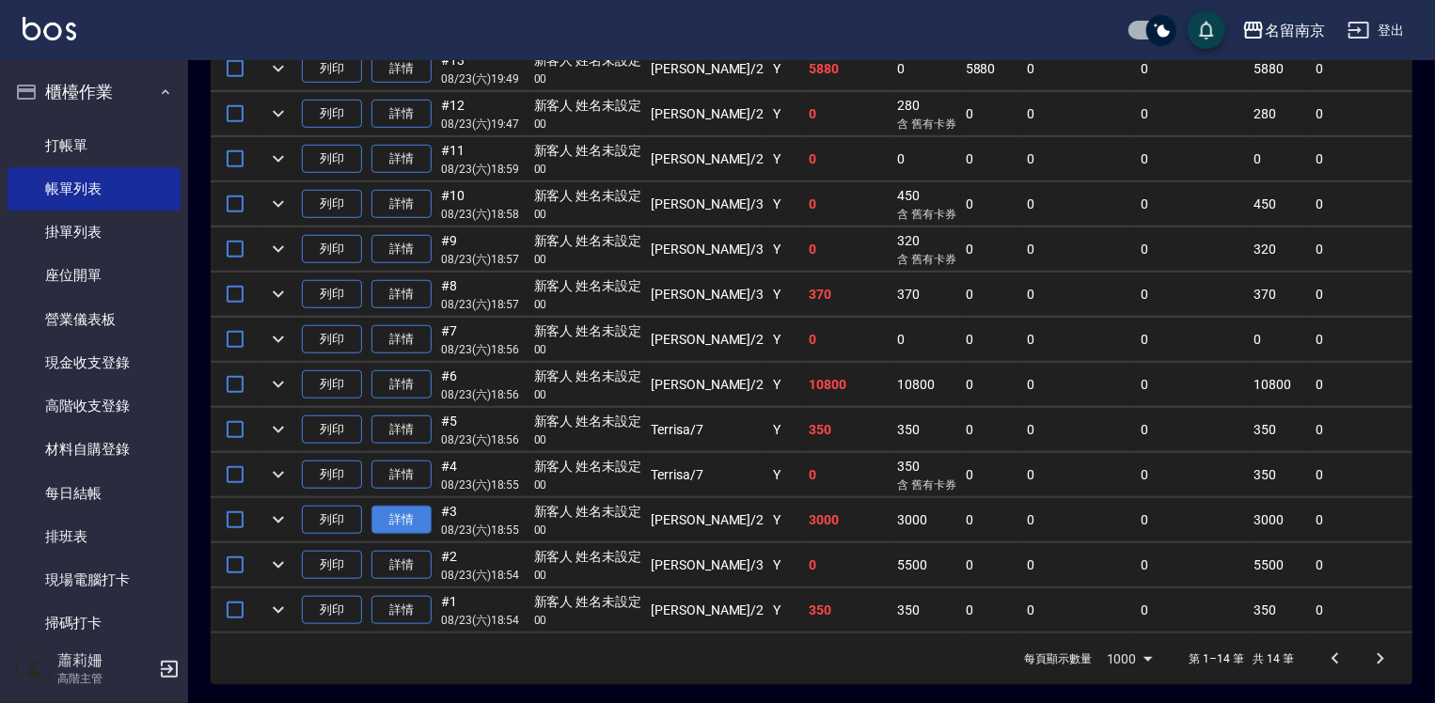
click at [399, 535] on link "詳情" at bounding box center [401, 520] width 60 height 29
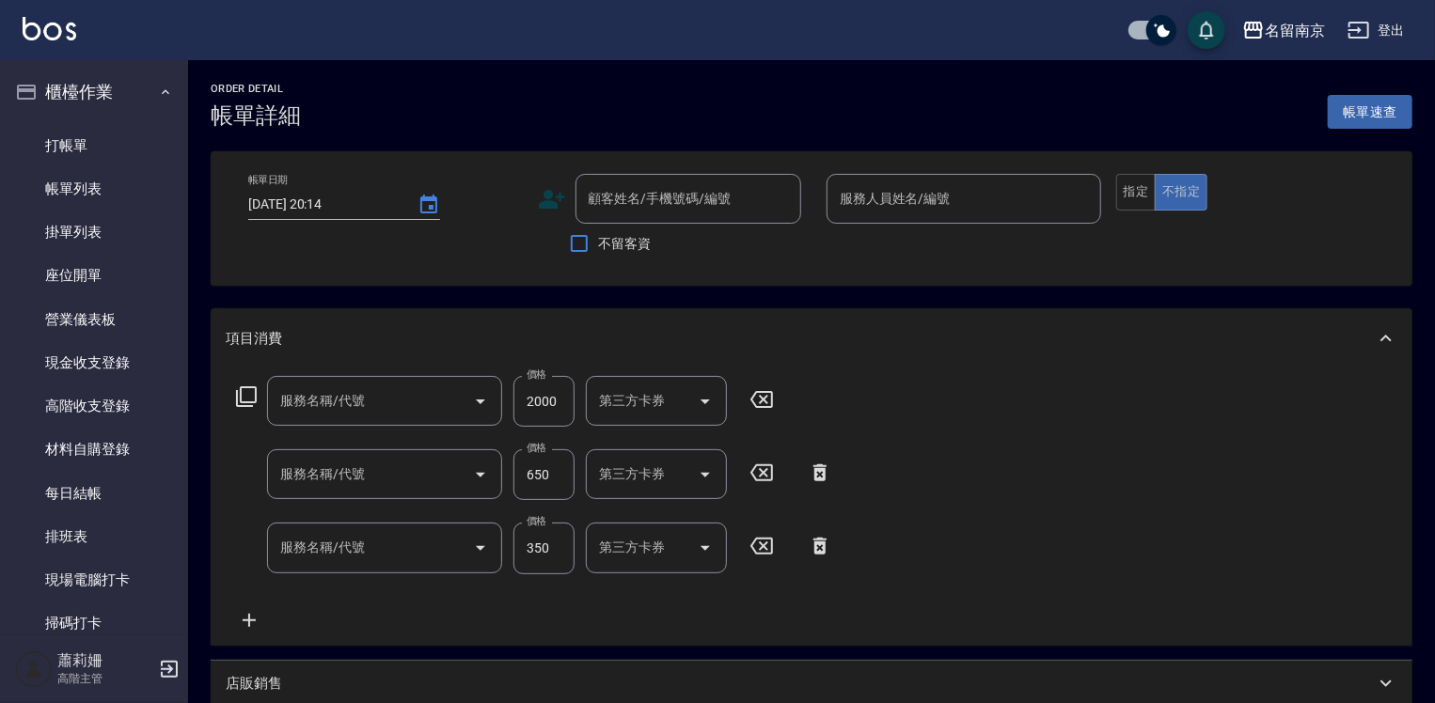
type input "2025/08/23 18:55"
type input "Jenny-2"
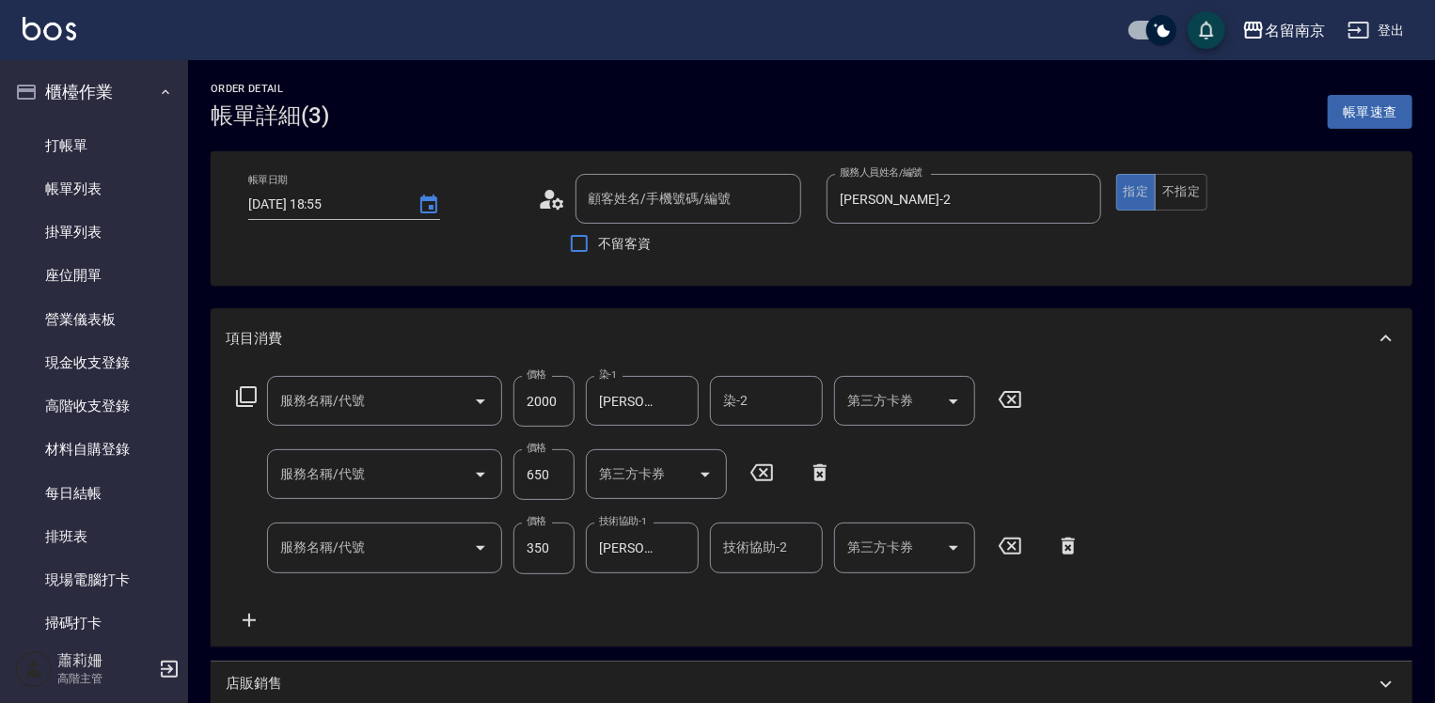
type input "染髮(1500)(501)"
type input "剪髮(301)"
type input "洗髮(220)"
type input "新客人 姓名未設定/00/null"
click at [824, 469] on icon at bounding box center [820, 473] width 13 height 17
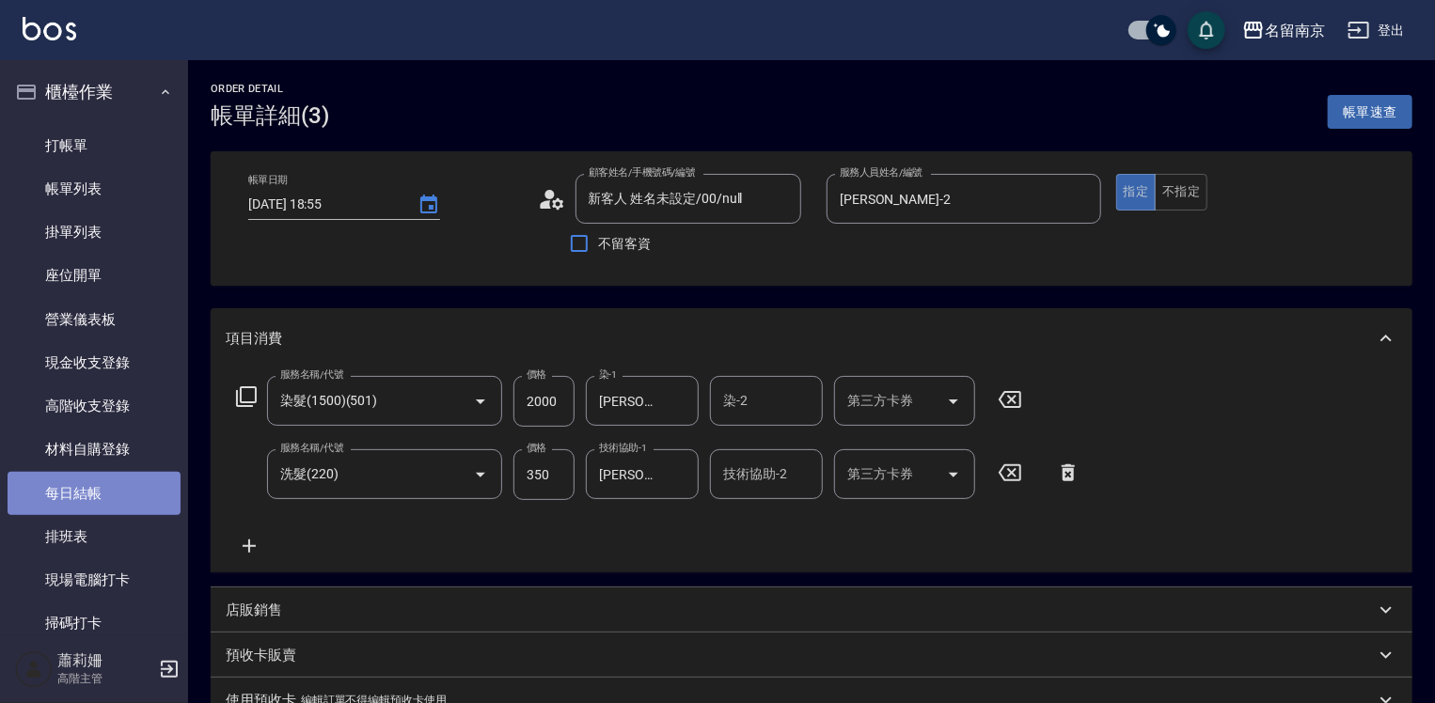
click at [110, 485] on link "每日結帳" at bounding box center [94, 493] width 173 height 43
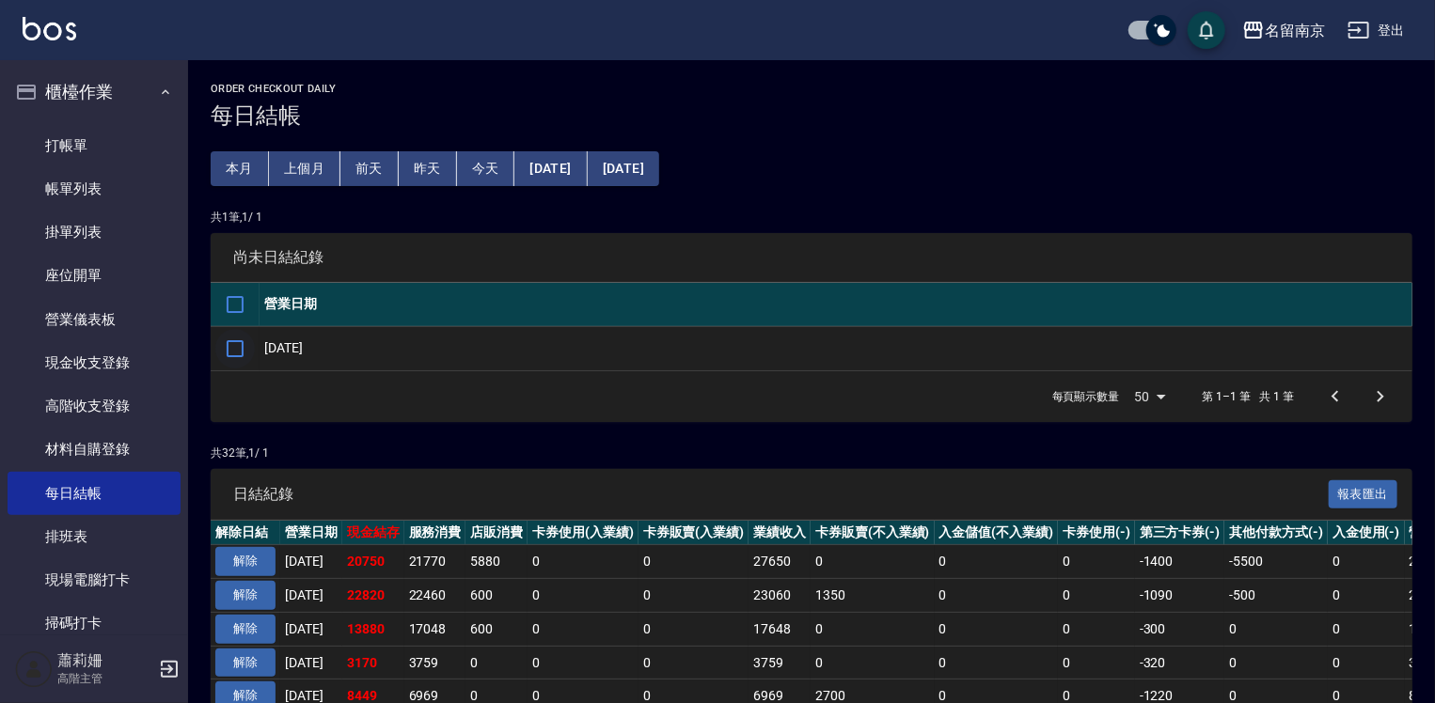
click at [235, 343] on input "checkbox" at bounding box center [234, 348] width 39 height 39
checkbox input "true"
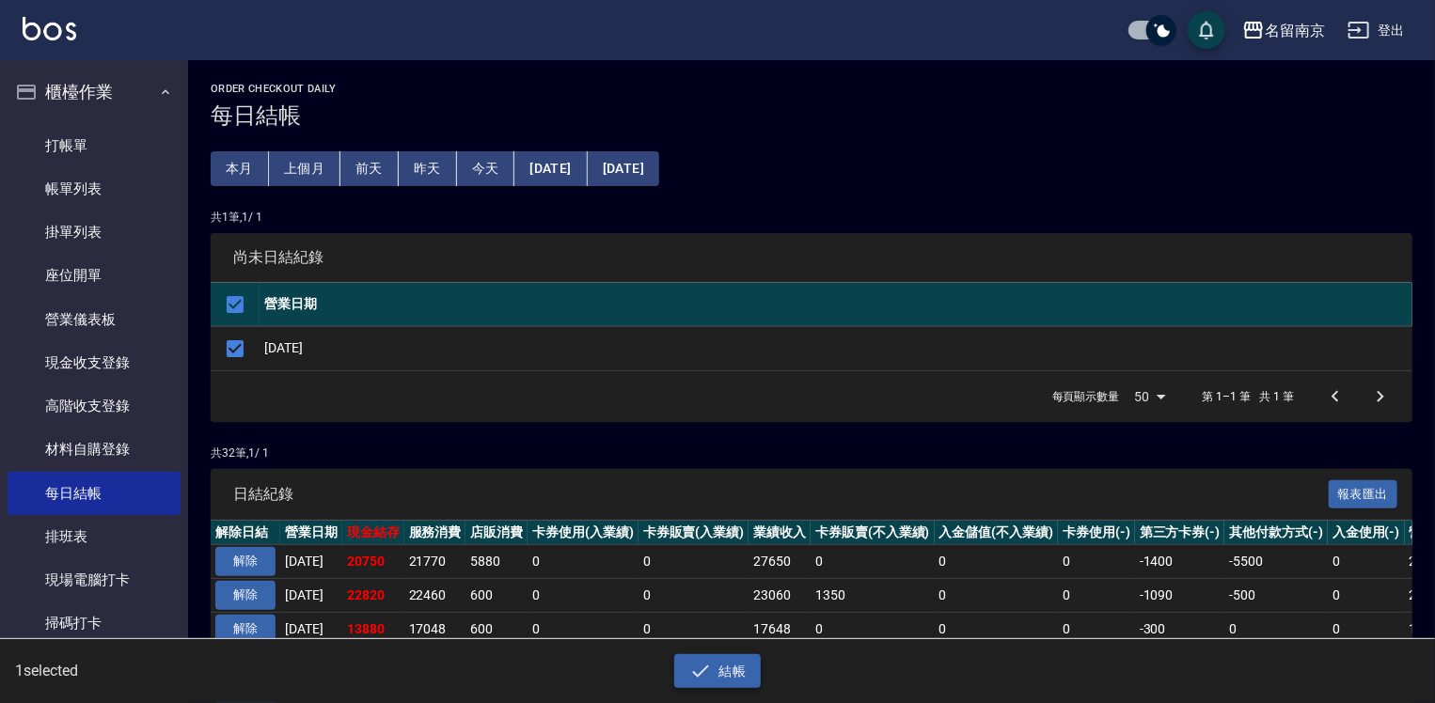
click at [726, 663] on button "結帳" at bounding box center [717, 672] width 87 height 35
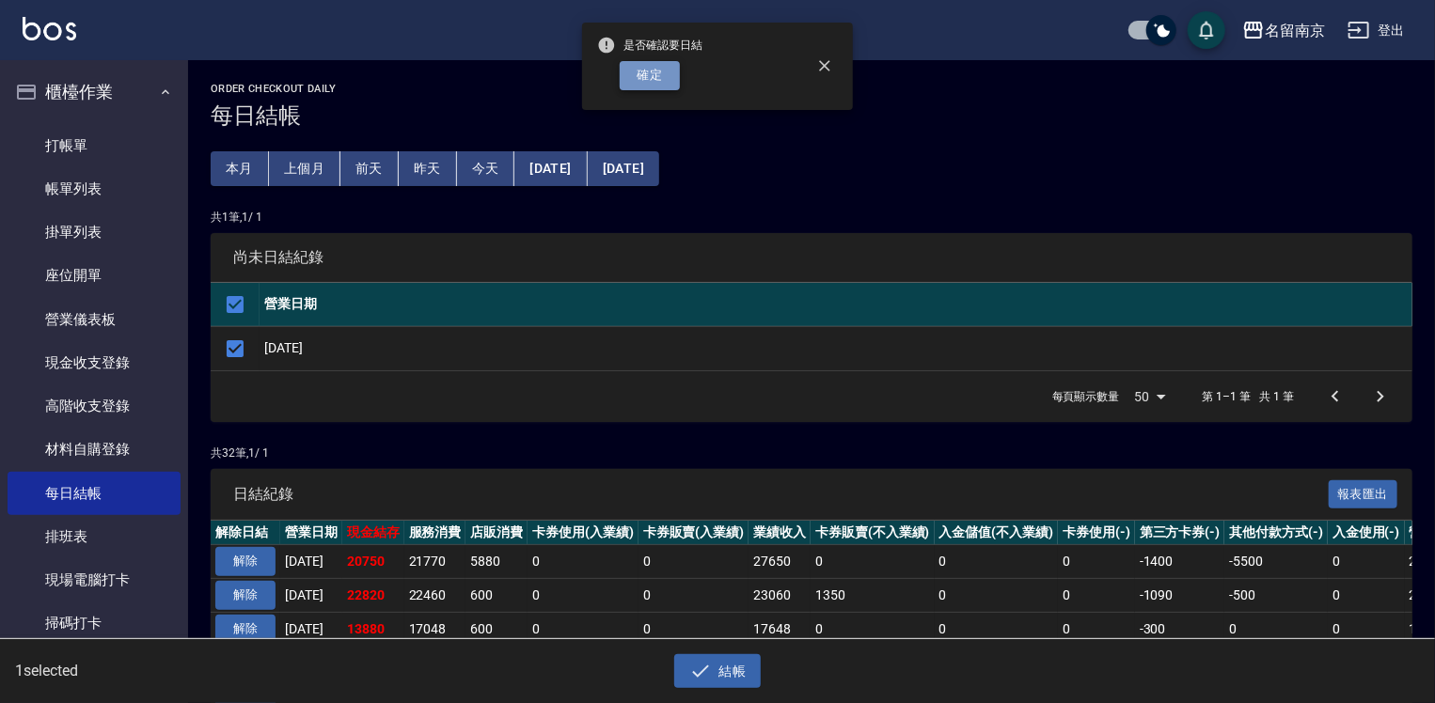
click at [669, 82] on button "確定" at bounding box center [650, 75] width 60 height 29
checkbox input "false"
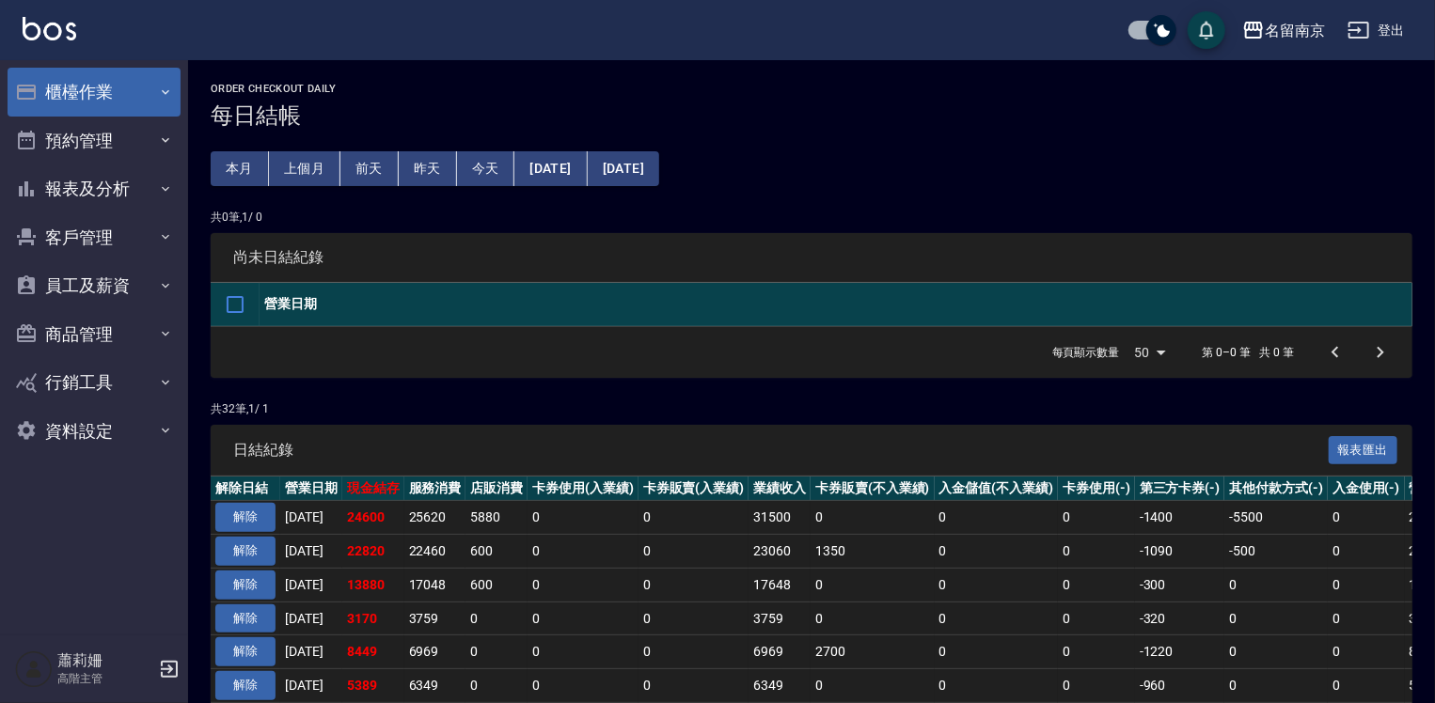
drag, startPoint x: 139, startPoint y: 97, endPoint x: 121, endPoint y: 125, distance: 33.4
click at [137, 97] on button "櫃檯作業" at bounding box center [94, 92] width 173 height 49
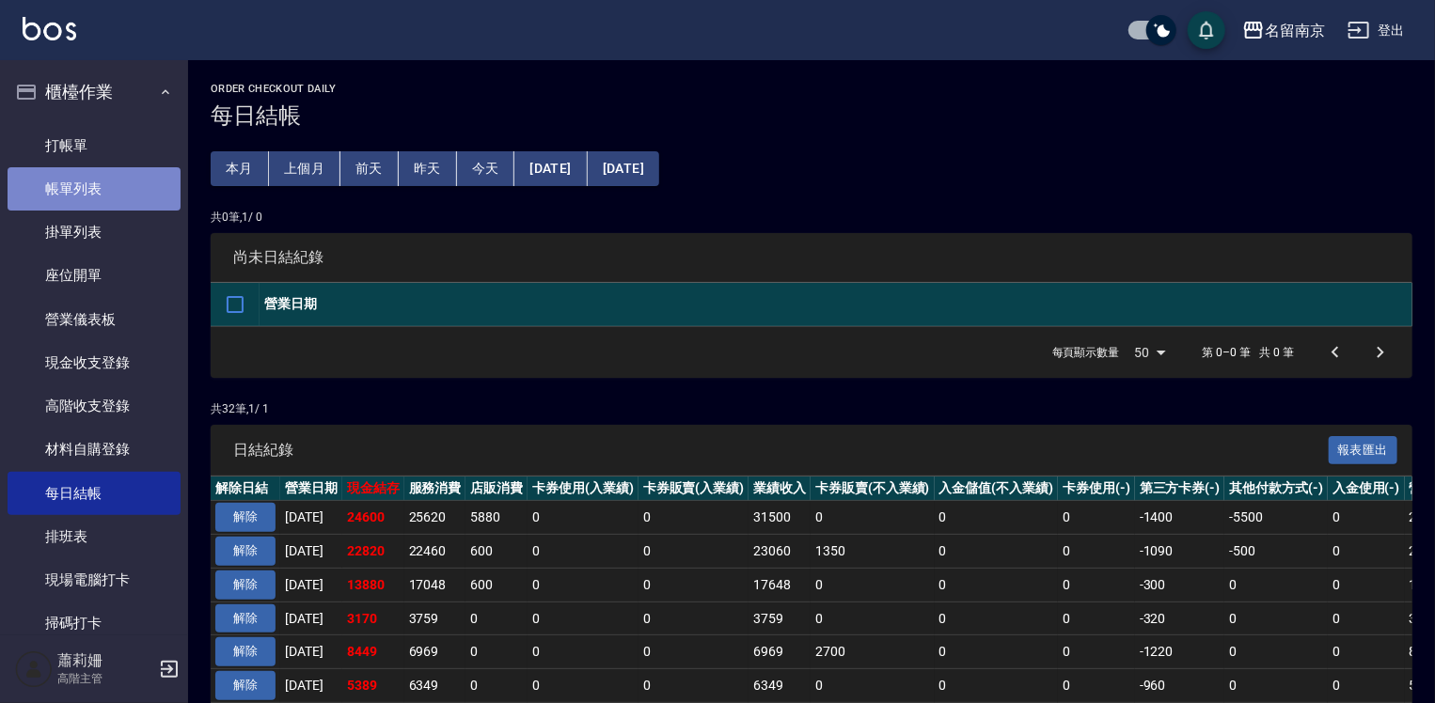
click at [104, 174] on link "帳單列表" at bounding box center [94, 188] width 173 height 43
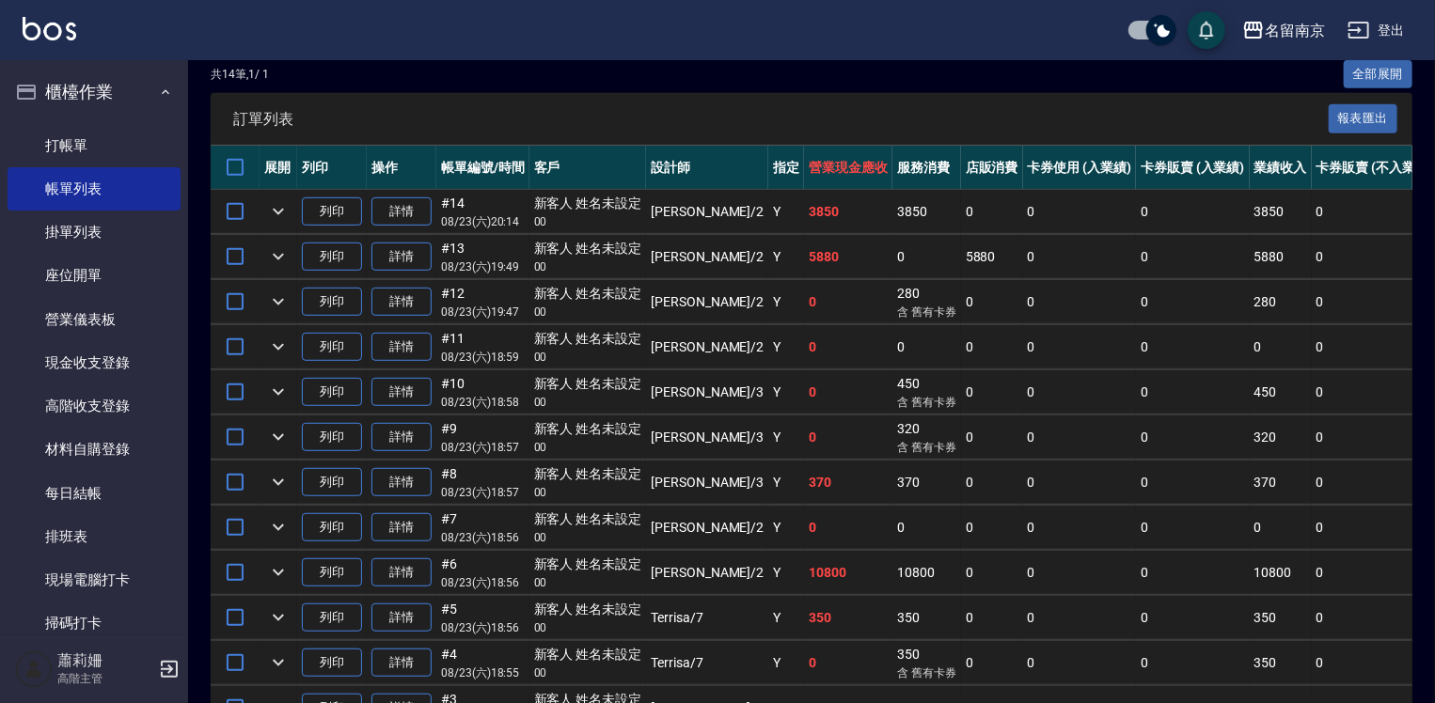
scroll to position [636, 0]
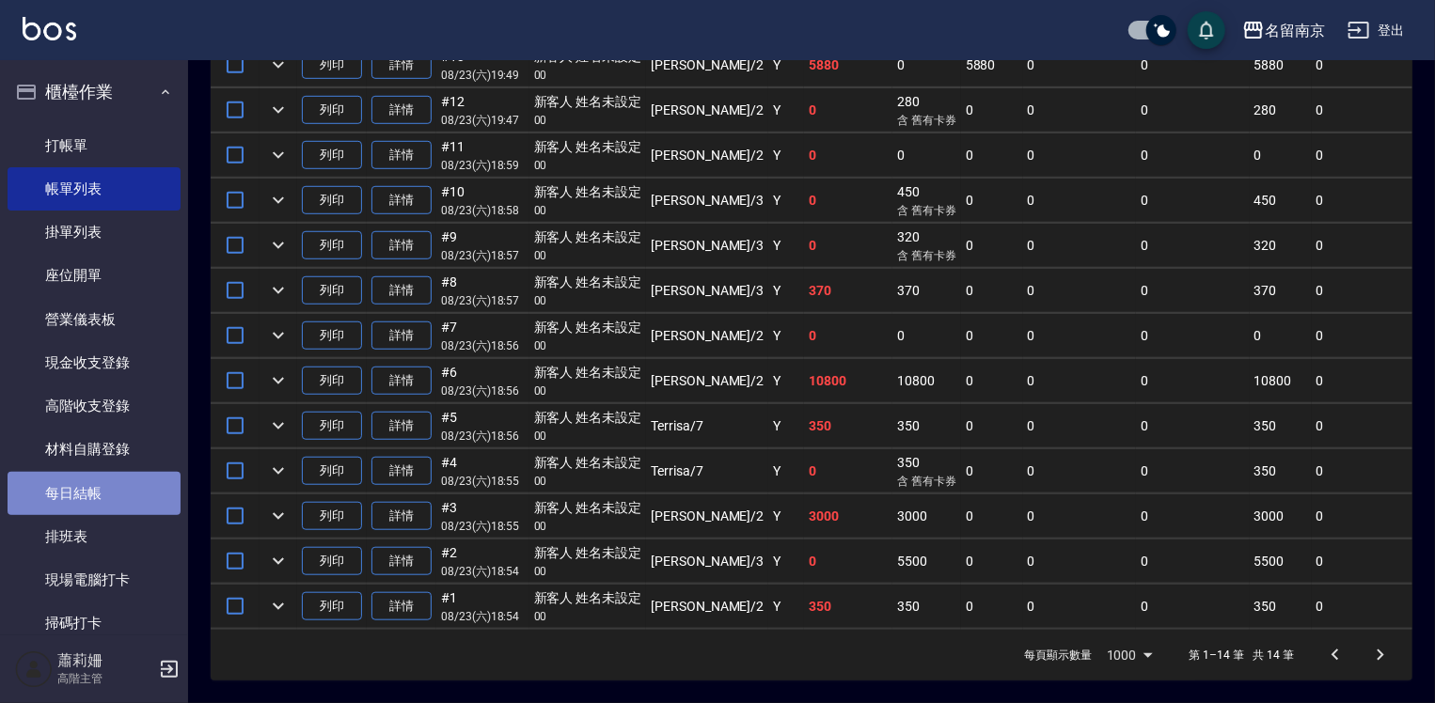
click at [112, 487] on link "每日結帳" at bounding box center [94, 493] width 173 height 43
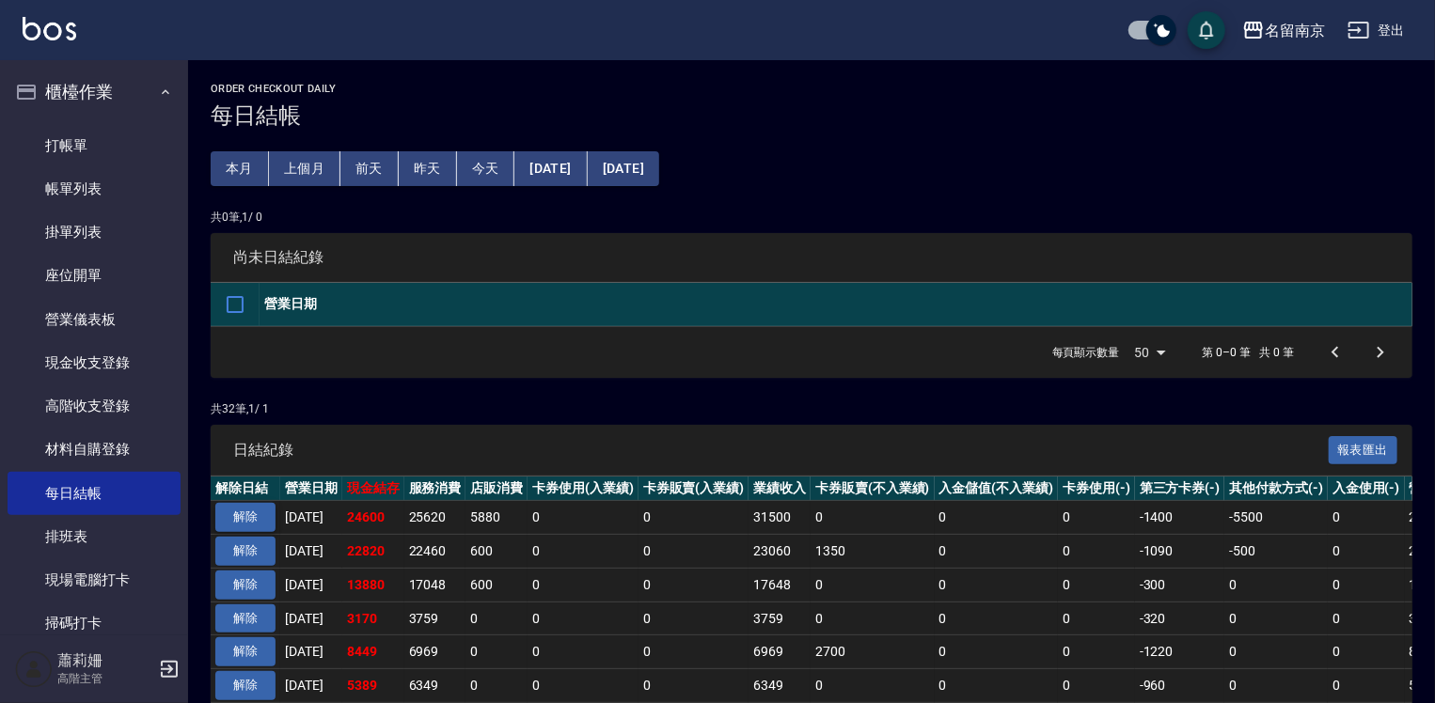
click at [260, 512] on button "解除" at bounding box center [245, 517] width 60 height 29
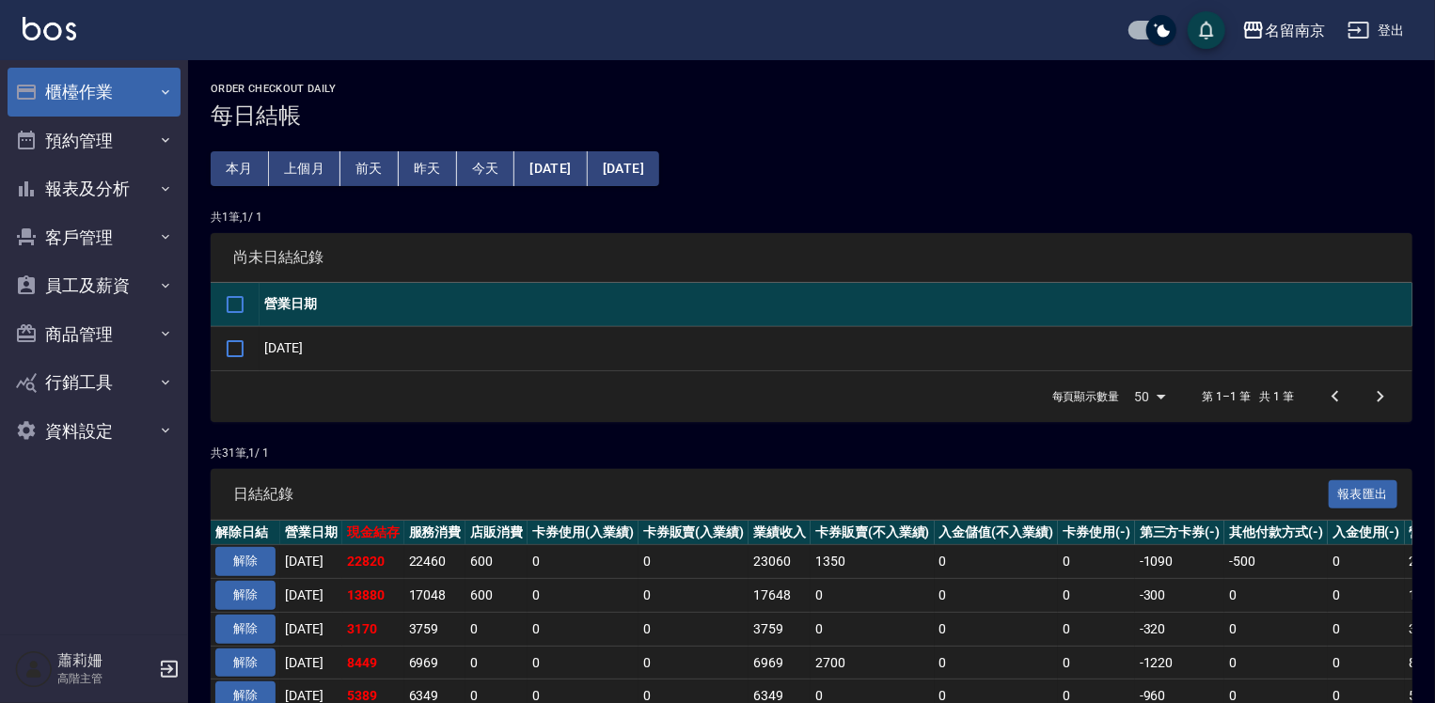
click at [90, 95] on button "櫃檯作業" at bounding box center [94, 92] width 173 height 49
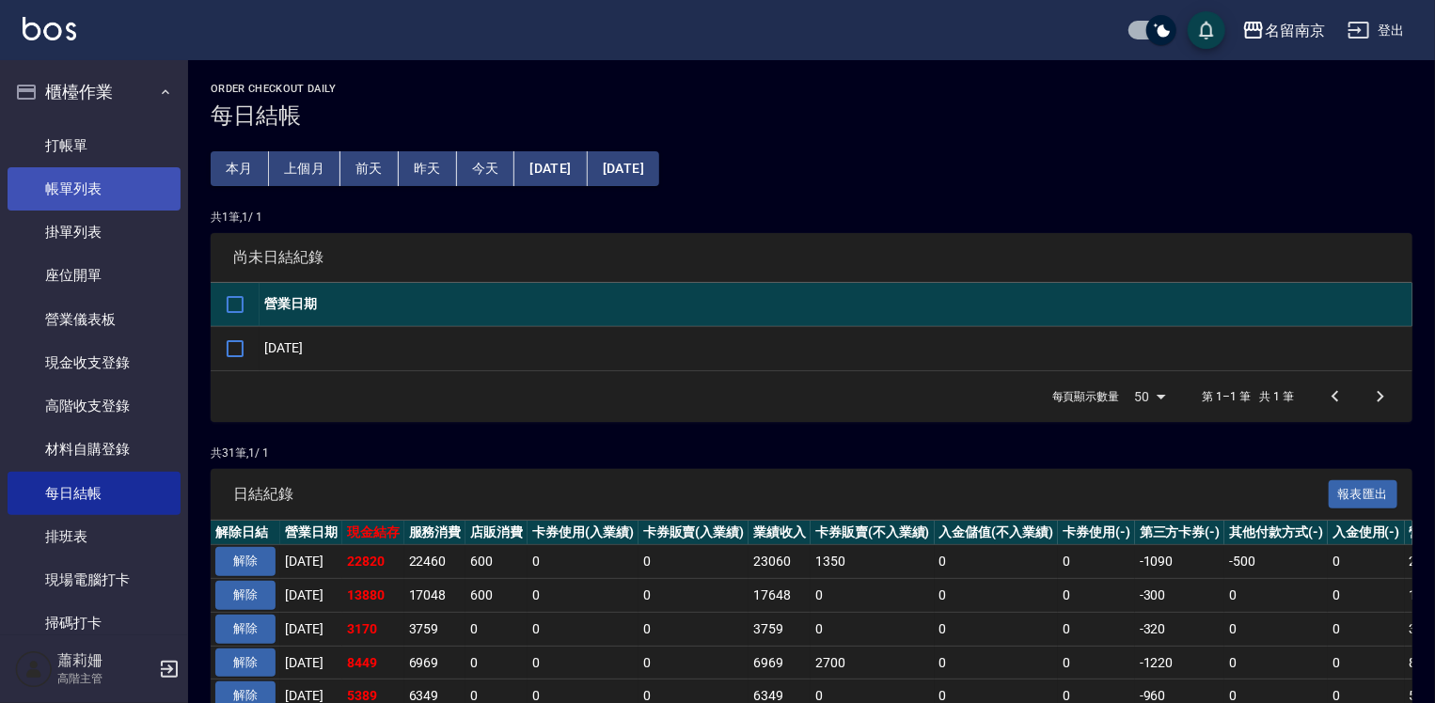
click at [129, 196] on link "帳單列表" at bounding box center [94, 188] width 173 height 43
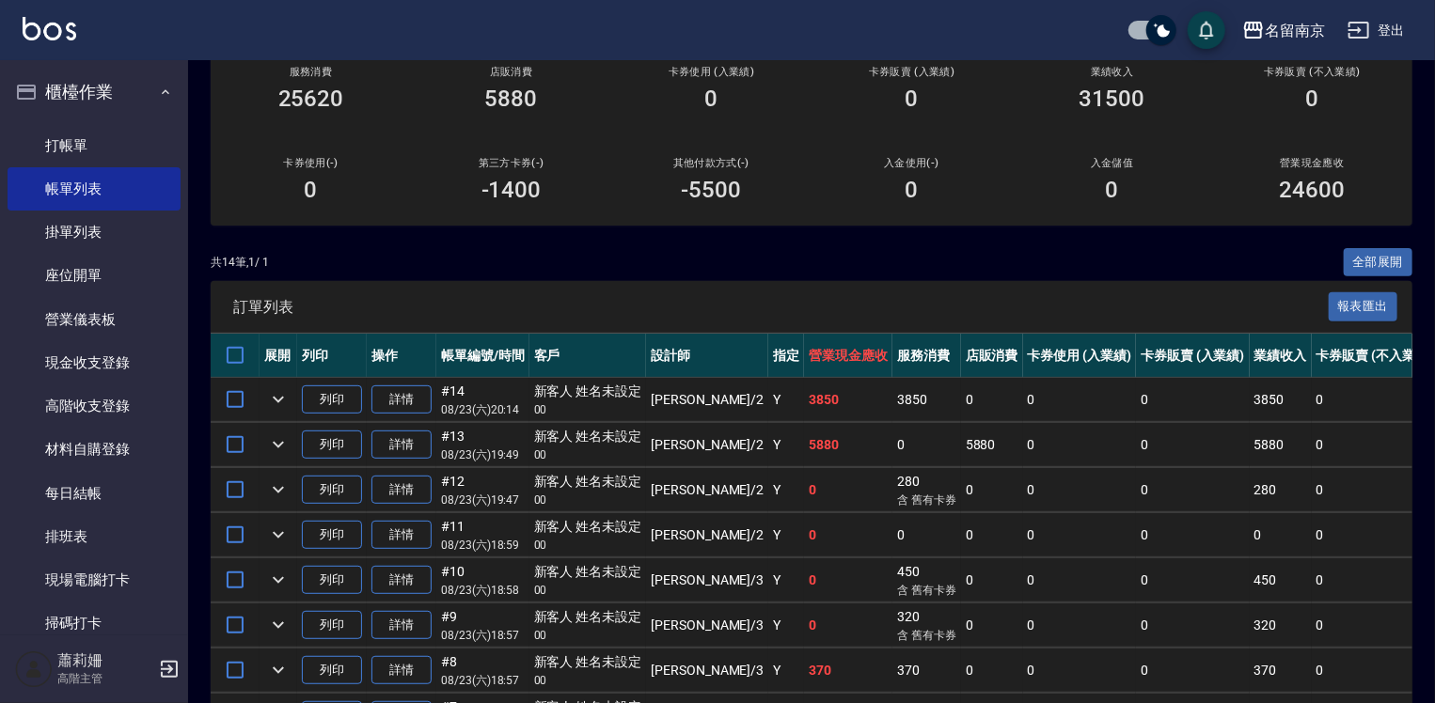
scroll to position [564, 0]
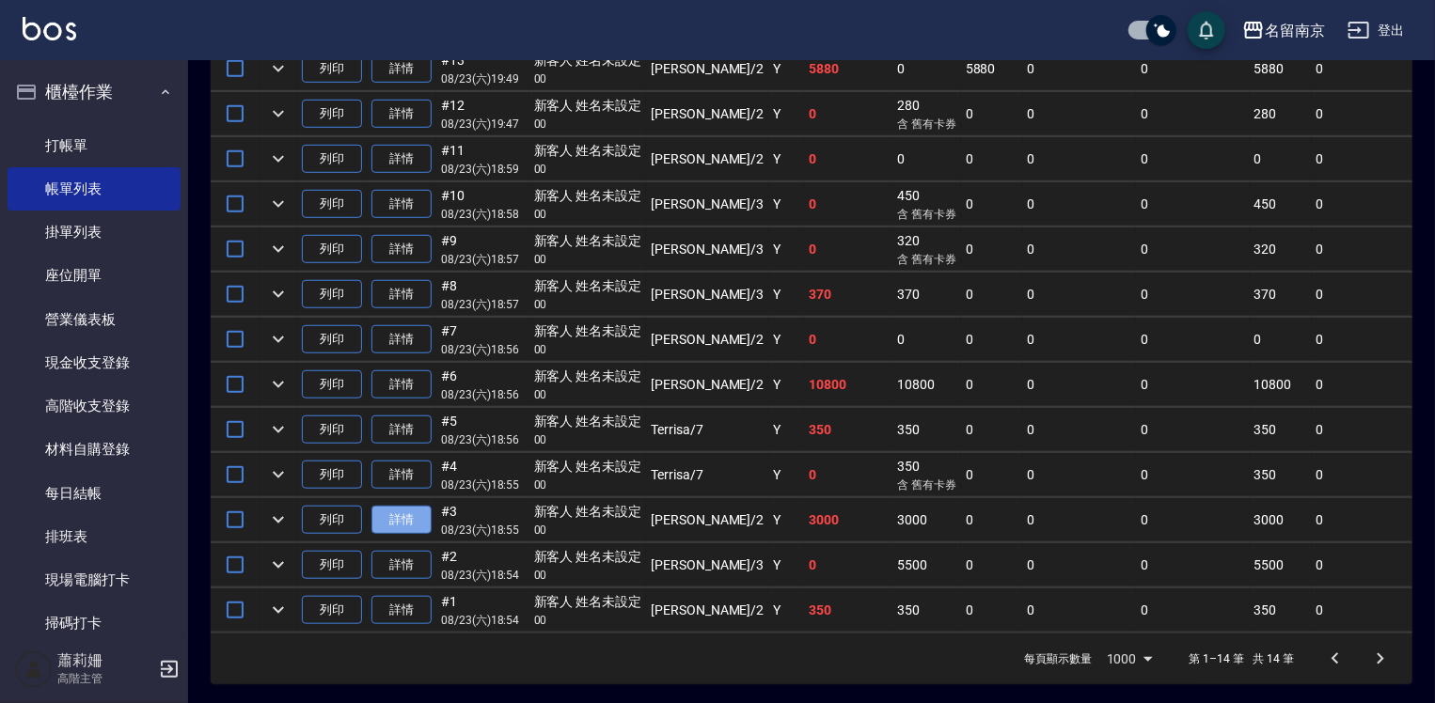
click at [423, 535] on link "詳情" at bounding box center [401, 520] width 60 height 29
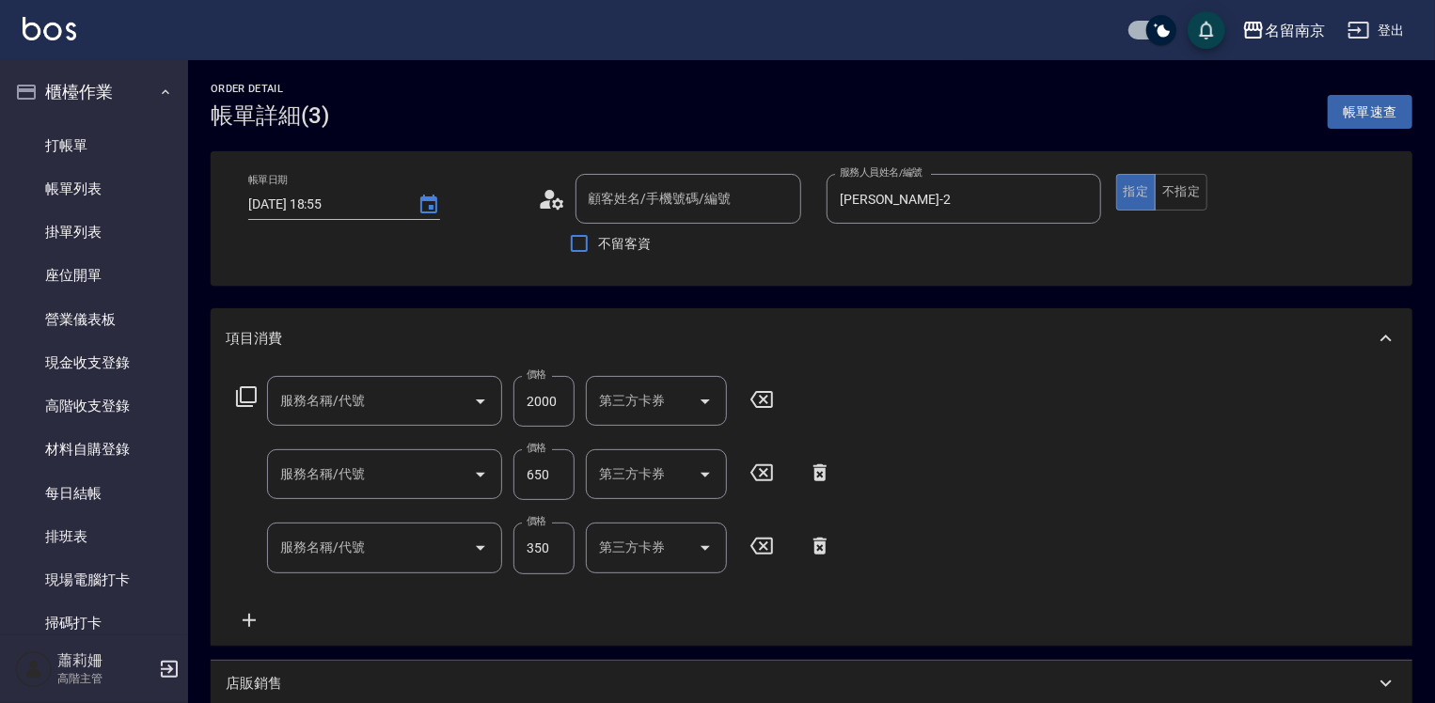
type input "2025/08/23 18:55"
type input "Jenny-2"
type input "染髮(1500)(501)"
type input "剪髮(301)"
type input "洗髮(220)"
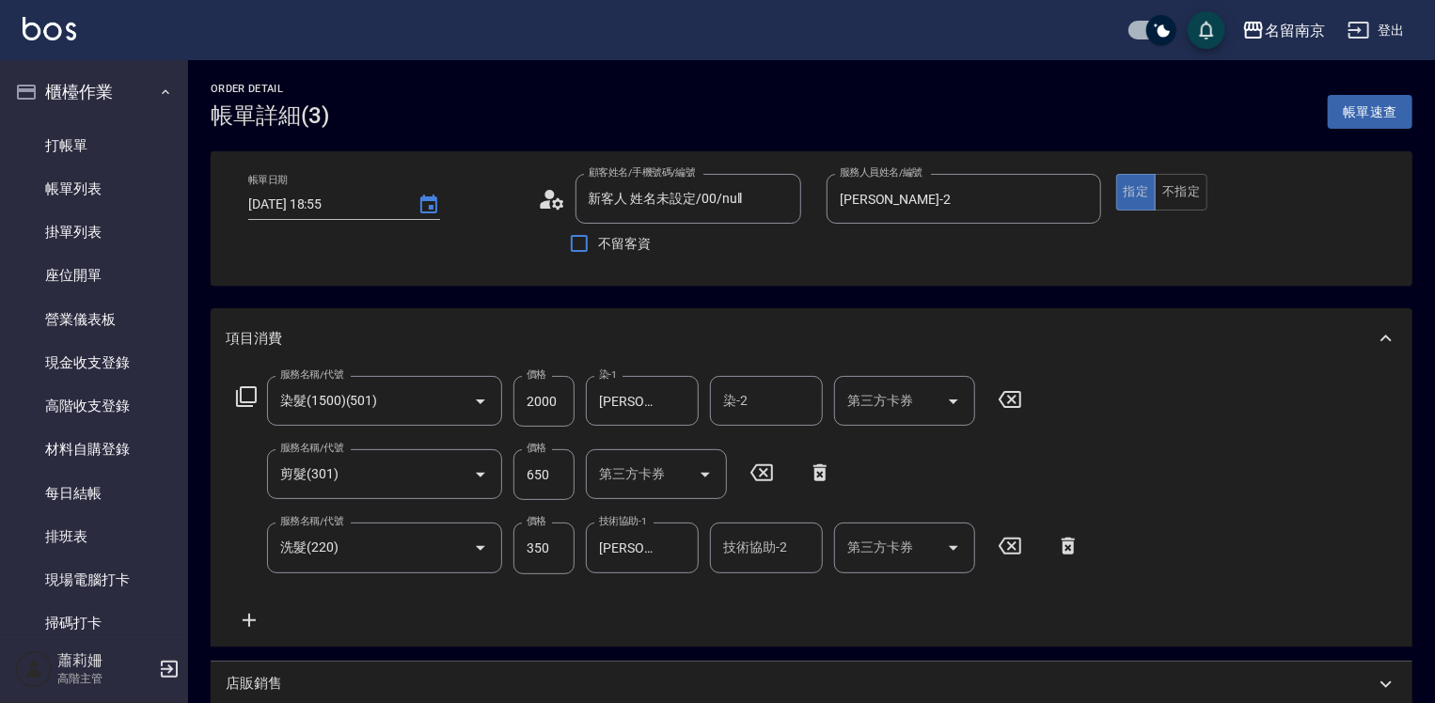
type input "新客人 姓名未設定/00/null"
click at [818, 467] on icon at bounding box center [820, 473] width 47 height 23
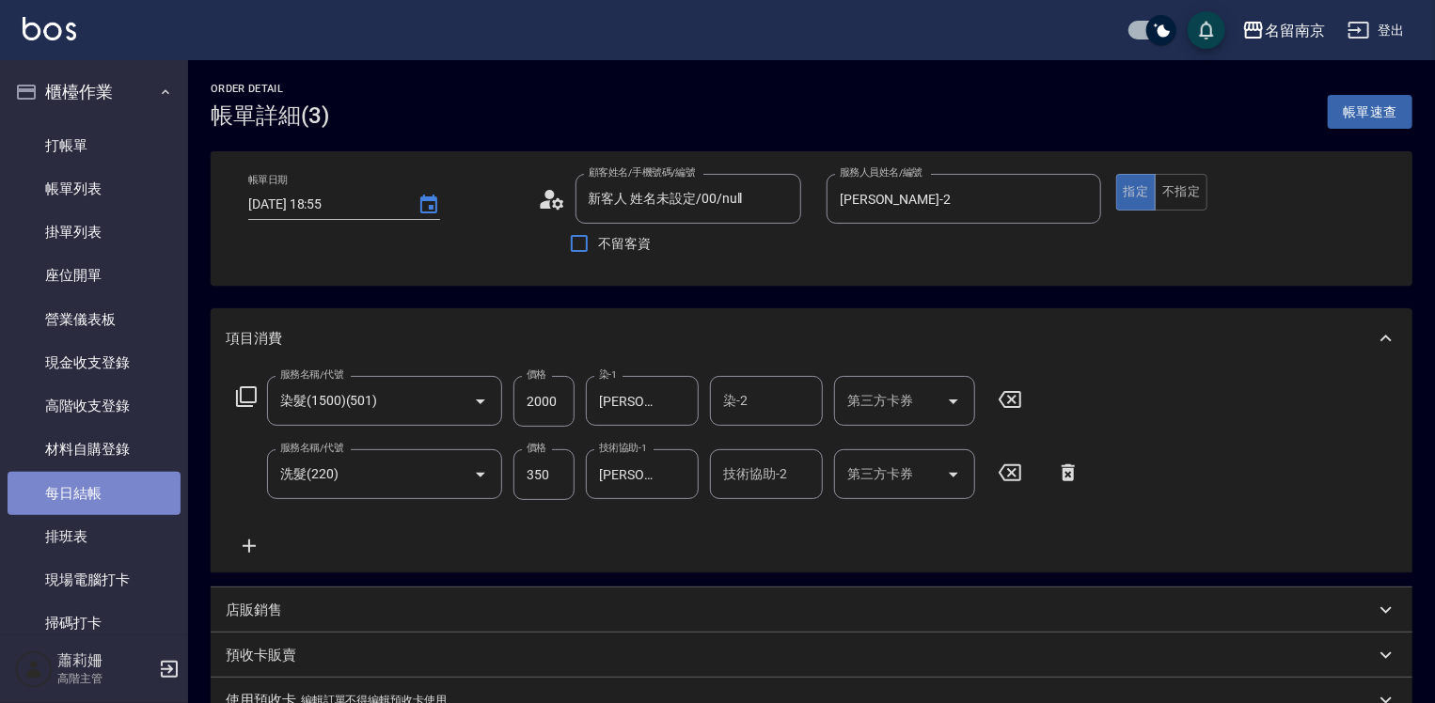
click at [109, 491] on link "每日結帳" at bounding box center [94, 493] width 173 height 43
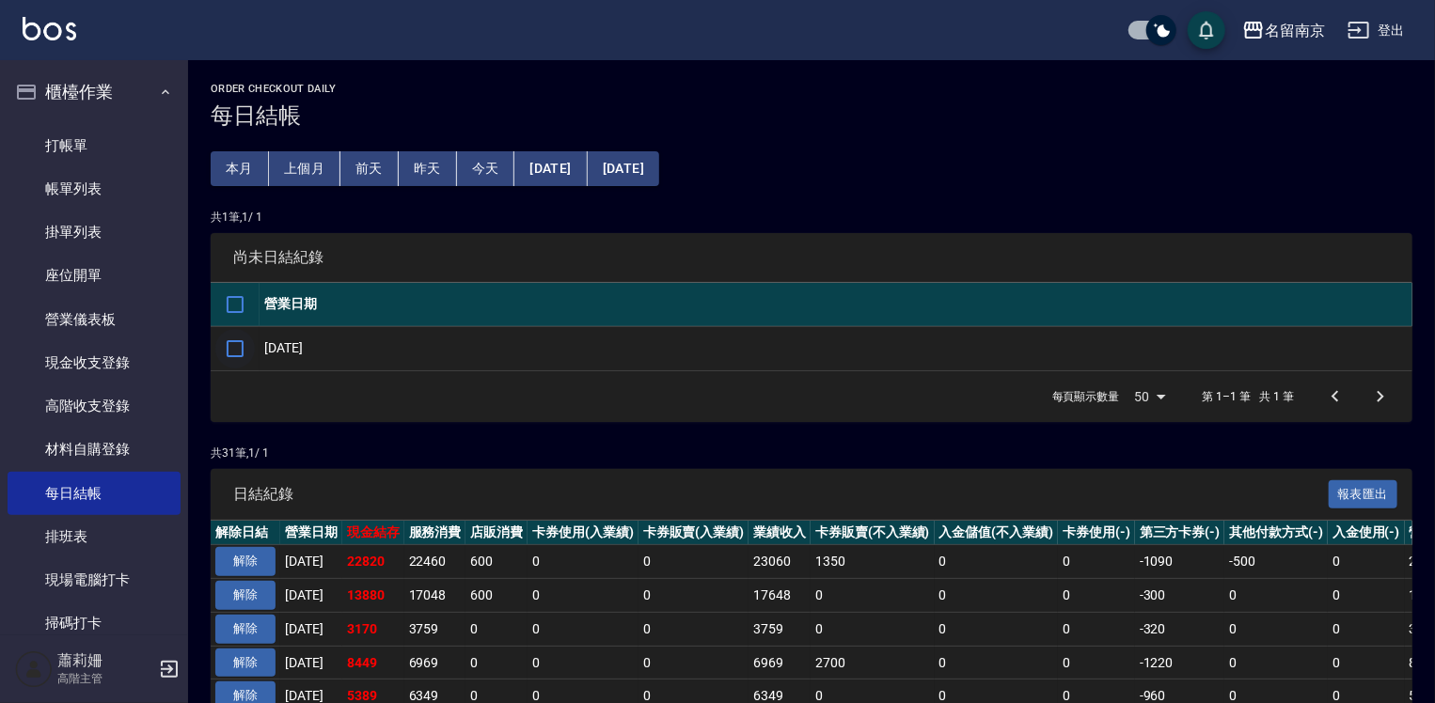
click at [240, 350] on input "checkbox" at bounding box center [234, 348] width 39 height 39
checkbox input "true"
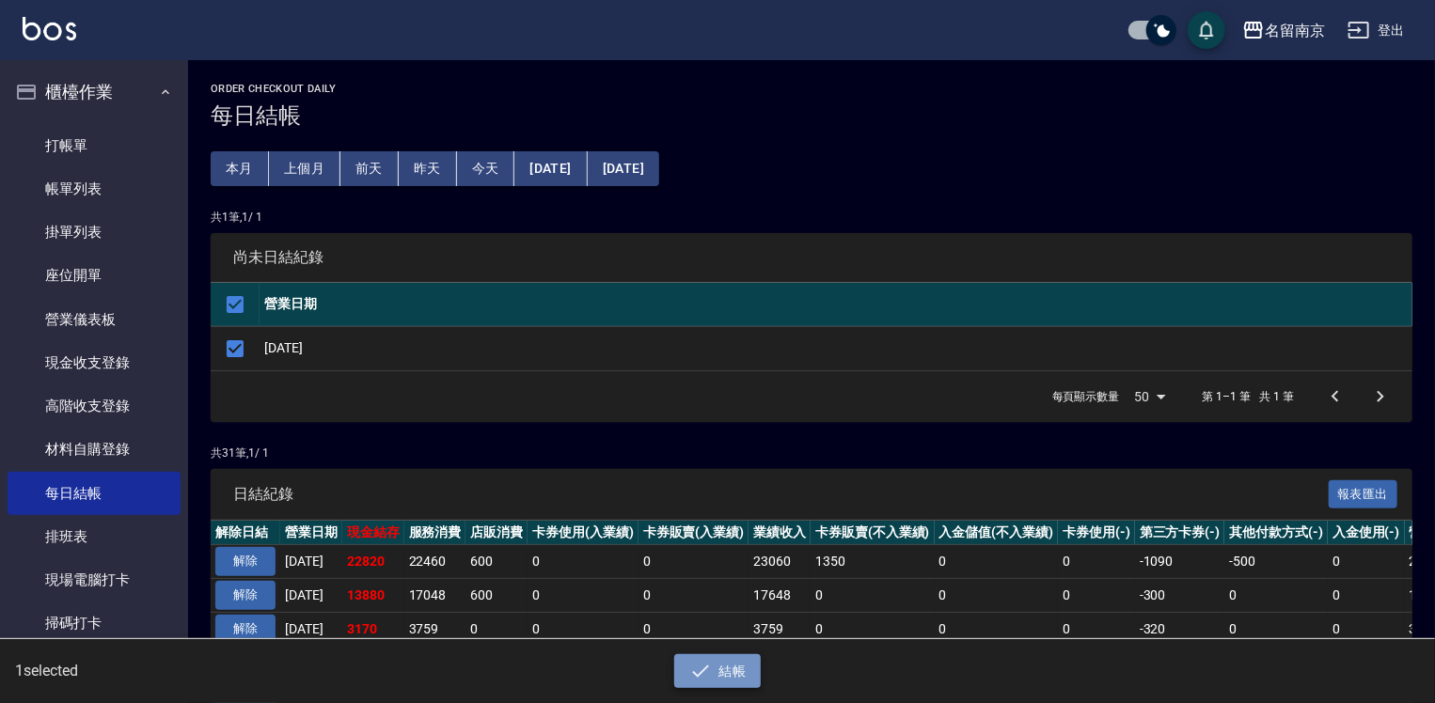
click at [704, 669] on icon "button" at bounding box center [700, 671] width 17 height 12
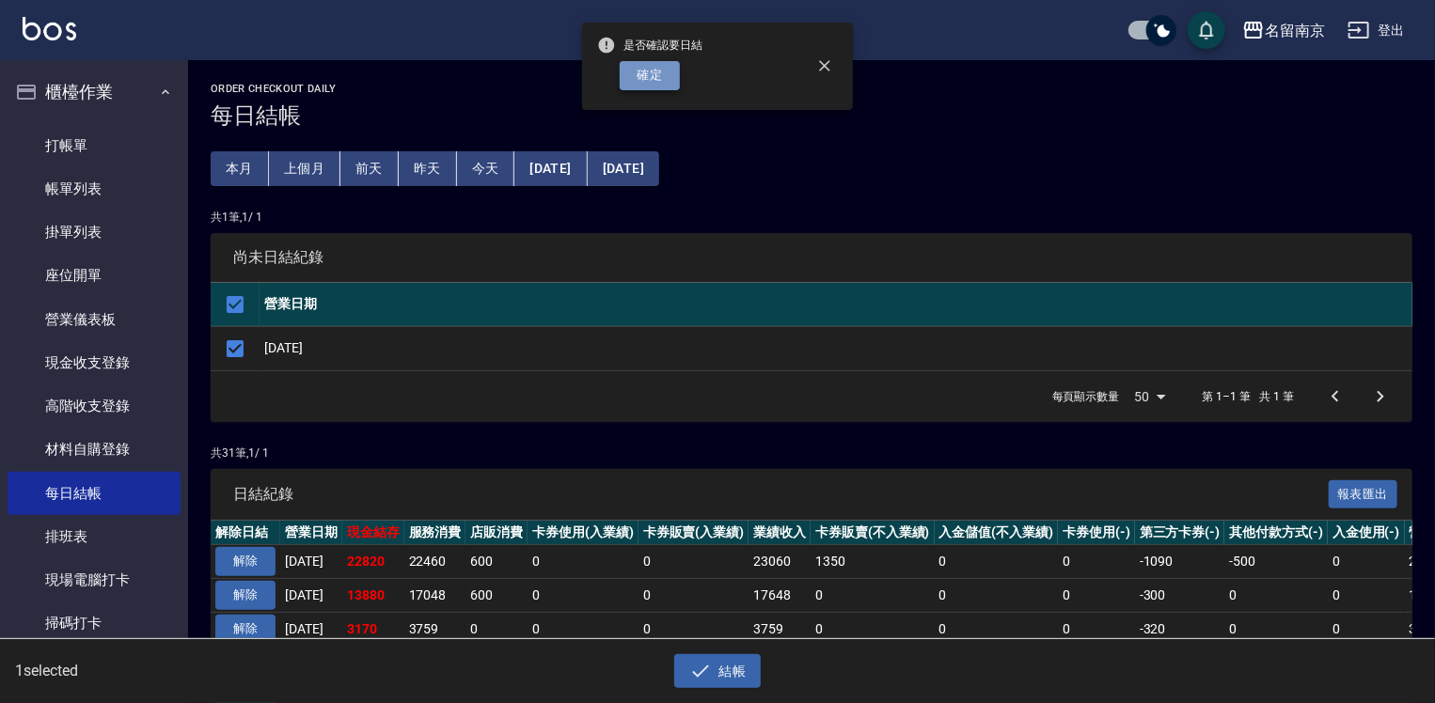
click at [655, 88] on button "確定" at bounding box center [650, 75] width 60 height 29
checkbox input "false"
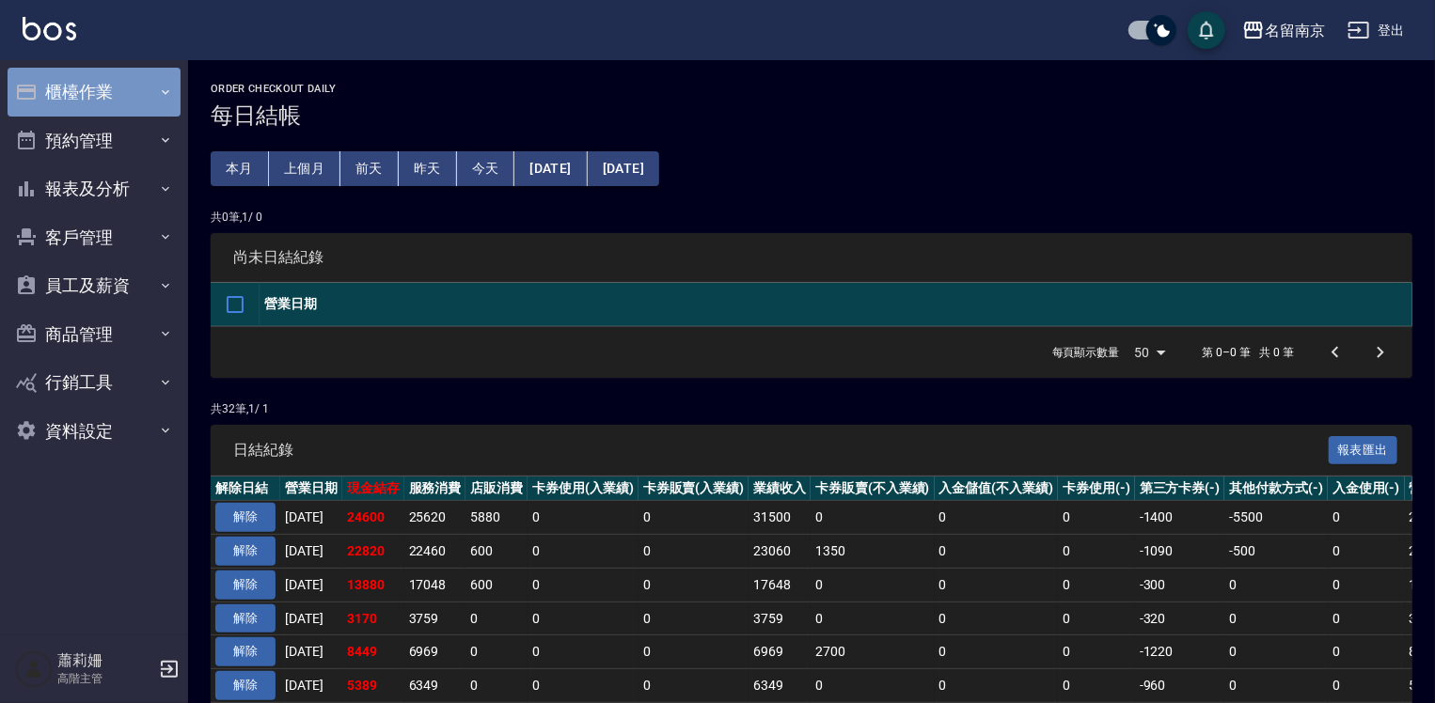
click at [59, 76] on button "櫃檯作業" at bounding box center [94, 92] width 173 height 49
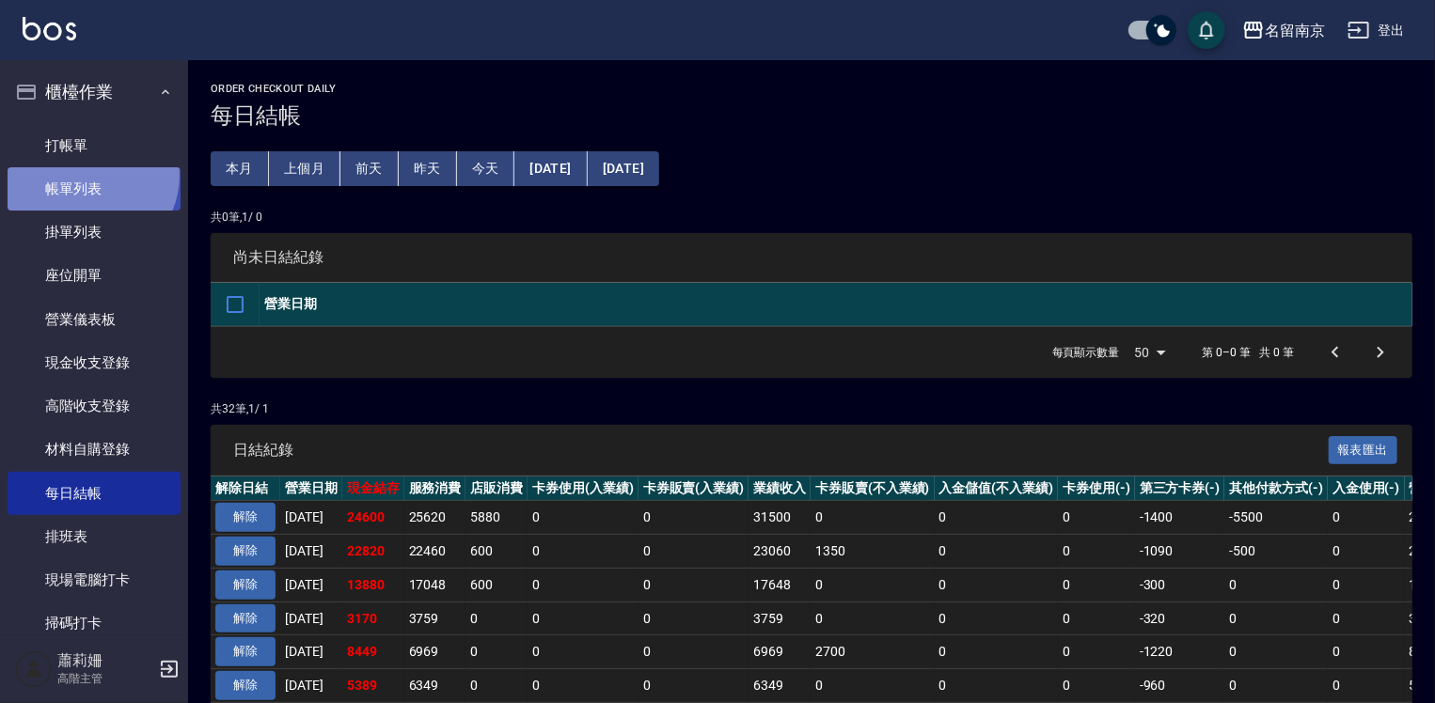
click at [85, 175] on link "帳單列表" at bounding box center [94, 188] width 173 height 43
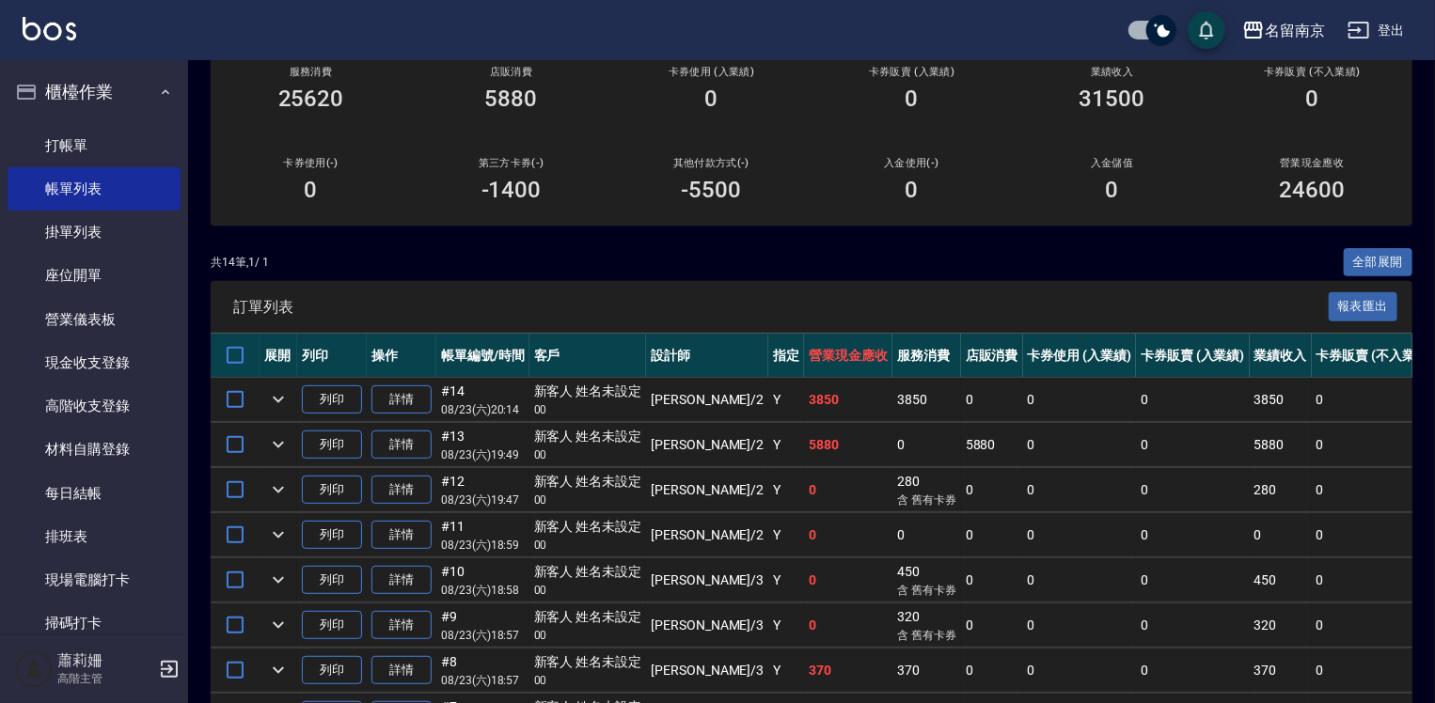
scroll to position [282, 0]
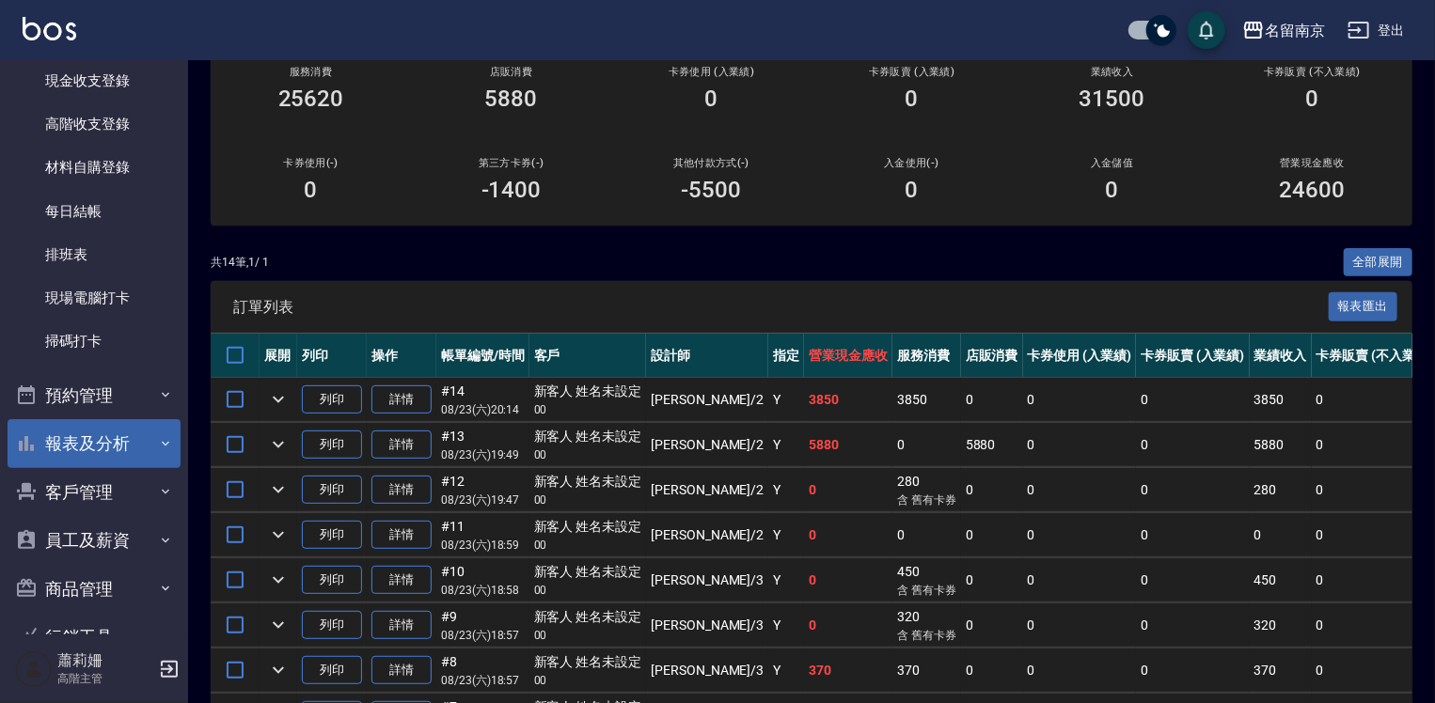
click at [94, 448] on button "報表及分析" at bounding box center [94, 443] width 173 height 49
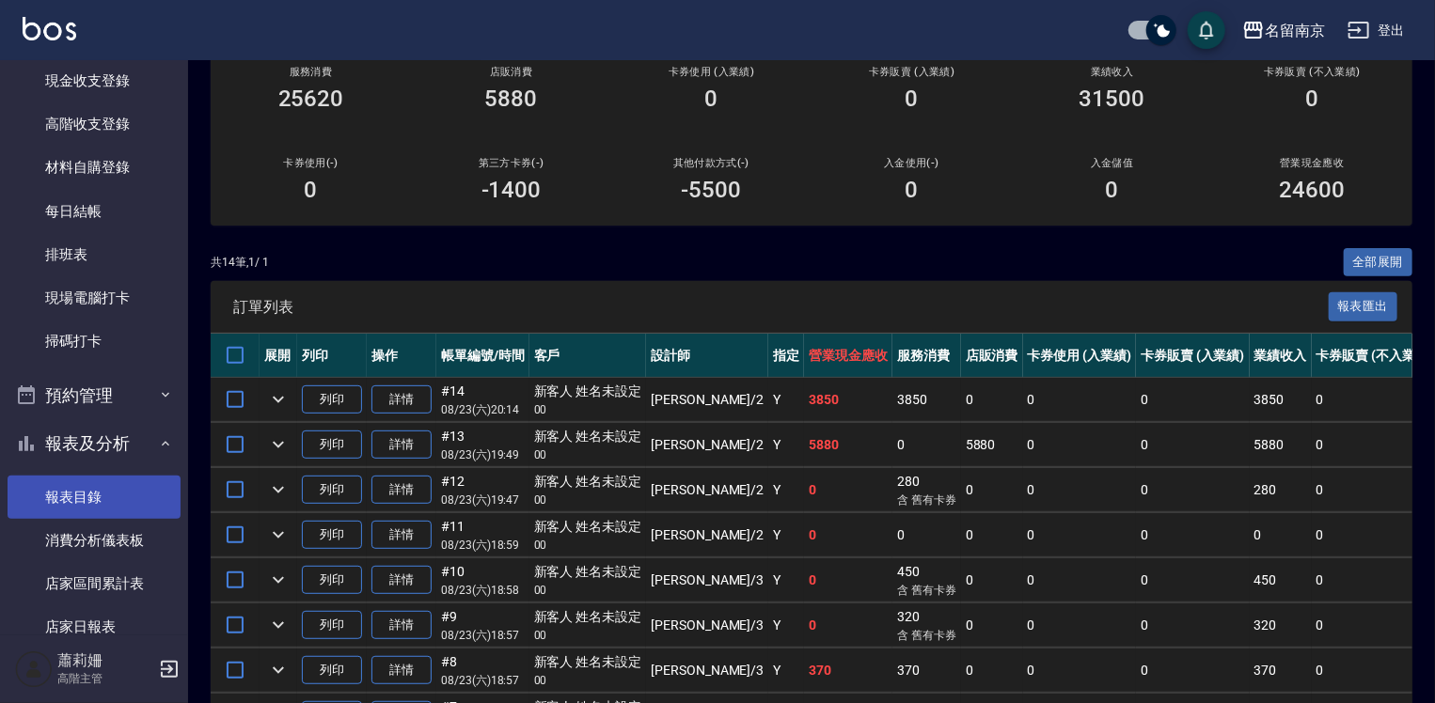
click at [89, 498] on link "報表目錄" at bounding box center [94, 497] width 173 height 43
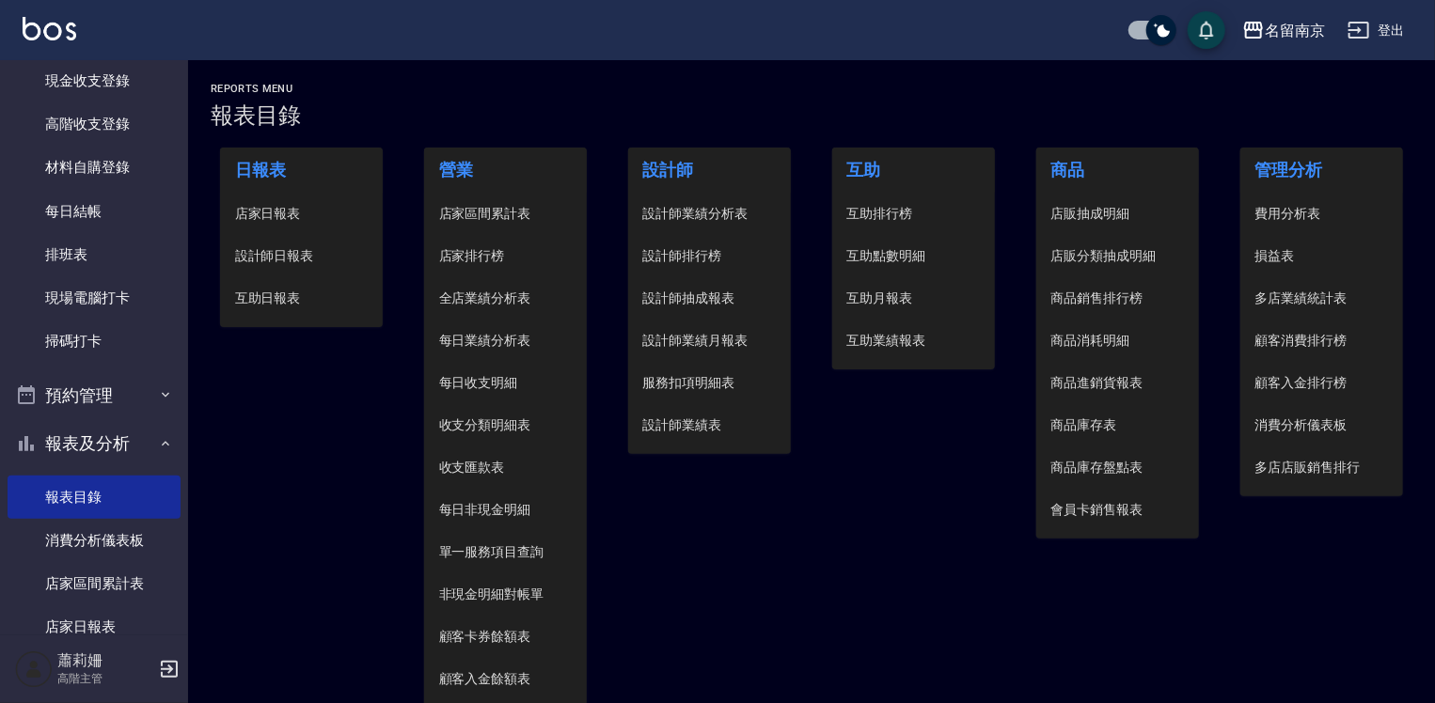
click at [294, 263] on span "設計師日報表" at bounding box center [302, 256] width 134 height 20
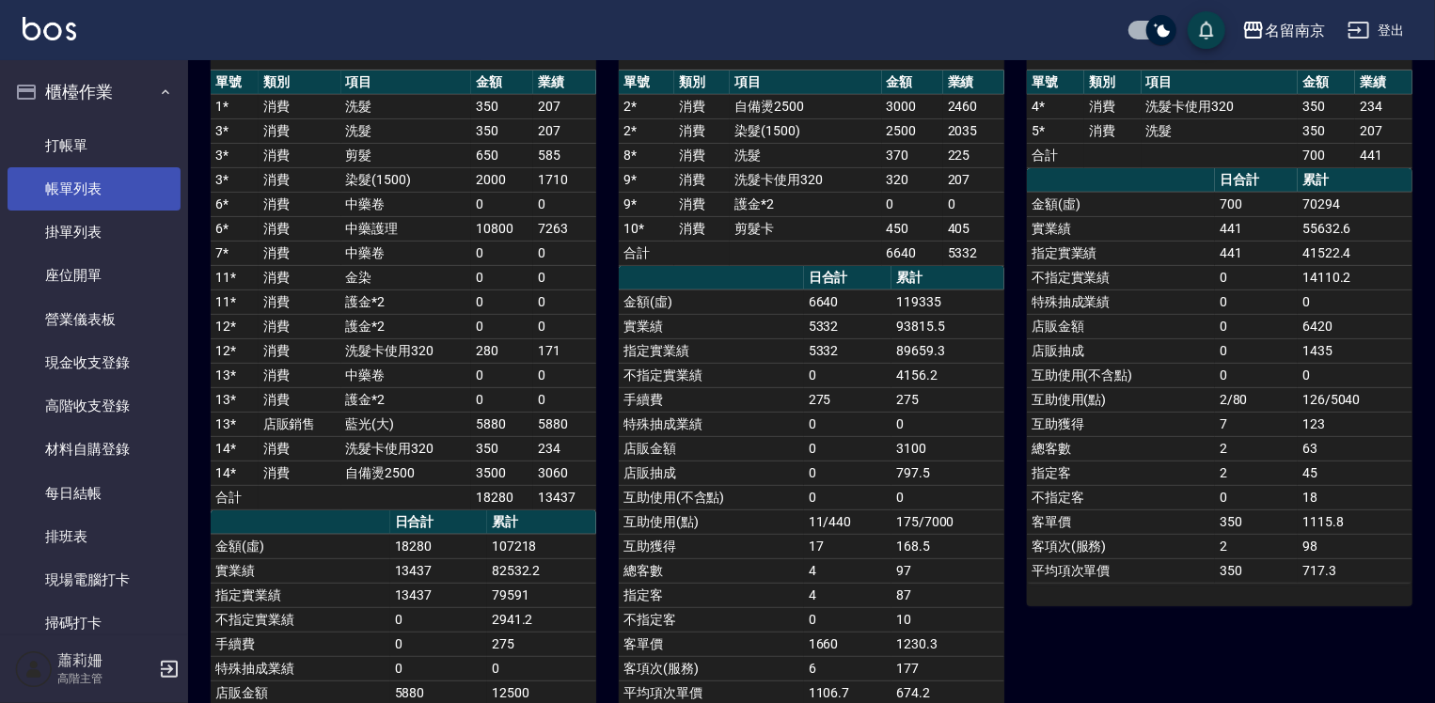
click at [117, 188] on link "帳單列表" at bounding box center [94, 188] width 173 height 43
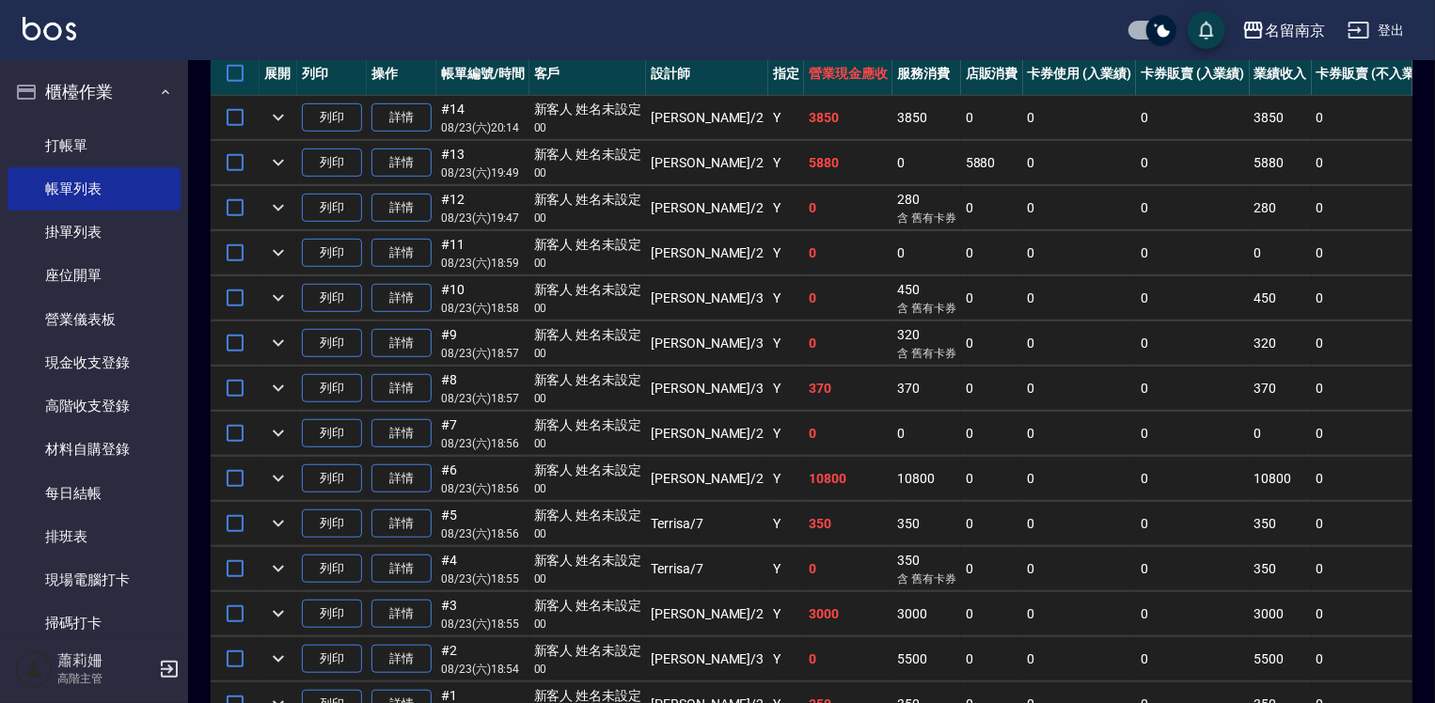
scroll to position [636, 0]
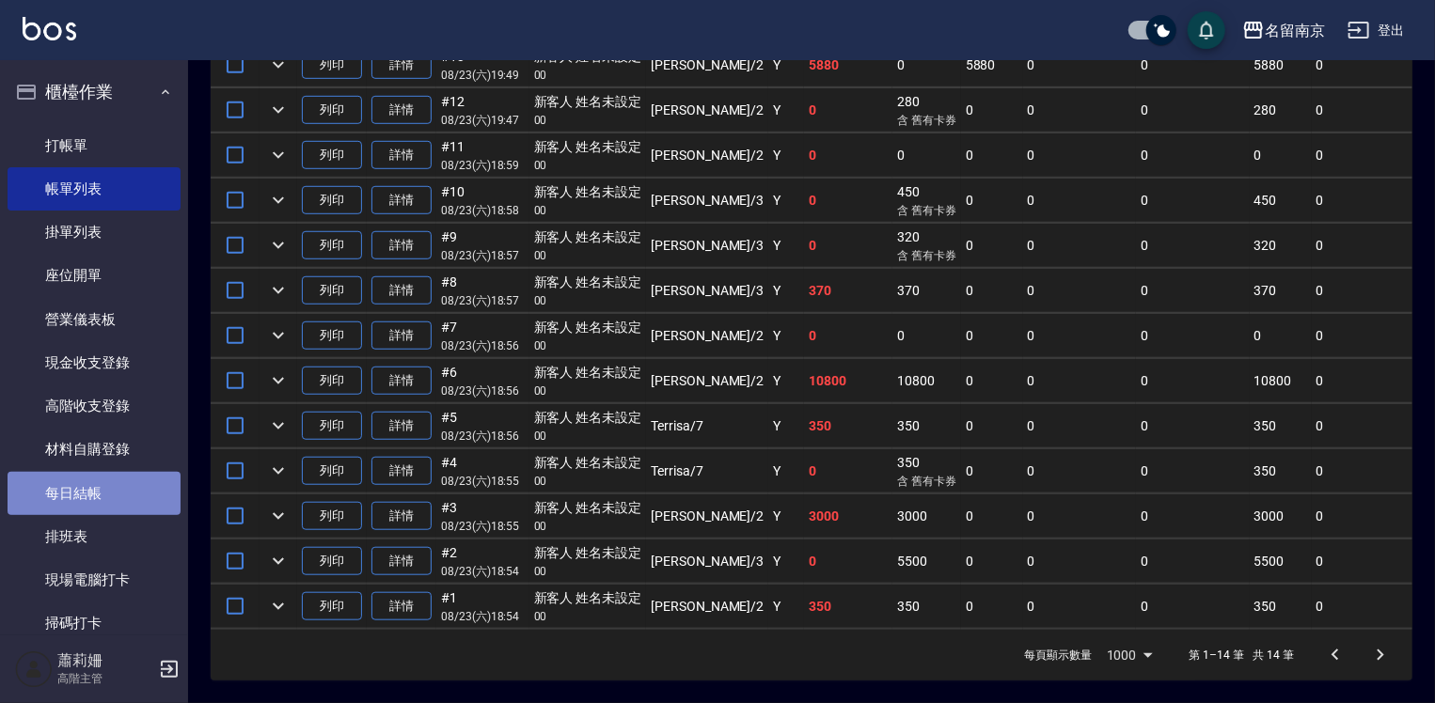
click at [105, 493] on link "每日結帳" at bounding box center [94, 493] width 173 height 43
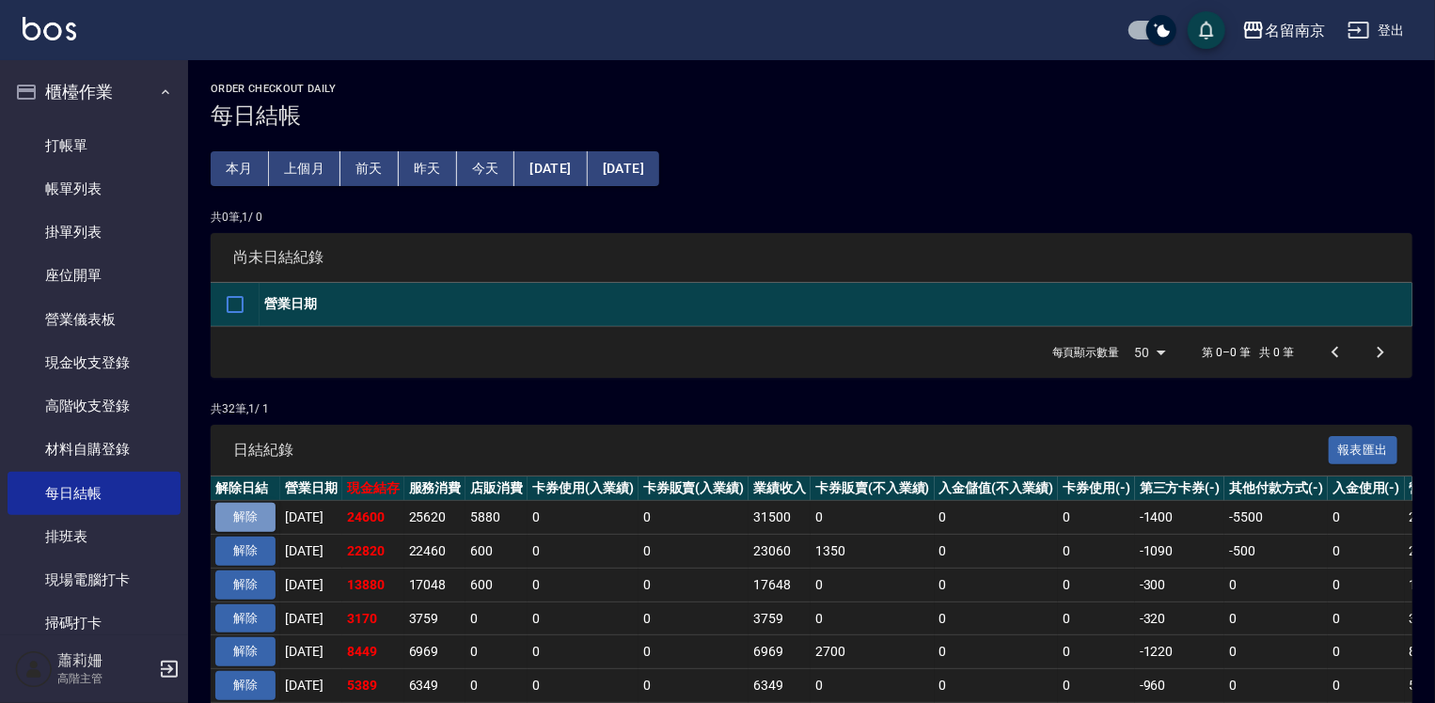
click at [253, 510] on button "解除" at bounding box center [245, 517] width 60 height 29
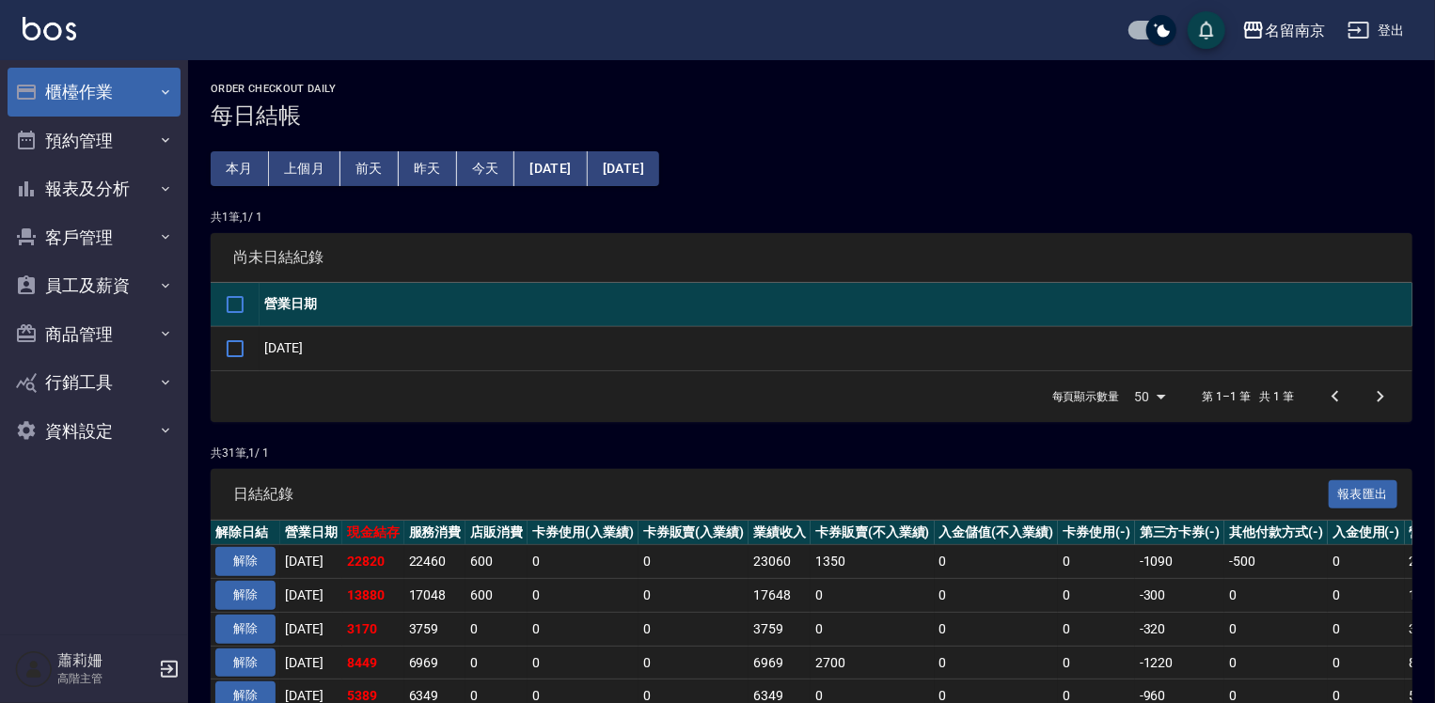
click at [75, 87] on button "櫃檯作業" at bounding box center [94, 92] width 173 height 49
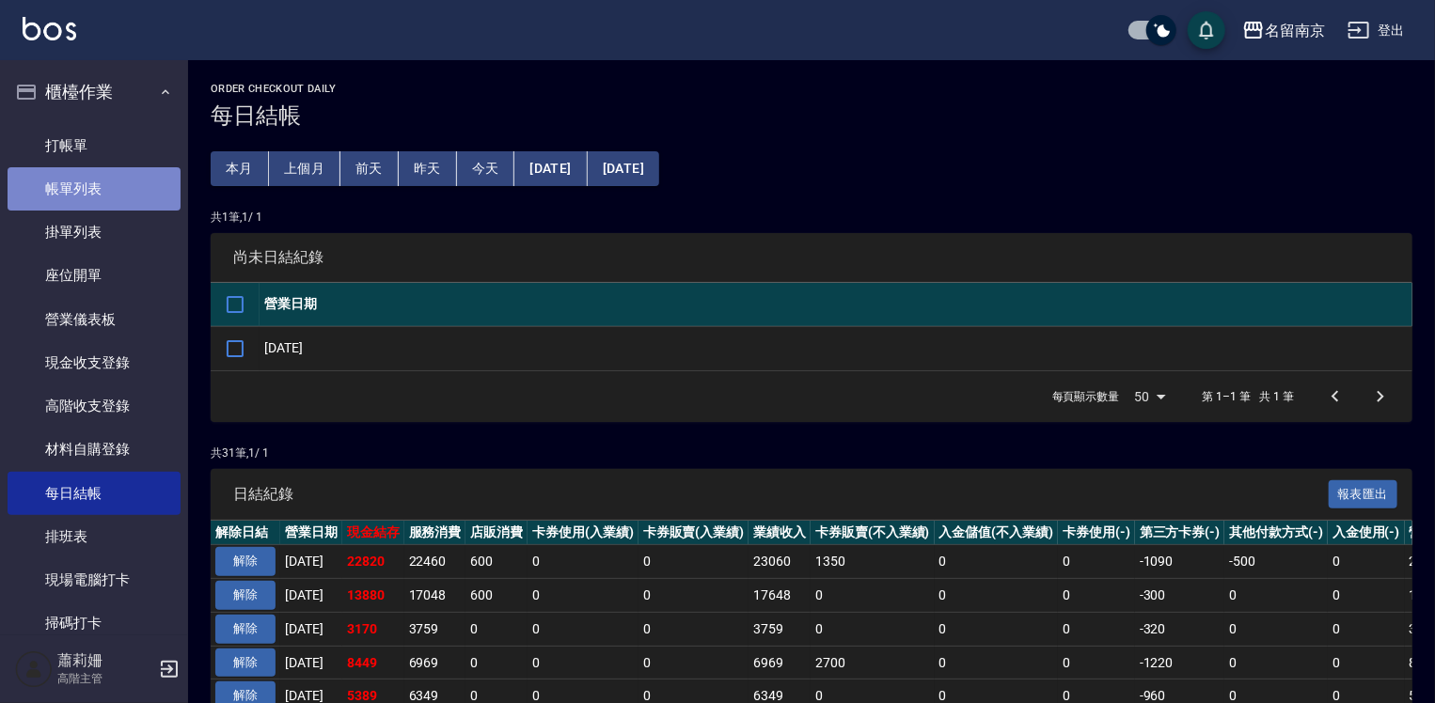
click at [94, 191] on link "帳單列表" at bounding box center [94, 188] width 173 height 43
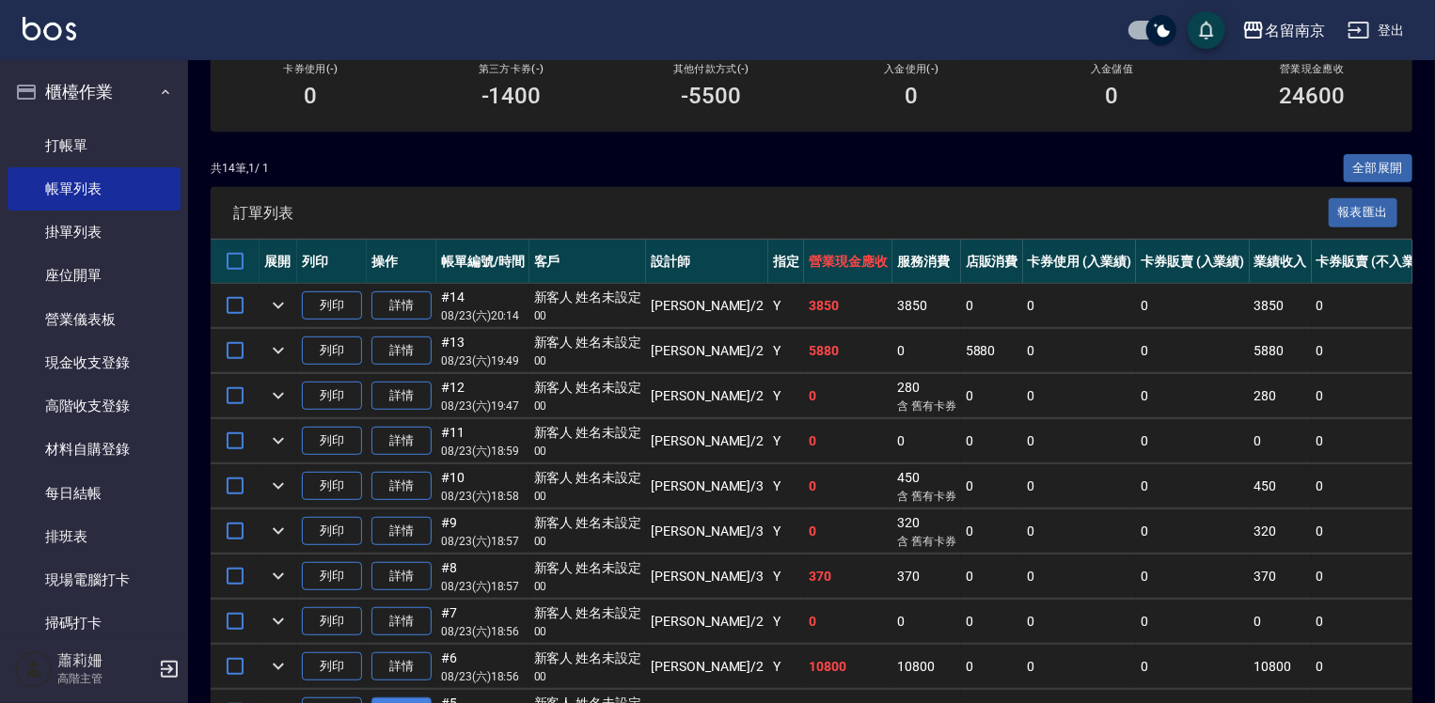
scroll to position [564, 0]
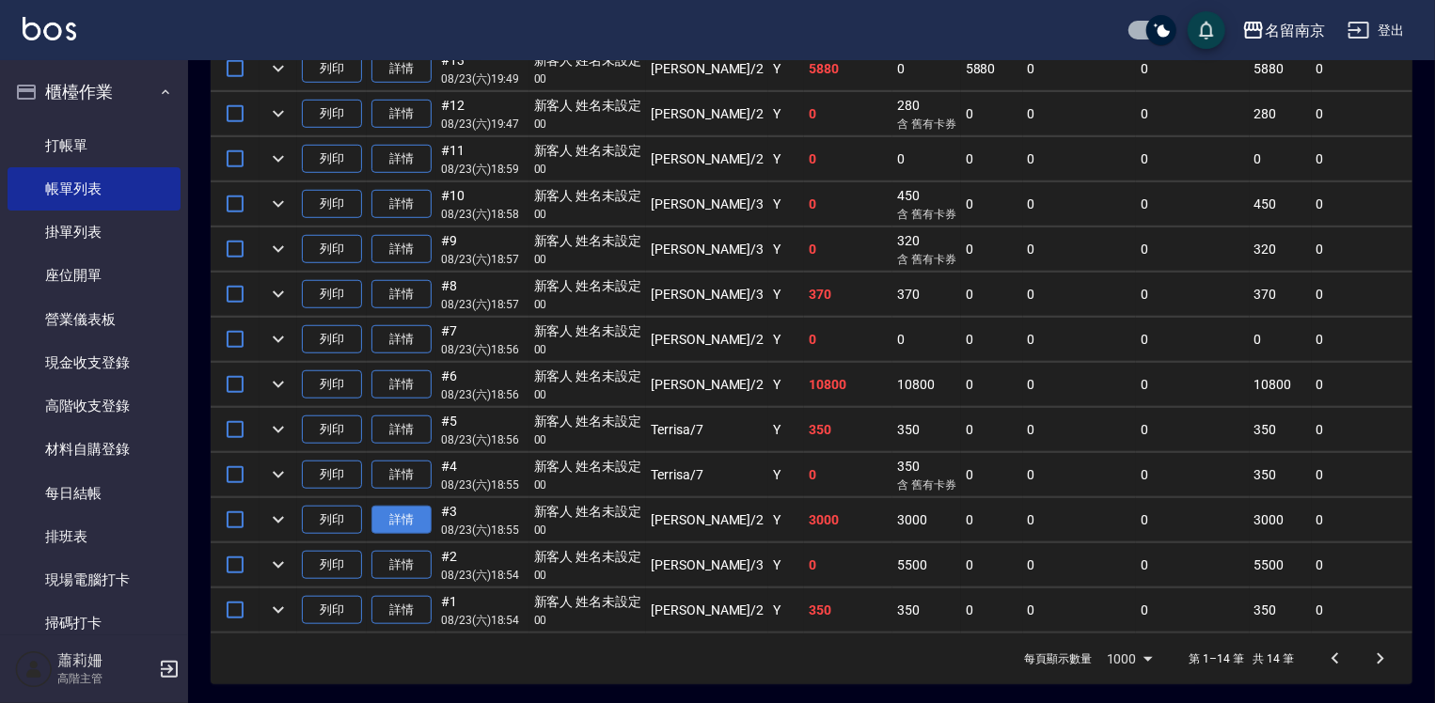
click at [415, 535] on link "詳情" at bounding box center [401, 520] width 60 height 29
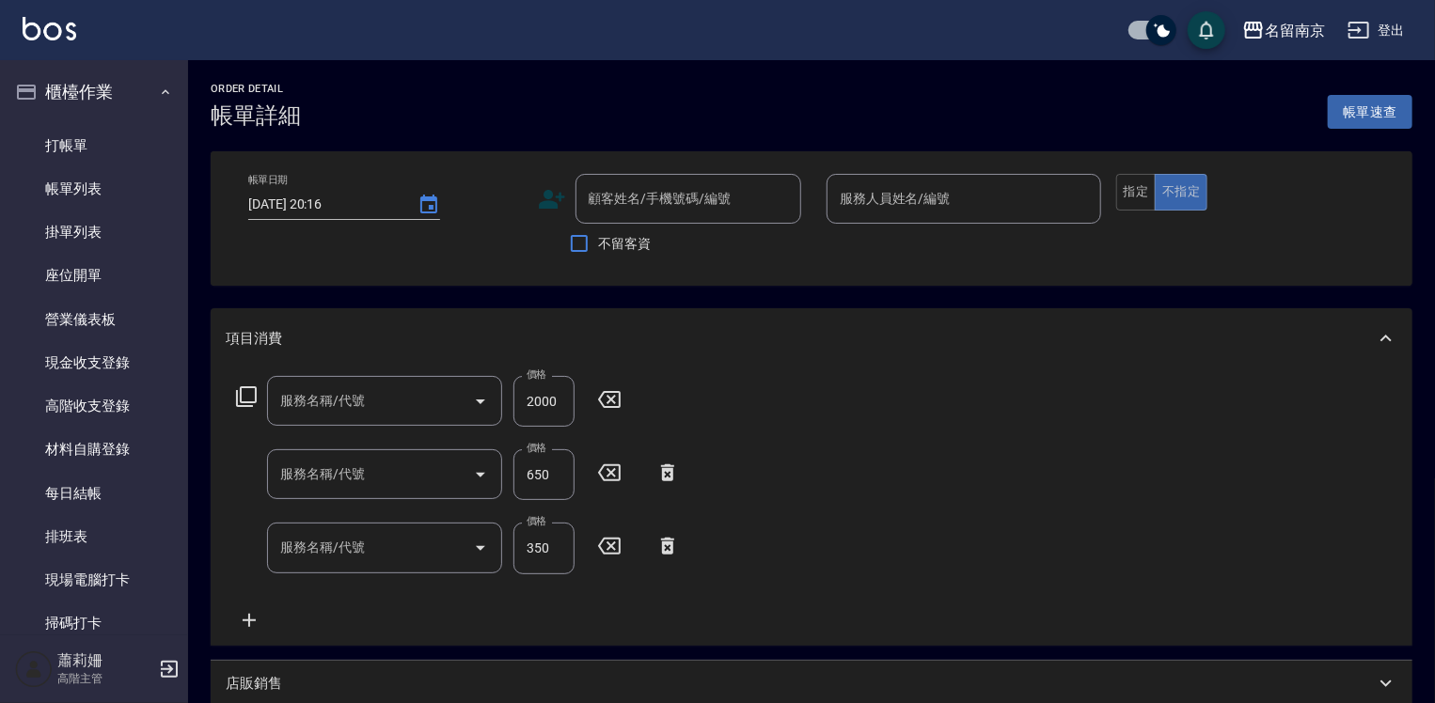
type input "2025/08/23 18:55"
type input "Jenny-2"
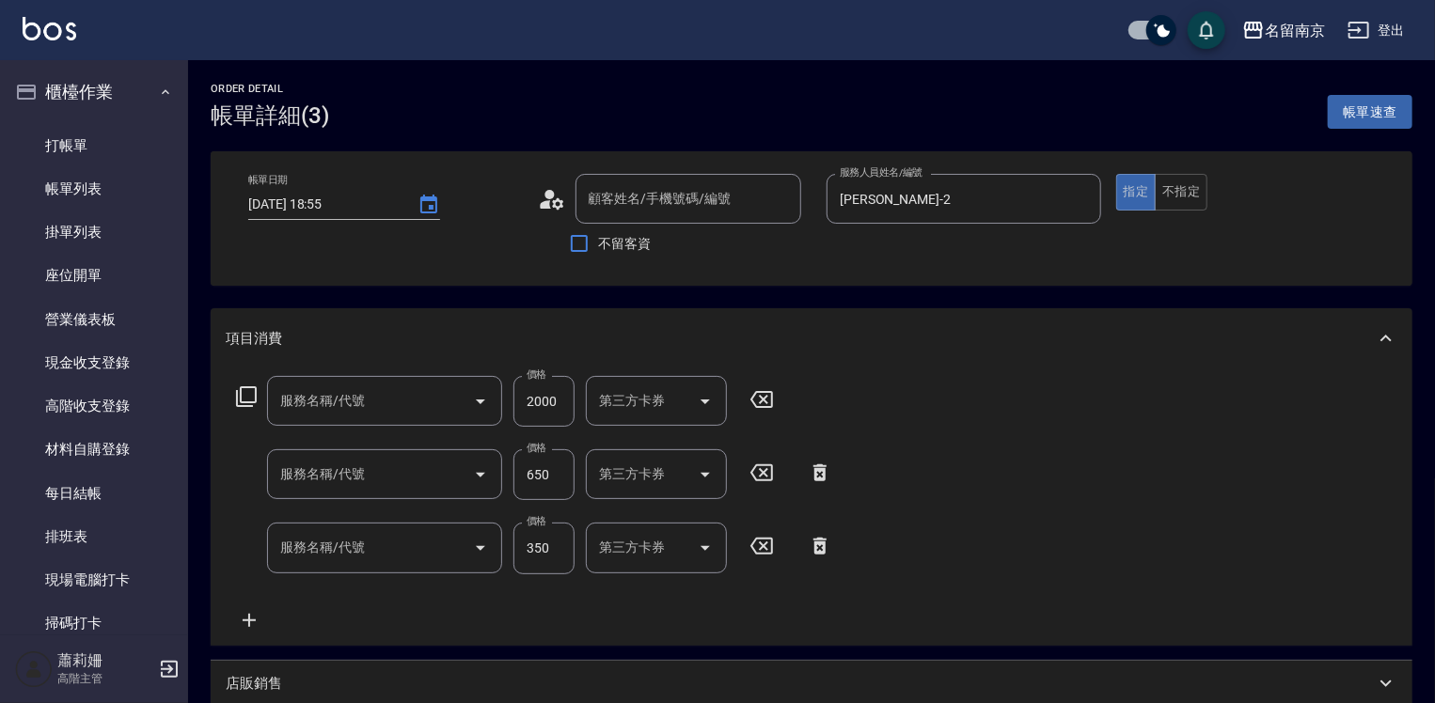
type input "新客人 姓名未設定/00/null"
type input "染髮(1500)(501)"
type input "剪髮(301)"
type input "洗髮(220)"
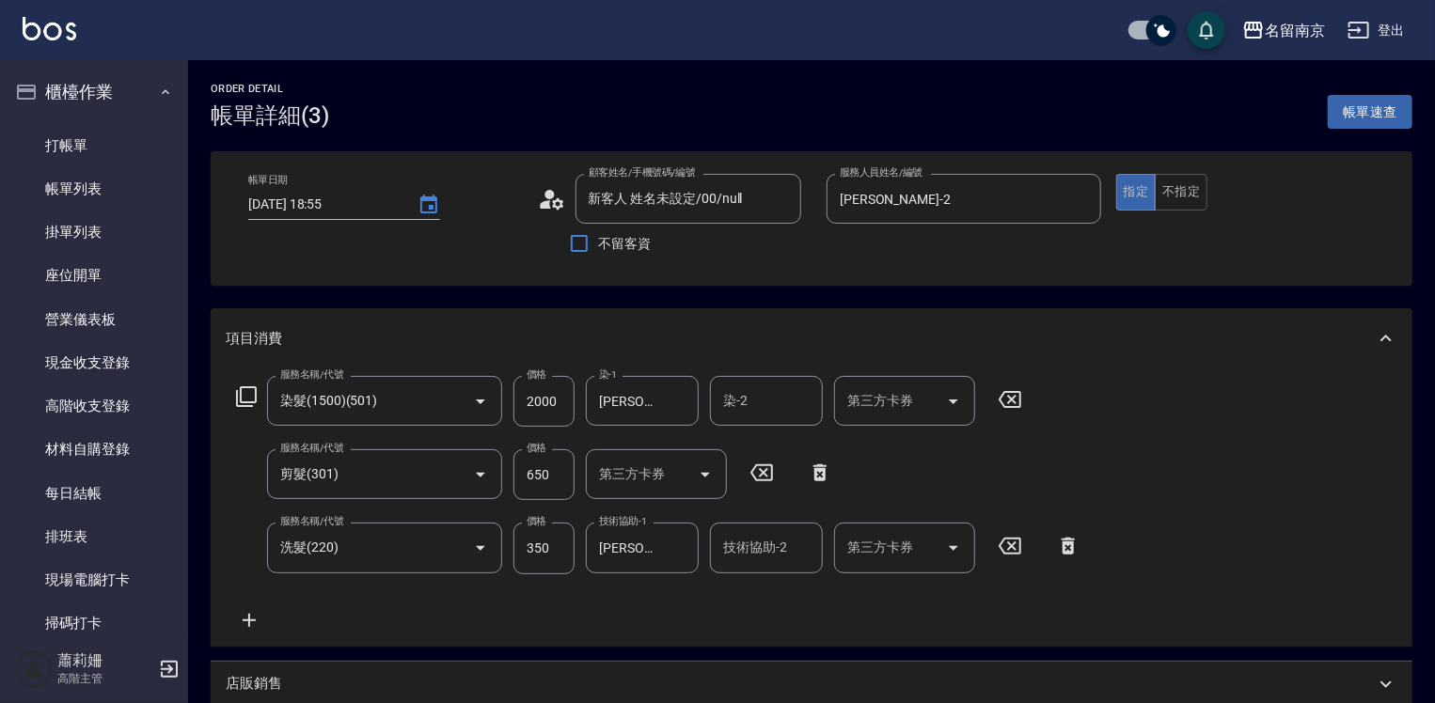
click at [822, 476] on icon at bounding box center [820, 473] width 47 height 23
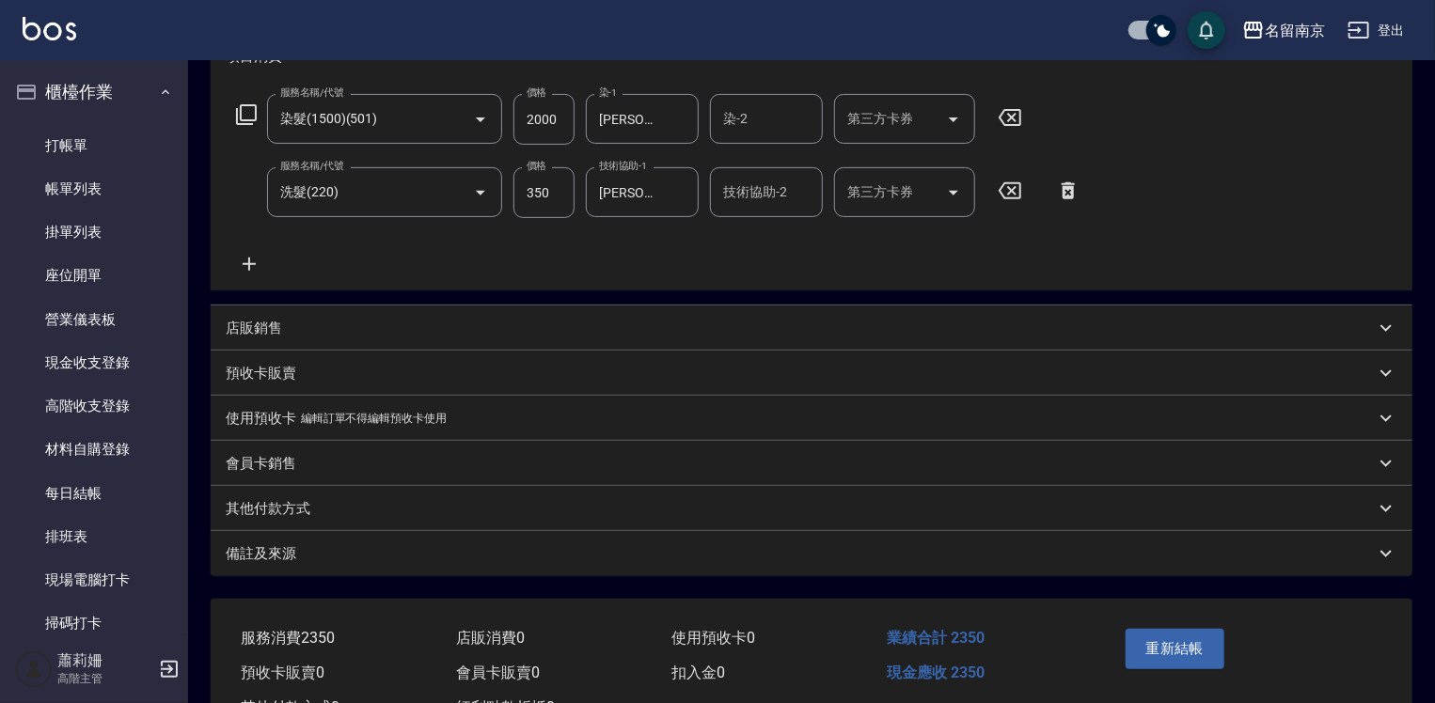
scroll to position [356, 0]
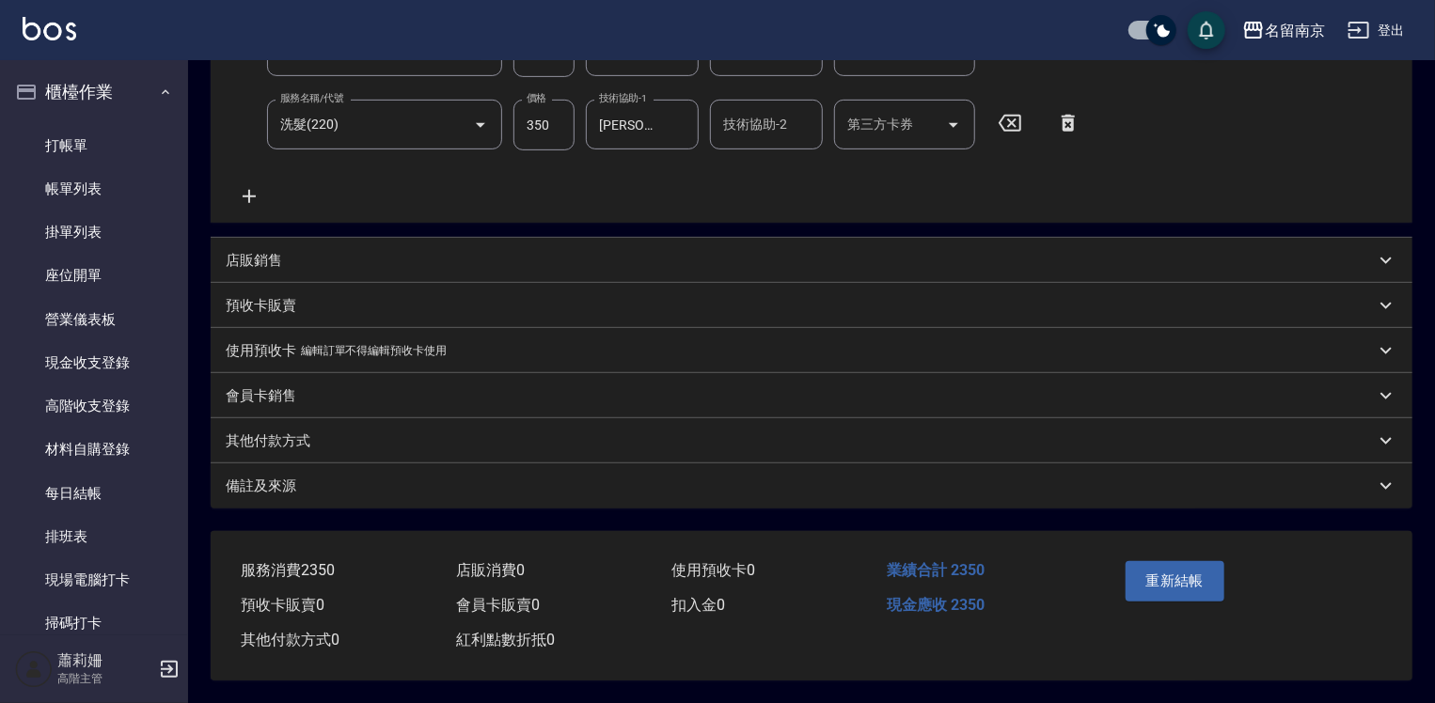
click at [1158, 576] on button "重新結帳" at bounding box center [1176, 580] width 100 height 39
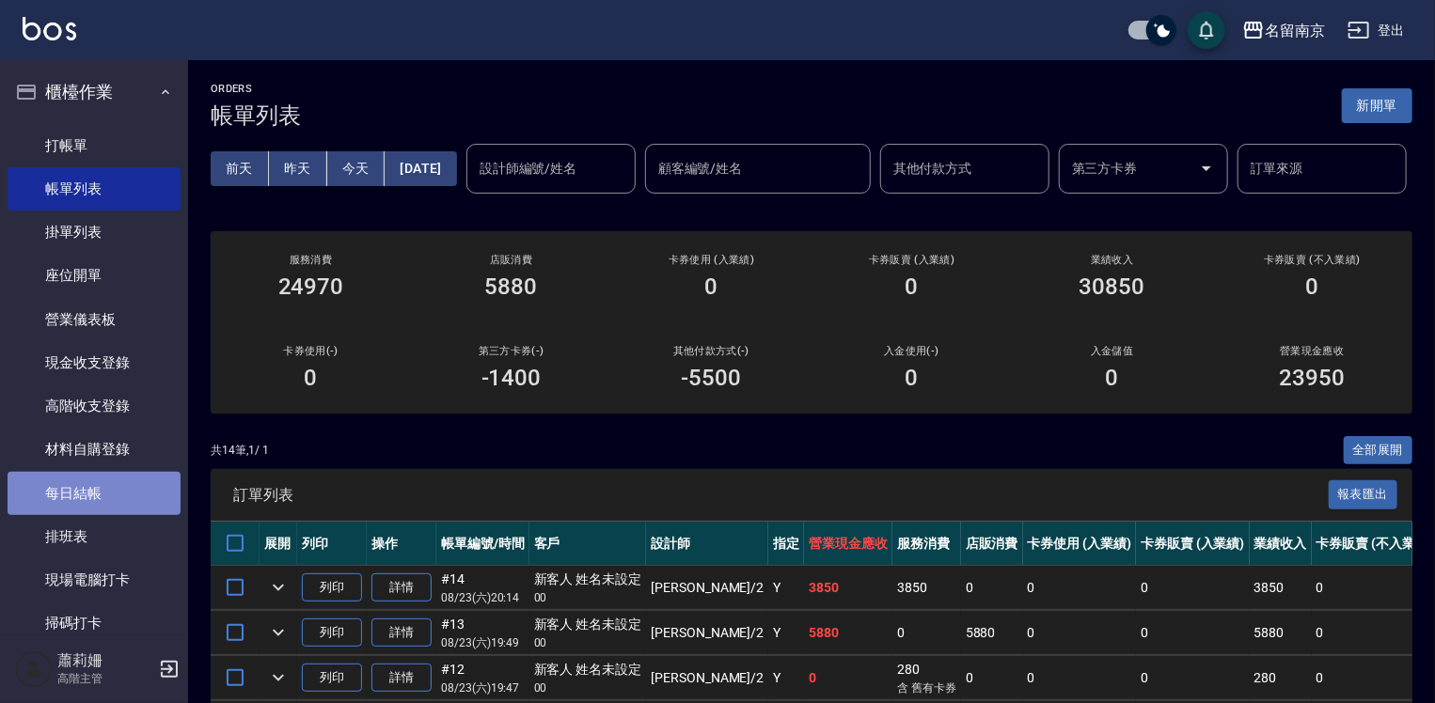
click at [135, 493] on link "每日結帳" at bounding box center [94, 493] width 173 height 43
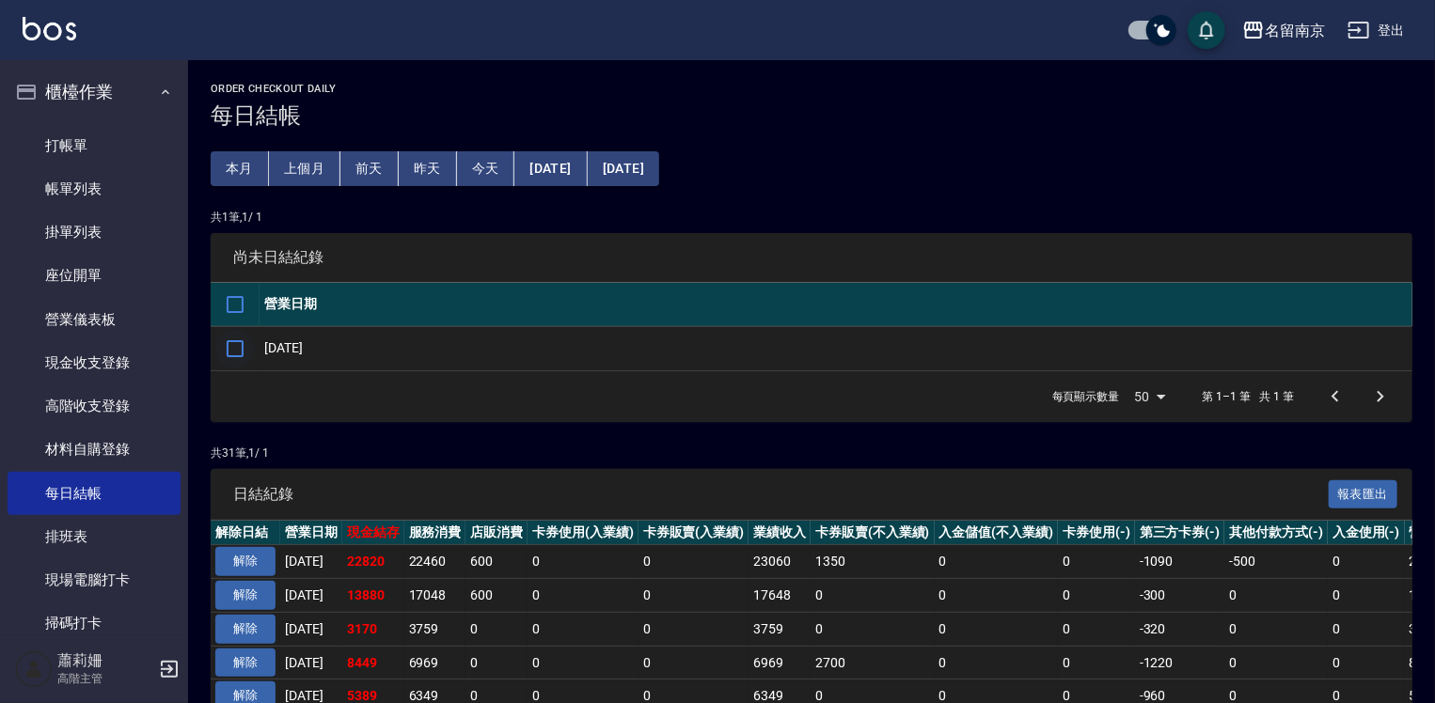
click at [239, 342] on input "checkbox" at bounding box center [234, 348] width 39 height 39
checkbox input "true"
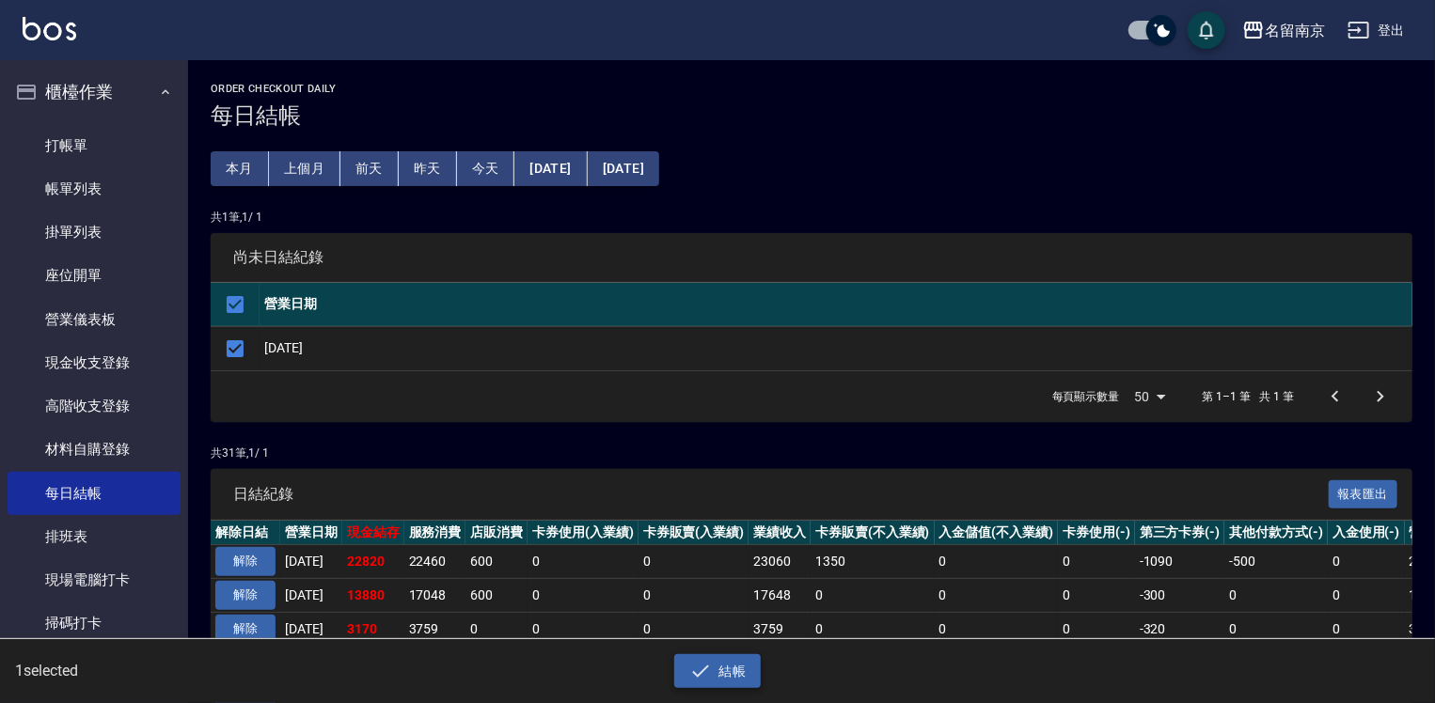
click at [726, 671] on button "結帳" at bounding box center [717, 672] width 87 height 35
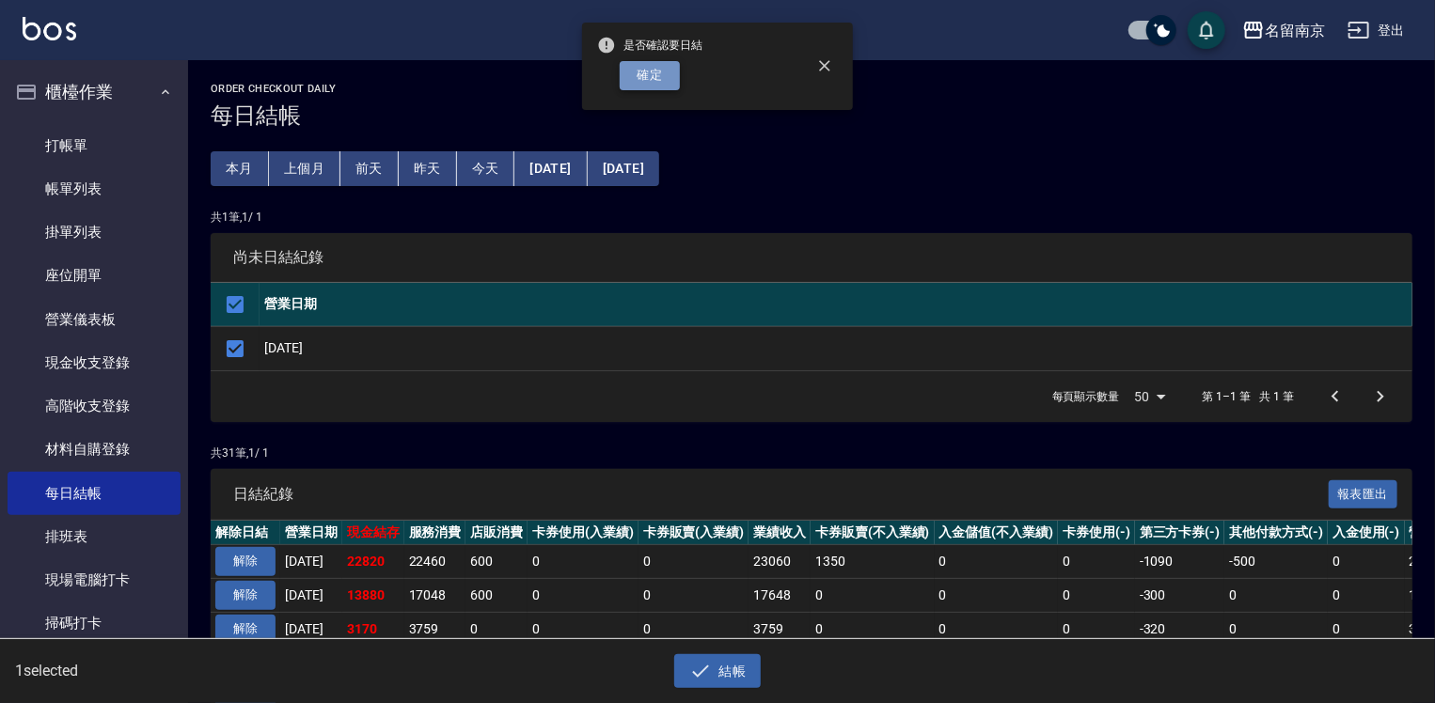
click at [675, 71] on button "確定" at bounding box center [650, 75] width 60 height 29
checkbox input "false"
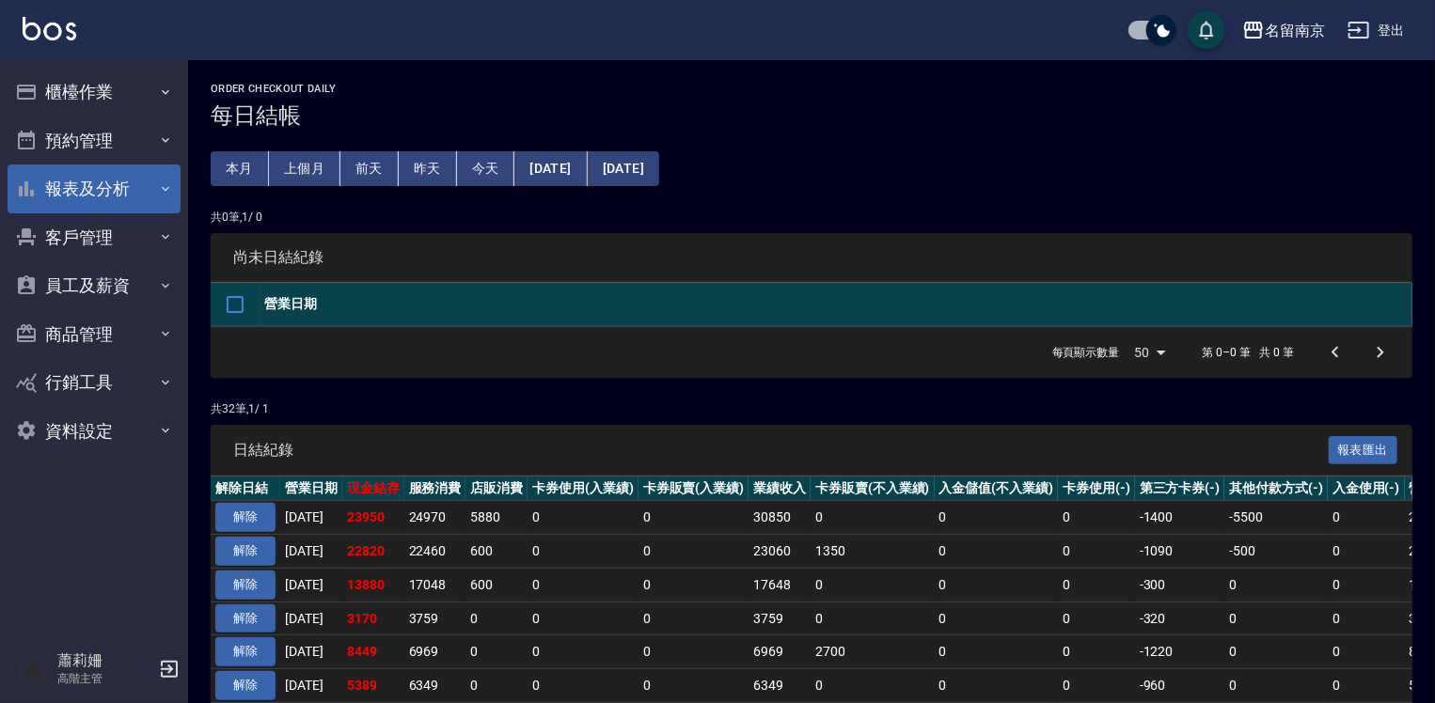
click at [103, 192] on button "報表及分析" at bounding box center [94, 189] width 173 height 49
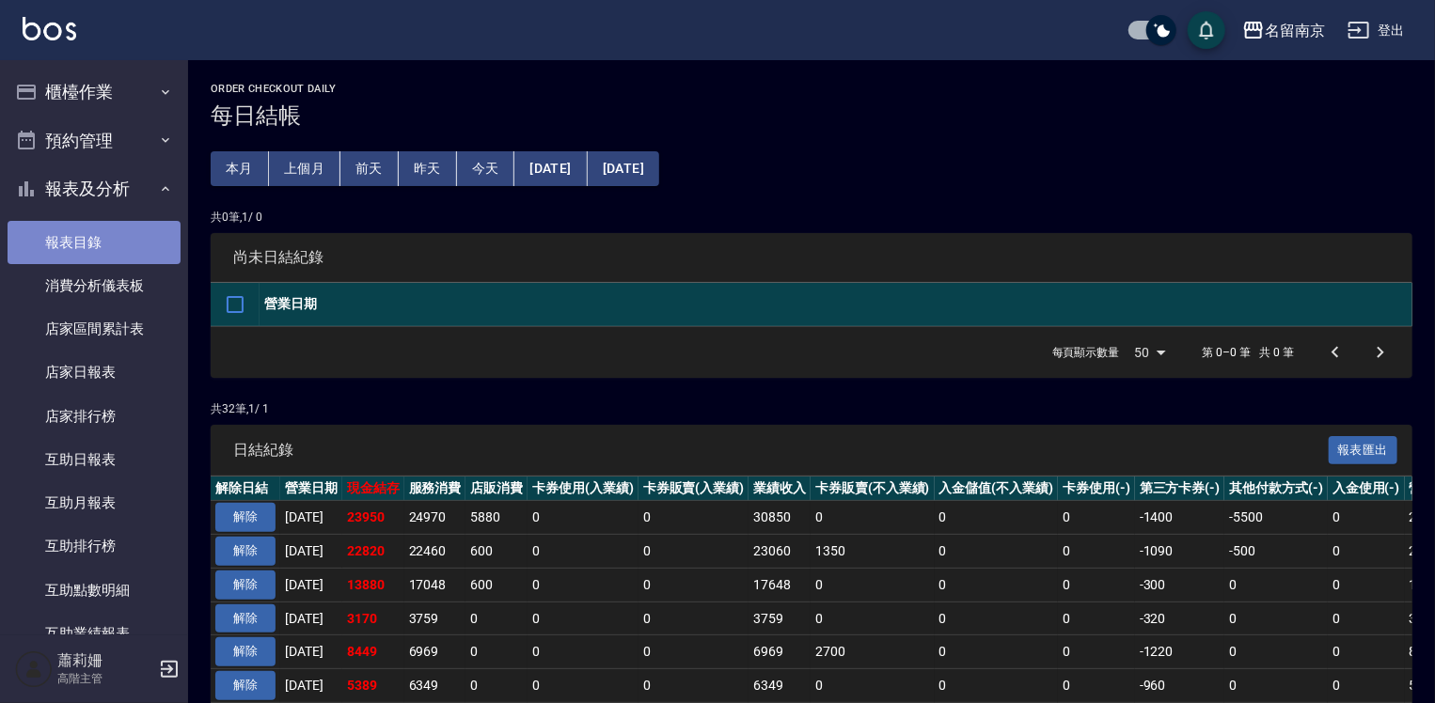
click at [100, 241] on link "報表目錄" at bounding box center [94, 242] width 173 height 43
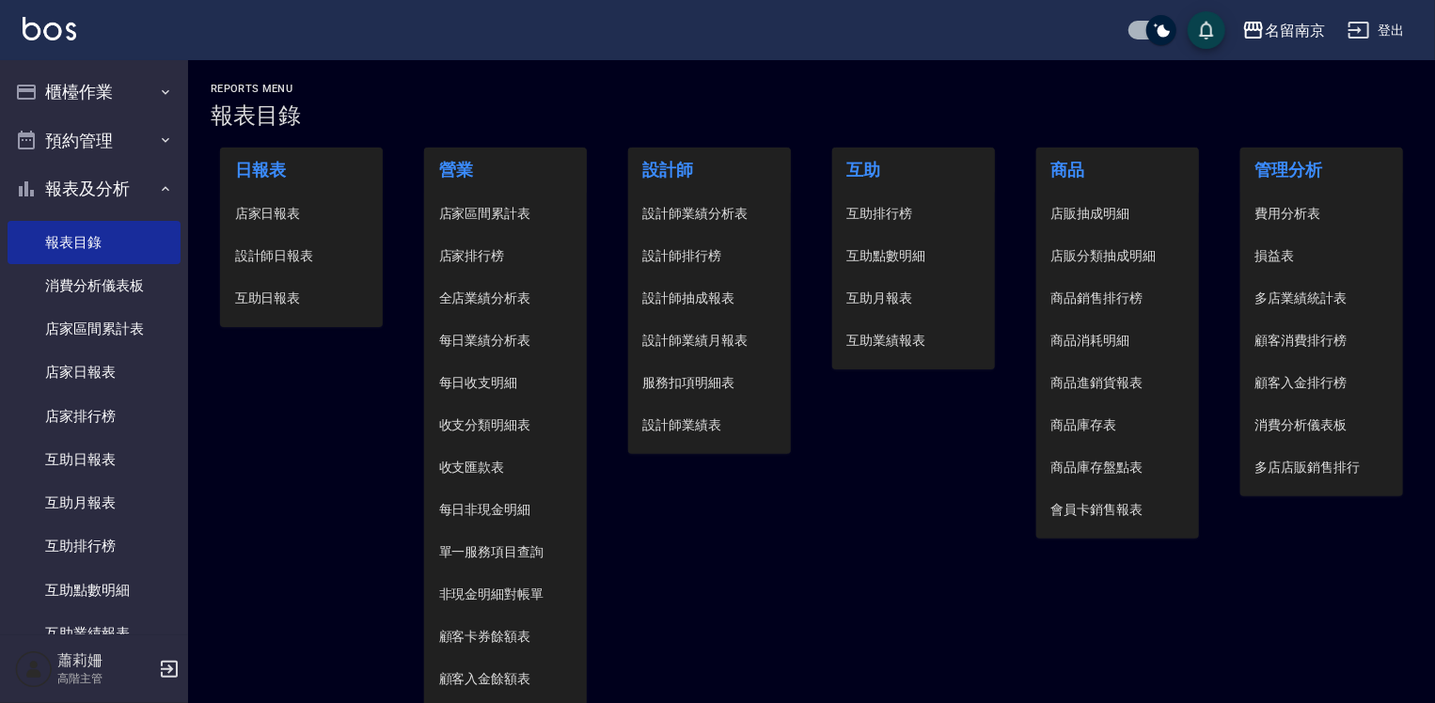
click at [308, 261] on span "設計師日報表" at bounding box center [302, 256] width 134 height 20
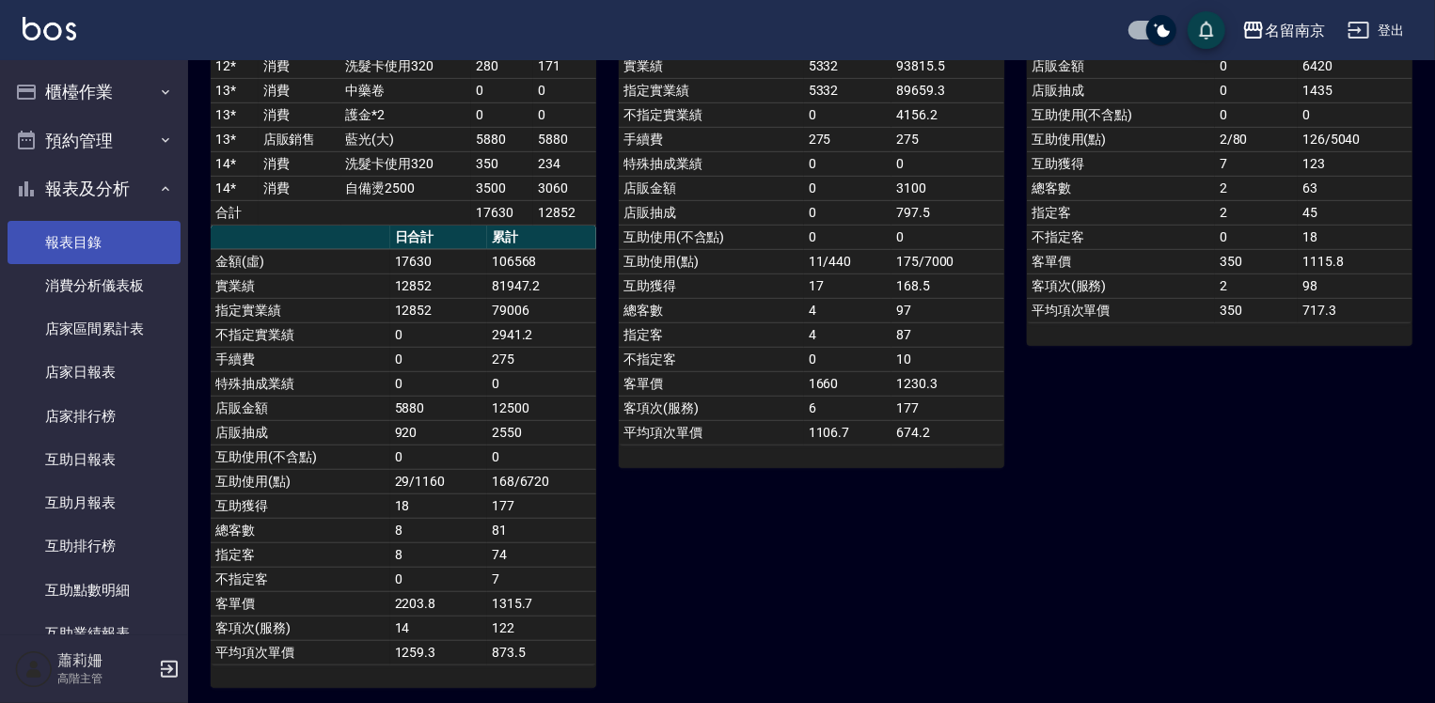
scroll to position [166, 0]
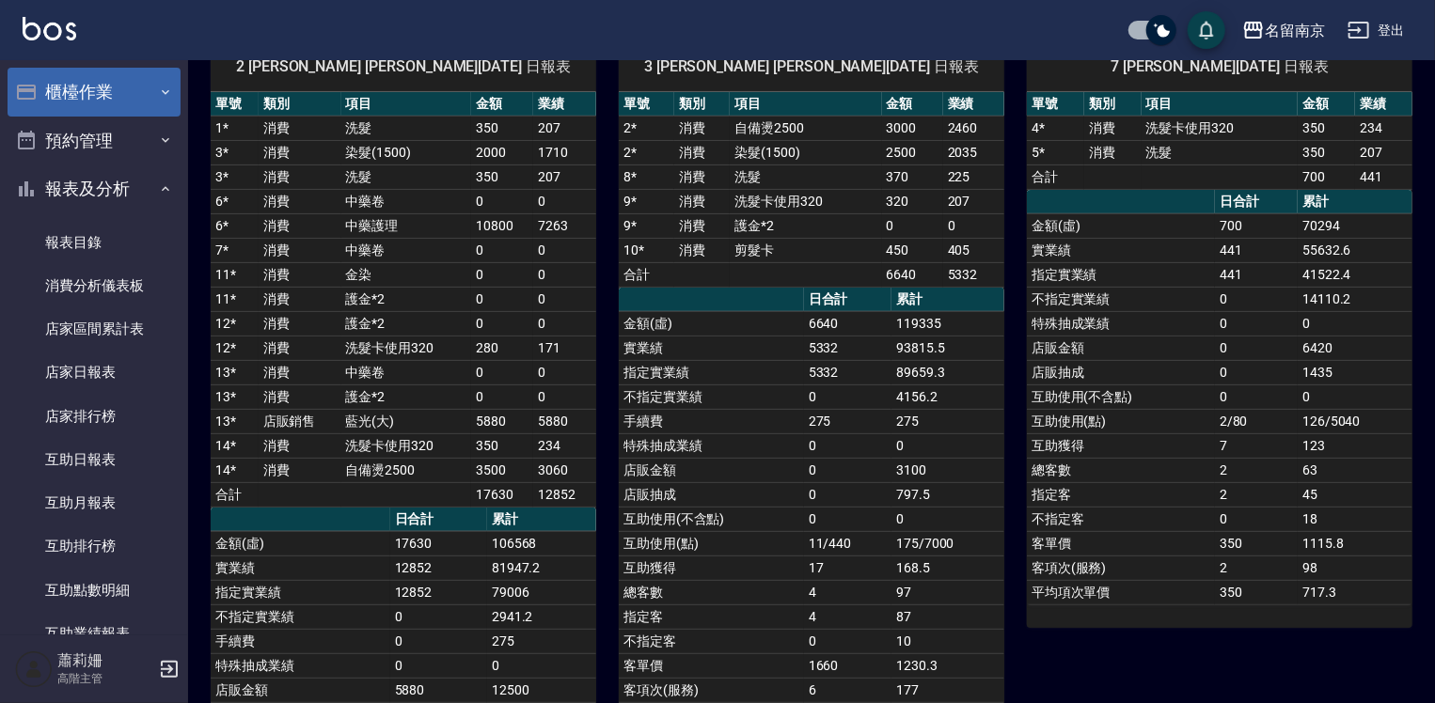
click at [109, 80] on button "櫃檯作業" at bounding box center [94, 92] width 173 height 49
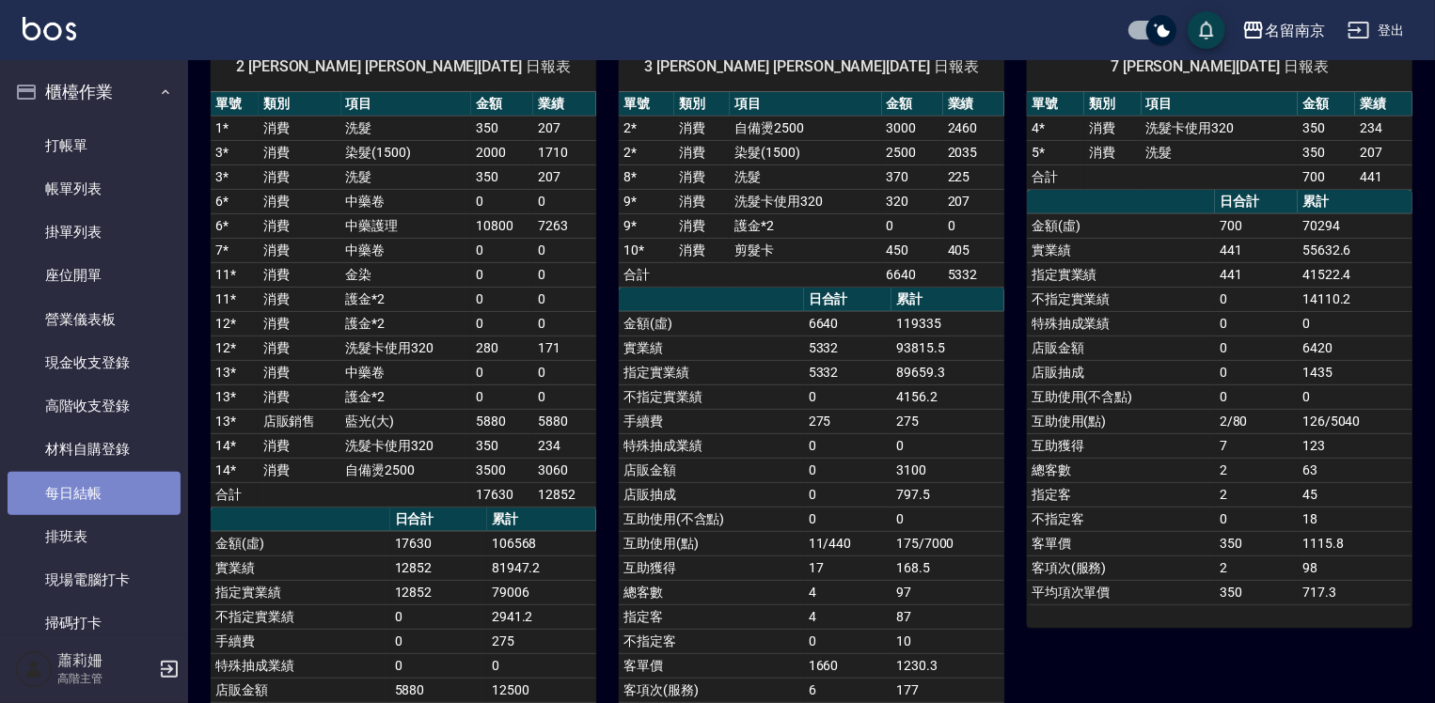
click at [124, 497] on link "每日結帳" at bounding box center [94, 493] width 173 height 43
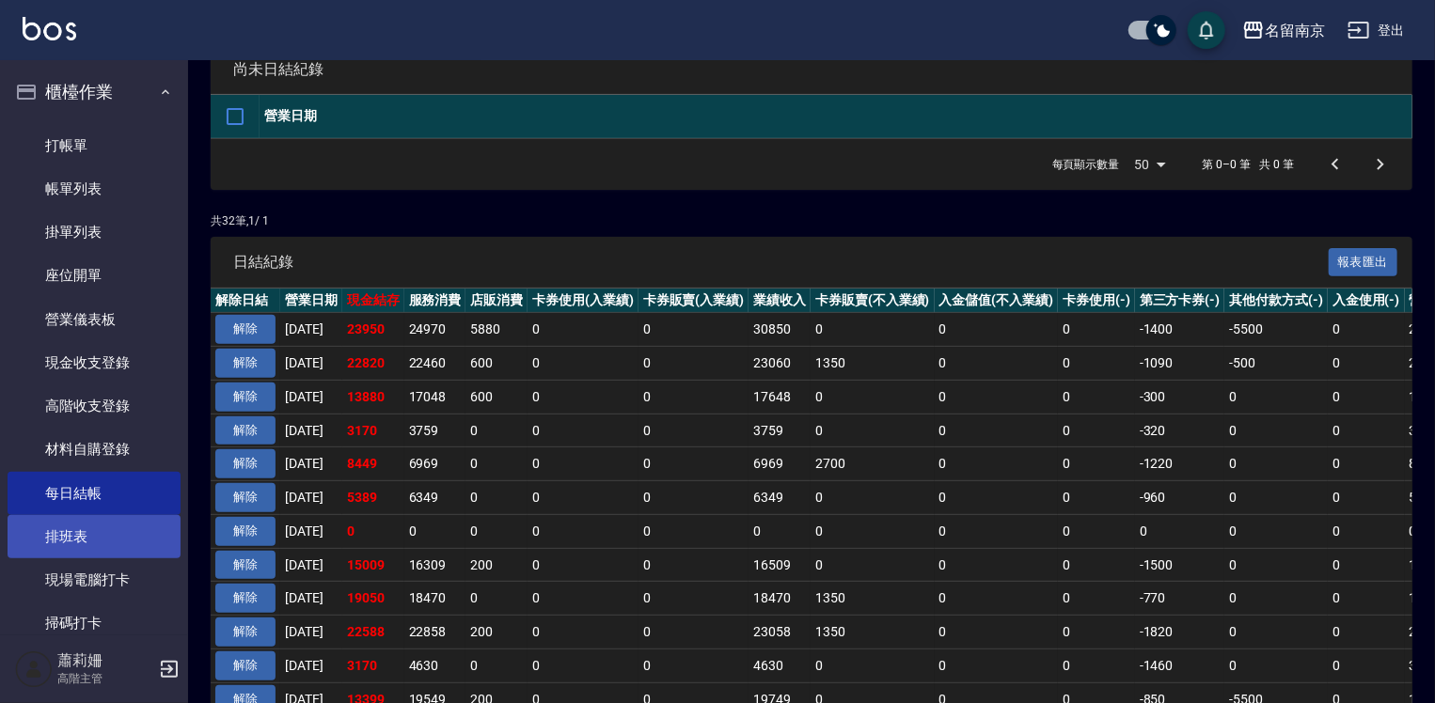
scroll to position [282, 0]
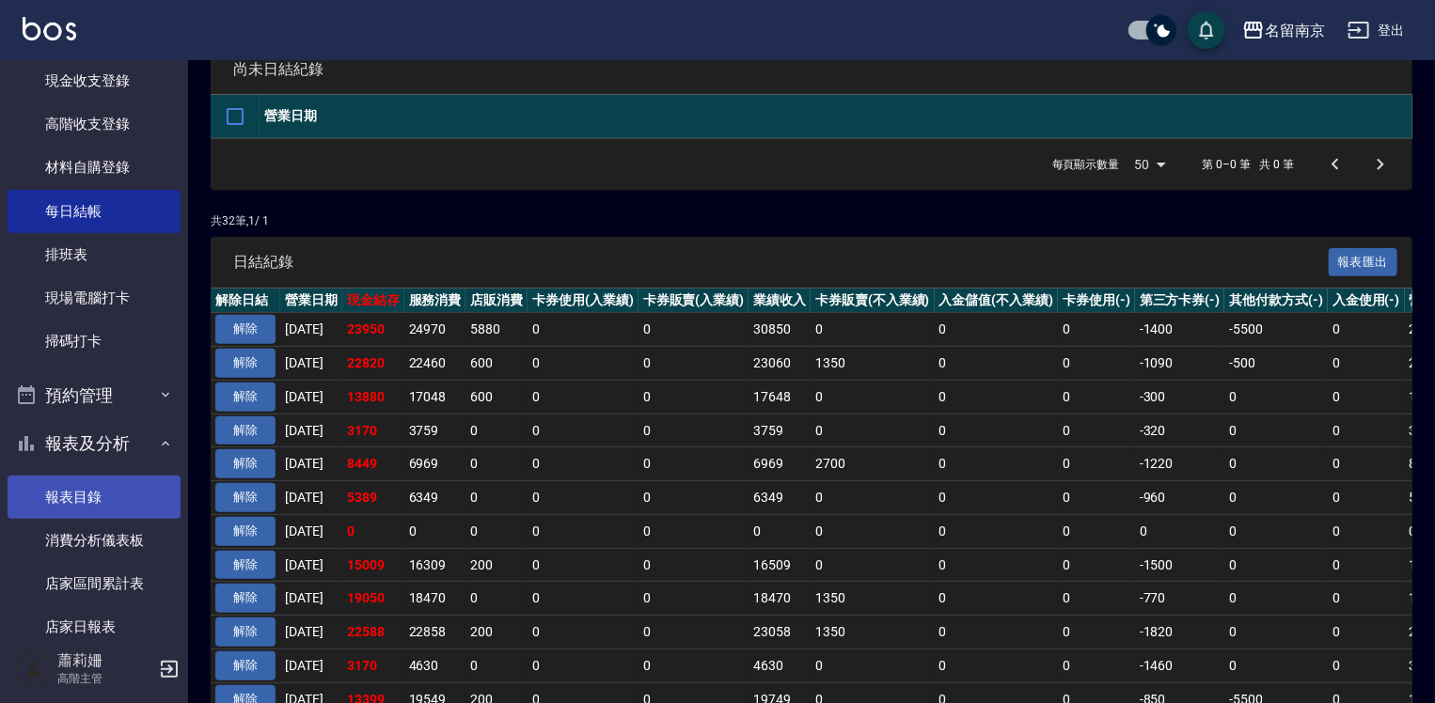
click at [91, 497] on link "報表目錄" at bounding box center [94, 497] width 173 height 43
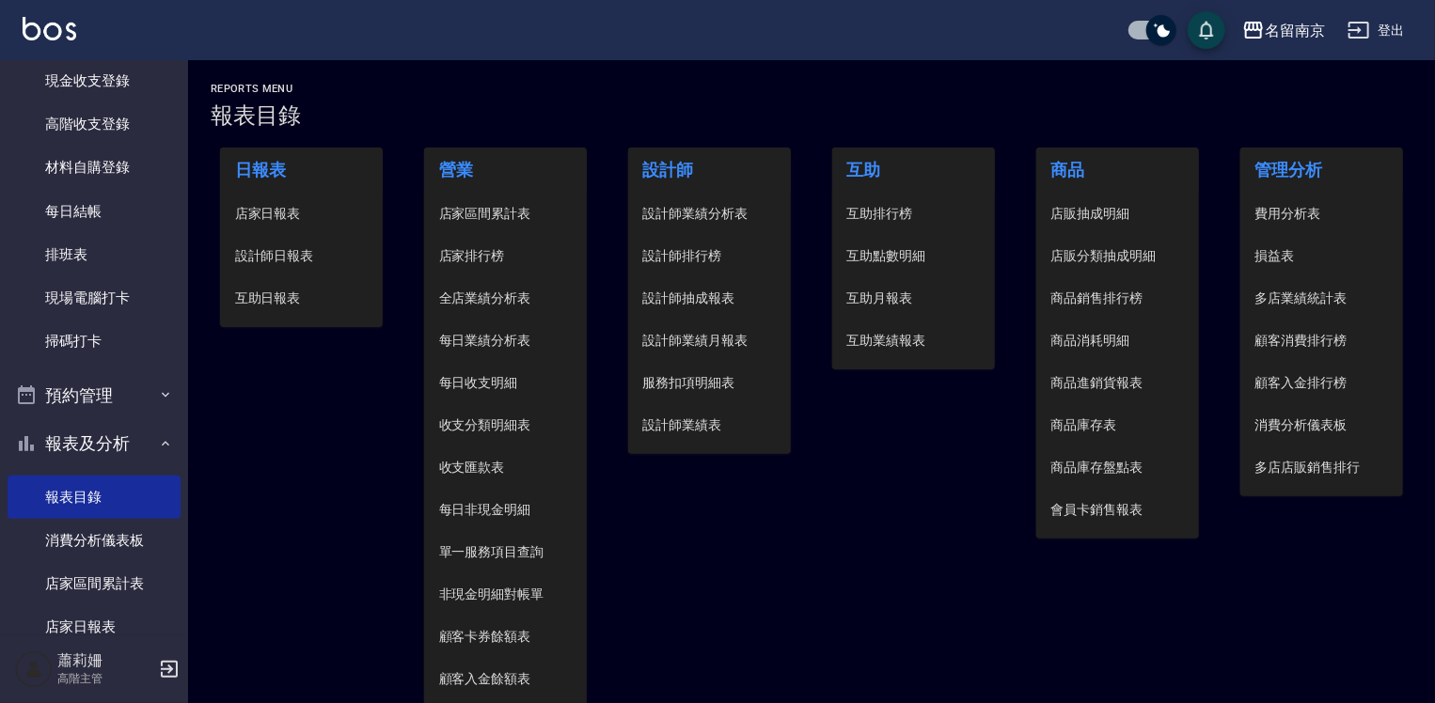
click at [288, 205] on span "店家日報表" at bounding box center [302, 214] width 134 height 20
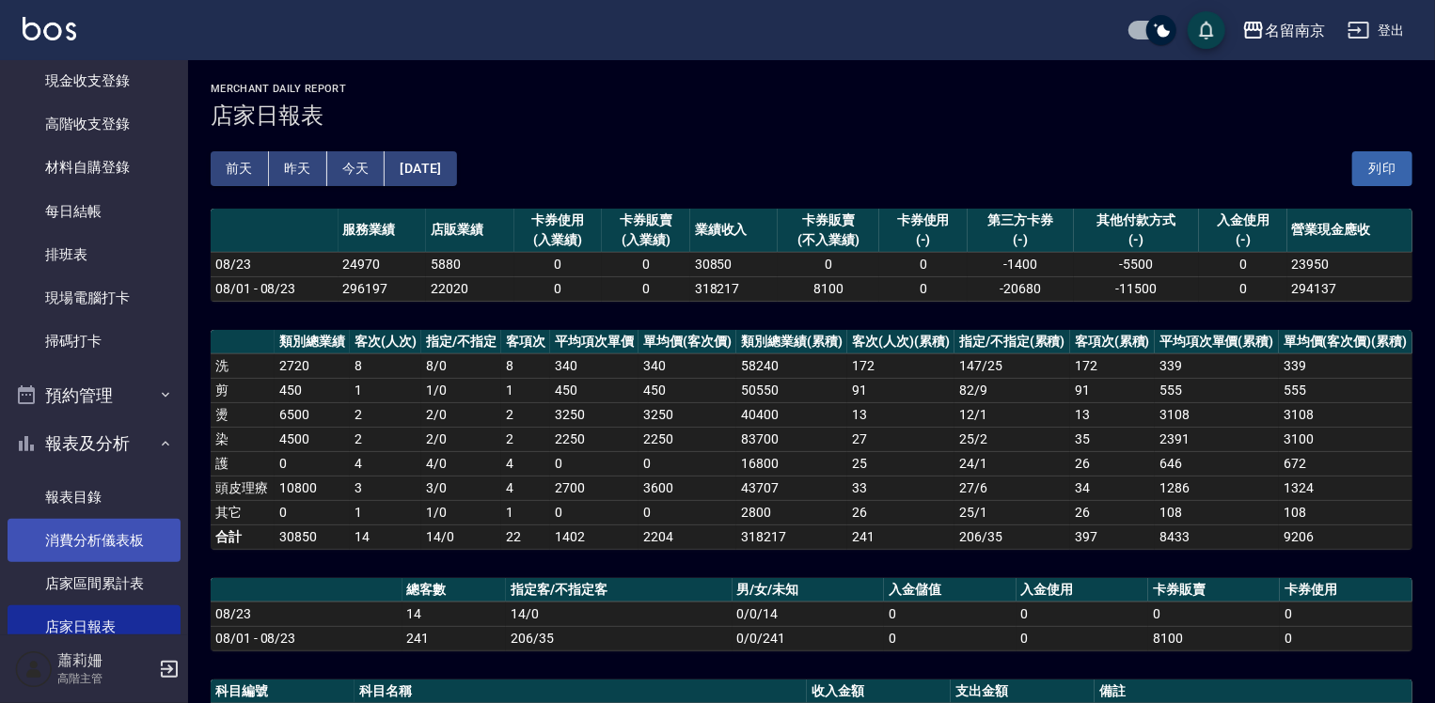
scroll to position [376, 0]
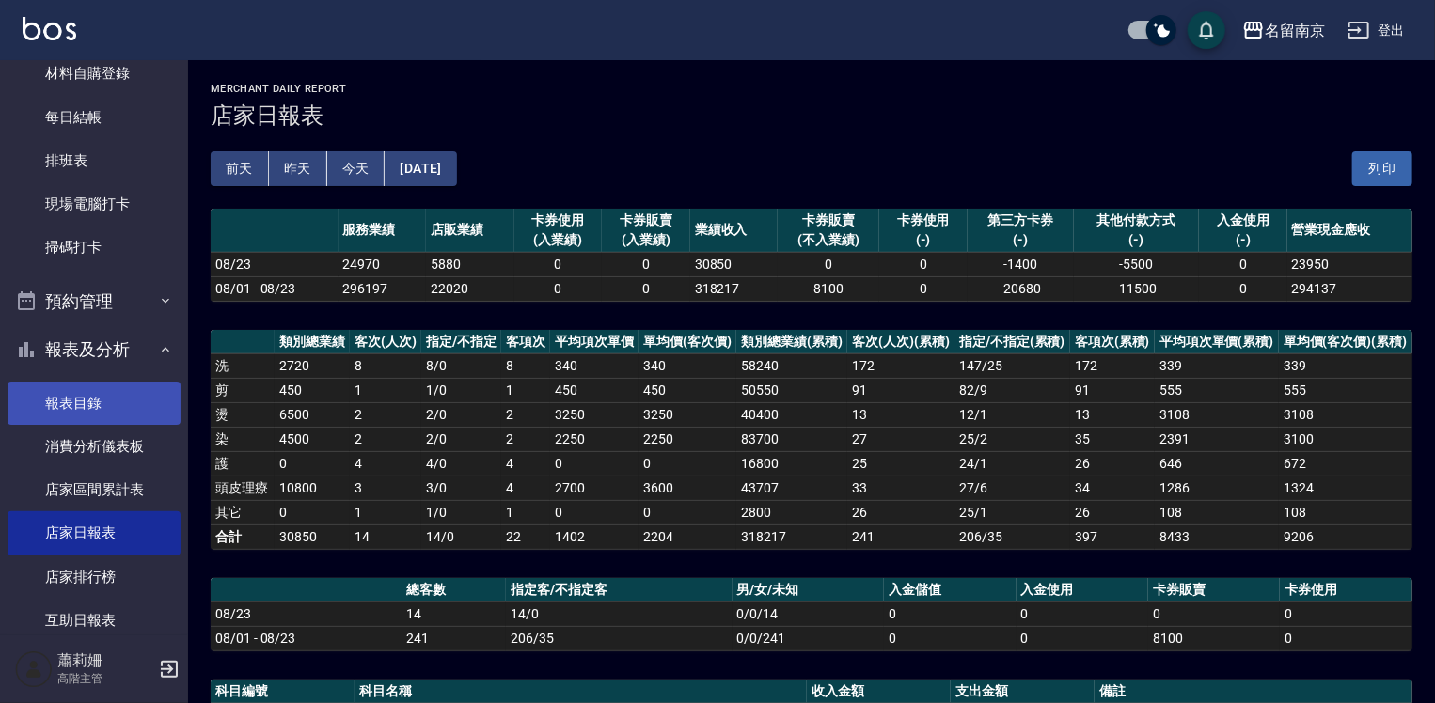
click at [95, 396] on link "報表目錄" at bounding box center [94, 403] width 173 height 43
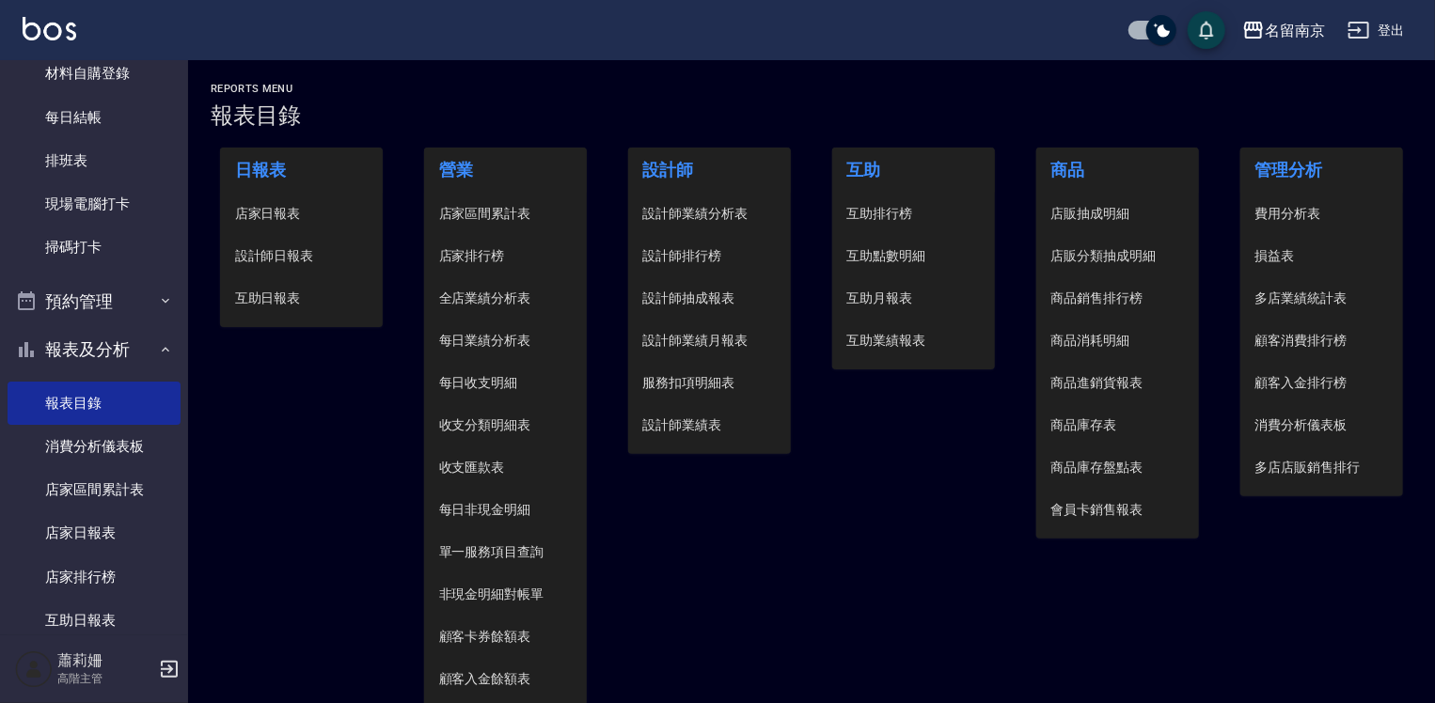
click at [272, 256] on span "設計師日報表" at bounding box center [302, 256] width 134 height 20
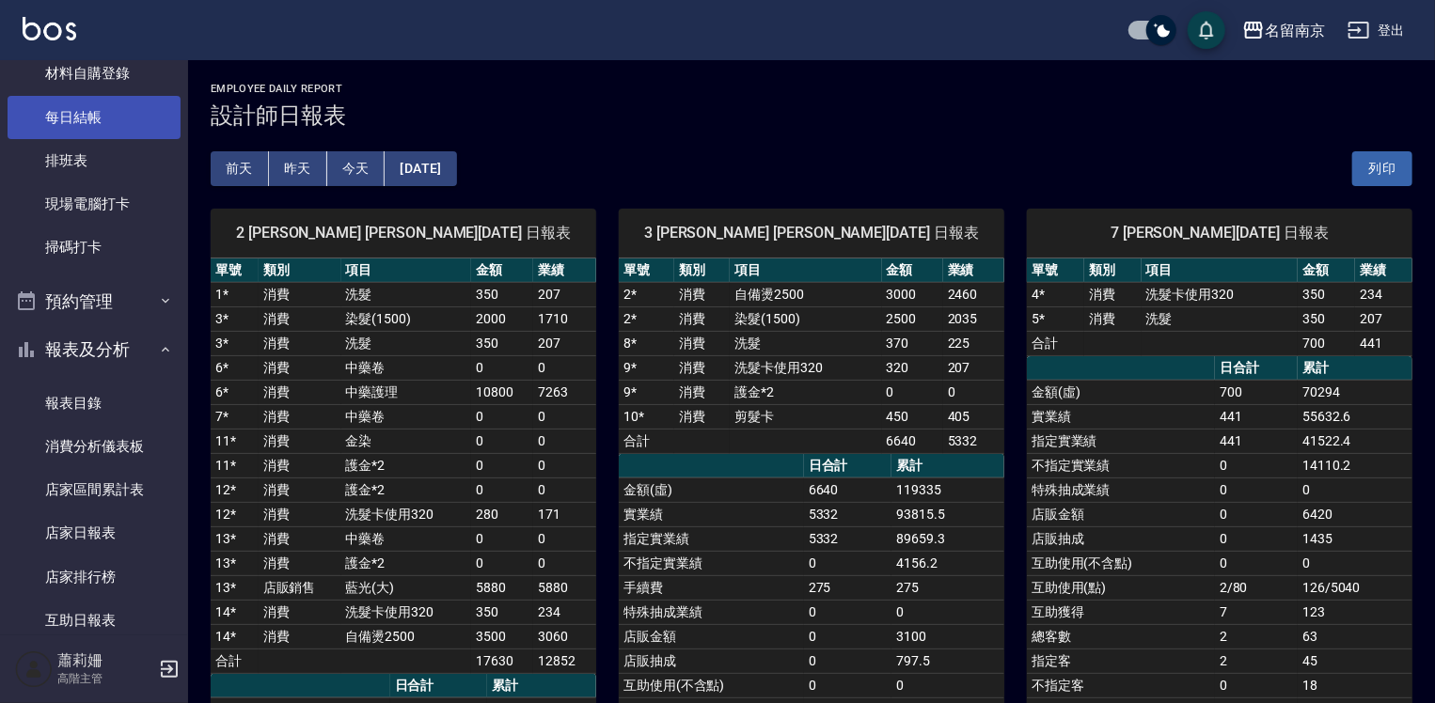
click at [90, 118] on link "每日結帳" at bounding box center [94, 117] width 173 height 43
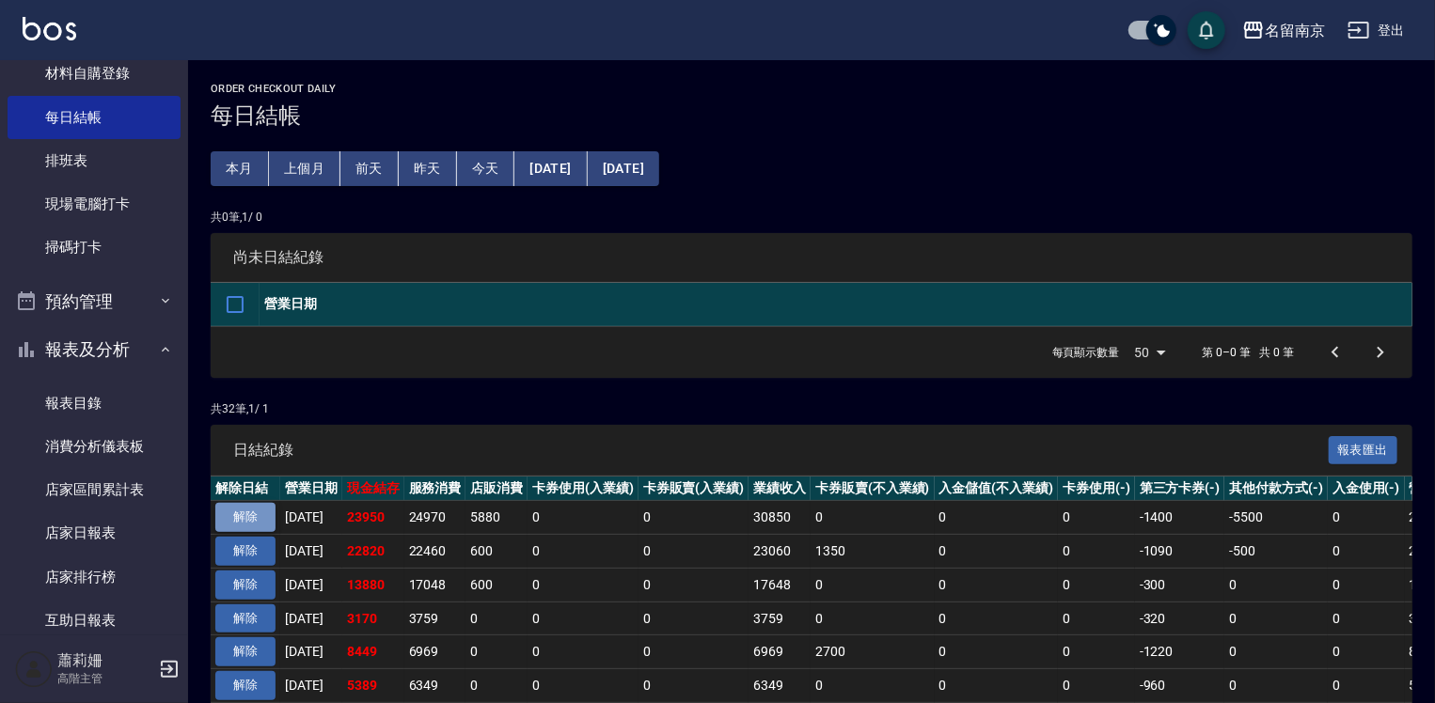
click at [271, 518] on button "解除" at bounding box center [245, 517] width 60 height 29
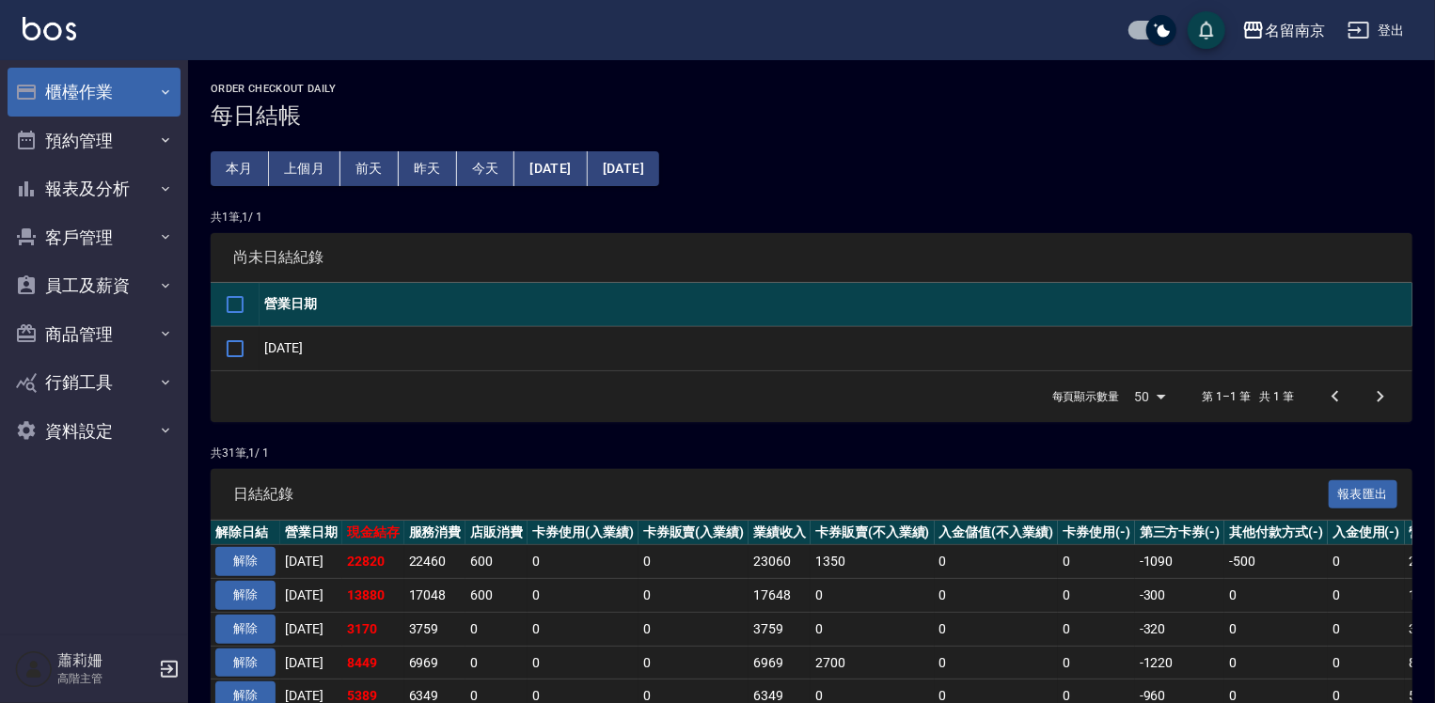
click at [68, 106] on button "櫃檯作業" at bounding box center [94, 92] width 173 height 49
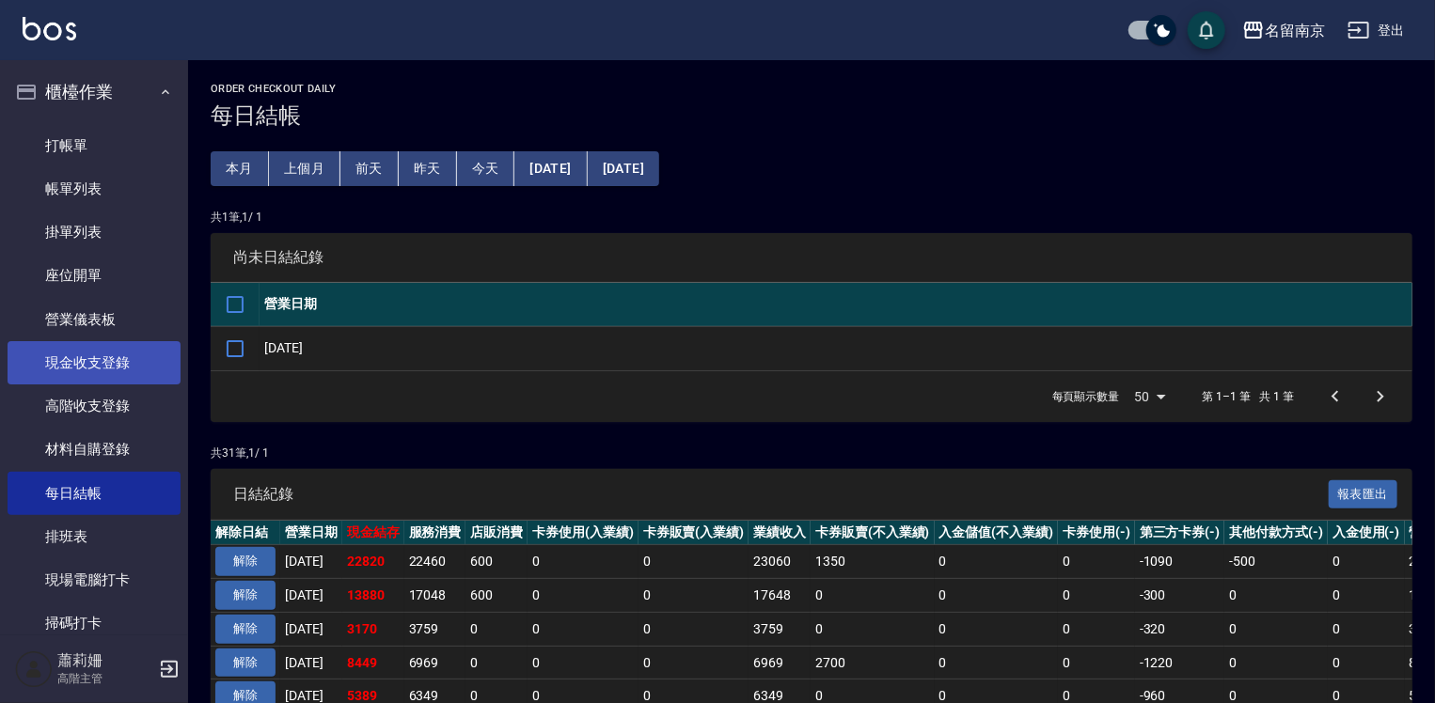
click at [98, 357] on link "現金收支登錄" at bounding box center [94, 362] width 173 height 43
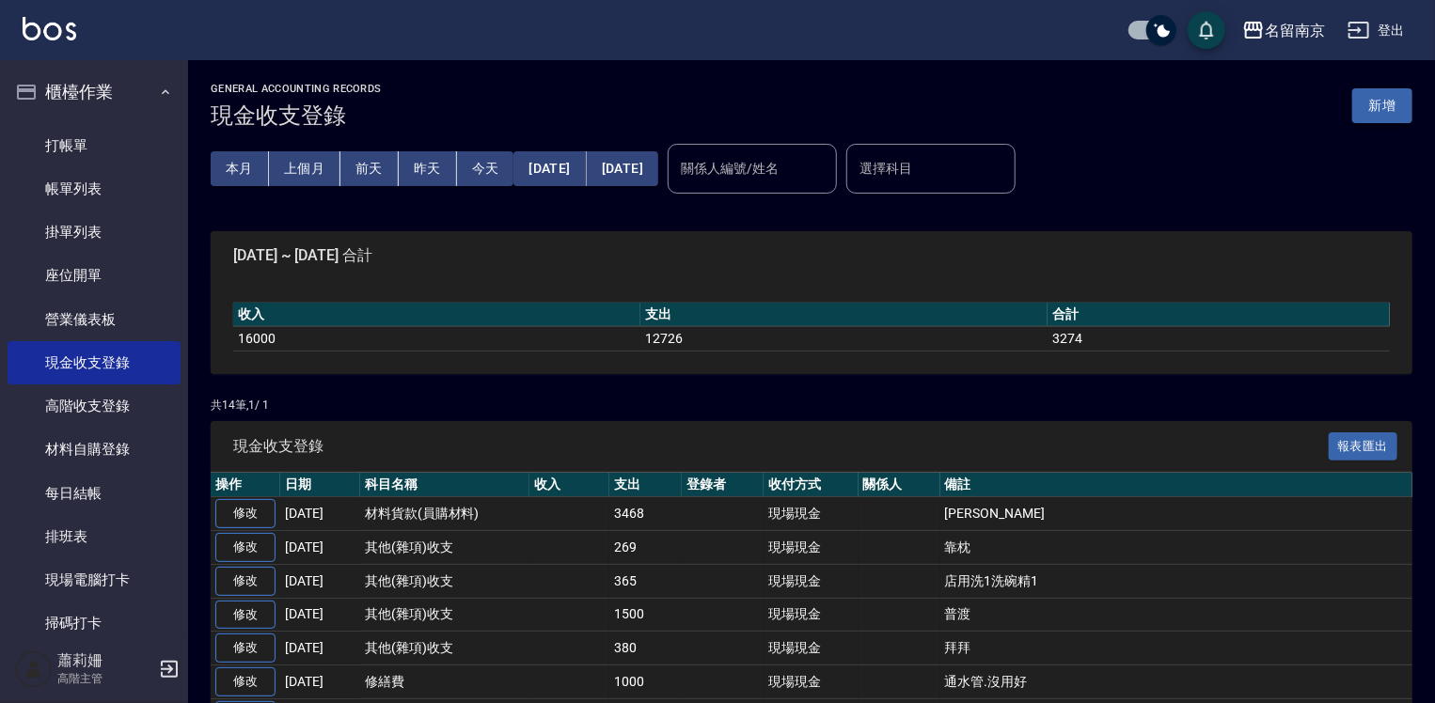
click at [1389, 104] on button "新增" at bounding box center [1382, 105] width 60 height 35
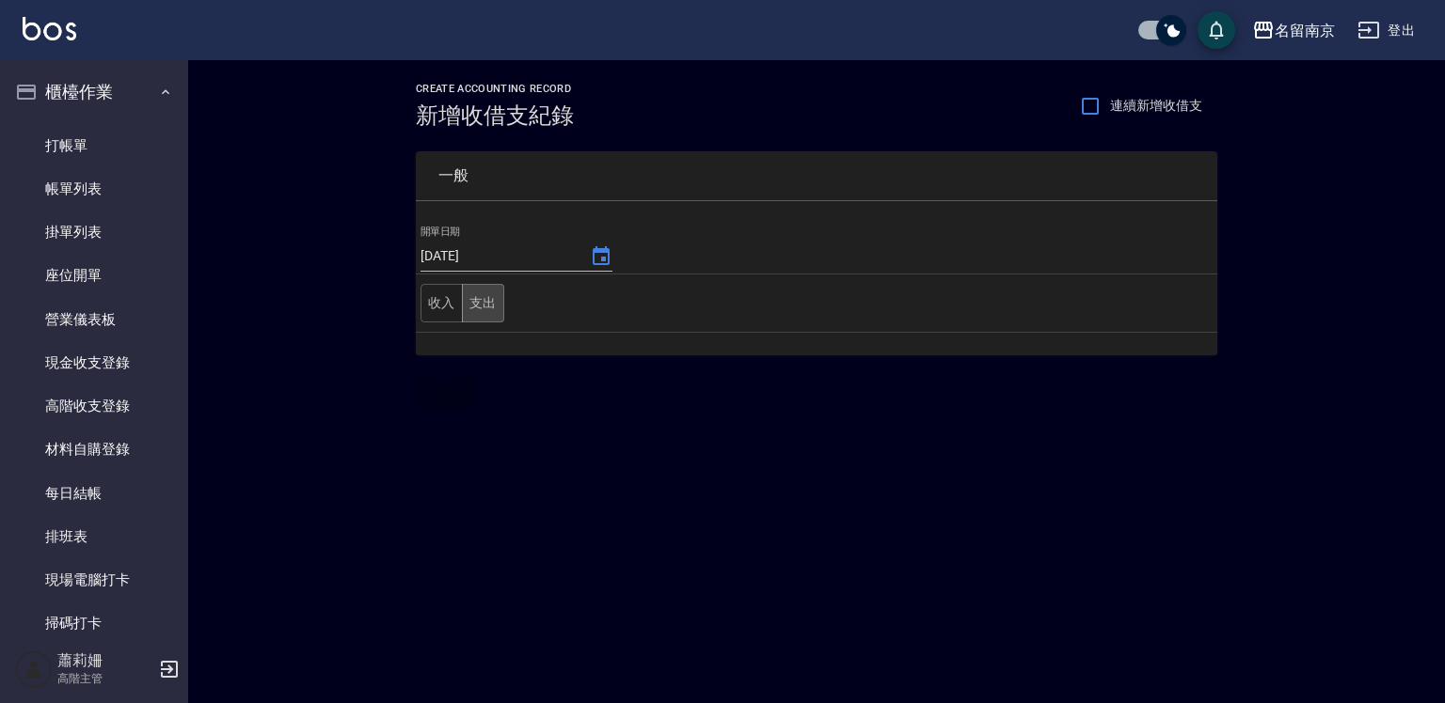
click at [485, 308] on button "支出" at bounding box center [483, 303] width 42 height 39
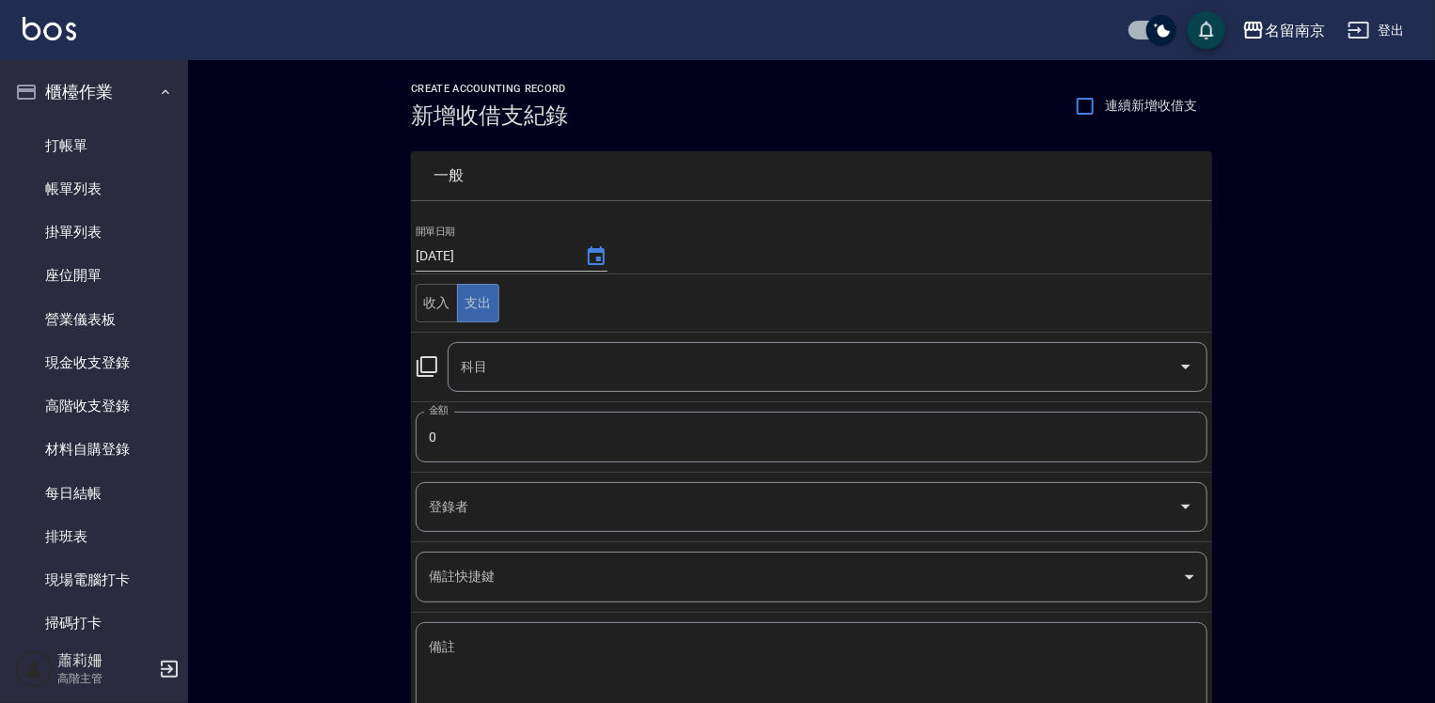
click at [419, 362] on icon at bounding box center [427, 366] width 23 height 23
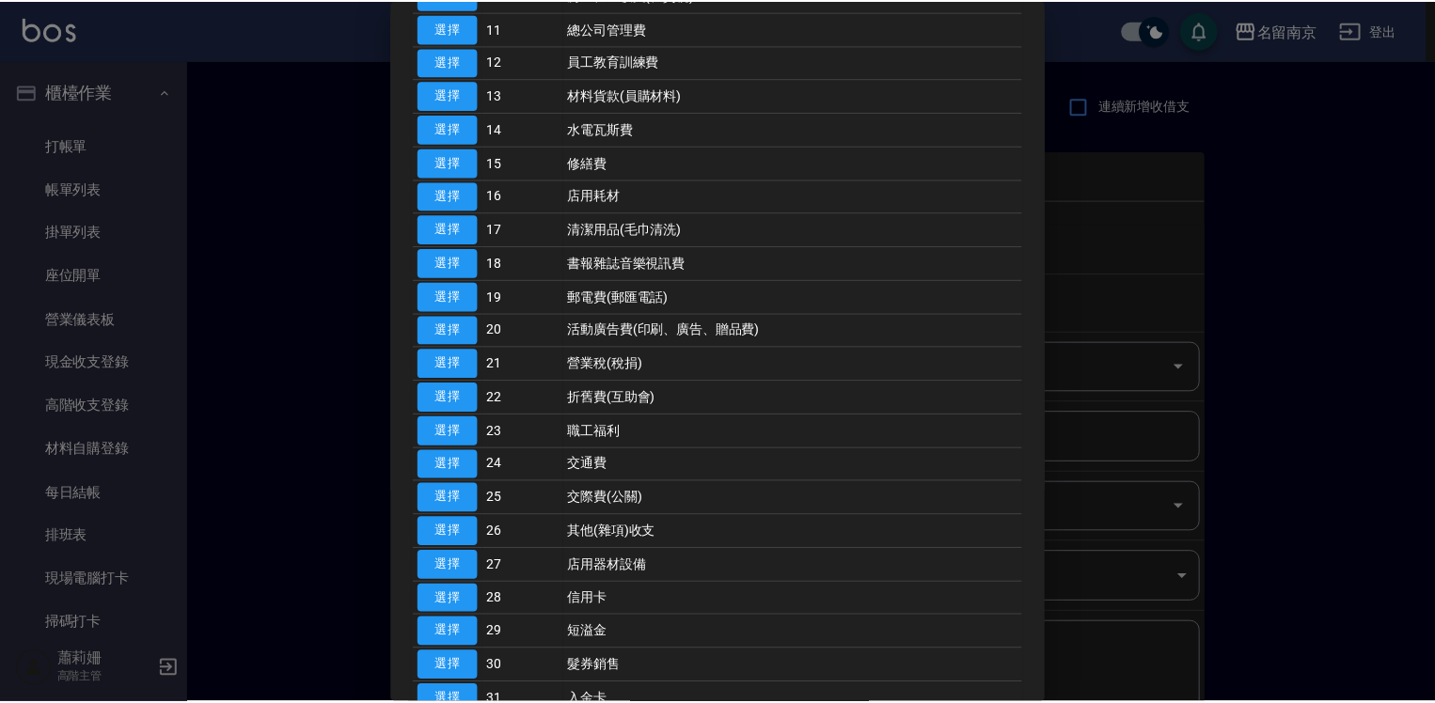
scroll to position [658, 0]
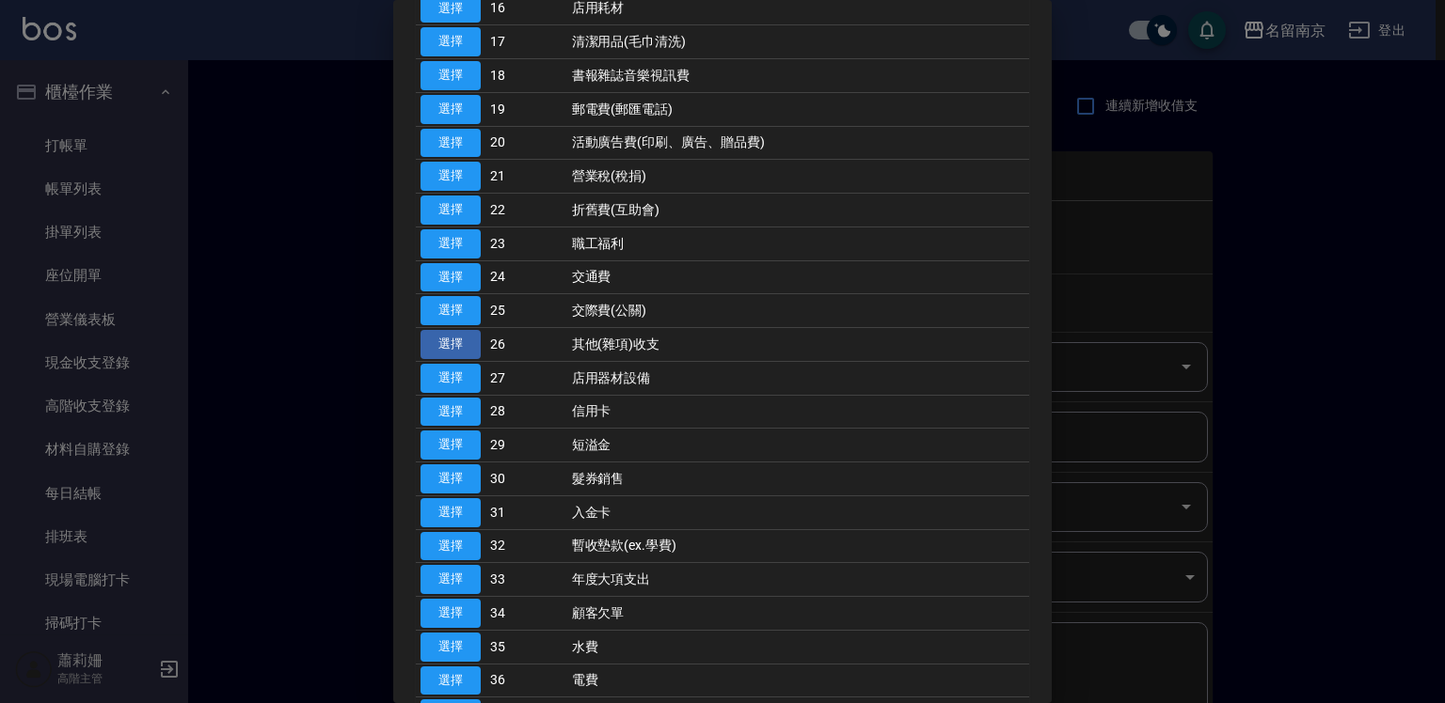
click at [463, 339] on button "選擇" at bounding box center [450, 344] width 60 height 29
type input "26 其他(雜項)收支"
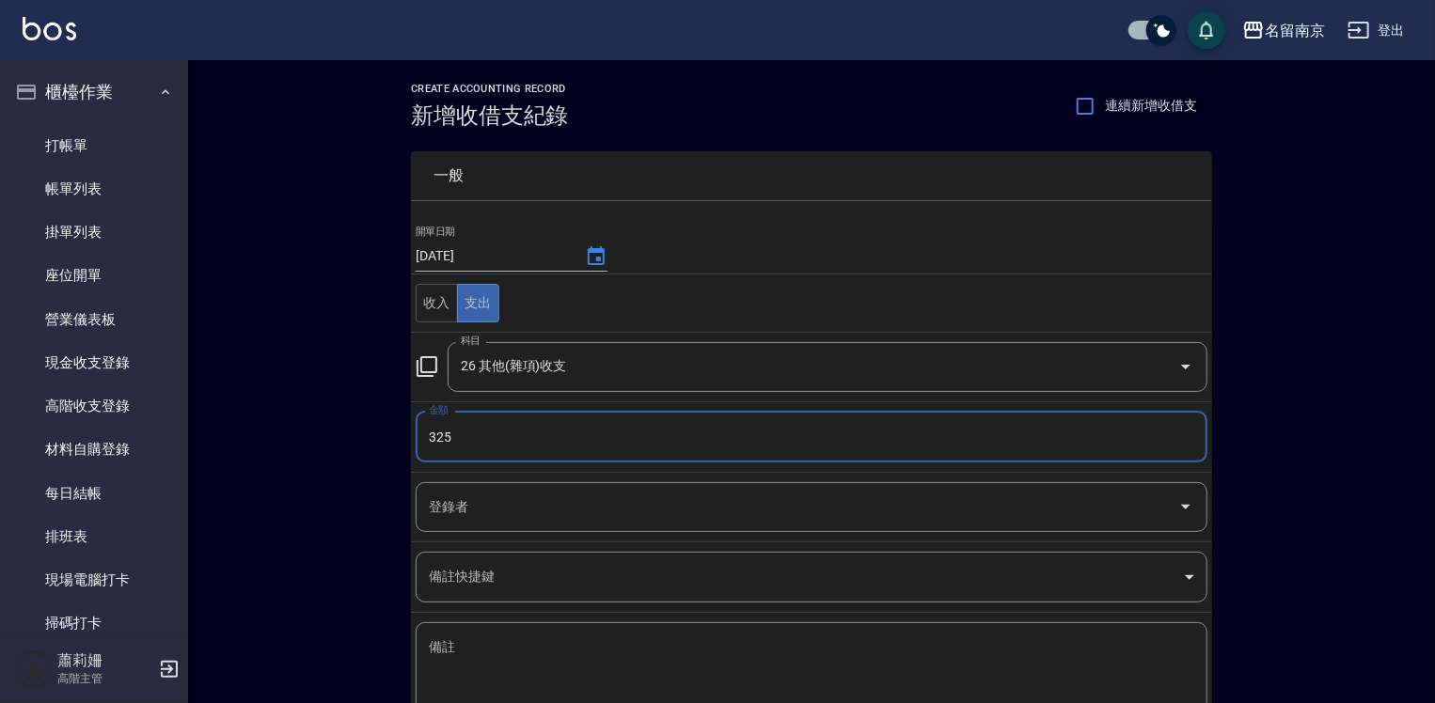
type input "325"
click at [570, 650] on textarea "備註" at bounding box center [812, 671] width 766 height 64
click at [496, 629] on div "x 備註" at bounding box center [812, 670] width 792 height 95
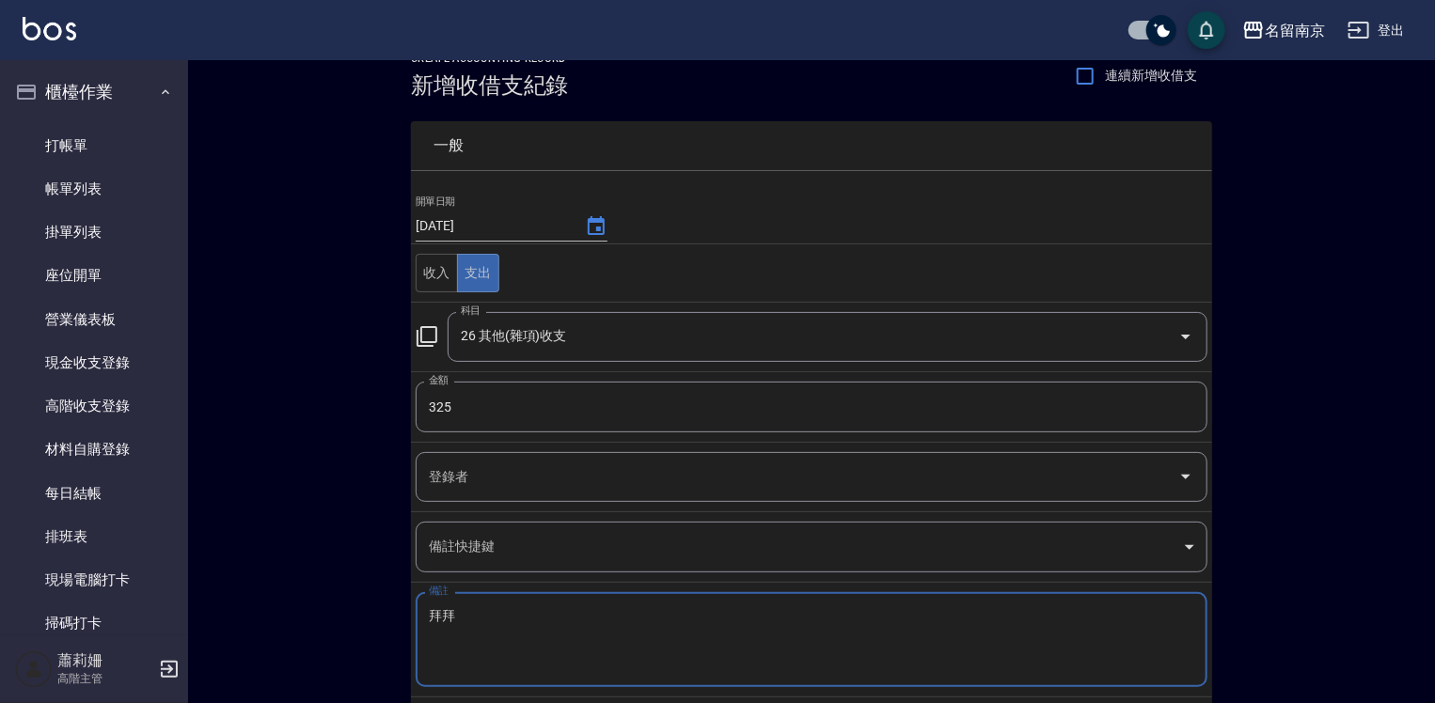
scroll to position [124, 0]
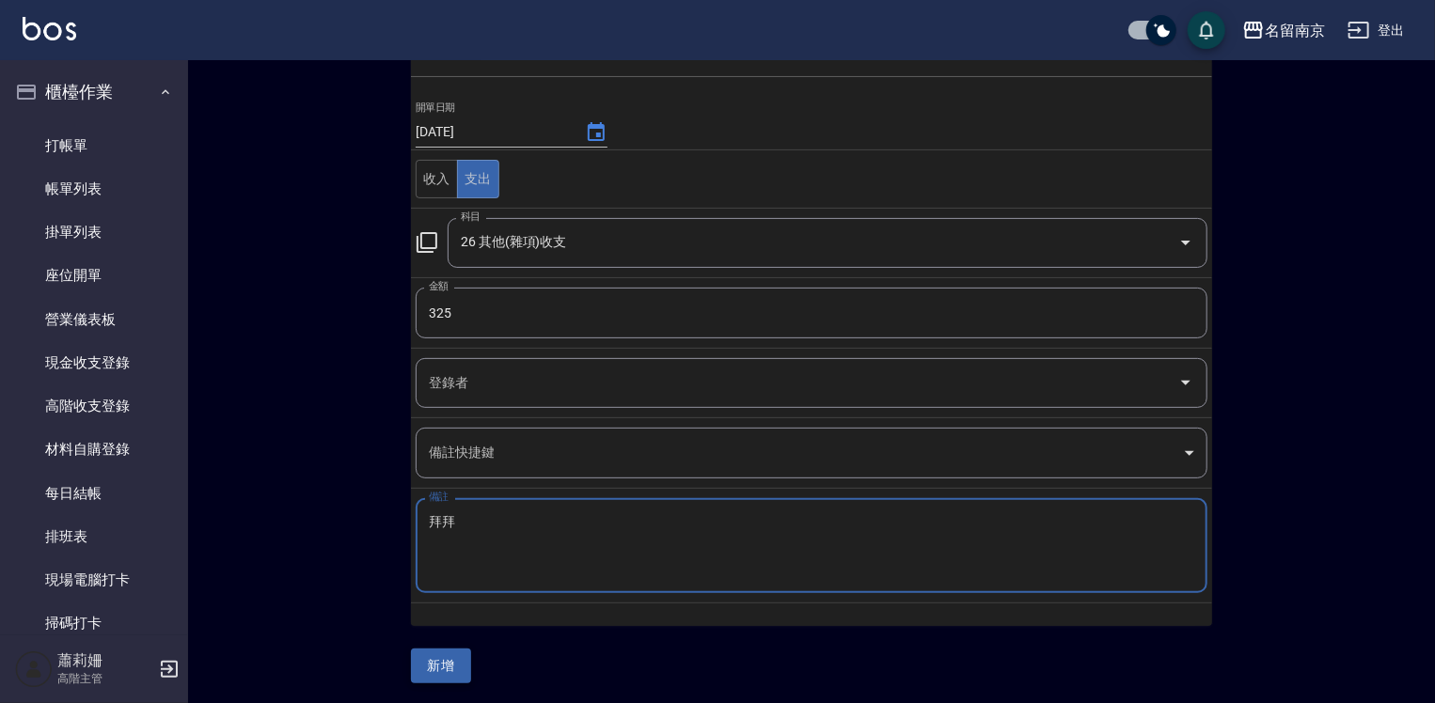
type textarea "拜拜"
click at [456, 667] on button "新增" at bounding box center [441, 666] width 60 height 35
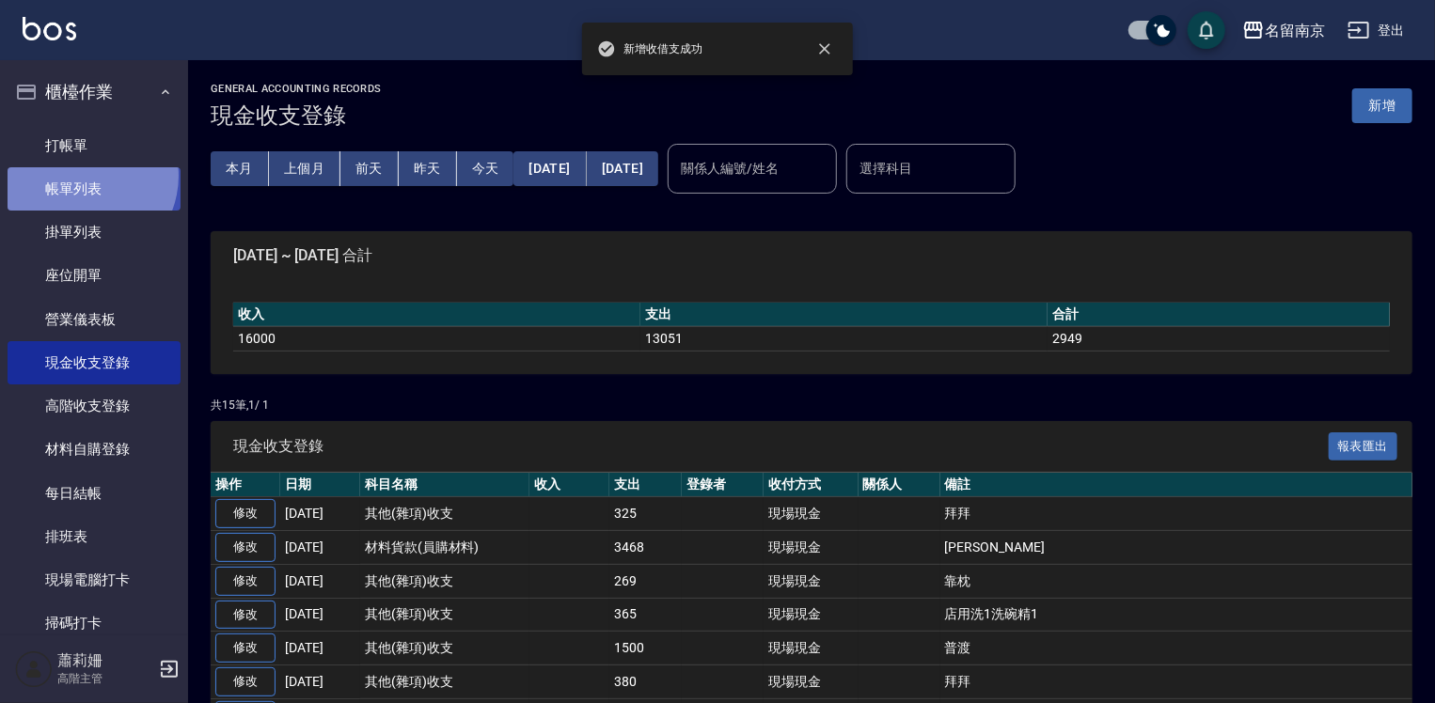
click at [81, 176] on link "帳單列表" at bounding box center [94, 188] width 173 height 43
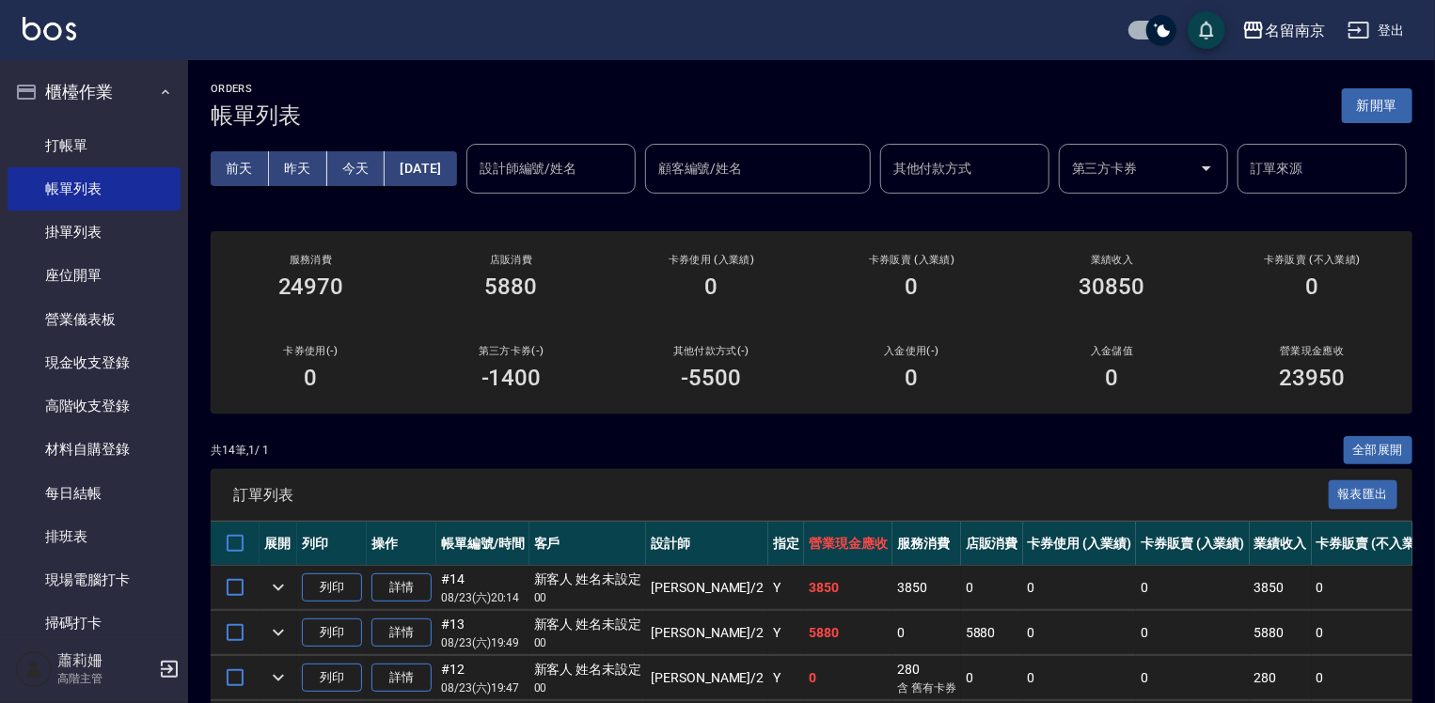
scroll to position [282, 0]
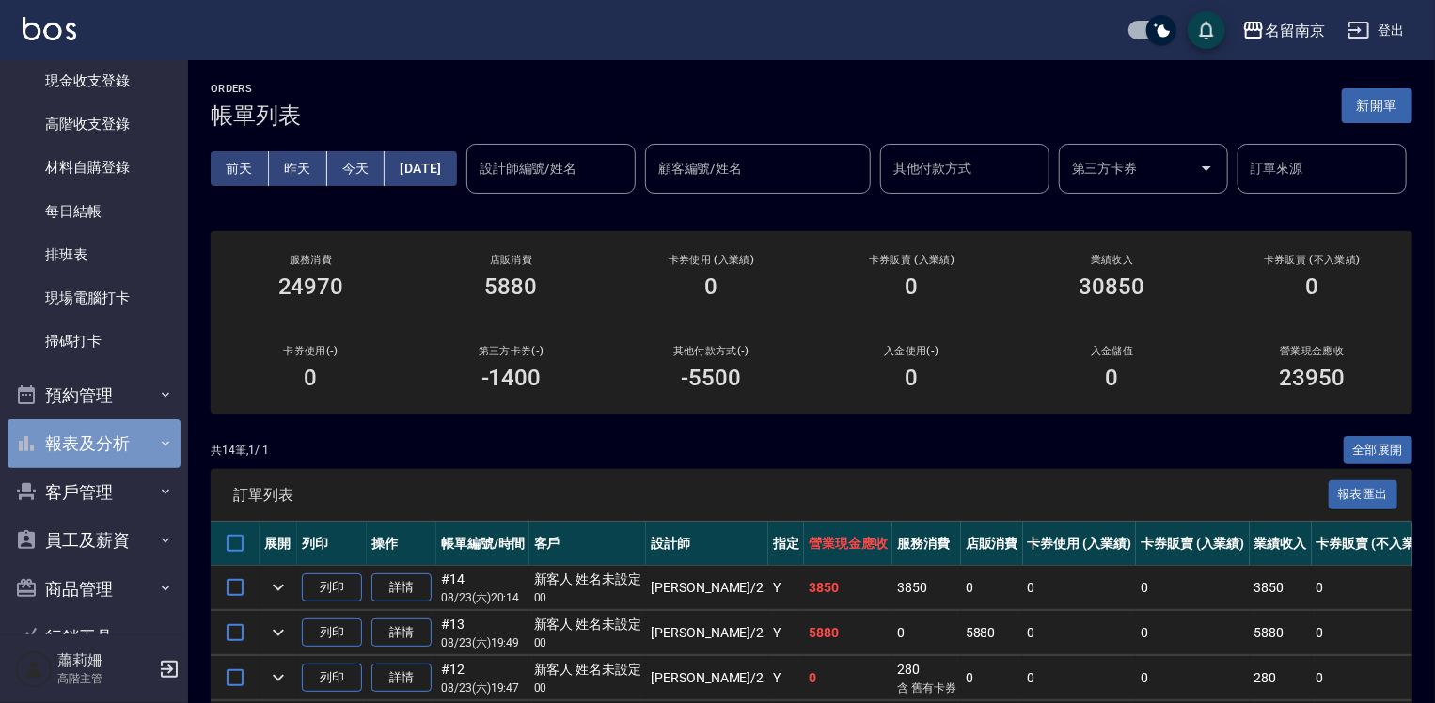
click at [102, 451] on button "報表及分析" at bounding box center [94, 443] width 173 height 49
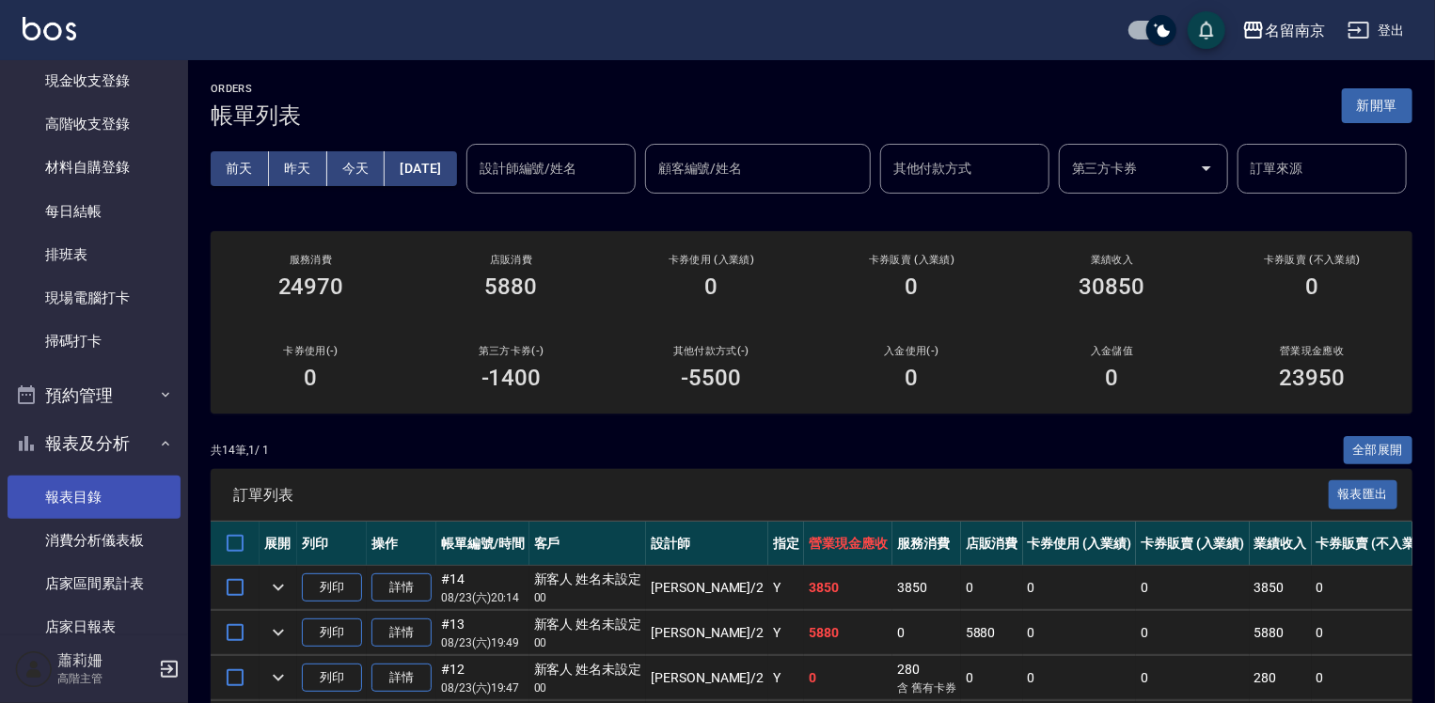
click at [79, 496] on link "報表目錄" at bounding box center [94, 497] width 173 height 43
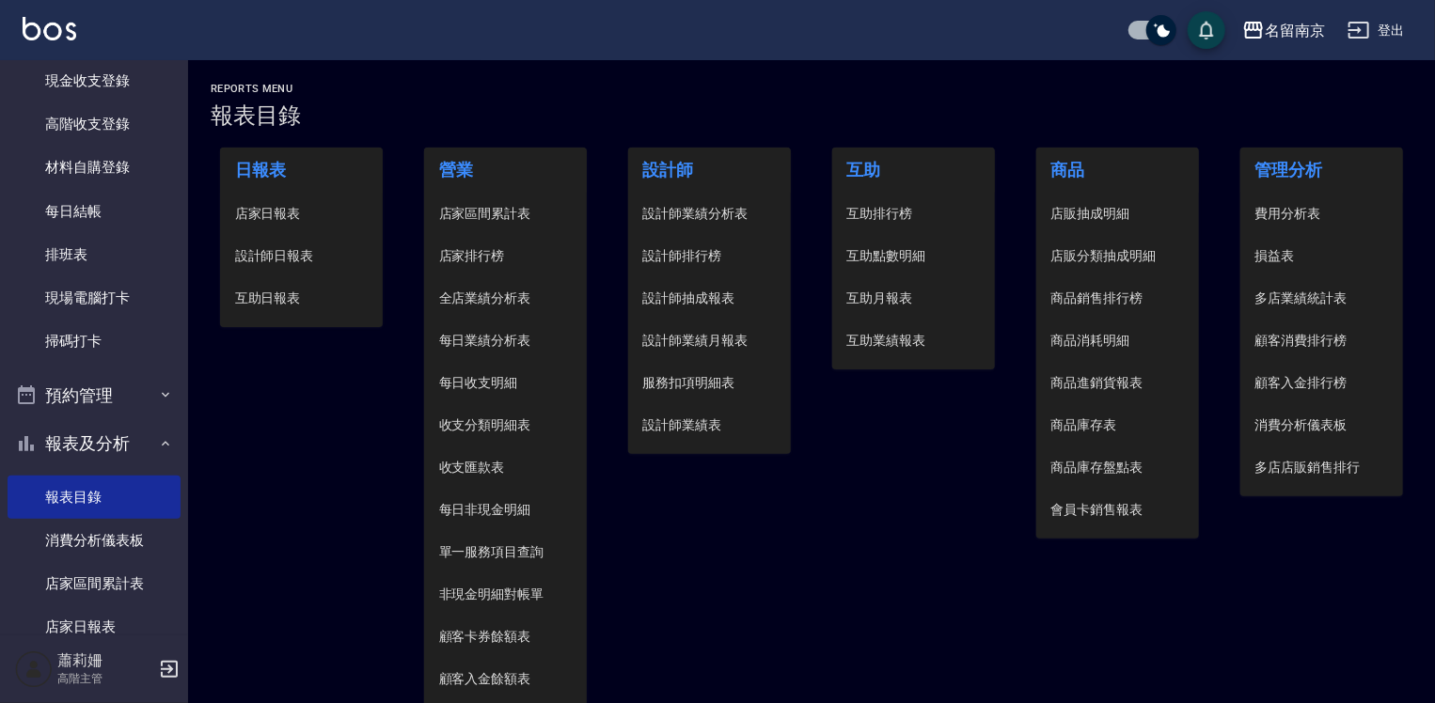
click at [296, 250] on span "設計師日報表" at bounding box center [302, 256] width 134 height 20
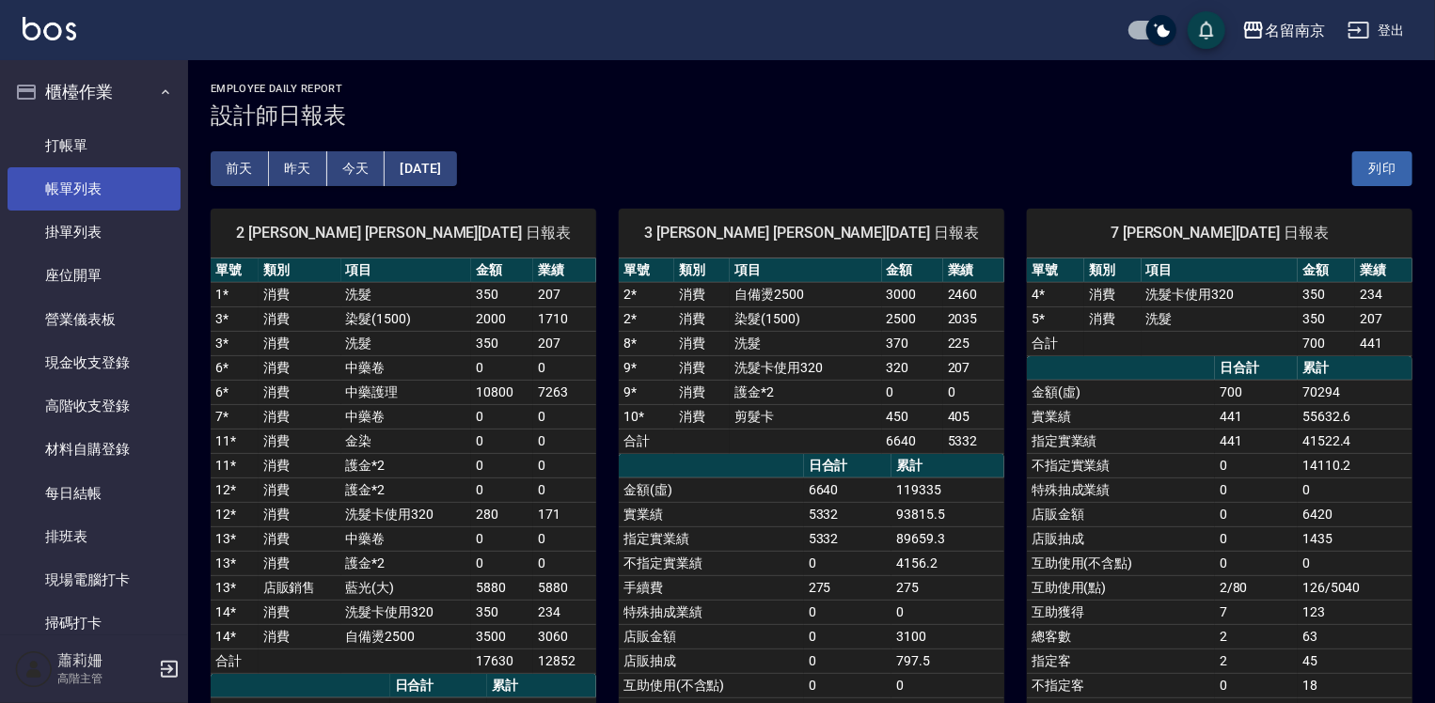
click at [92, 192] on link "帳單列表" at bounding box center [94, 188] width 173 height 43
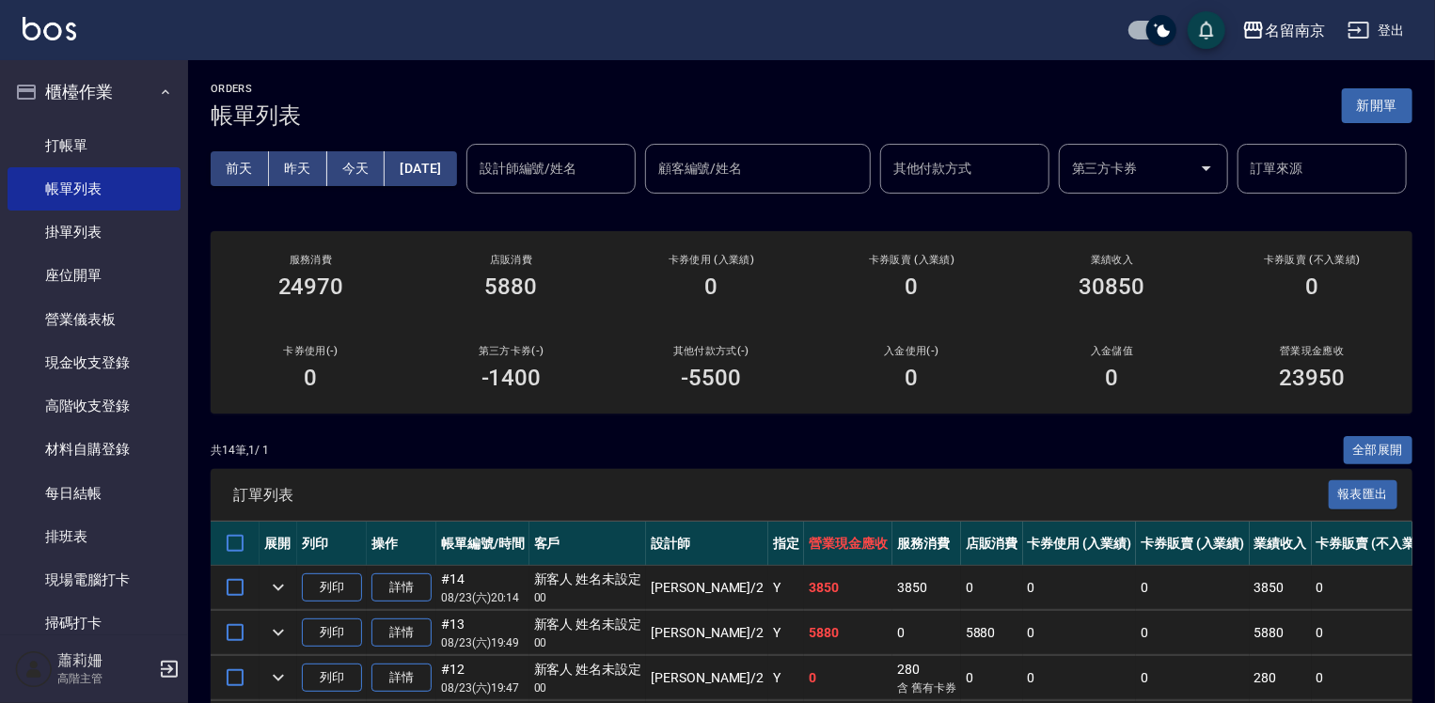
click at [100, 146] on link "打帳單" at bounding box center [94, 145] width 173 height 43
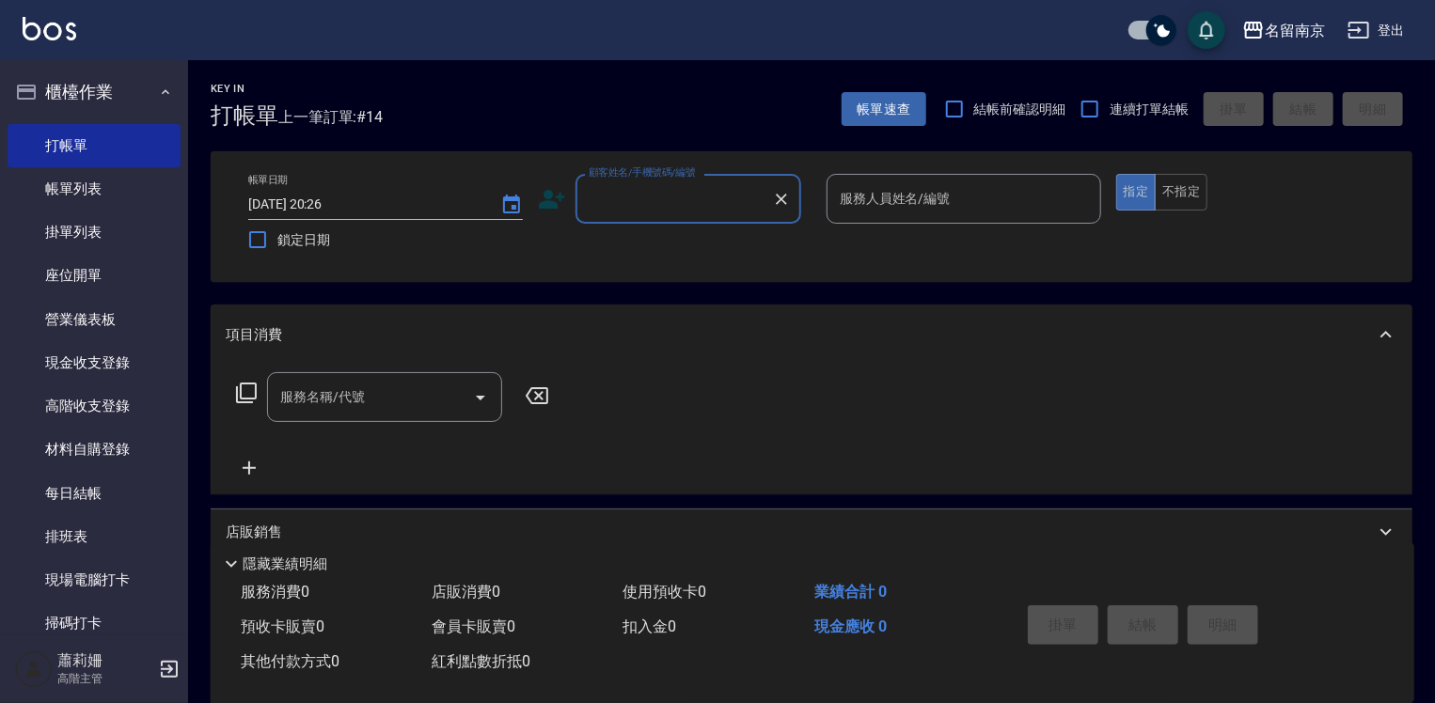
click at [662, 192] on input "顧客姓名/手機號碼/編號" at bounding box center [674, 198] width 181 height 33
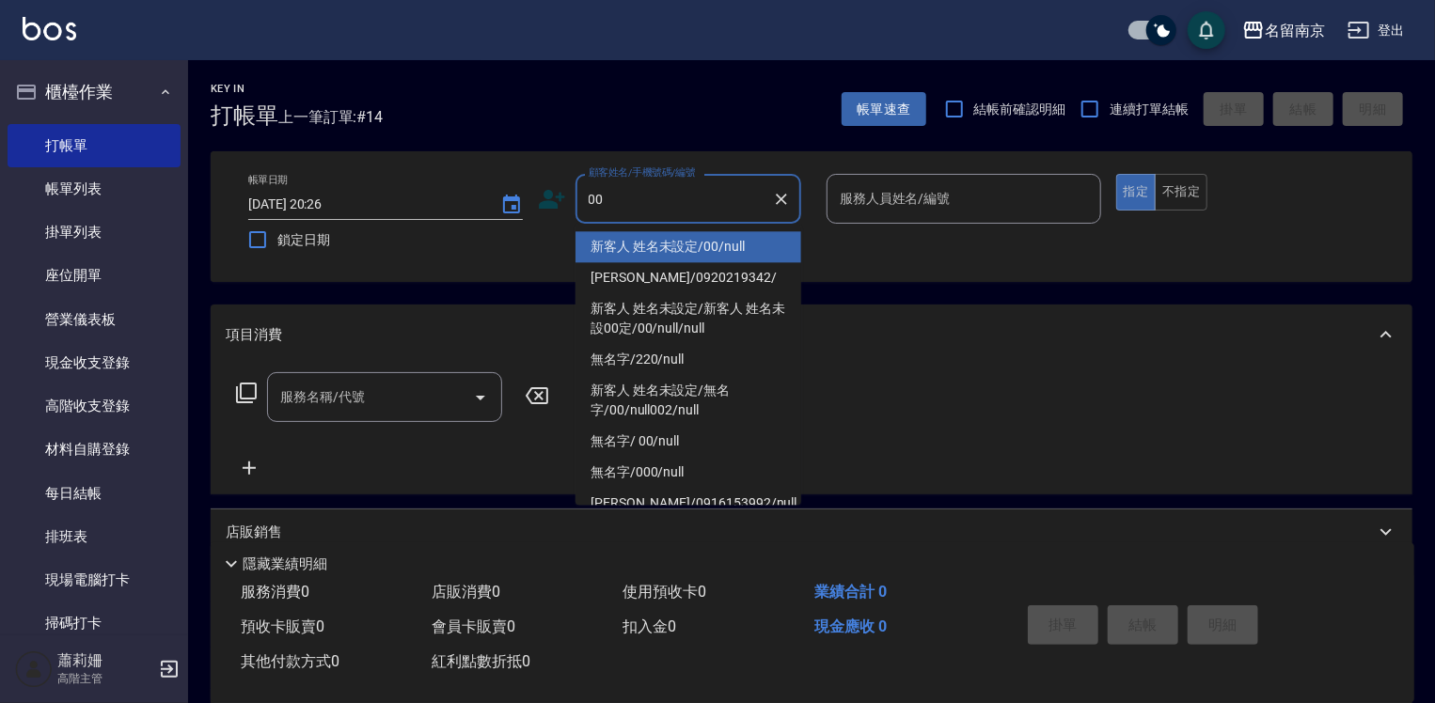
type input "新客人 姓名未設定/00/null"
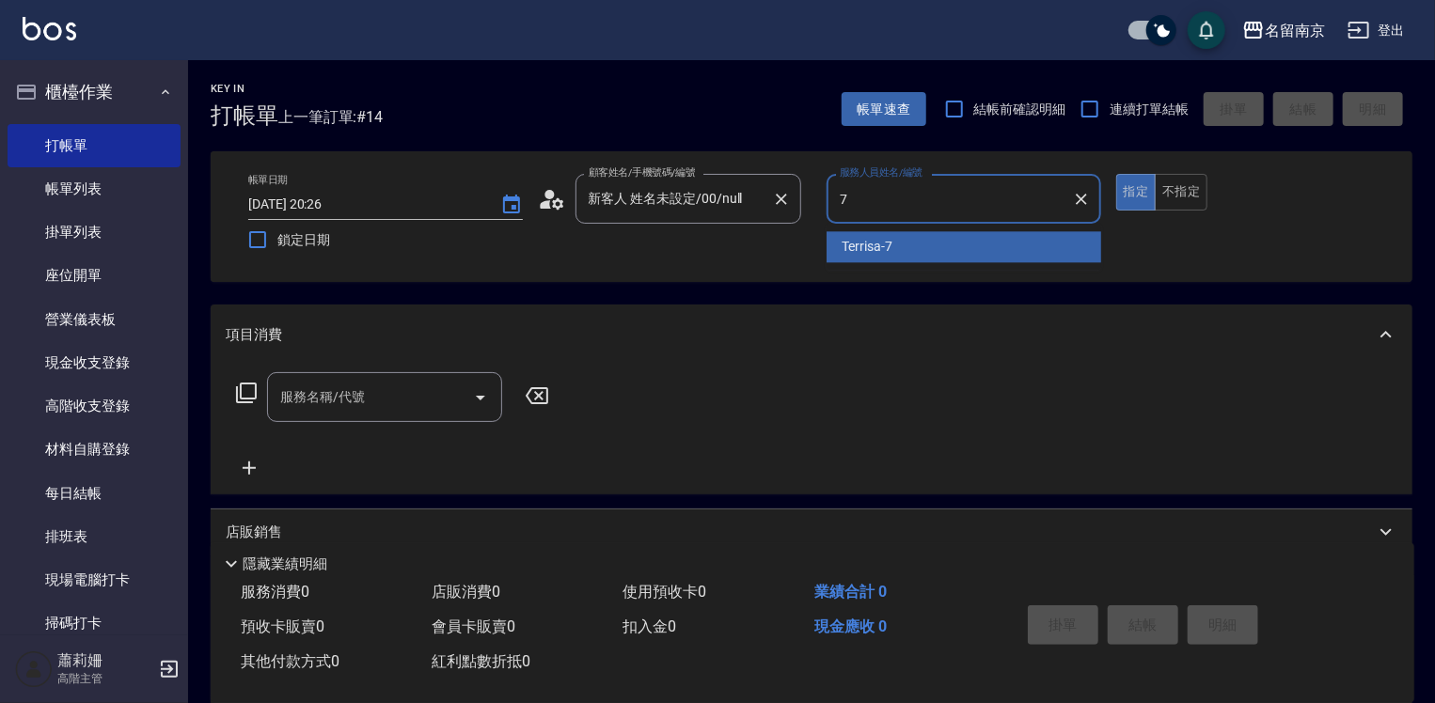
type input "Terrisa-7"
type button "true"
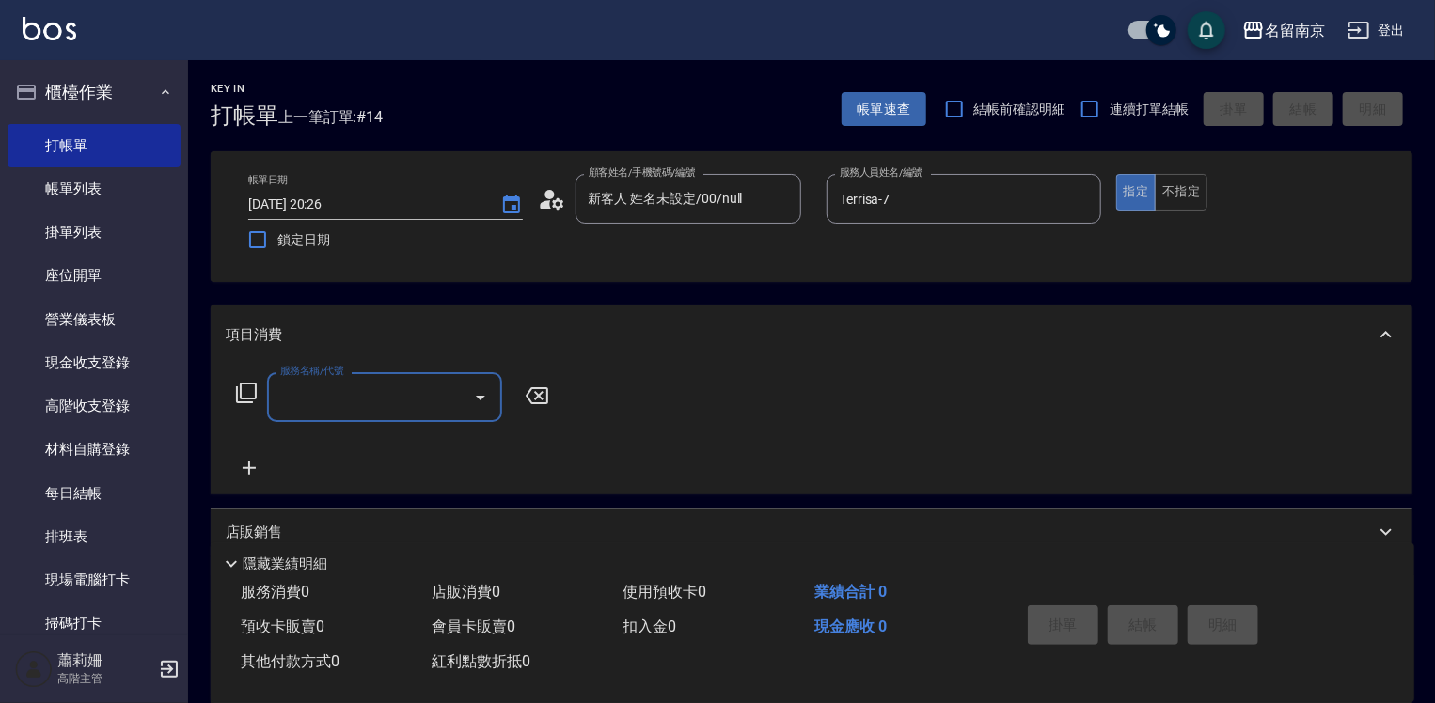
drag, startPoint x: 414, startPoint y: 418, endPoint x: 505, endPoint y: 400, distance: 93.0
click at [414, 416] on div "服務名稱/代號" at bounding box center [384, 397] width 235 height 50
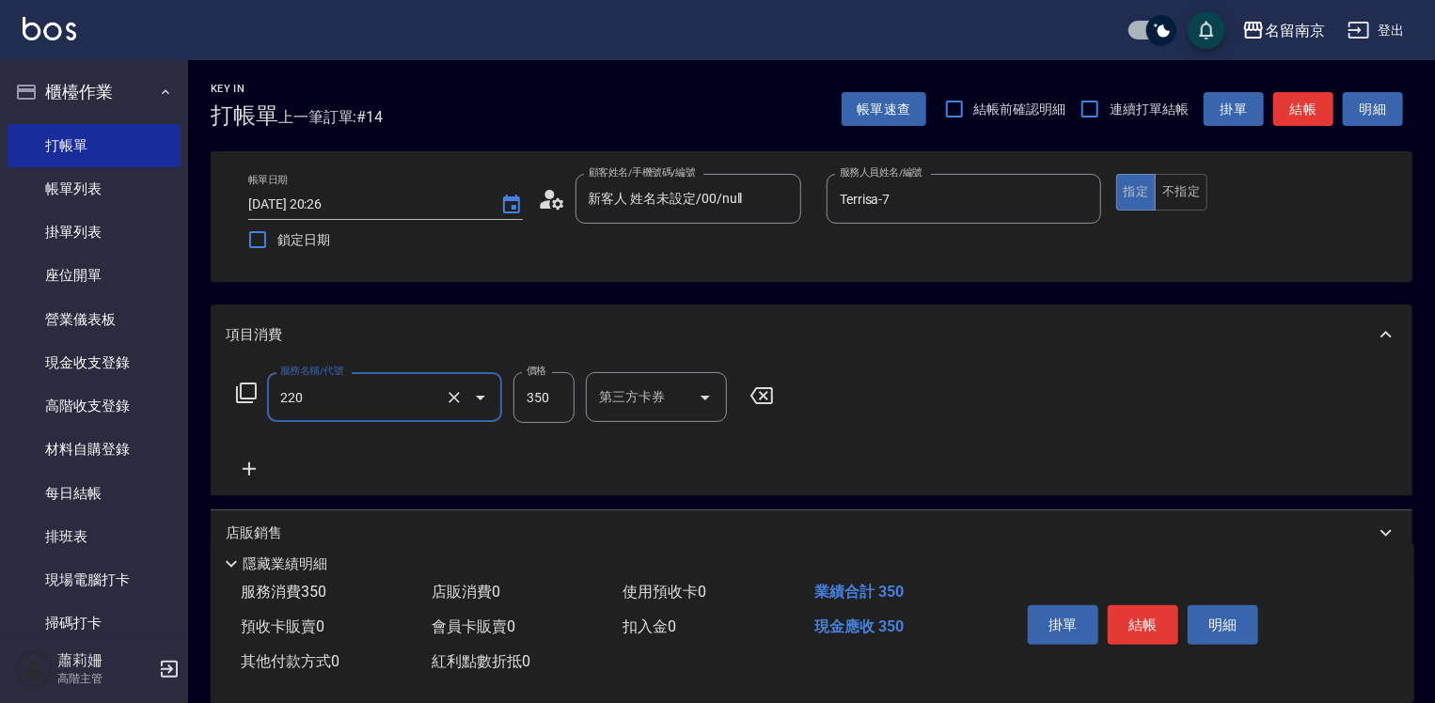
type input "洗髮(220)"
type input "350"
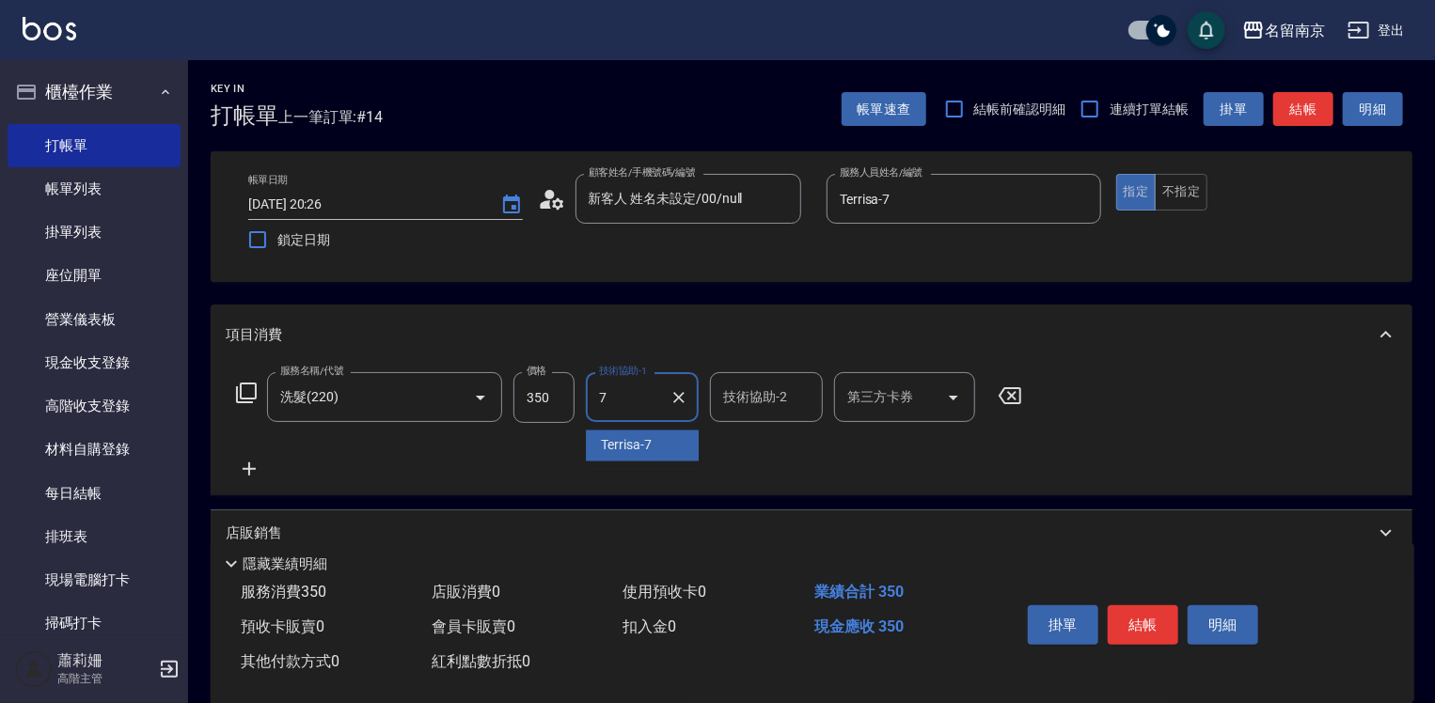
type input "Terrisa-7"
click at [248, 466] on icon at bounding box center [249, 469] width 13 height 13
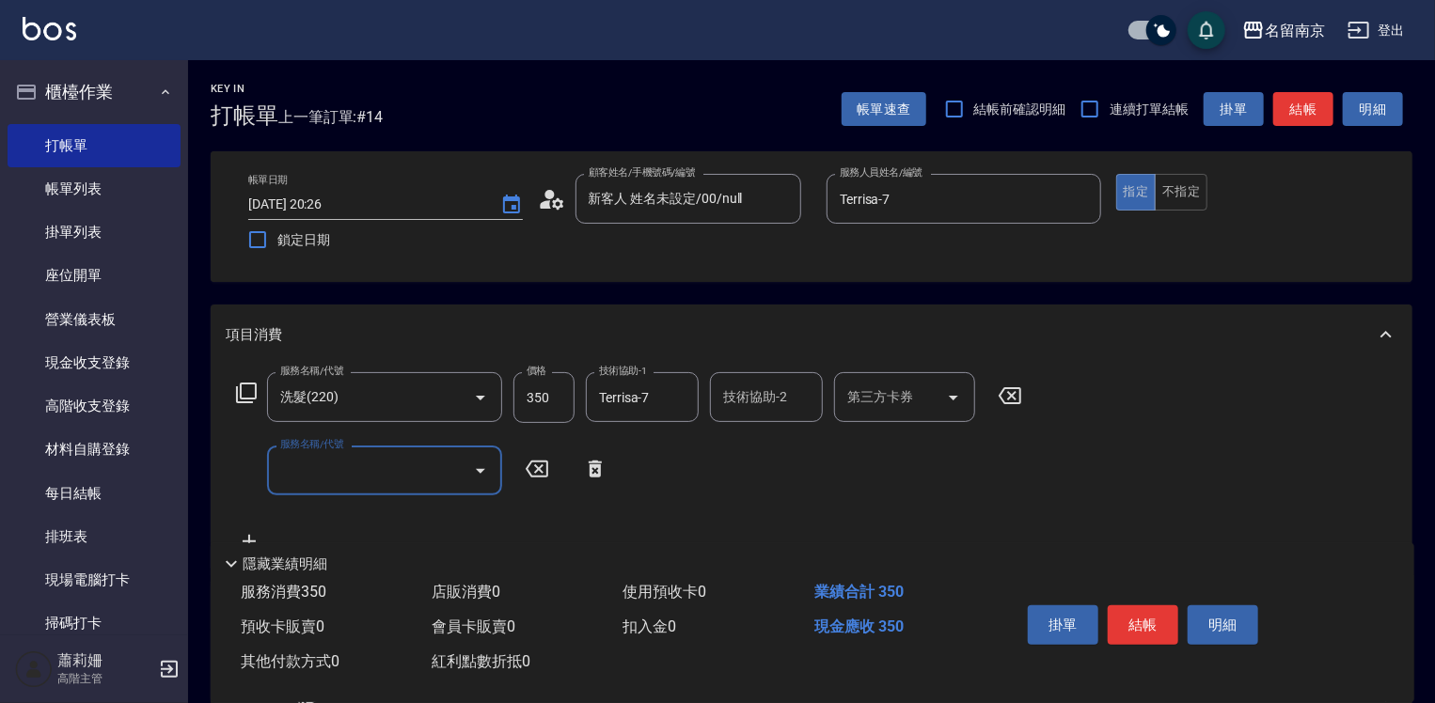
click at [331, 466] on input "服務名稱/代號" at bounding box center [371, 470] width 190 height 33
click at [287, 480] on input "650" at bounding box center [371, 470] width 190 height 33
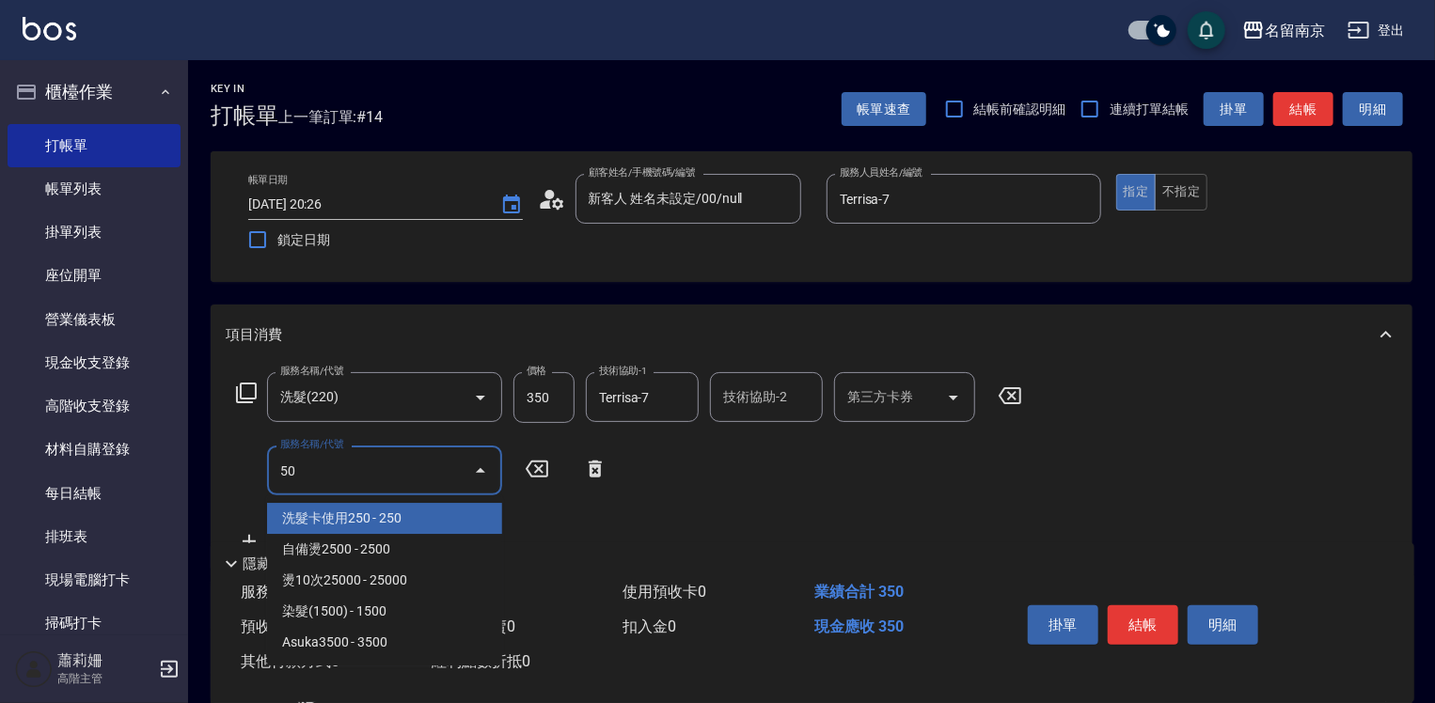
type input "0"
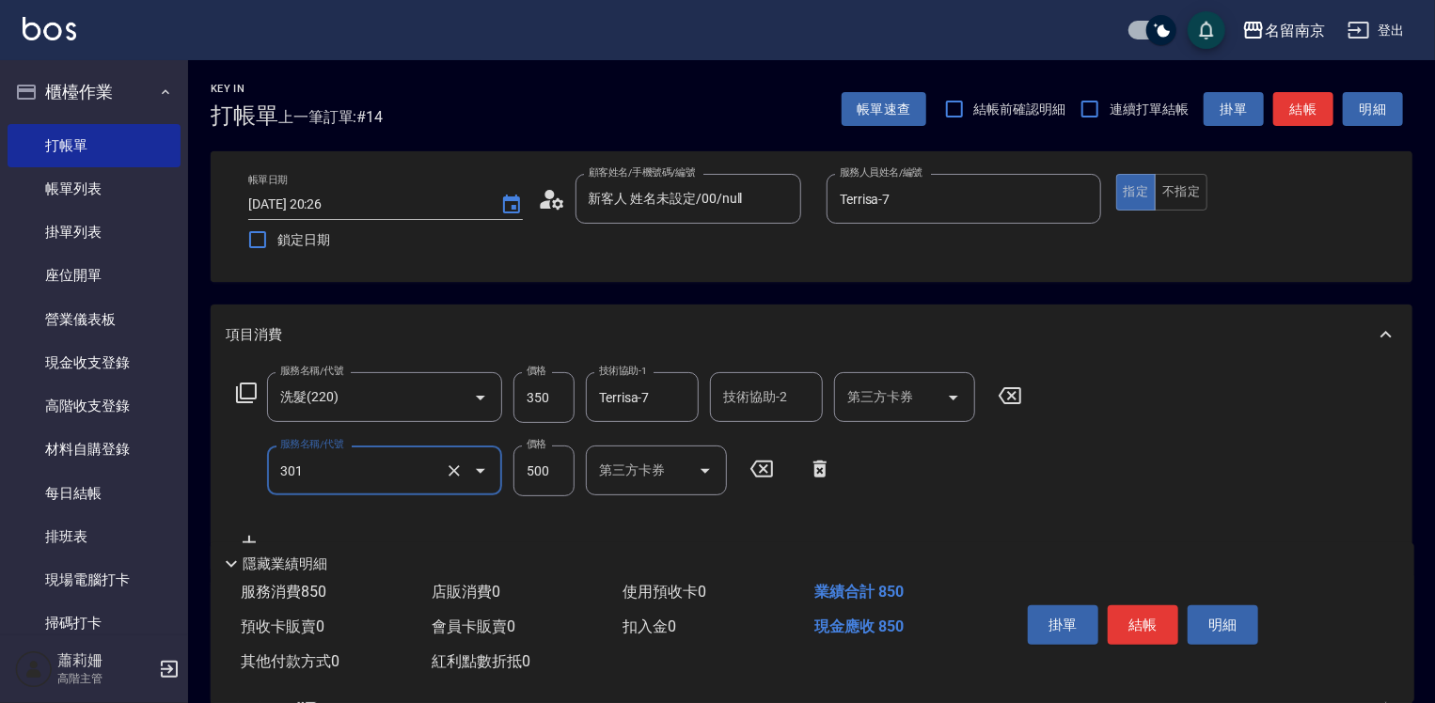
type input "剪髮(301)"
type input "舊有卡券"
click at [764, 472] on icon at bounding box center [761, 469] width 47 height 23
click at [420, 466] on input "服務名稱/代號" at bounding box center [371, 470] width 190 height 33
type input "剪髮(301)"
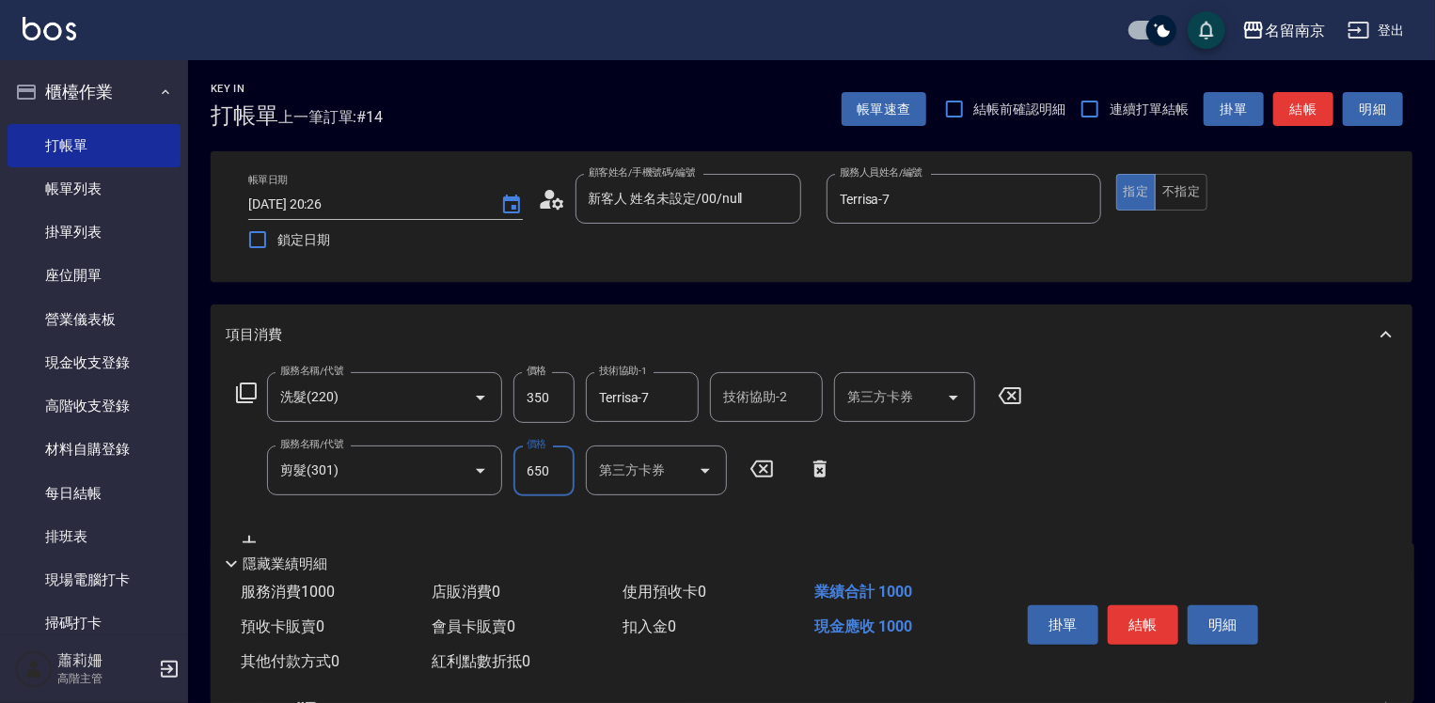
type input "650"
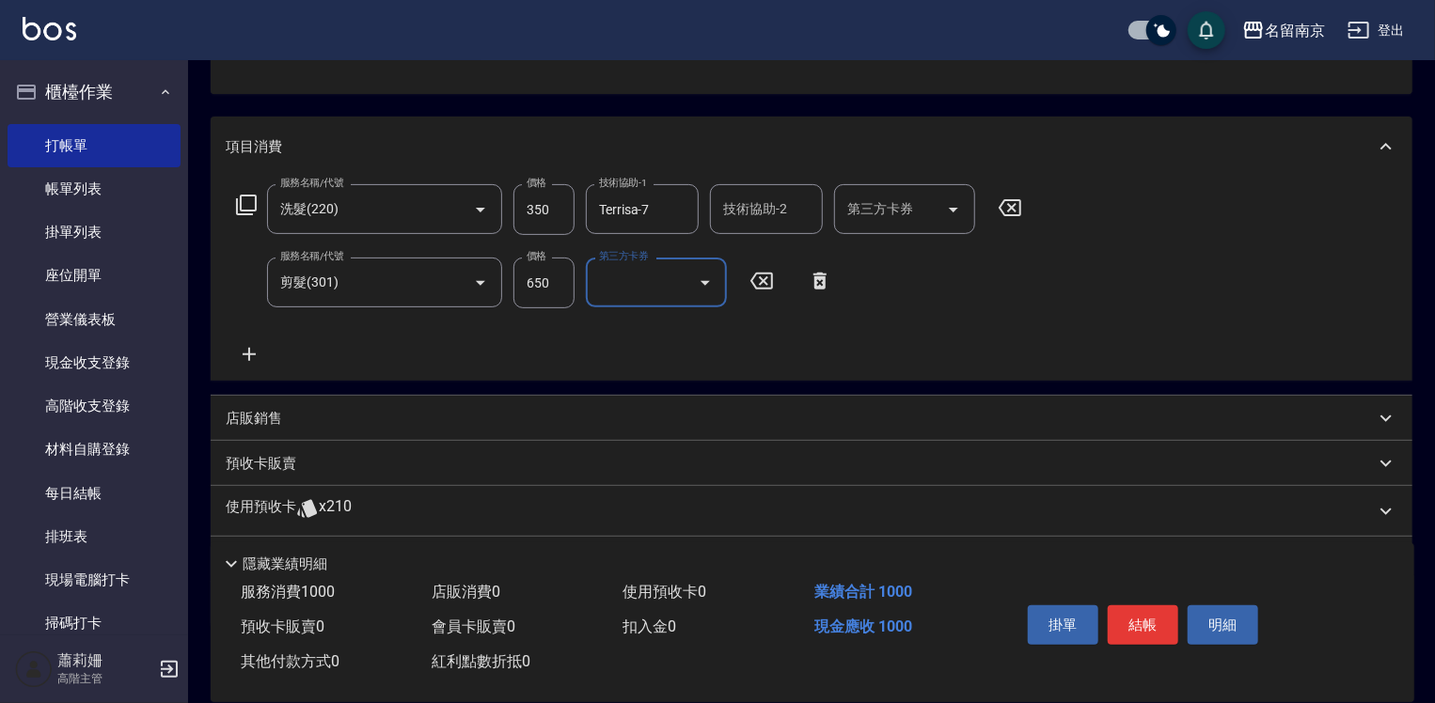
click at [255, 355] on icon at bounding box center [249, 354] width 47 height 23
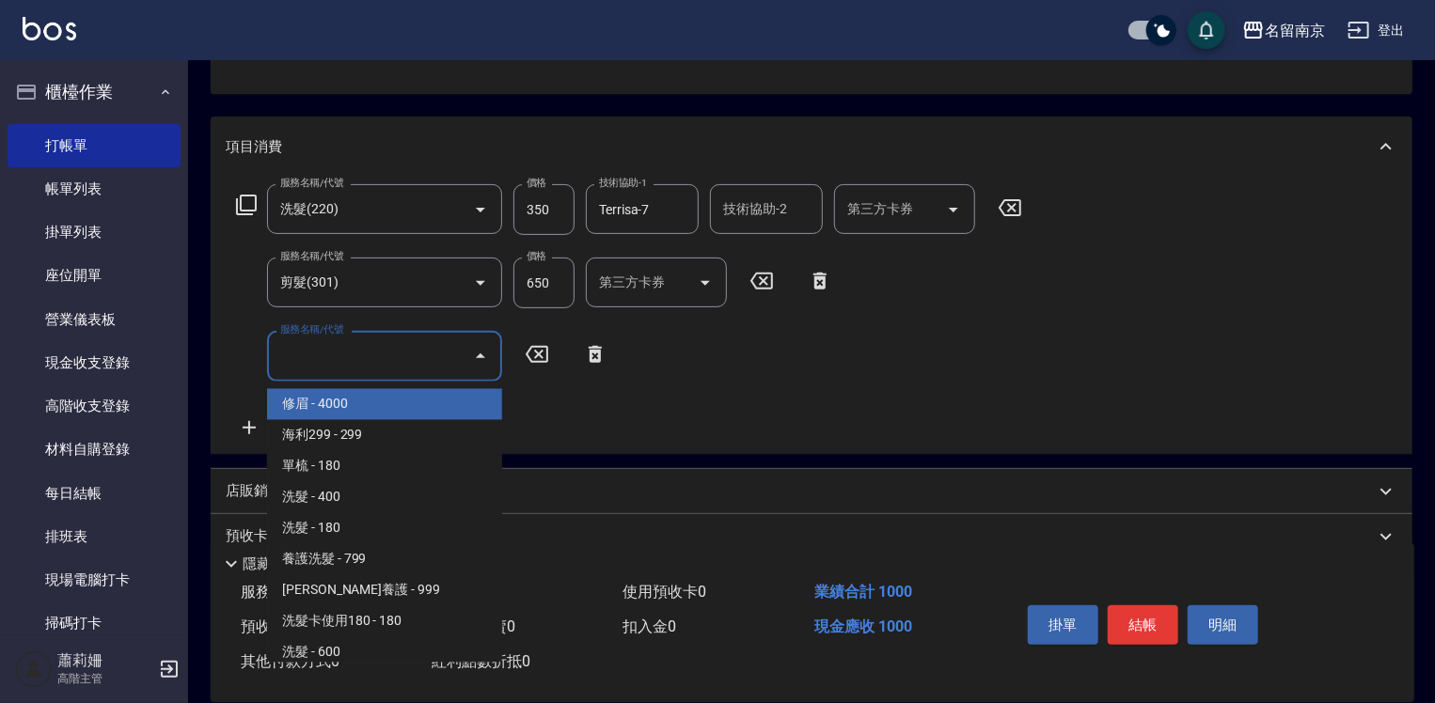
click at [309, 357] on input "服務名稱/代號" at bounding box center [371, 356] width 190 height 33
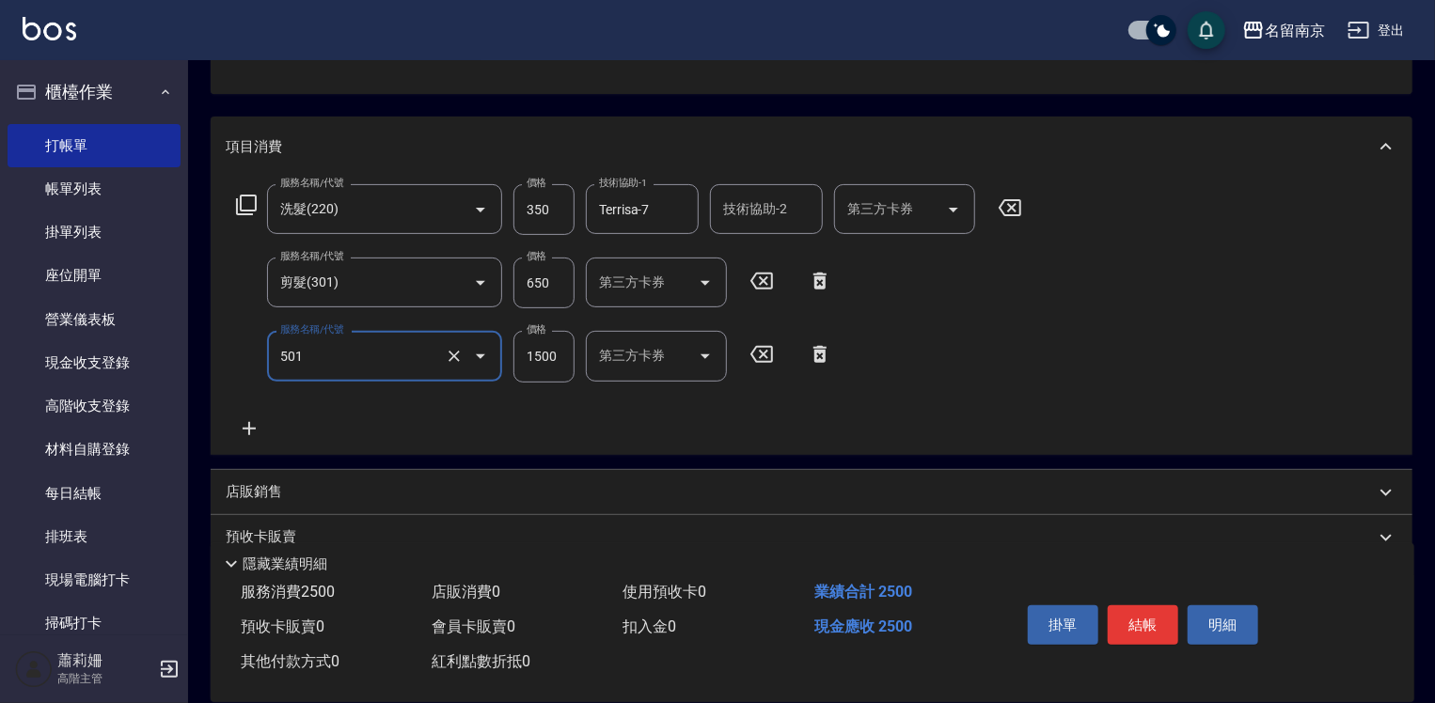
type input "染髮(1500)(501)"
type input "1800"
click at [636, 354] on input "染-1" at bounding box center [642, 356] width 96 height 33
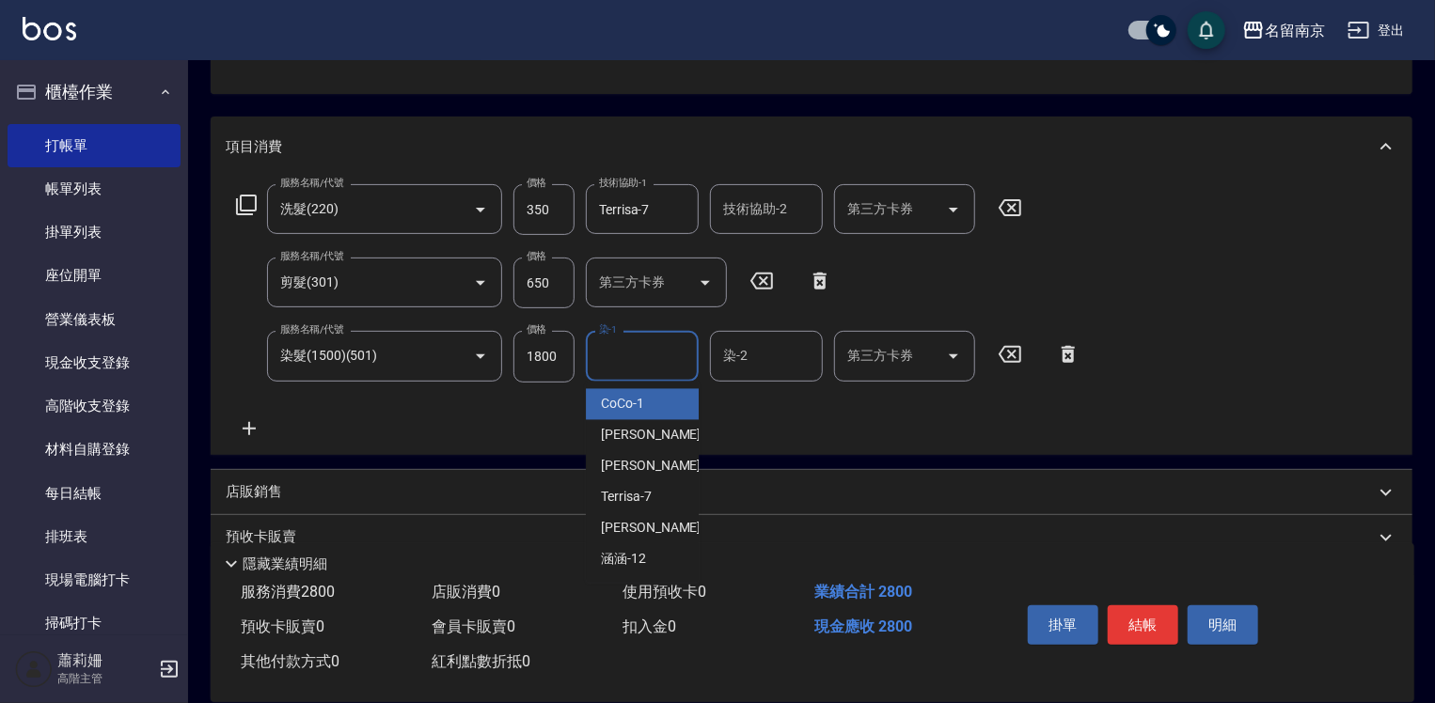
click at [633, 372] on div "染-1" at bounding box center [642, 356] width 113 height 50
type input "Terrisa-7"
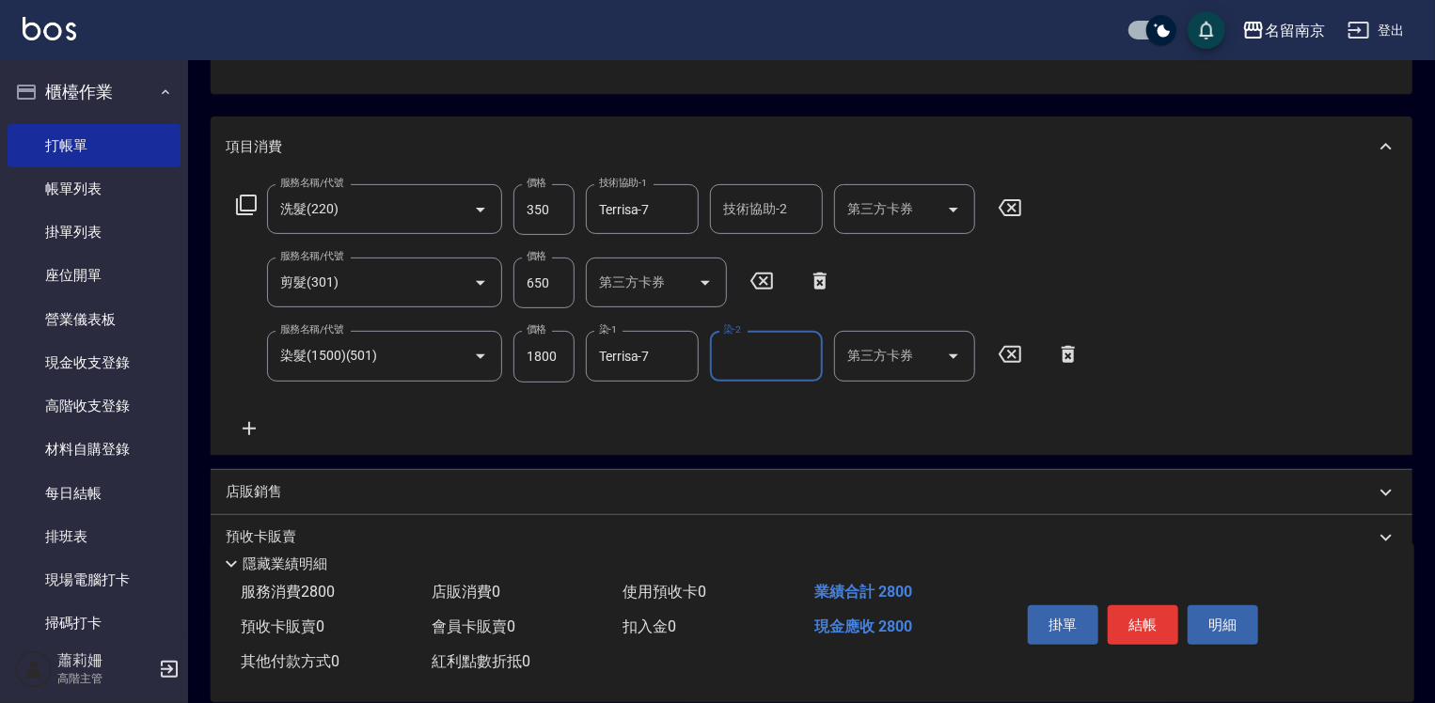
scroll to position [282, 0]
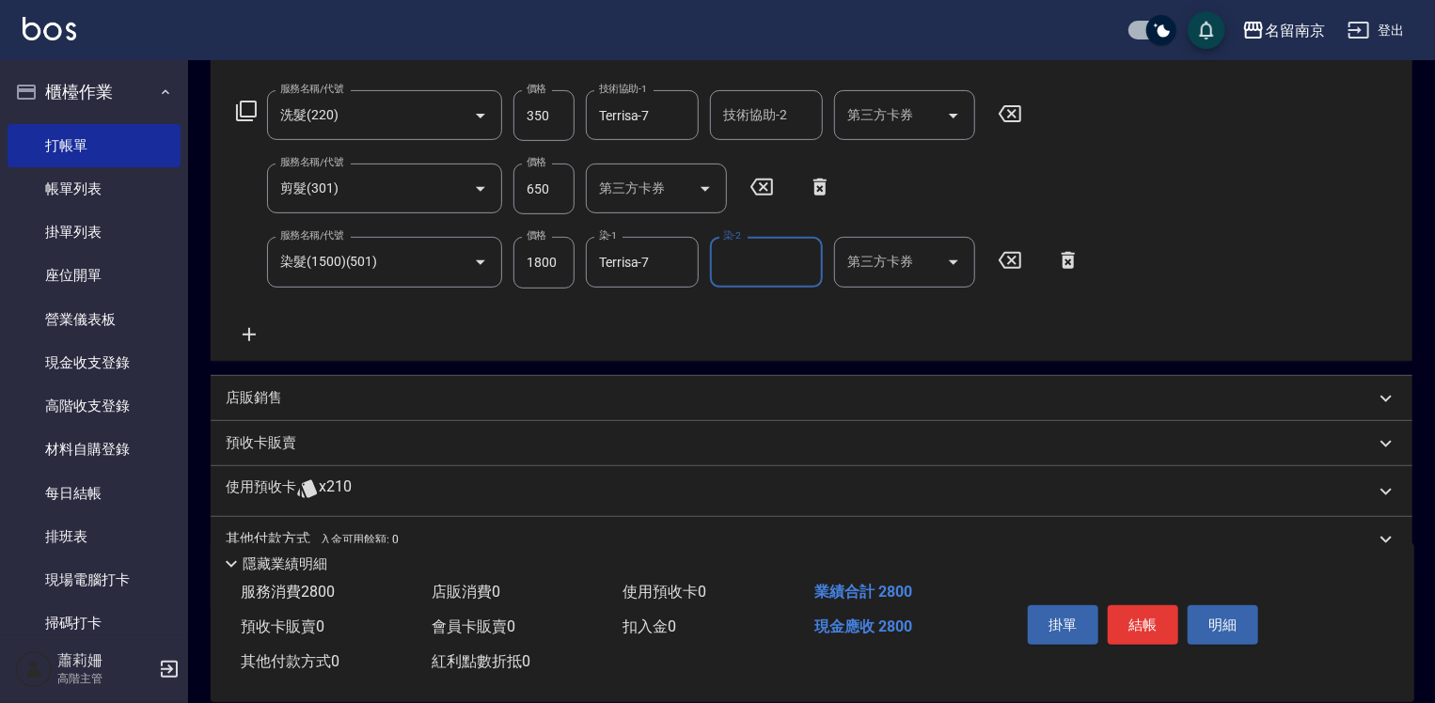
drag, startPoint x: 249, startPoint y: 398, endPoint x: 260, endPoint y: 401, distance: 10.7
click at [250, 398] on p "店販銷售" at bounding box center [254, 398] width 56 height 20
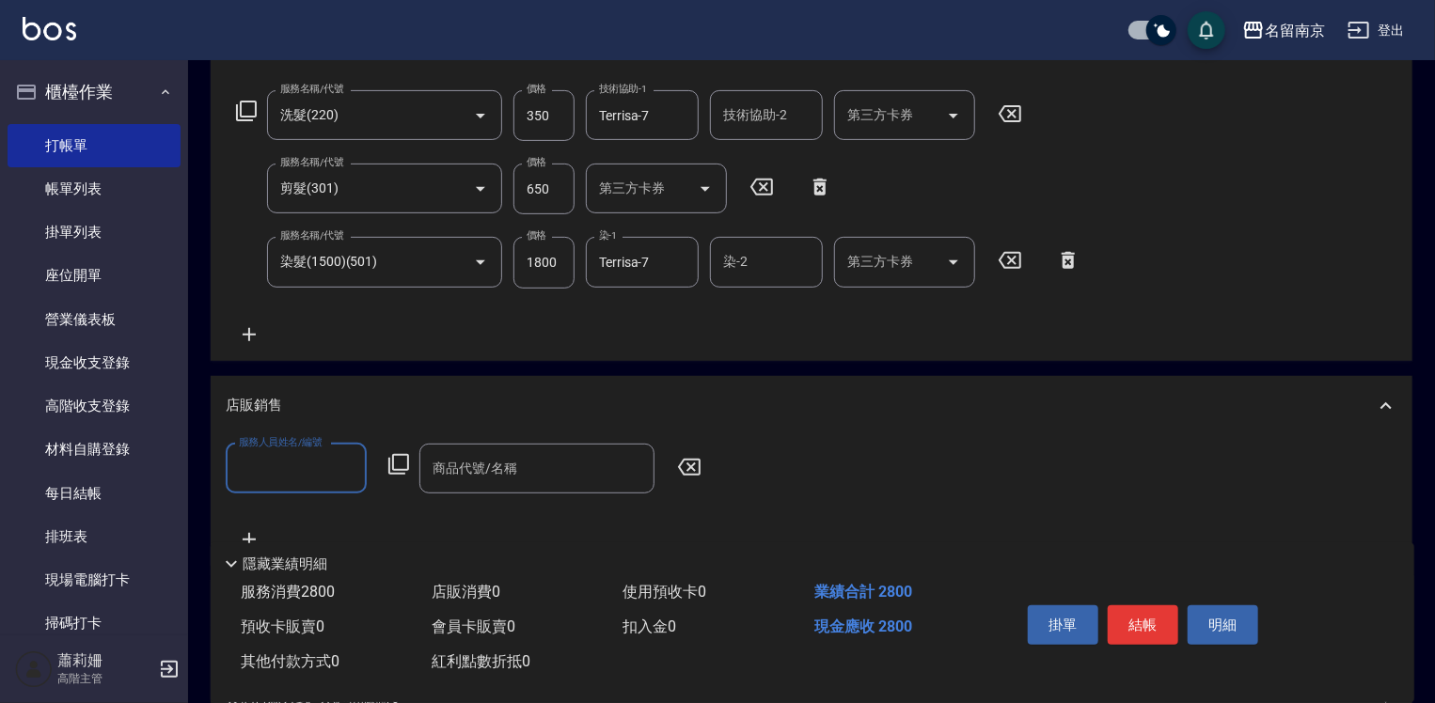
scroll to position [0, 0]
click at [295, 461] on input "服務人員姓名/編號" at bounding box center [296, 468] width 124 height 33
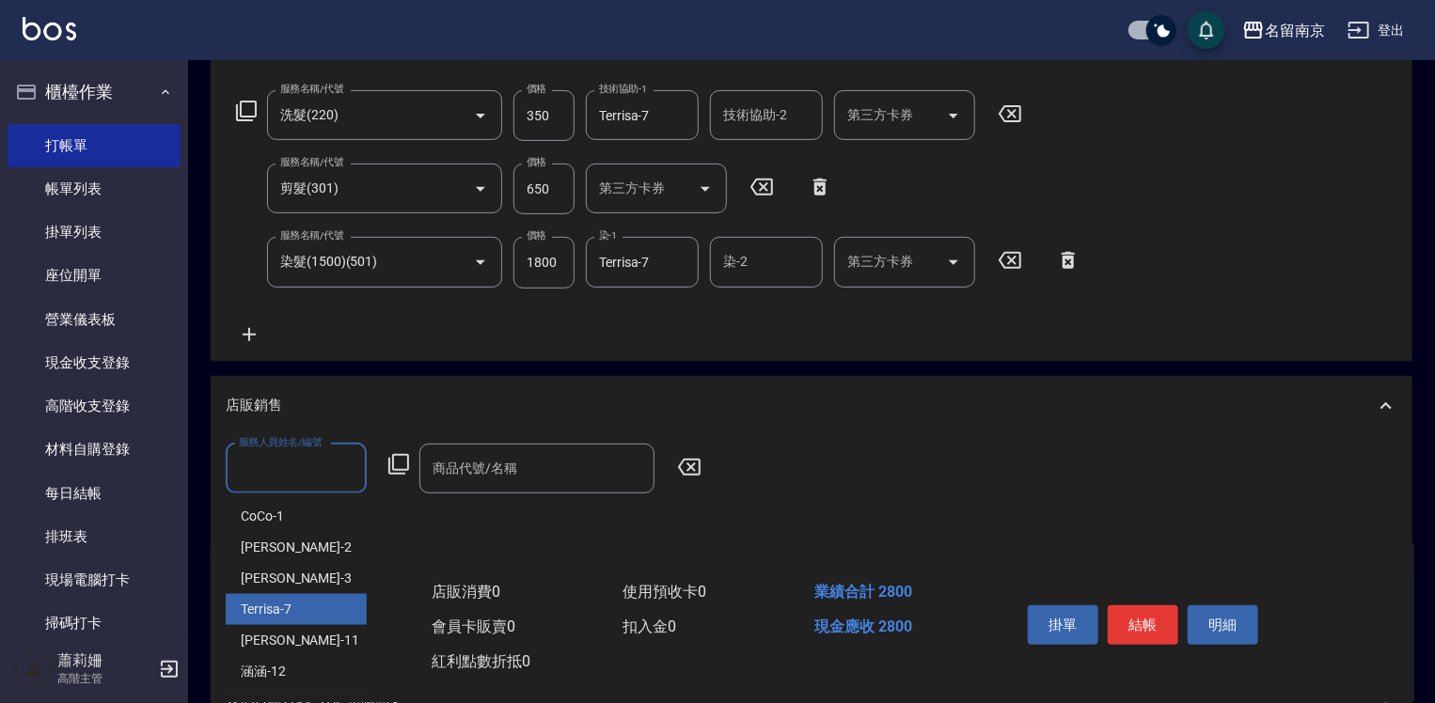
click at [314, 598] on div "Terrisa -7" at bounding box center [296, 609] width 141 height 31
type input "Terrisa-7"
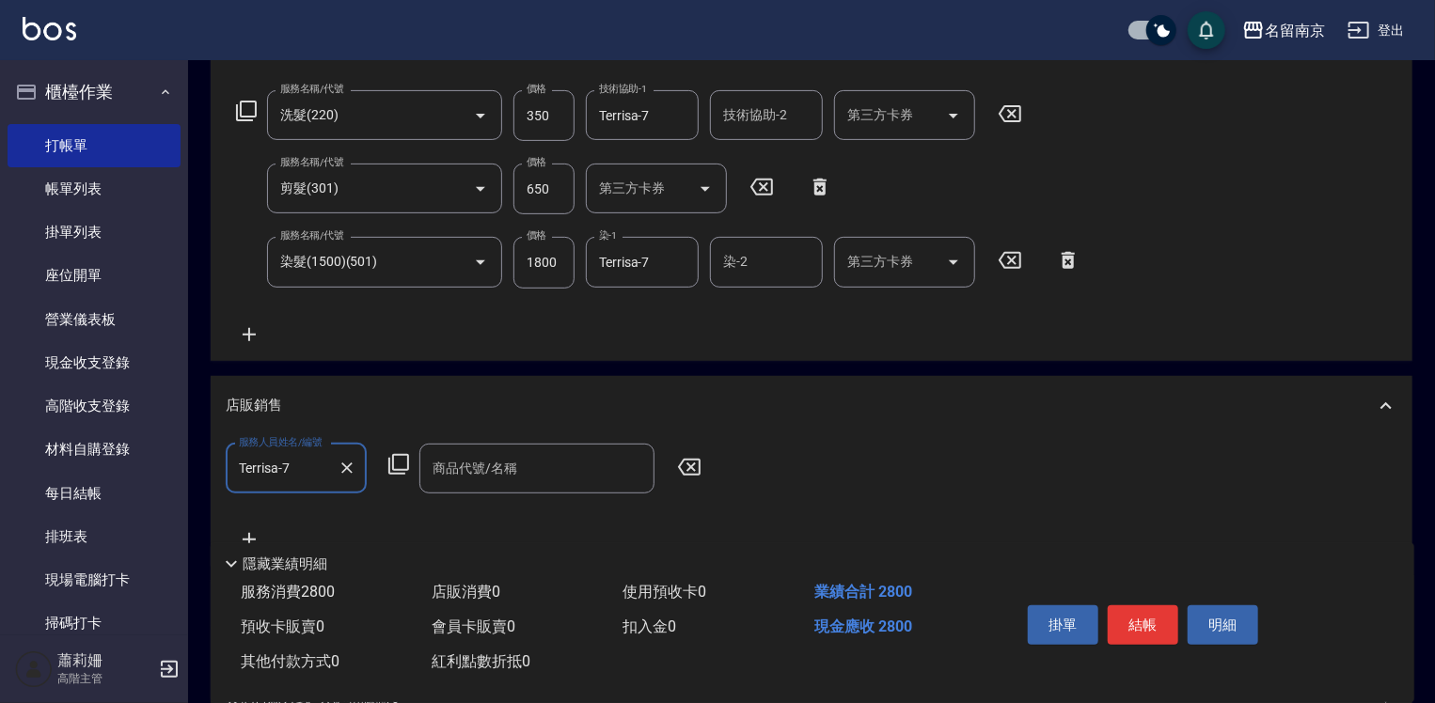
click at [392, 466] on icon at bounding box center [398, 464] width 21 height 21
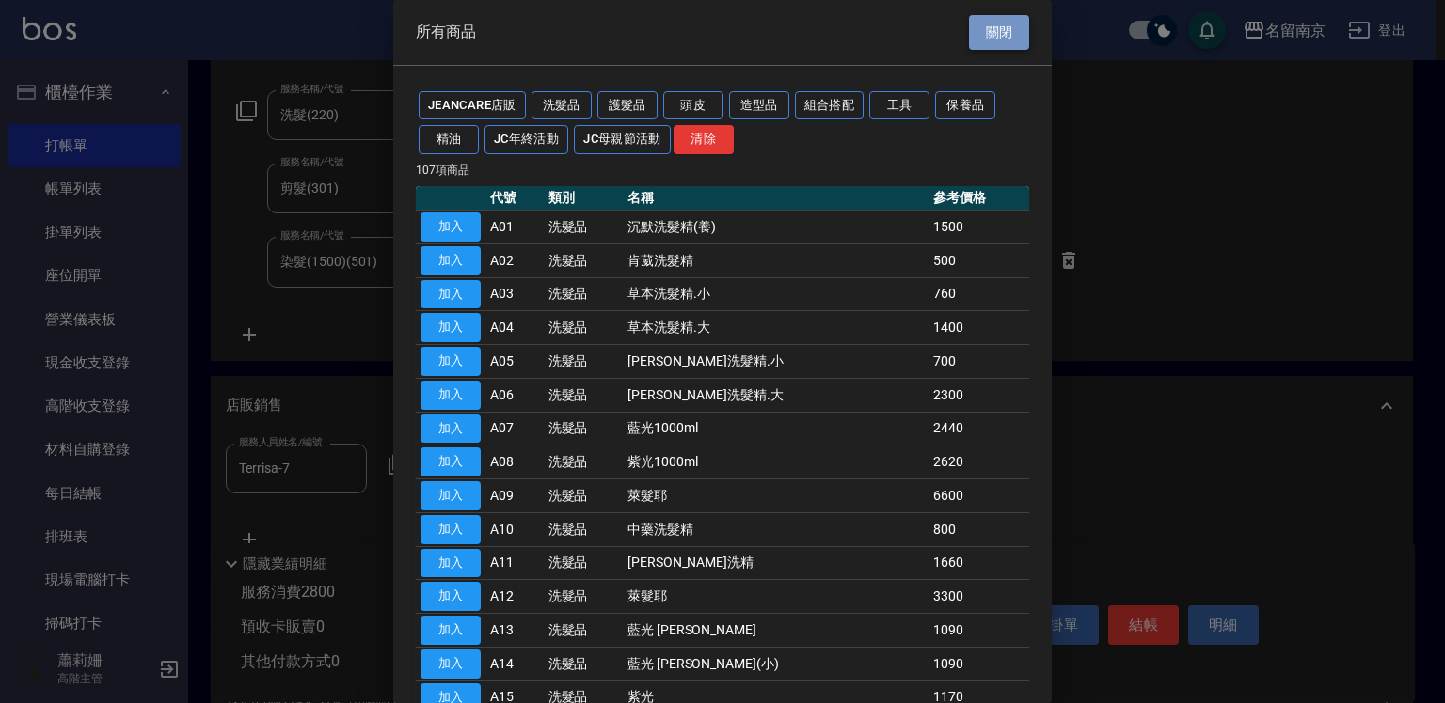
click at [993, 41] on button "關閉" at bounding box center [999, 32] width 60 height 35
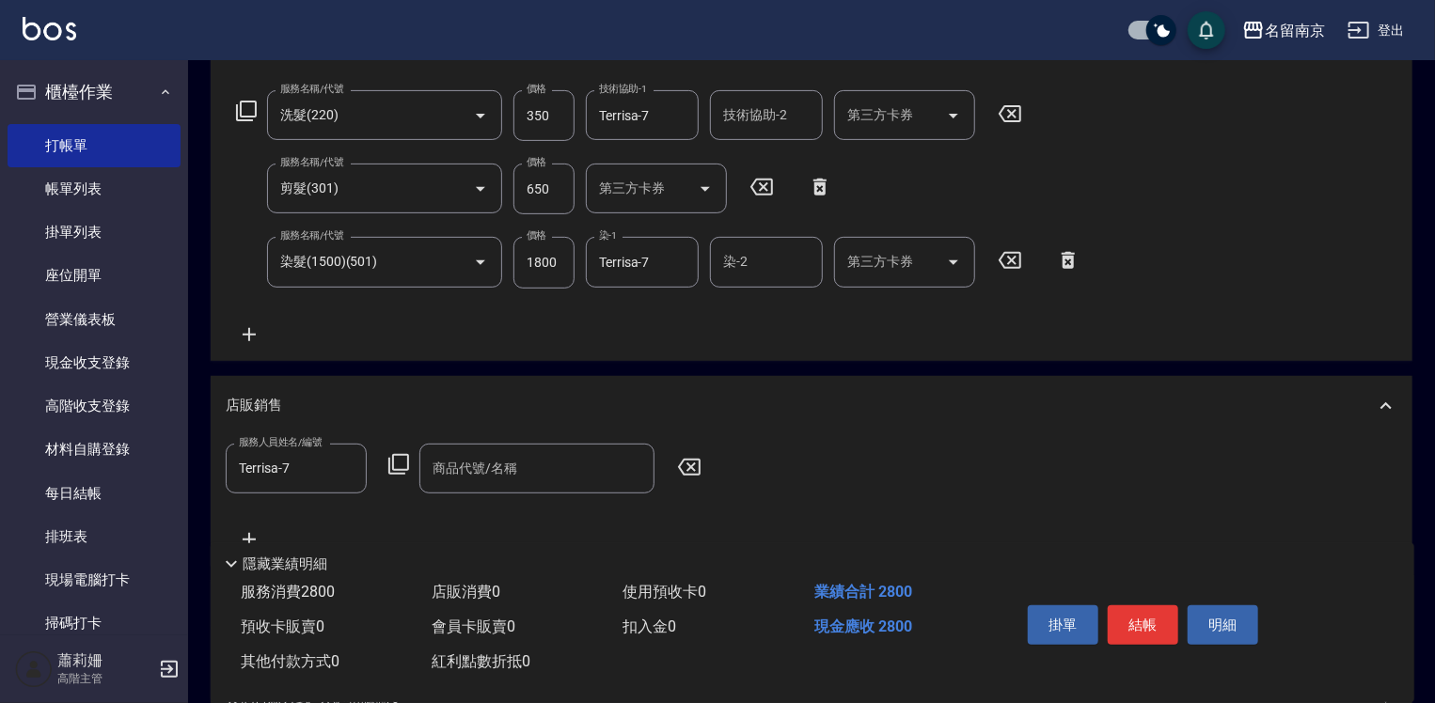
click at [692, 468] on icon at bounding box center [689, 467] width 23 height 17
drag, startPoint x: 292, startPoint y: 476, endPoint x: 1151, endPoint y: 500, distance: 859.9
click at [320, 474] on input "服務人員姓名/編號" at bounding box center [296, 468] width 124 height 33
type input "Terrisa-7"
click at [403, 466] on icon at bounding box center [398, 464] width 23 height 23
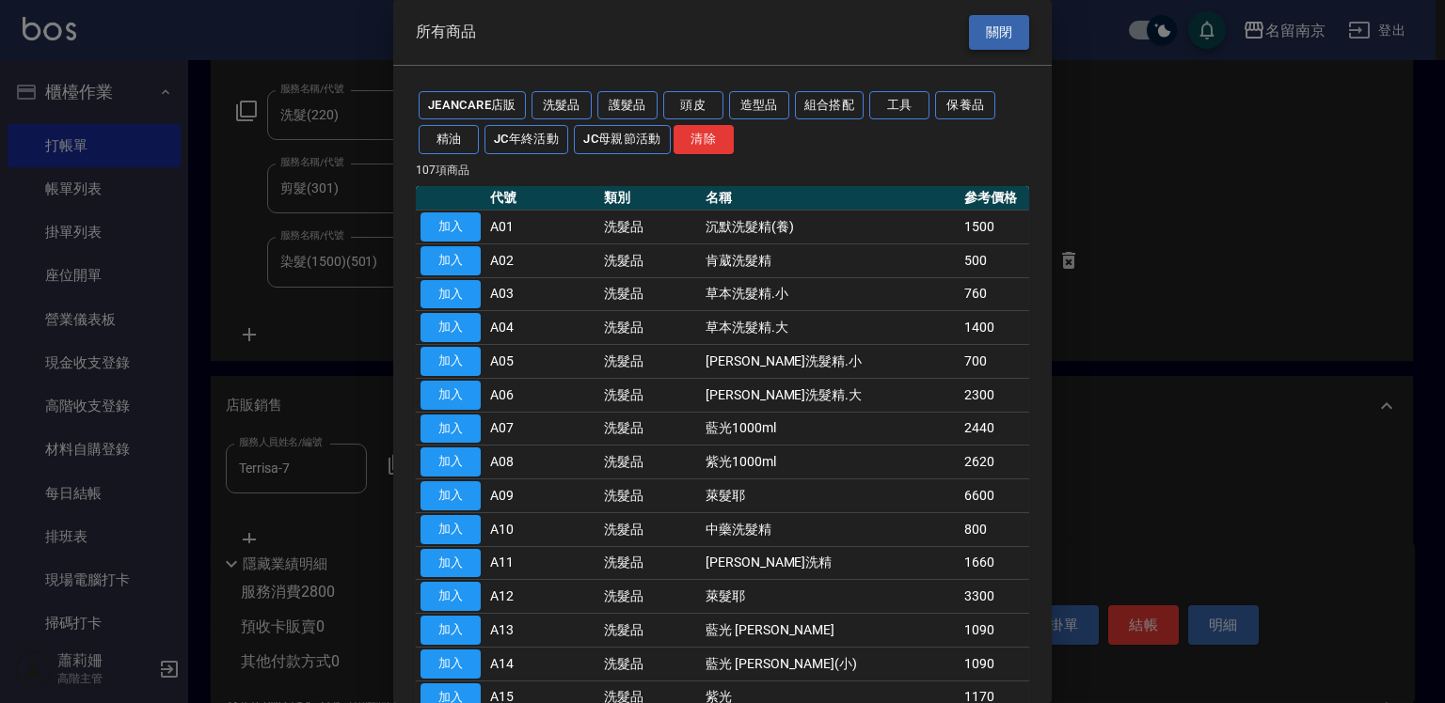
click at [974, 41] on button "關閉" at bounding box center [999, 32] width 60 height 35
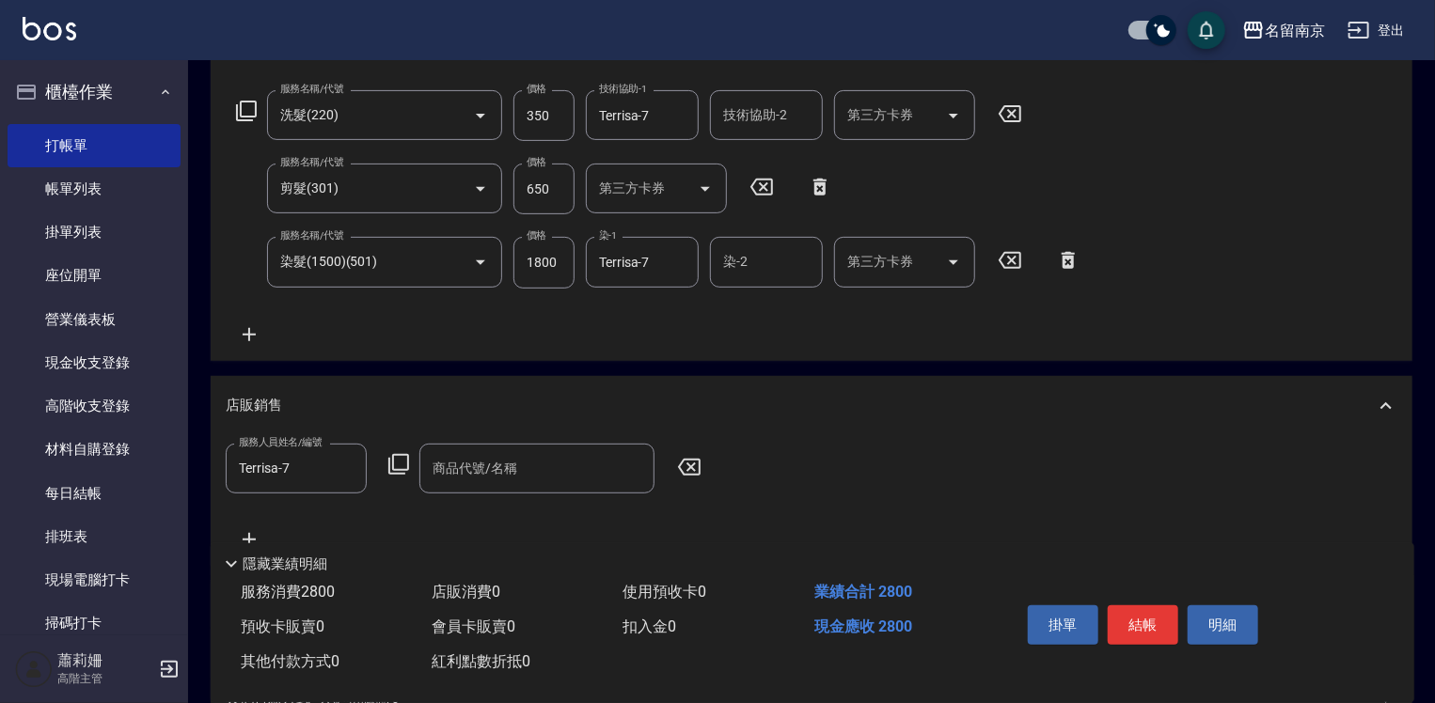
click at [390, 457] on icon at bounding box center [398, 464] width 23 height 23
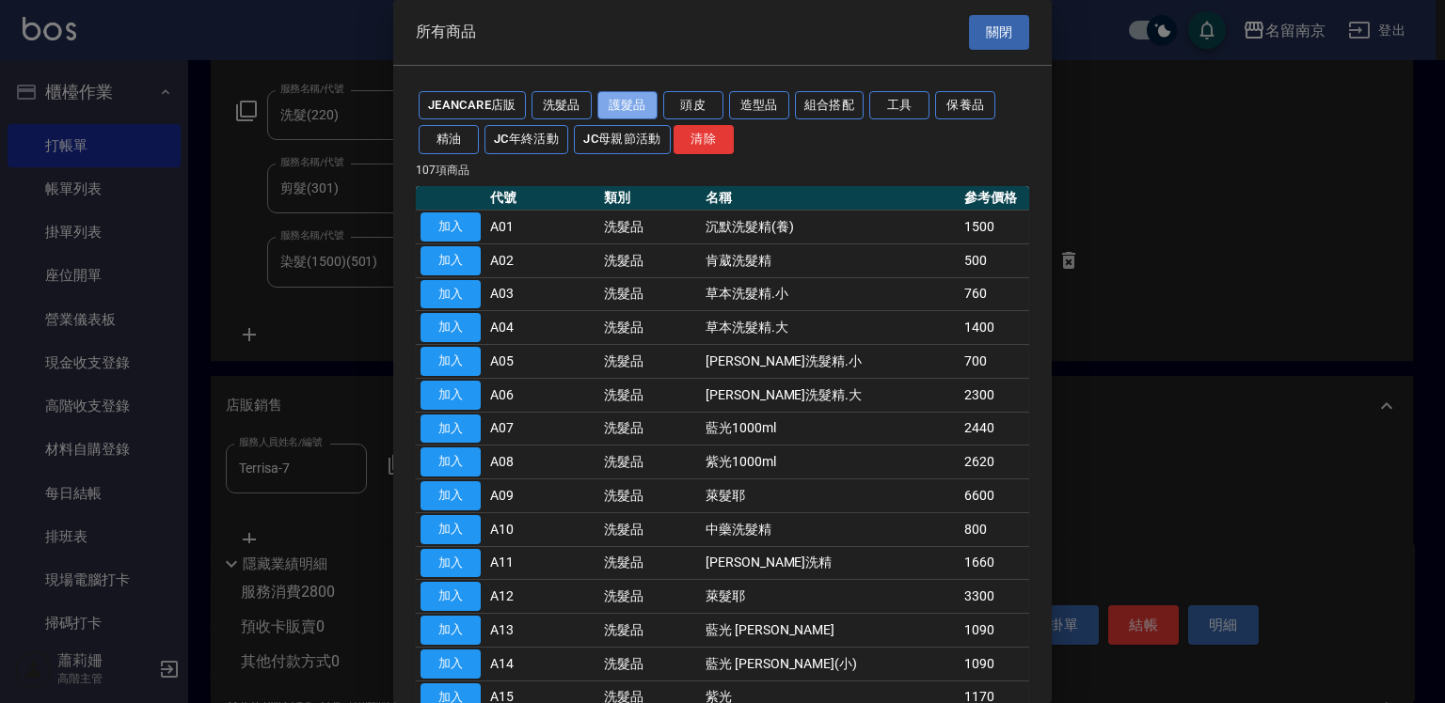
click at [624, 97] on button "護髮品" at bounding box center [627, 105] width 60 height 29
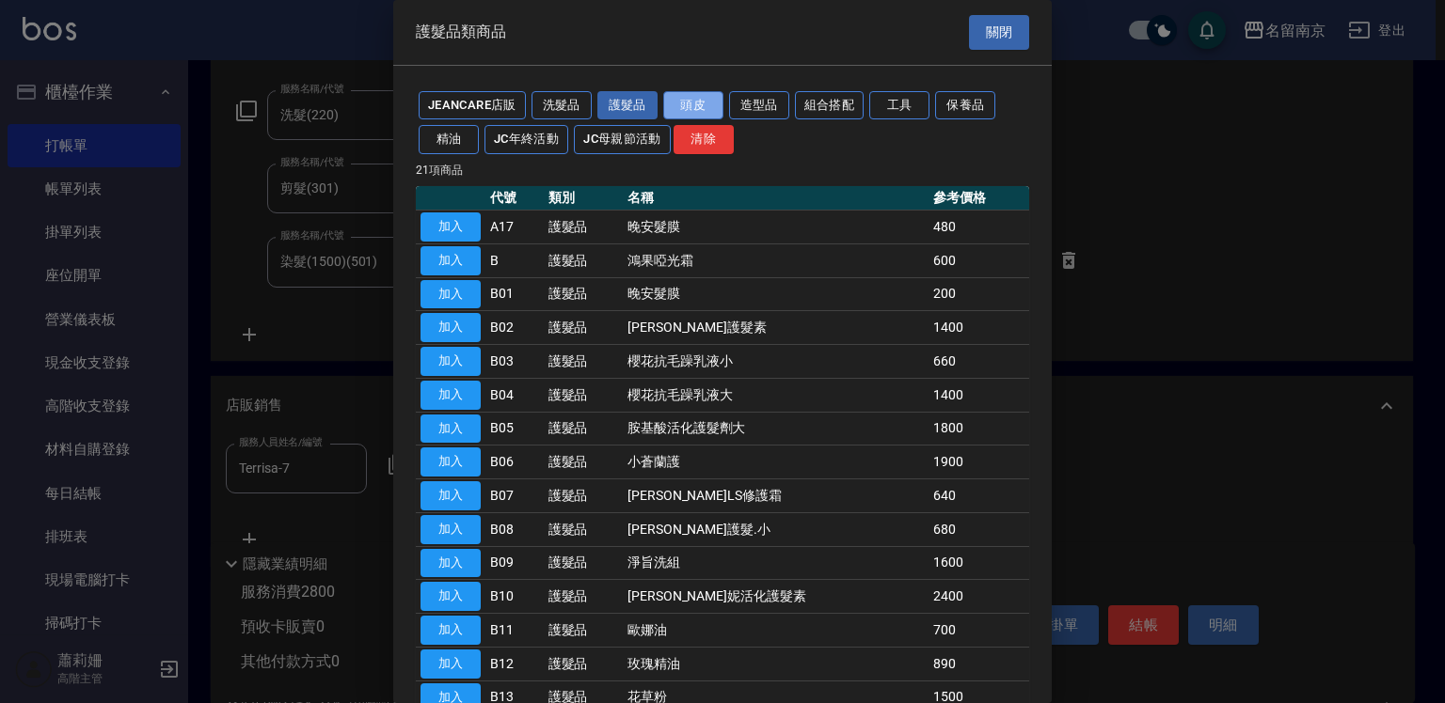
click at [692, 94] on button "頭皮" at bounding box center [693, 105] width 60 height 29
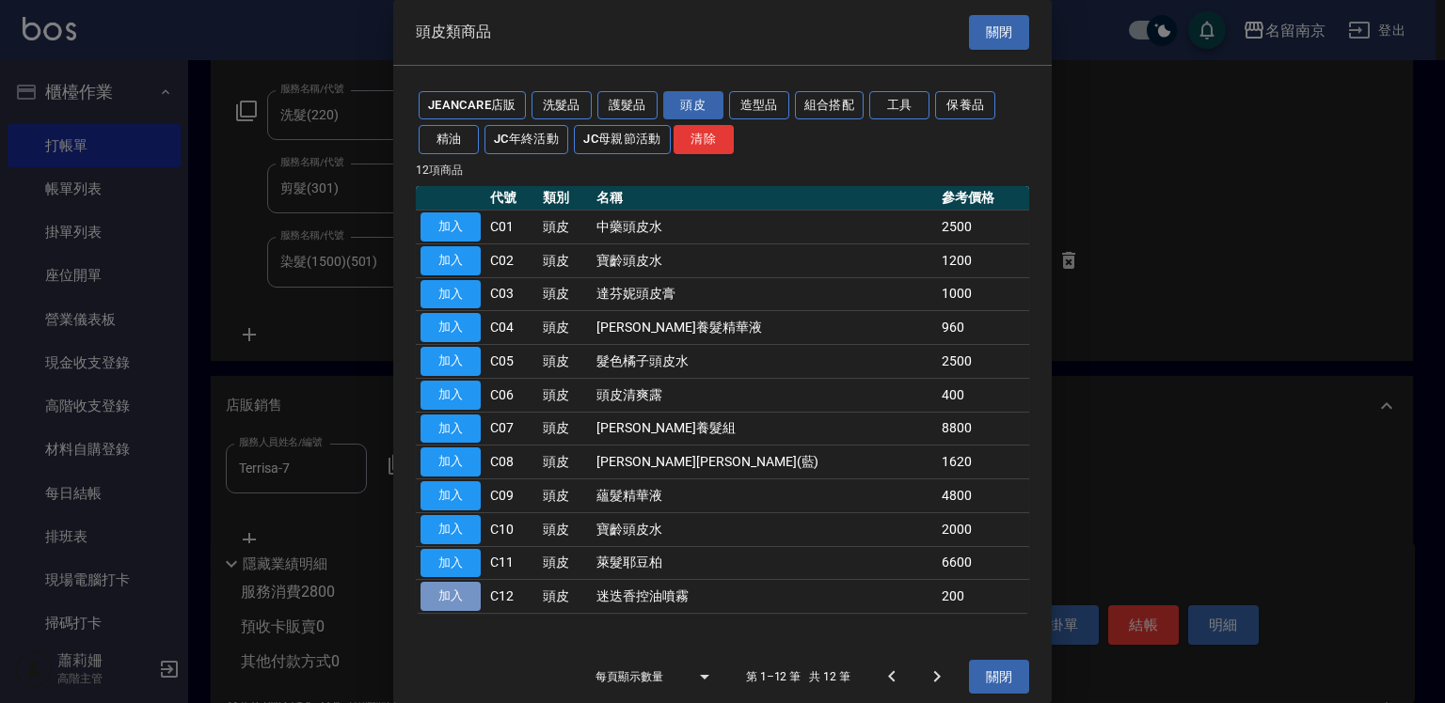
click at [448, 596] on button "加入" at bounding box center [450, 596] width 60 height 29
type input "迷迭香控油噴霧"
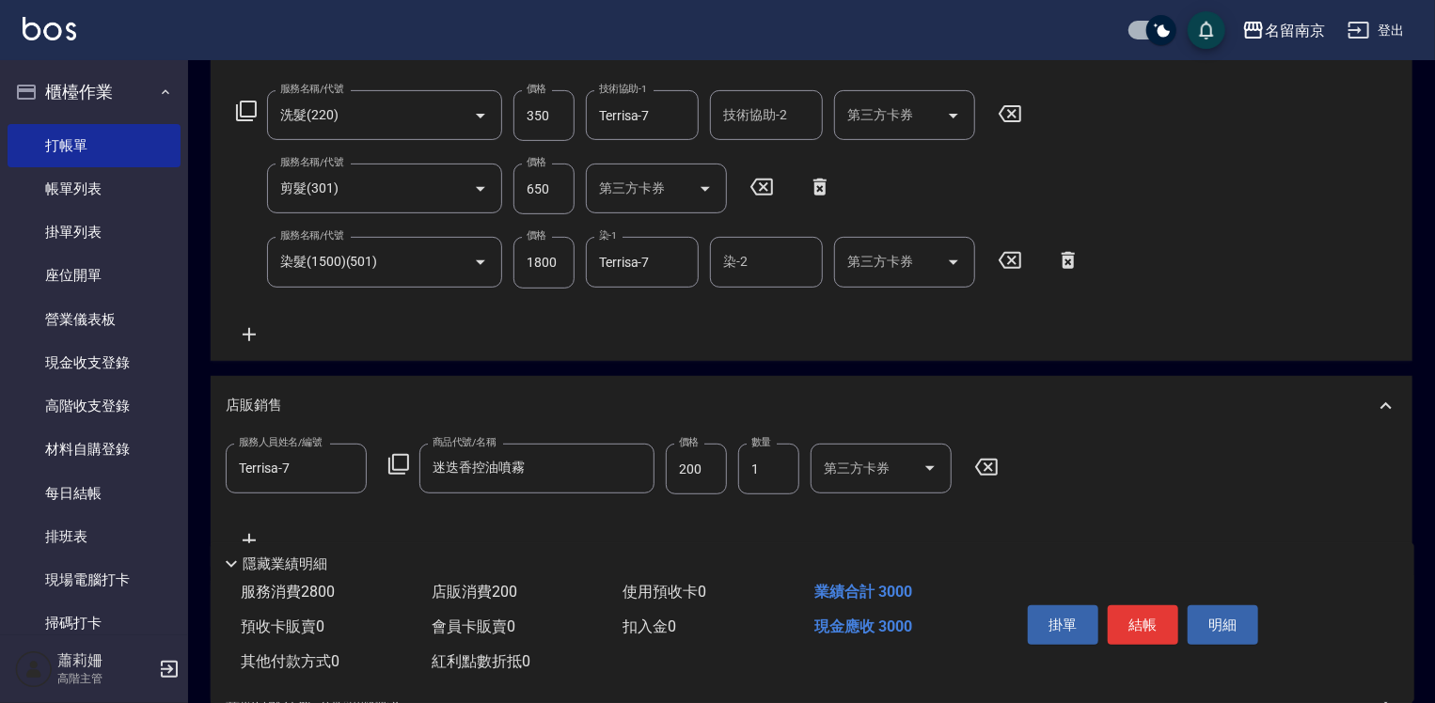
click at [1072, 256] on icon at bounding box center [1068, 260] width 47 height 23
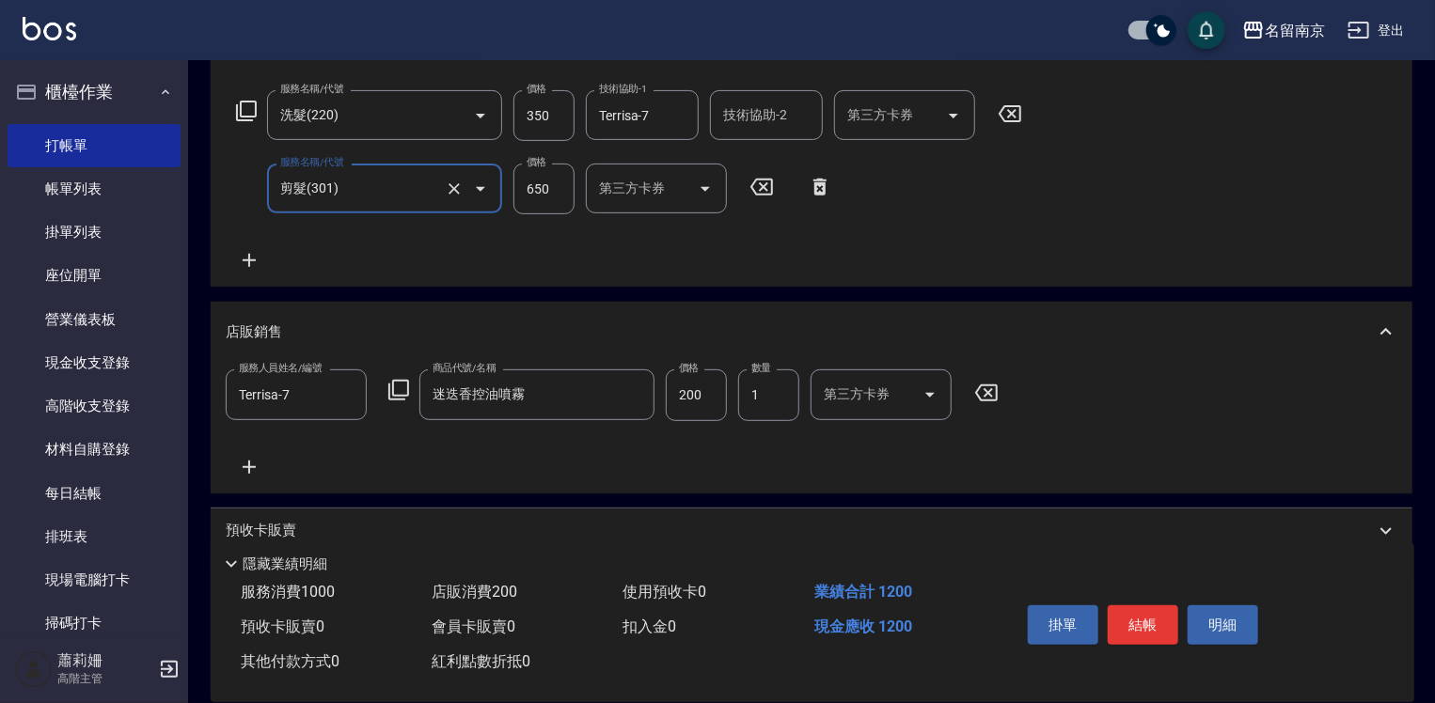
click at [250, 113] on icon at bounding box center [246, 111] width 23 height 23
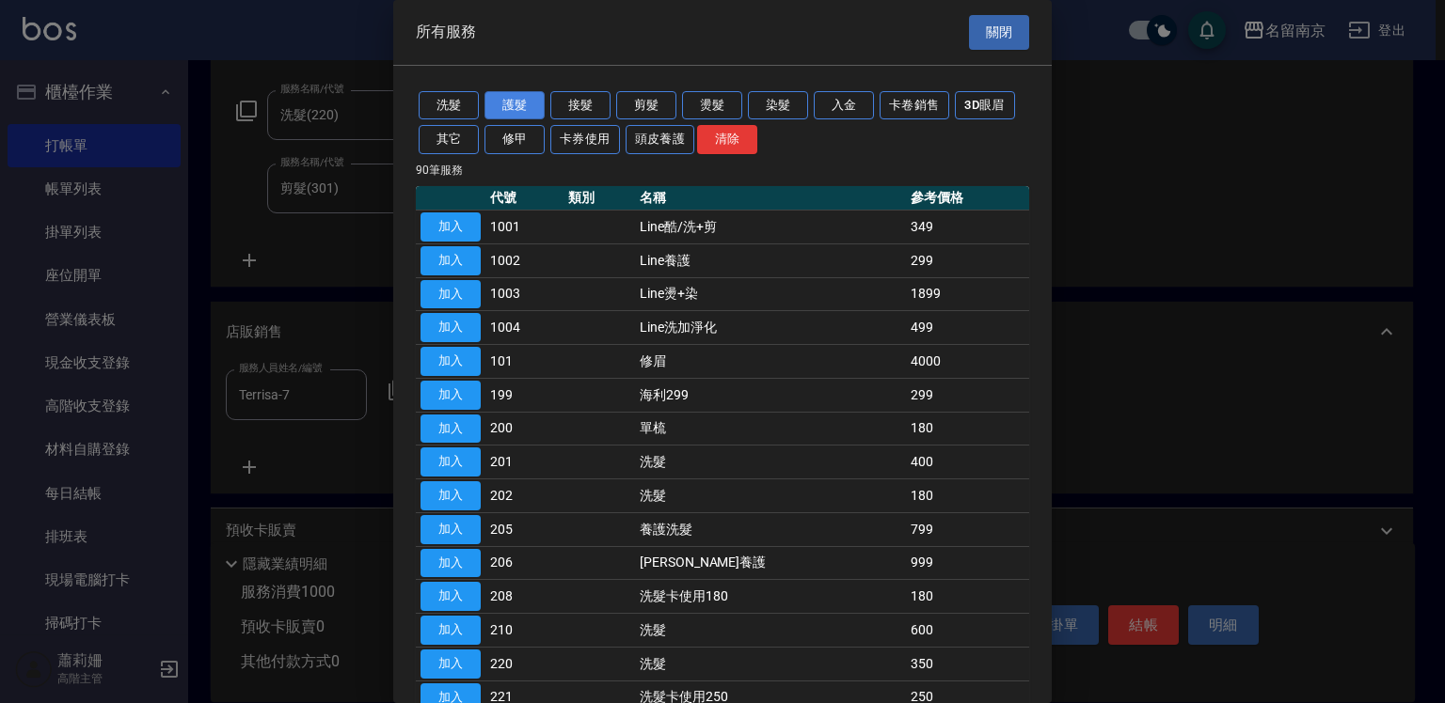
click at [522, 104] on button "護髮" at bounding box center [514, 105] width 60 height 29
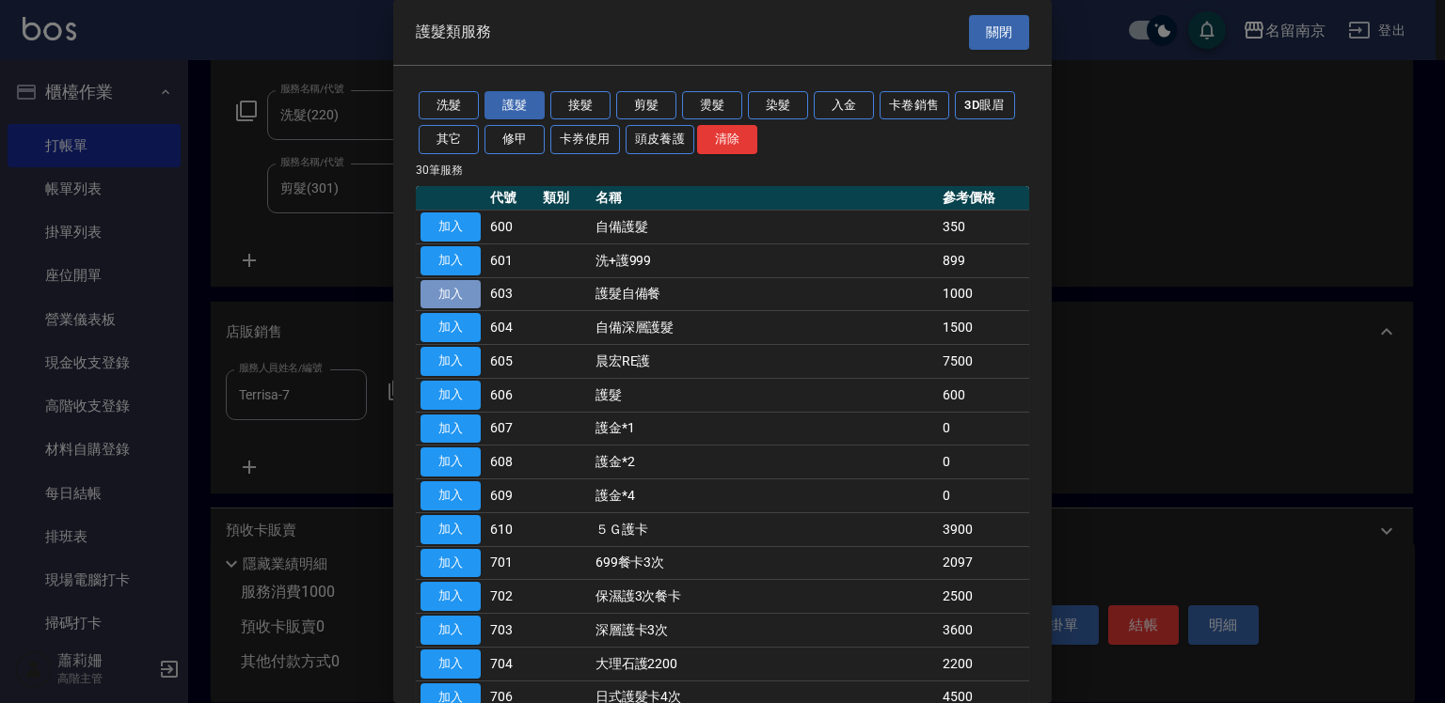
click at [440, 290] on button "加入" at bounding box center [450, 294] width 60 height 29
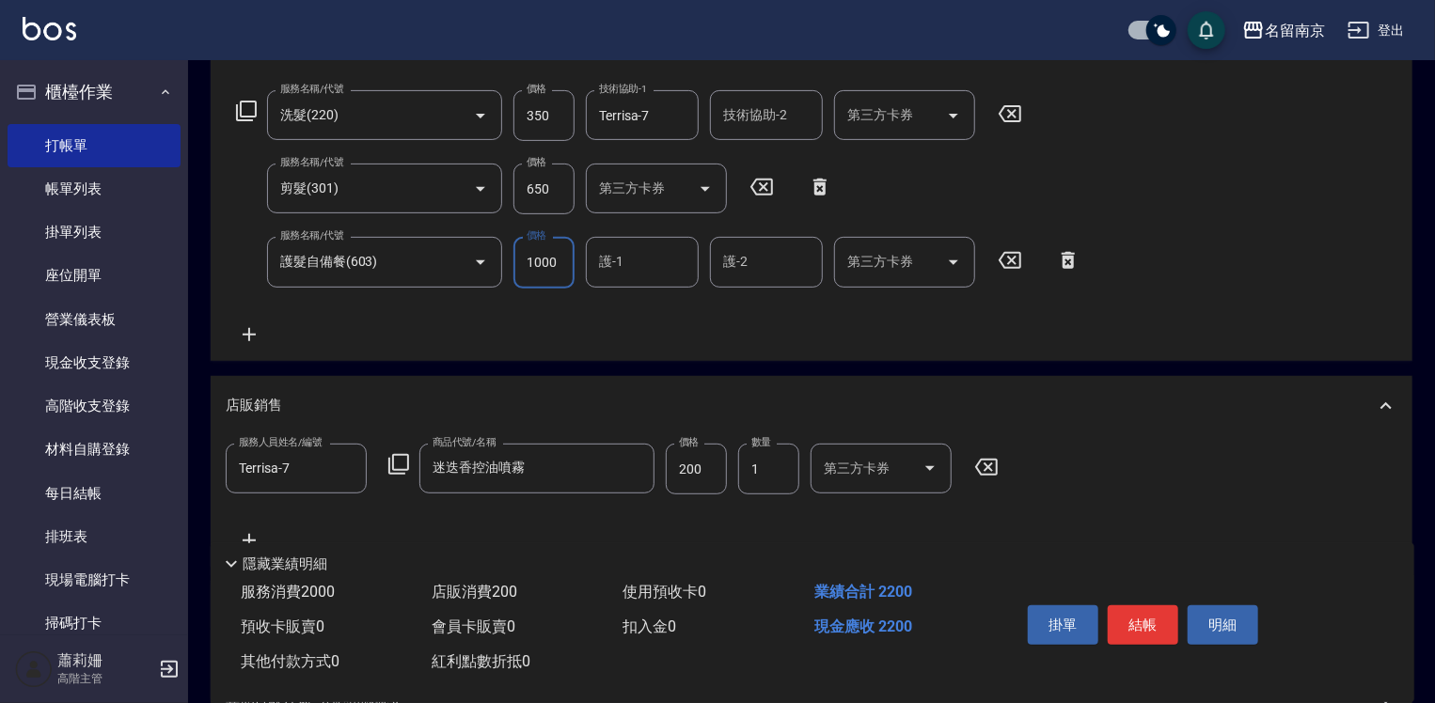
drag, startPoint x: 545, startPoint y: 262, endPoint x: 850, endPoint y: 363, distance: 321.8
click at [545, 263] on input "1000" at bounding box center [543, 262] width 61 height 51
type input "1800"
type input "Terrisa-7"
click at [1145, 617] on button "結帳" at bounding box center [1143, 625] width 71 height 39
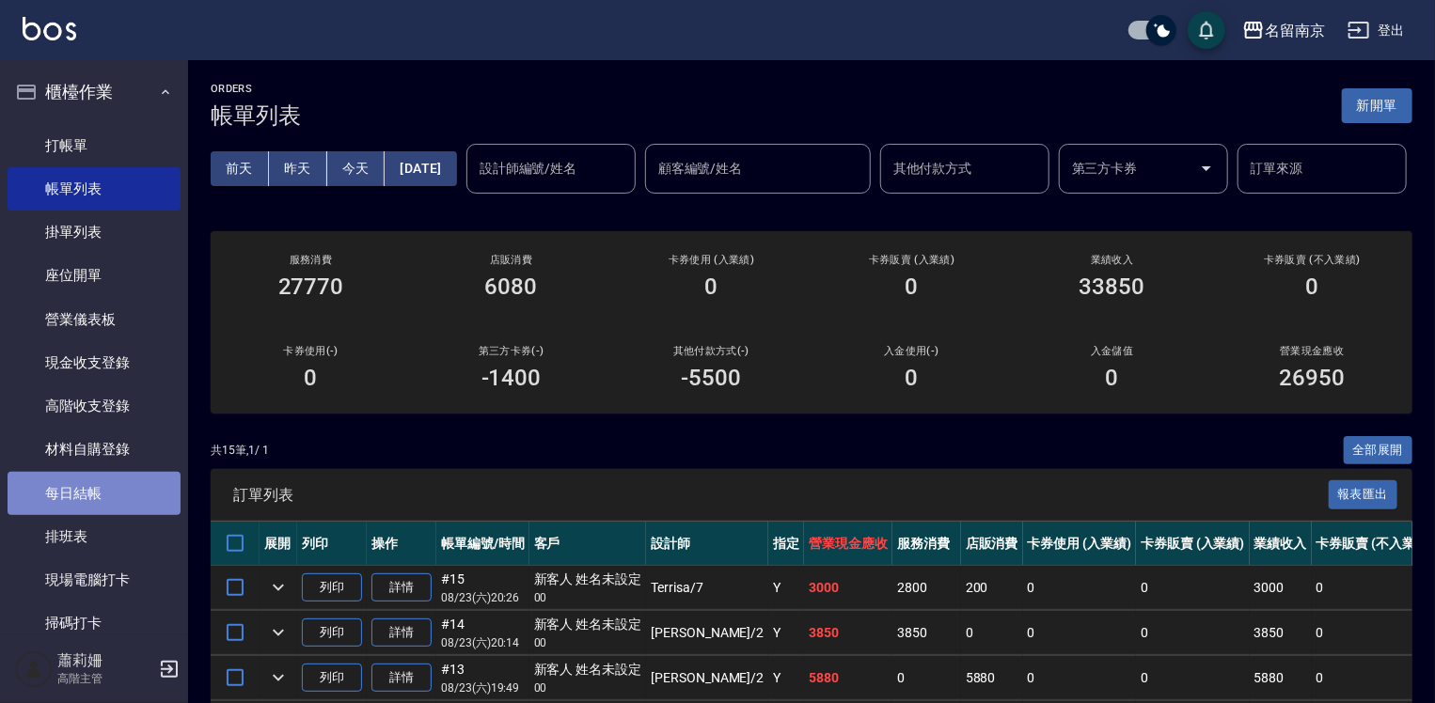
click at [120, 477] on link "每日結帳" at bounding box center [94, 493] width 173 height 43
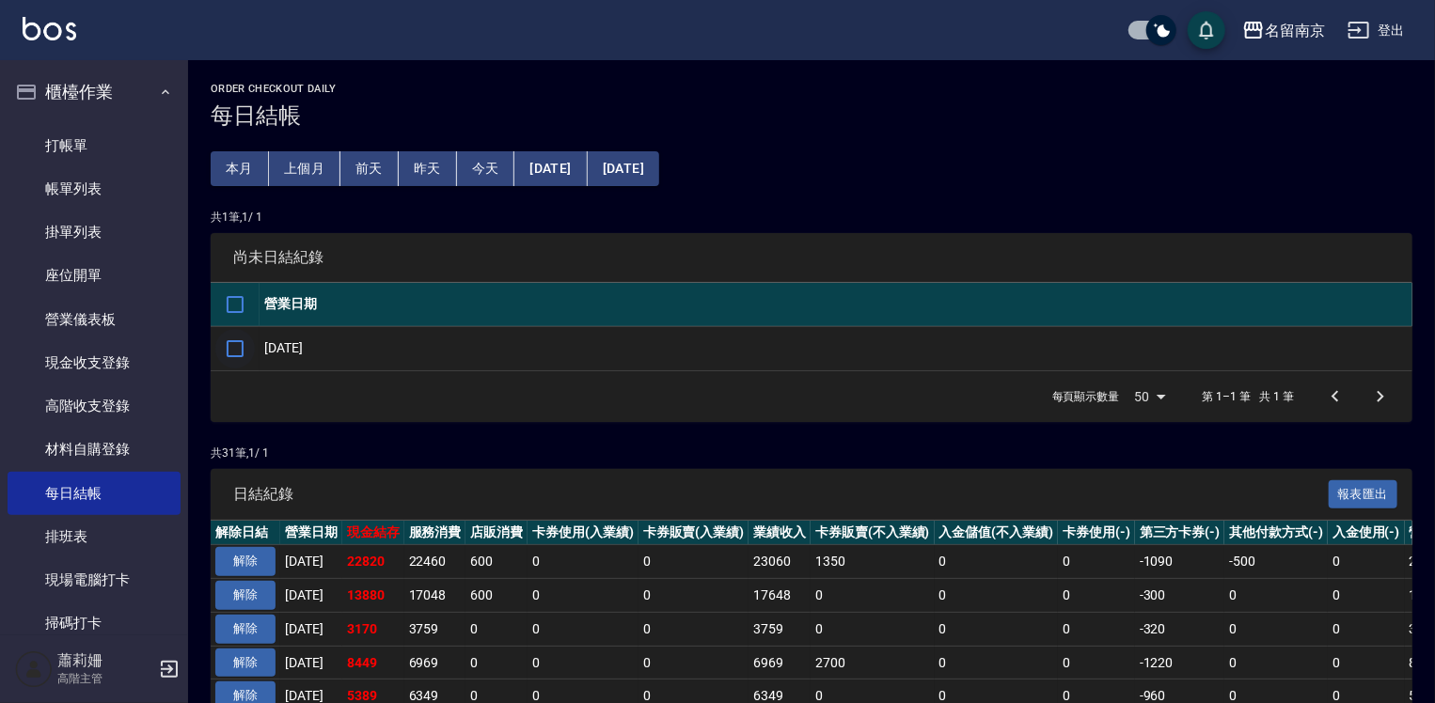
click at [242, 354] on input "checkbox" at bounding box center [234, 348] width 39 height 39
checkbox input "true"
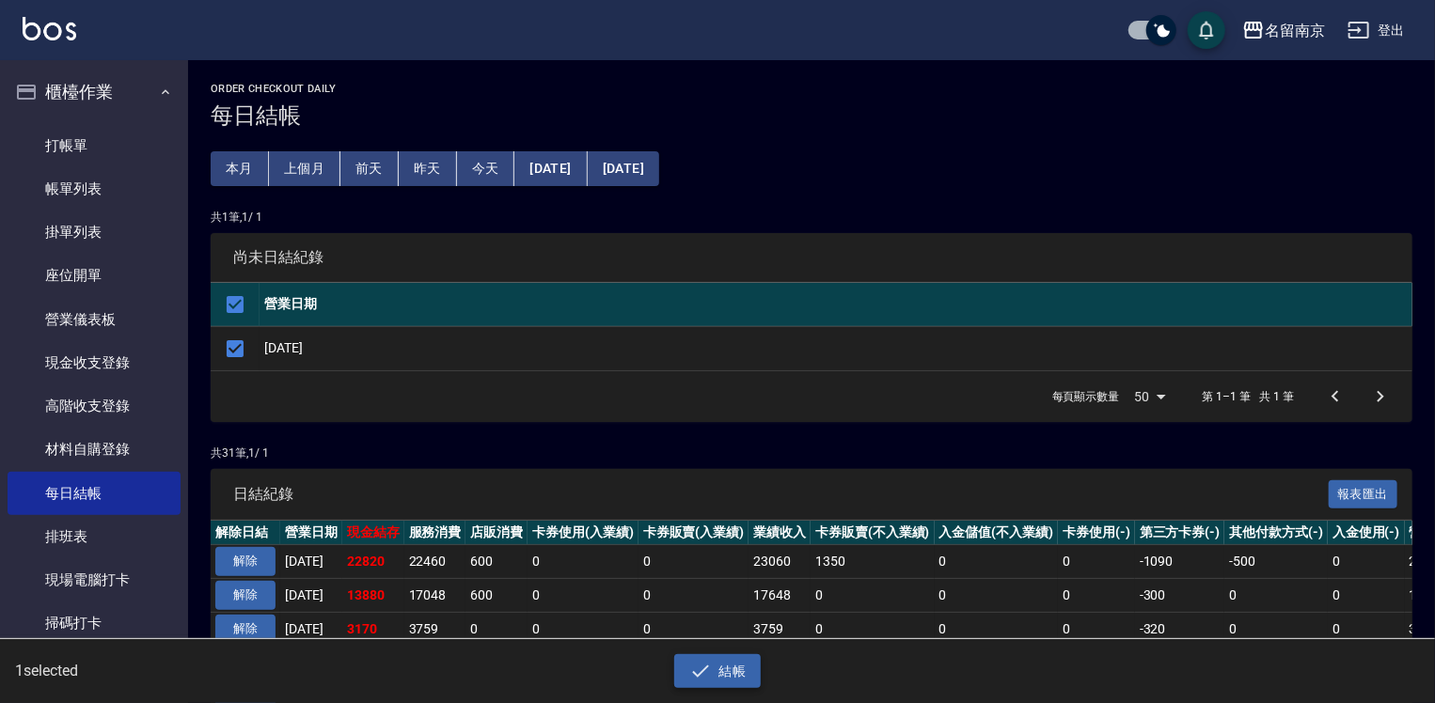
click at [720, 677] on button "結帳" at bounding box center [717, 672] width 87 height 35
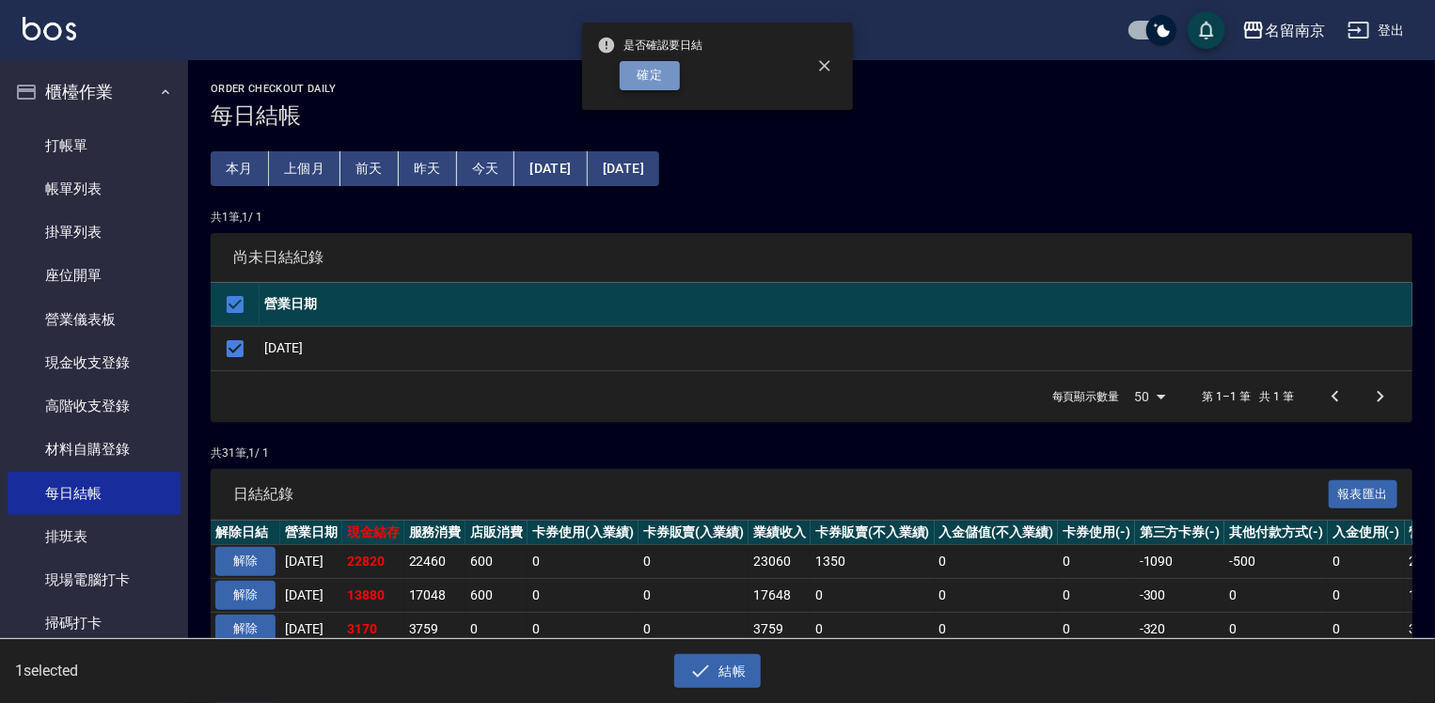
click at [656, 84] on button "確定" at bounding box center [650, 75] width 60 height 29
checkbox input "false"
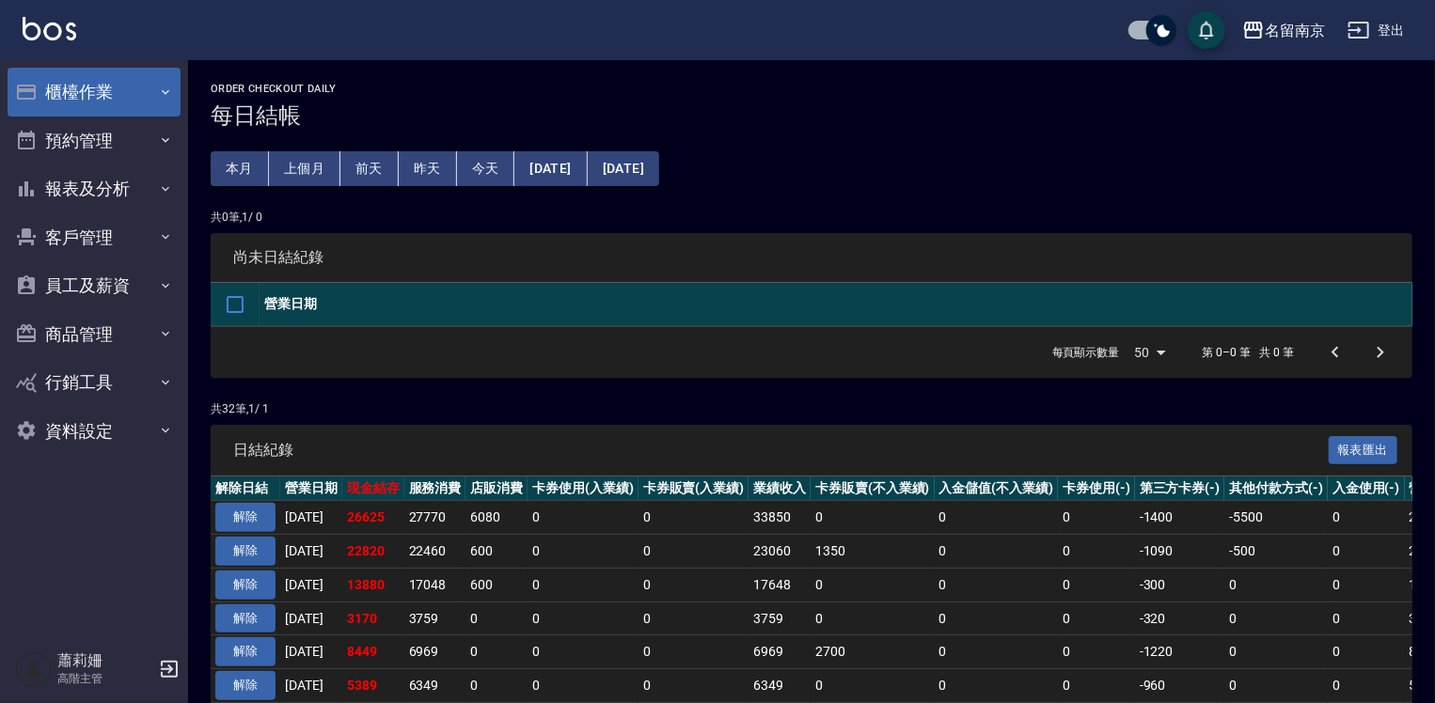
click at [90, 96] on button "櫃檯作業" at bounding box center [94, 92] width 173 height 49
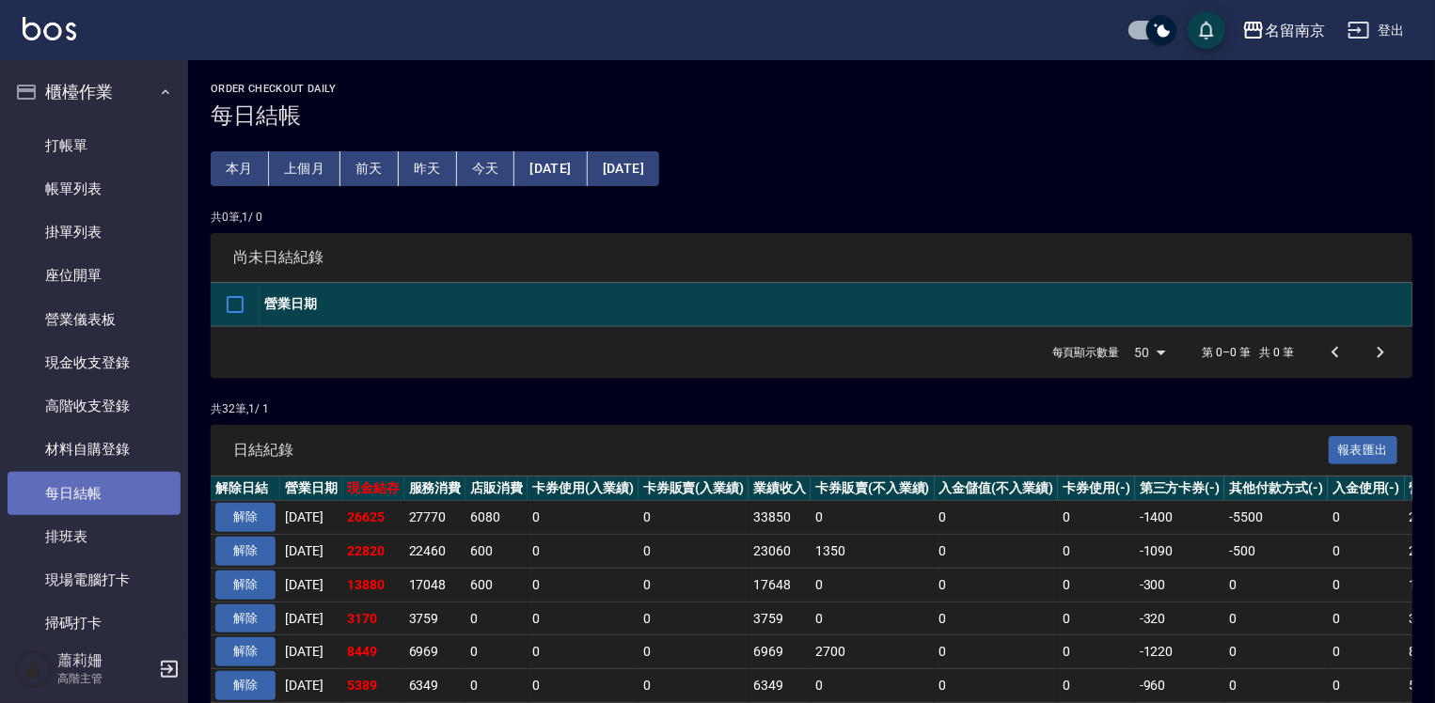
drag, startPoint x: 135, startPoint y: 483, endPoint x: 274, endPoint y: 391, distance: 166.2
click at [134, 483] on link "每日結帳" at bounding box center [94, 493] width 173 height 43
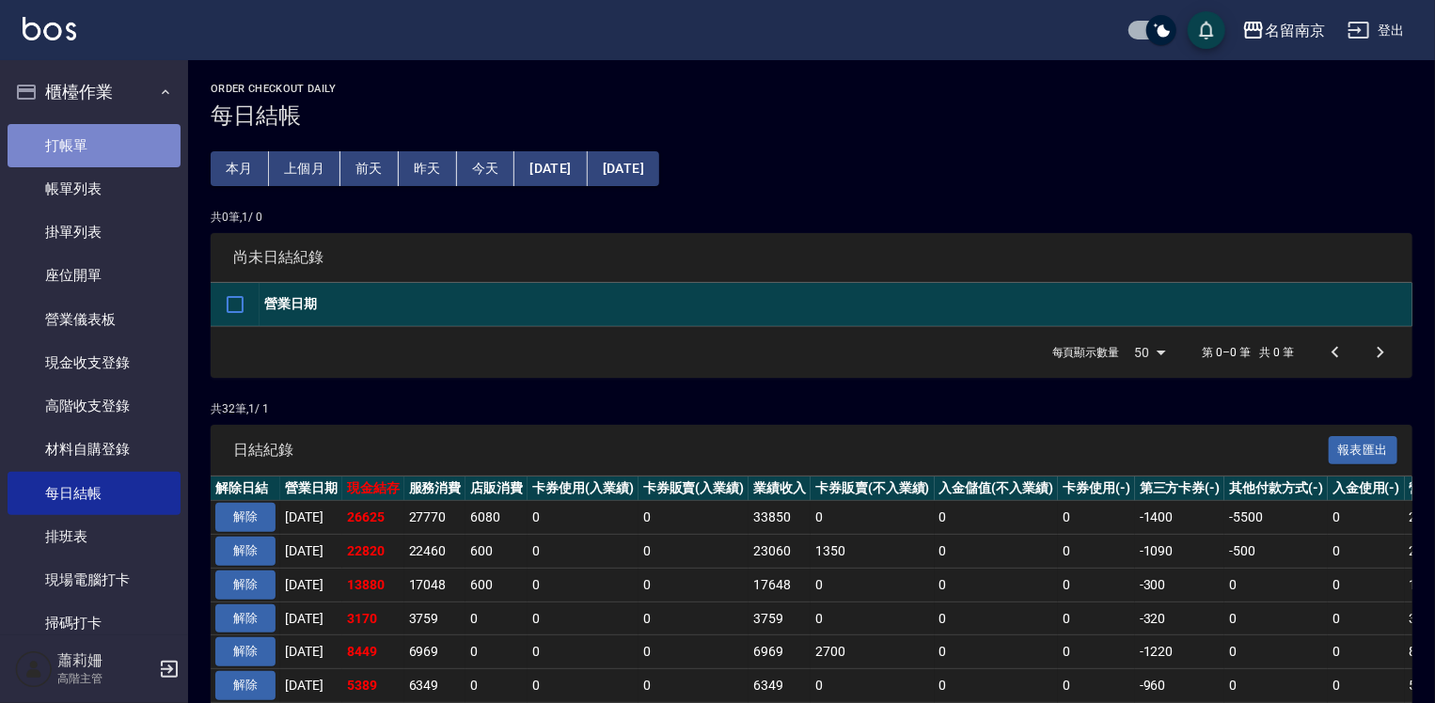
click at [120, 148] on link "打帳單" at bounding box center [94, 145] width 173 height 43
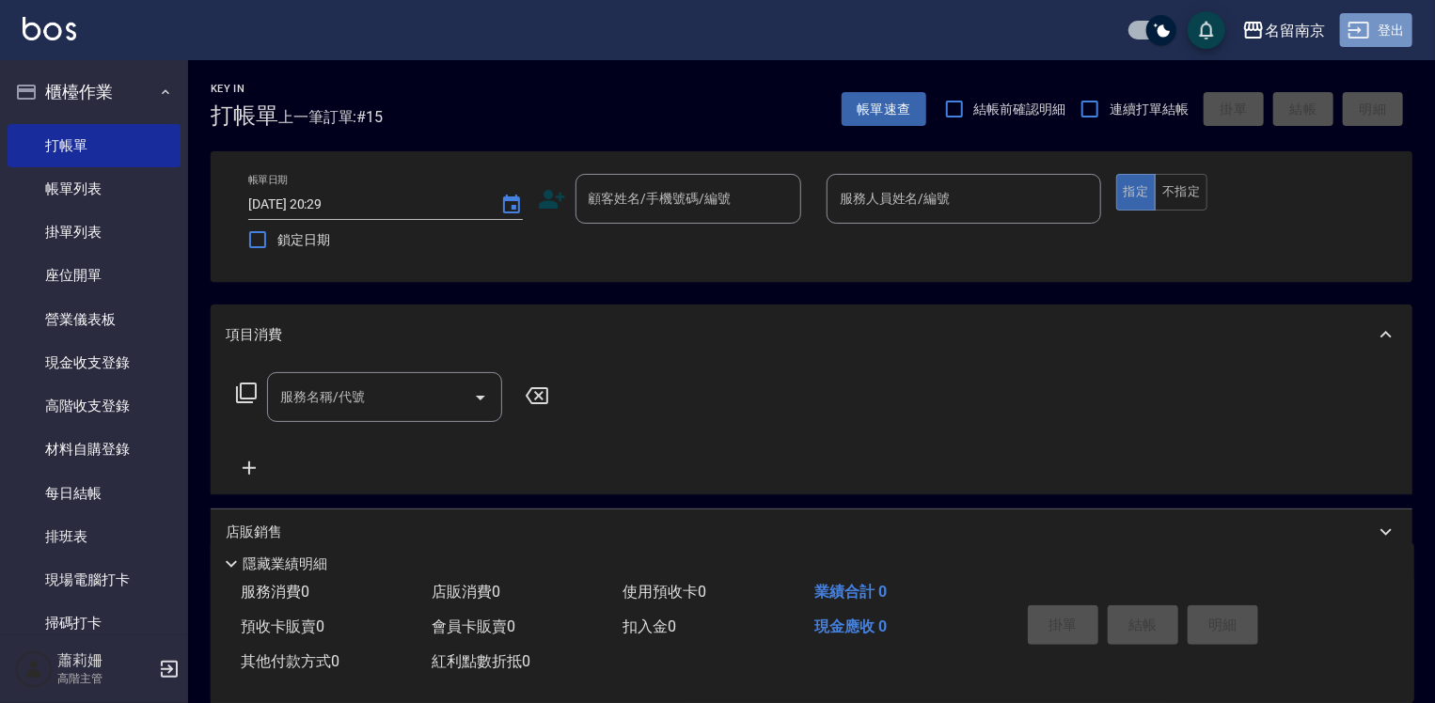
click at [1398, 38] on button "登出" at bounding box center [1376, 30] width 72 height 35
